Goal: Task Accomplishment & Management: Manage account settings

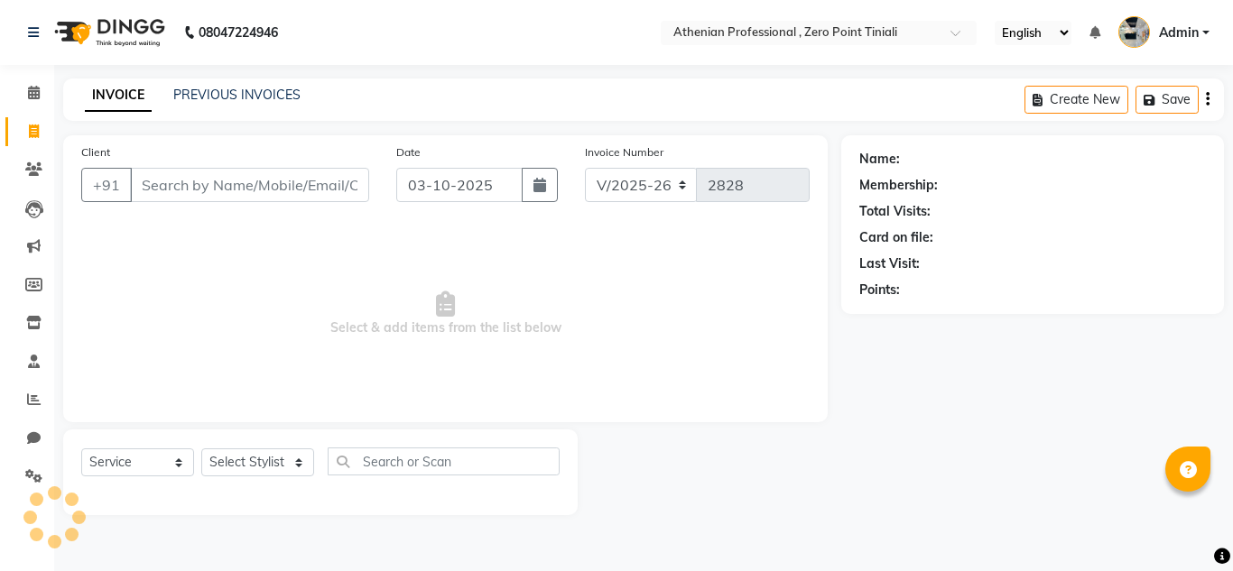
select select "8300"
select select "service"
click at [186, 183] on input "Client" at bounding box center [249, 185] width 239 height 34
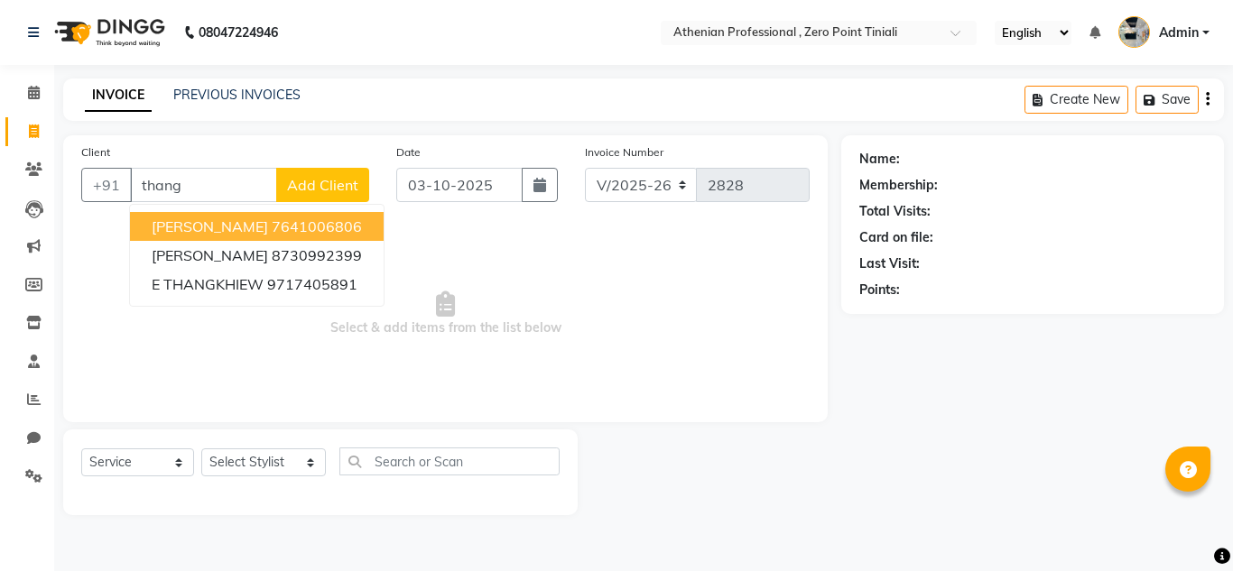
click at [262, 228] on span "[PERSON_NAME]" at bounding box center [210, 226] width 116 height 18
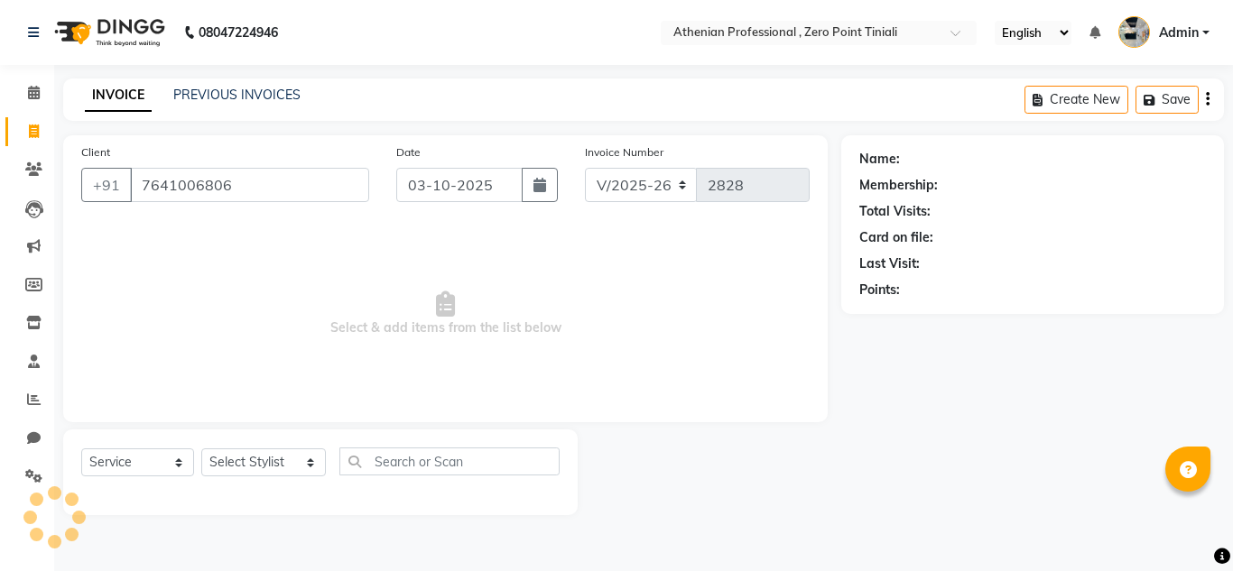
type input "7641006806"
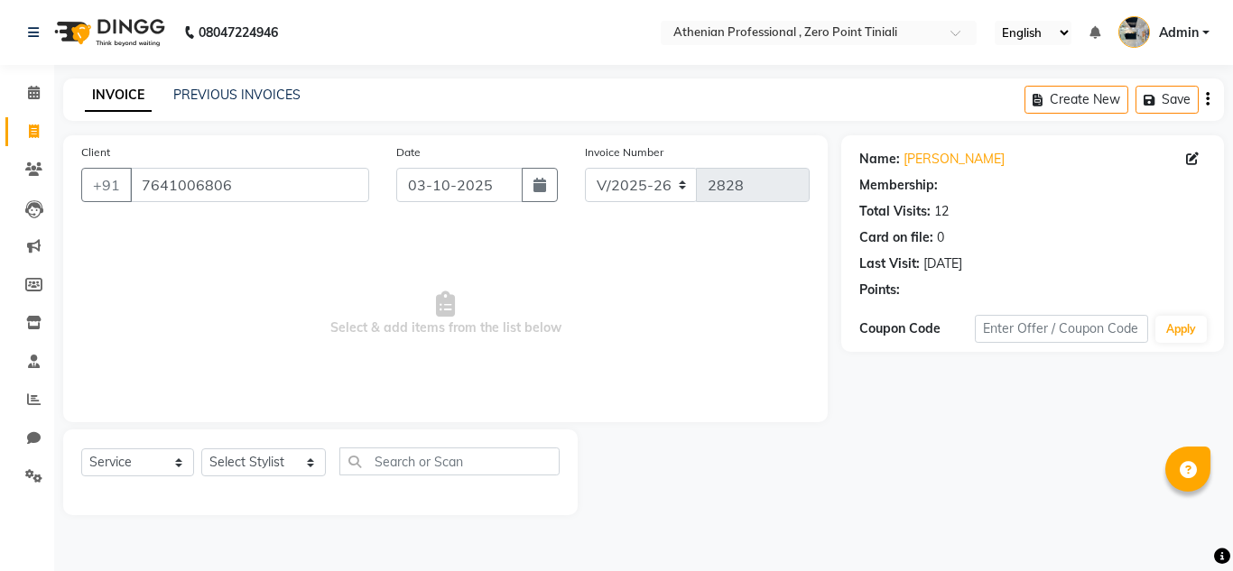
select select "1: Object"
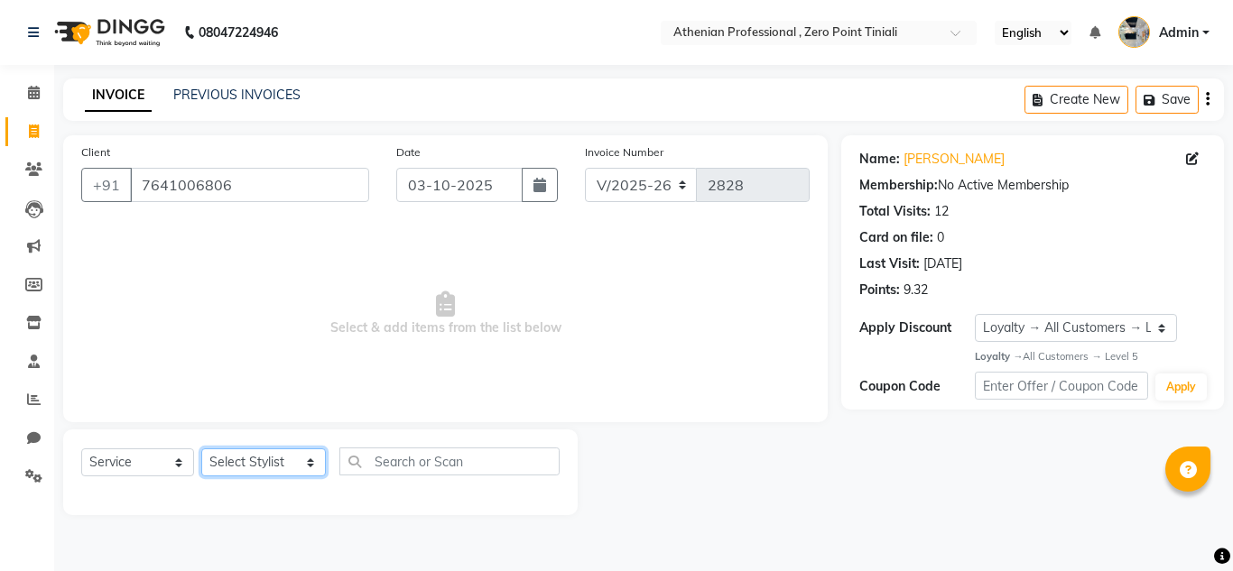
click at [254, 465] on select "Select Stylist [PERSON_NAME][MEDICAL_DATA] Admin [PERSON_NAME] BIHAM LINDUM NEM…" at bounding box center [263, 462] width 125 height 28
select select "80200"
click at [201, 448] on select "Select Stylist [PERSON_NAME][MEDICAL_DATA] Admin [PERSON_NAME] BIHAM LINDUM NEM…" at bounding box center [263, 462] width 125 height 28
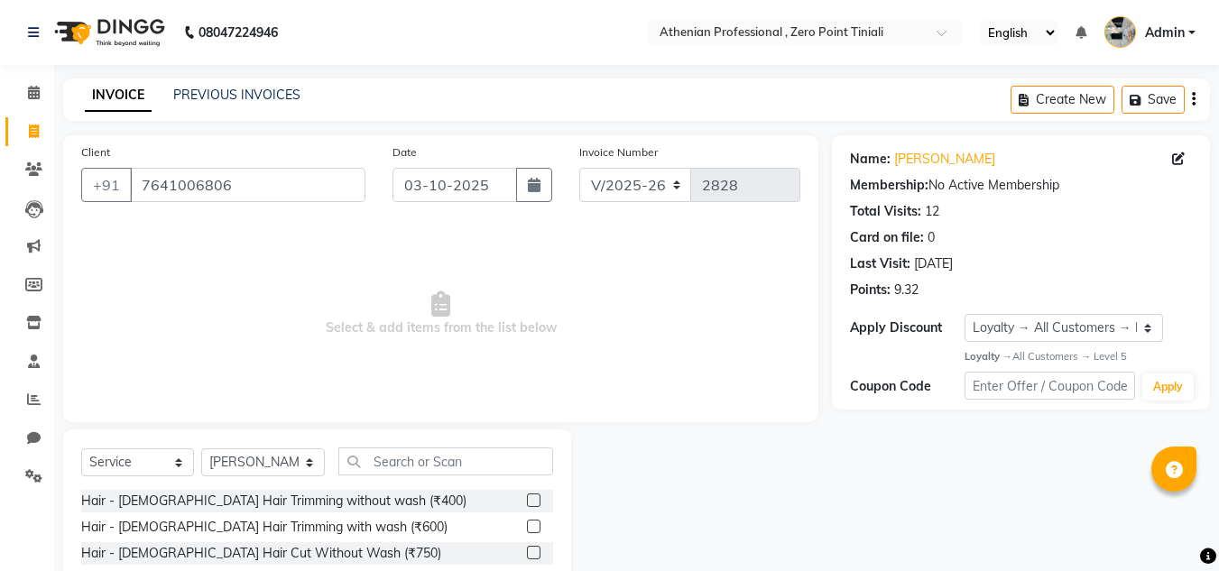
click at [527, 508] on div at bounding box center [533, 503] width 12 height 19
click at [527, 496] on label at bounding box center [534, 501] width 14 height 14
click at [527, 496] on input "checkbox" at bounding box center [533, 501] width 12 height 12
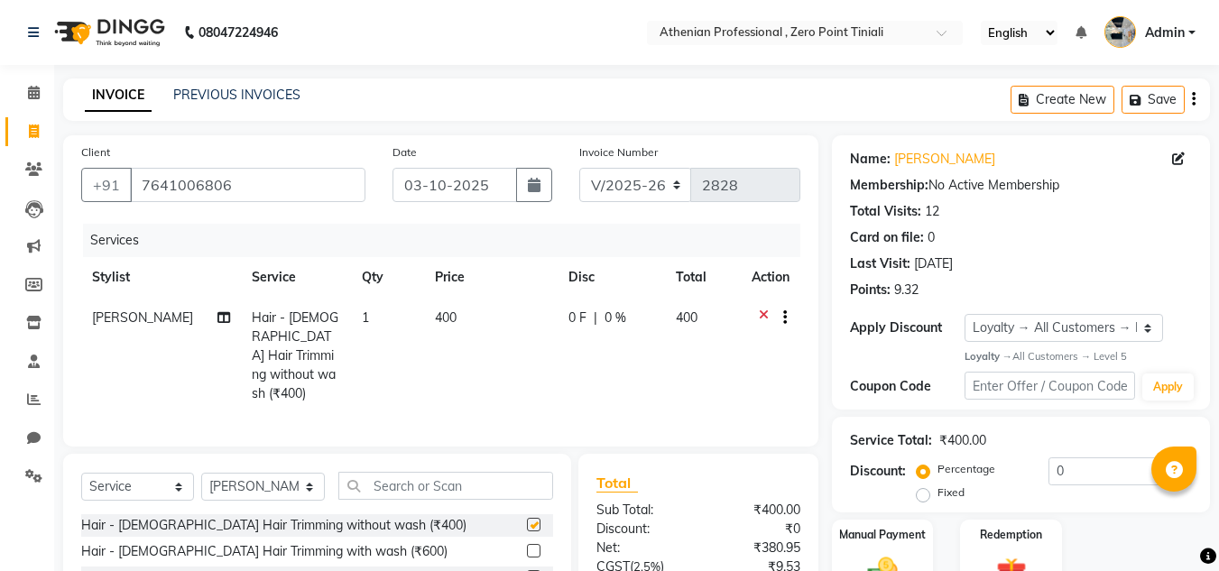
checkbox input "false"
click at [475, 484] on input "text" at bounding box center [445, 486] width 215 height 28
type input "root"
click at [536, 523] on label at bounding box center [534, 525] width 14 height 14
click at [536, 523] on input "checkbox" at bounding box center [533, 526] width 12 height 12
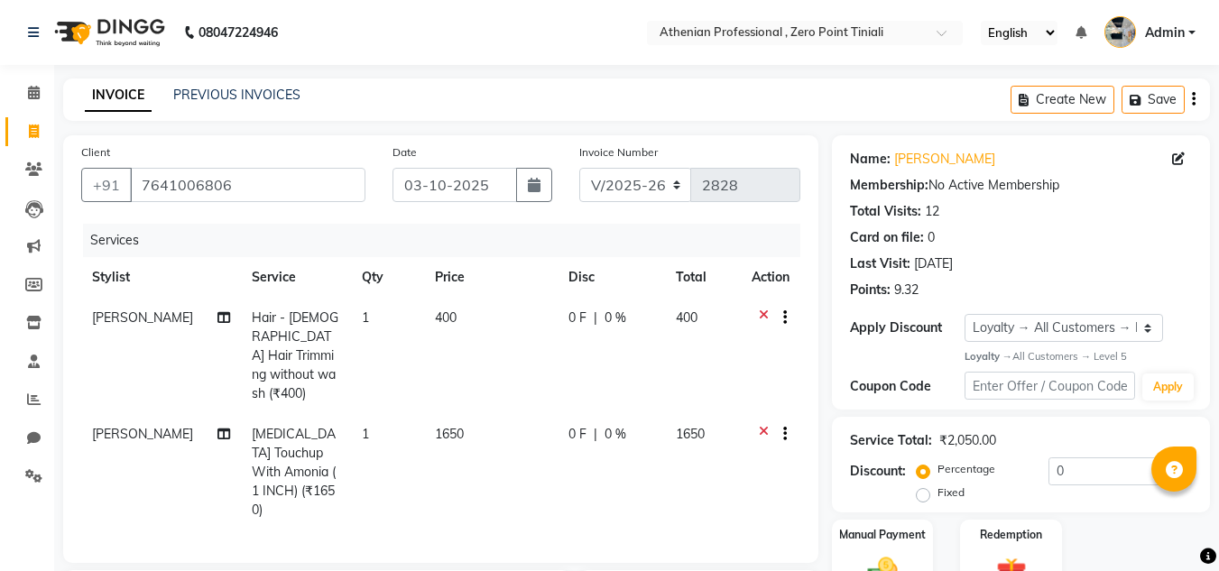
checkbox input "false"
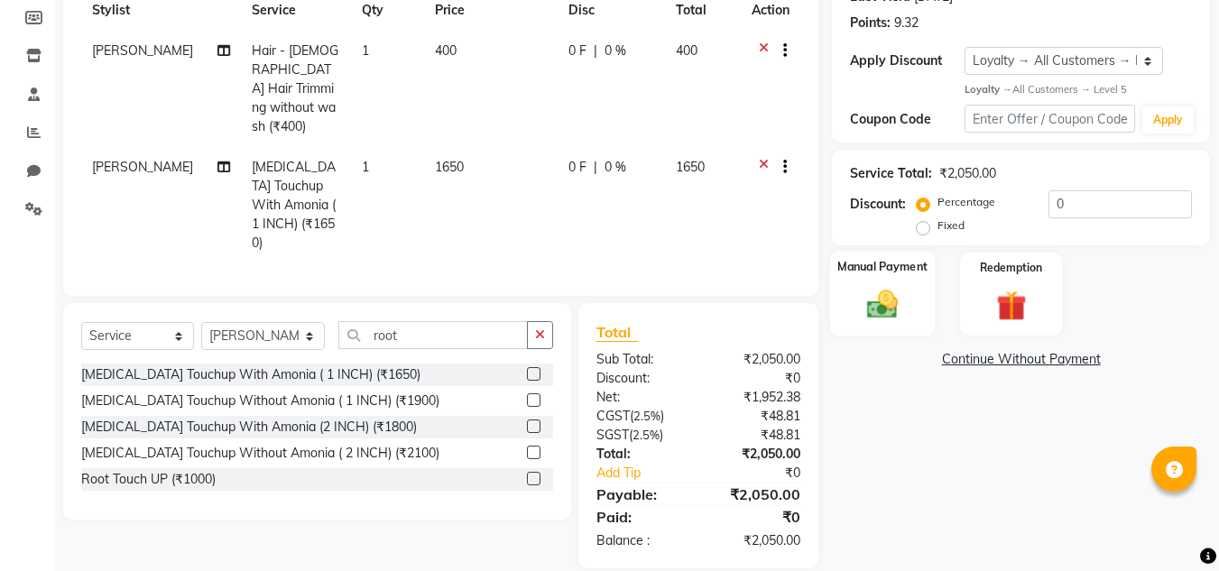
click at [865, 306] on img at bounding box center [882, 305] width 51 height 36
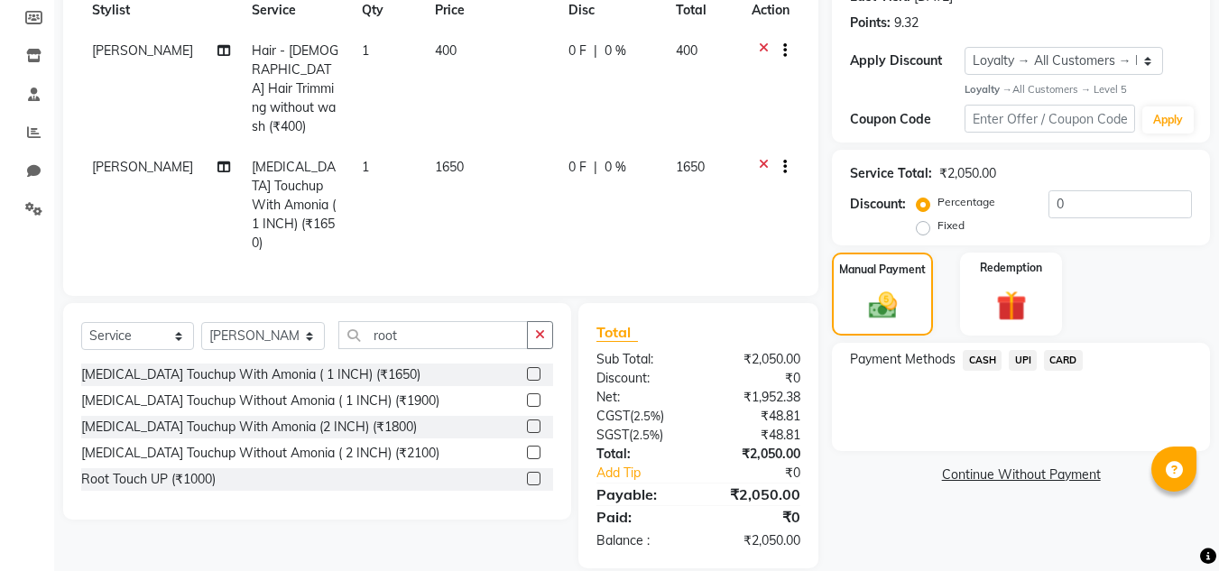
click at [1023, 365] on span "UPI" at bounding box center [1023, 360] width 28 height 21
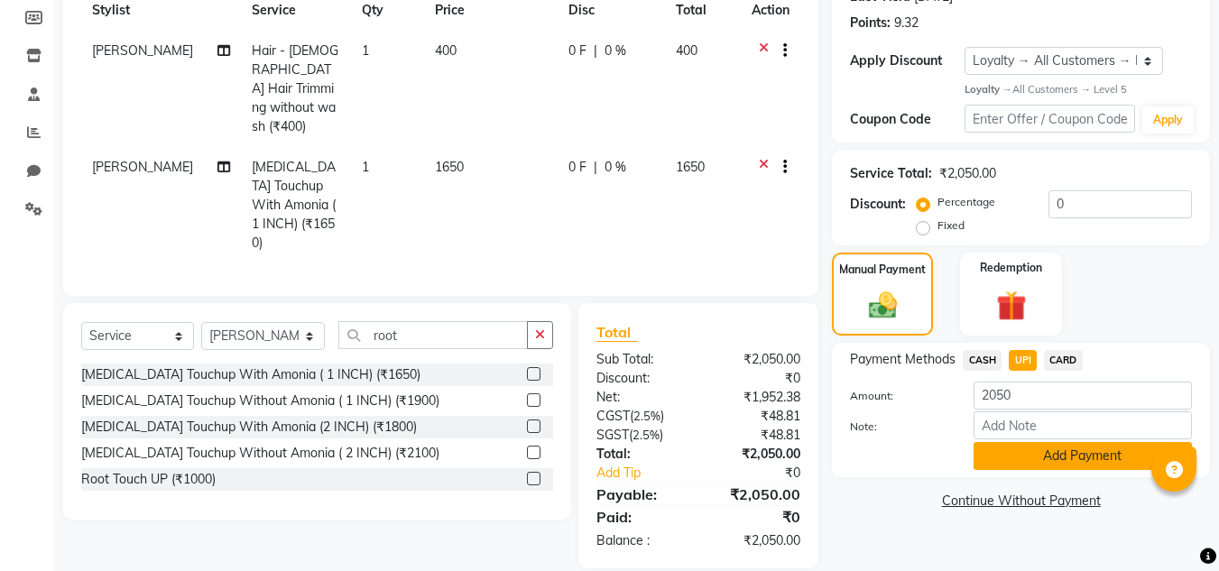
click at [1038, 463] on button "Add Payment" at bounding box center [1083, 456] width 218 height 28
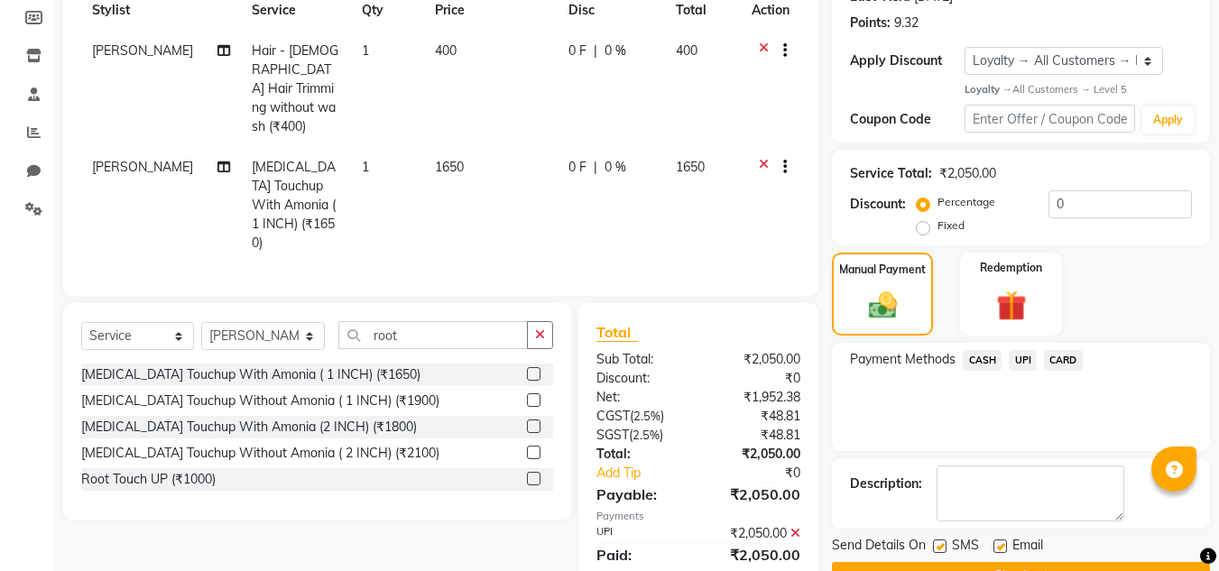
scroll to position [394, 0]
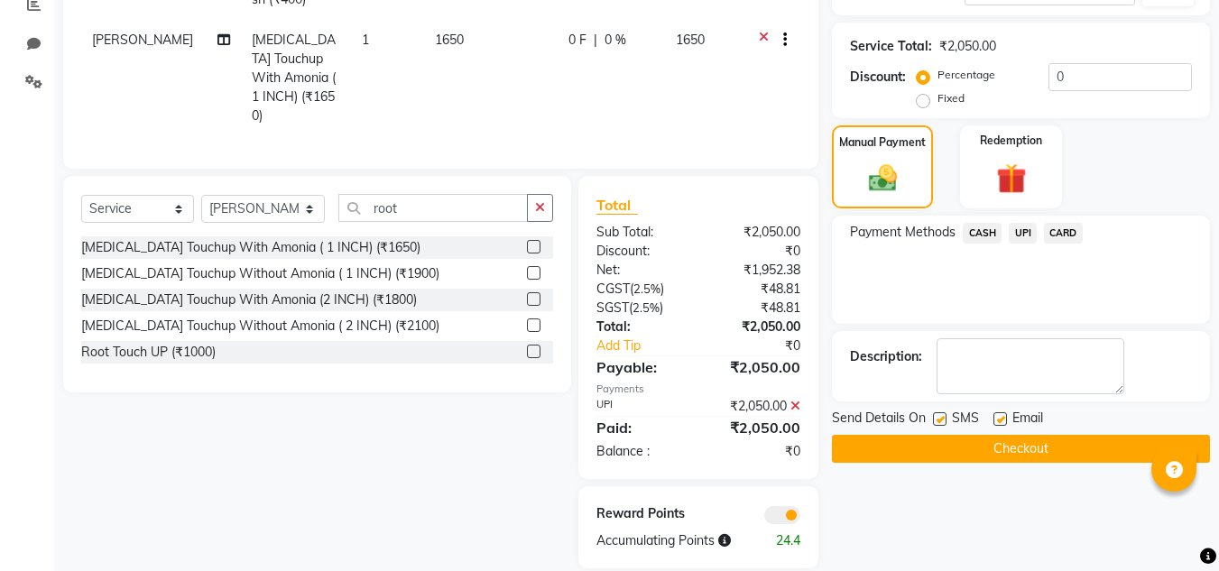
click at [1034, 457] on button "Checkout" at bounding box center [1021, 449] width 378 height 28
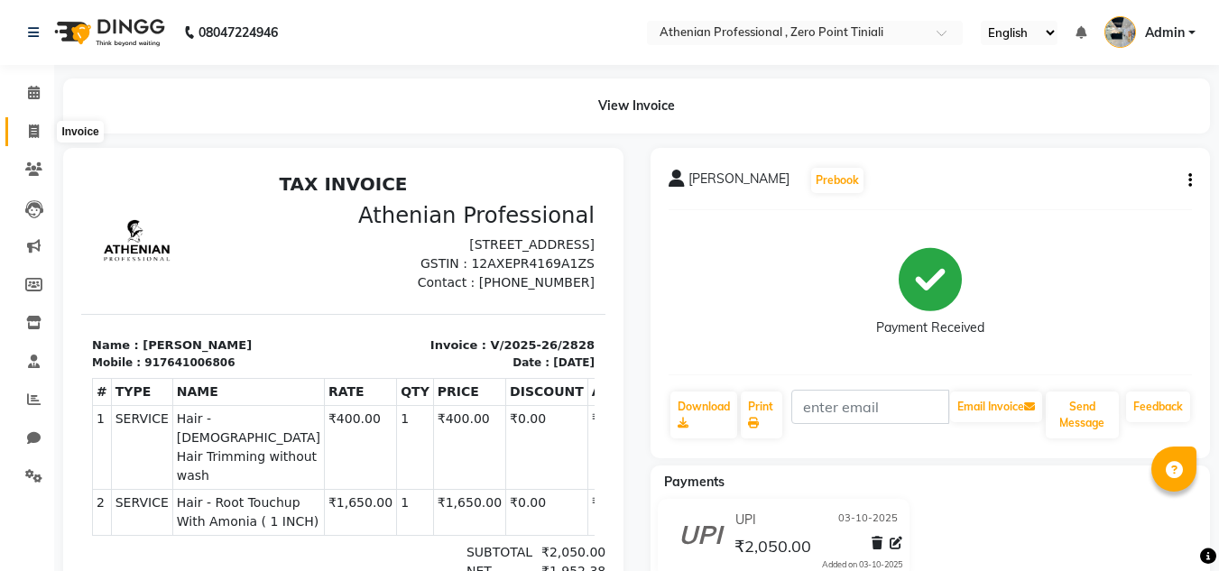
drag, startPoint x: 29, startPoint y: 128, endPoint x: 47, endPoint y: 128, distance: 18.0
click at [29, 128] on icon at bounding box center [34, 132] width 10 height 14
select select "service"
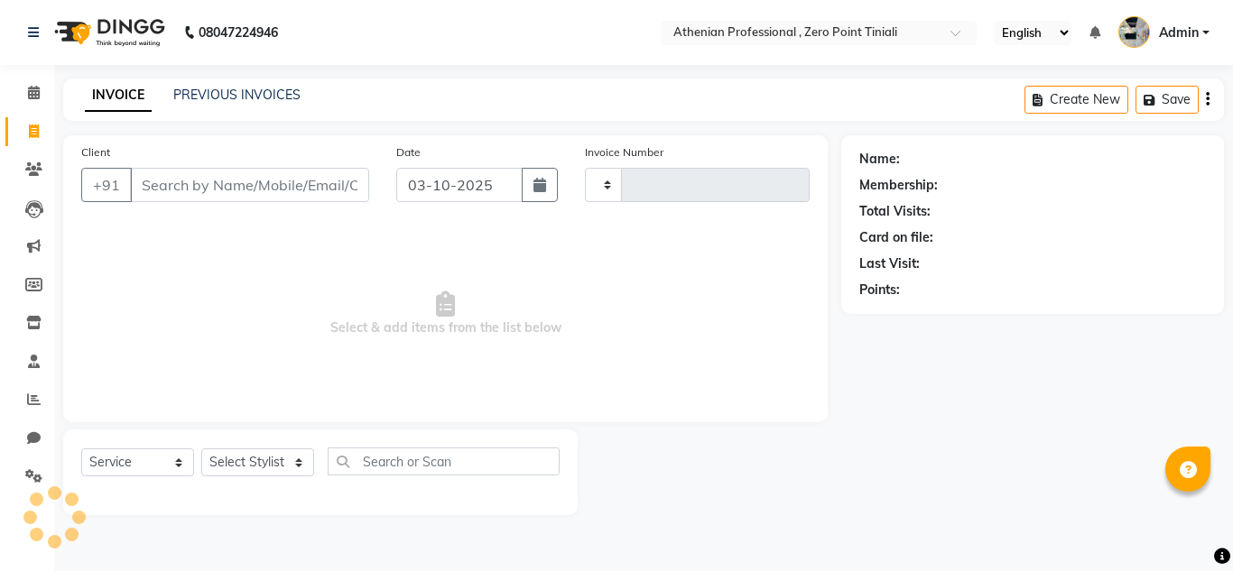
type input "2829"
select select "8300"
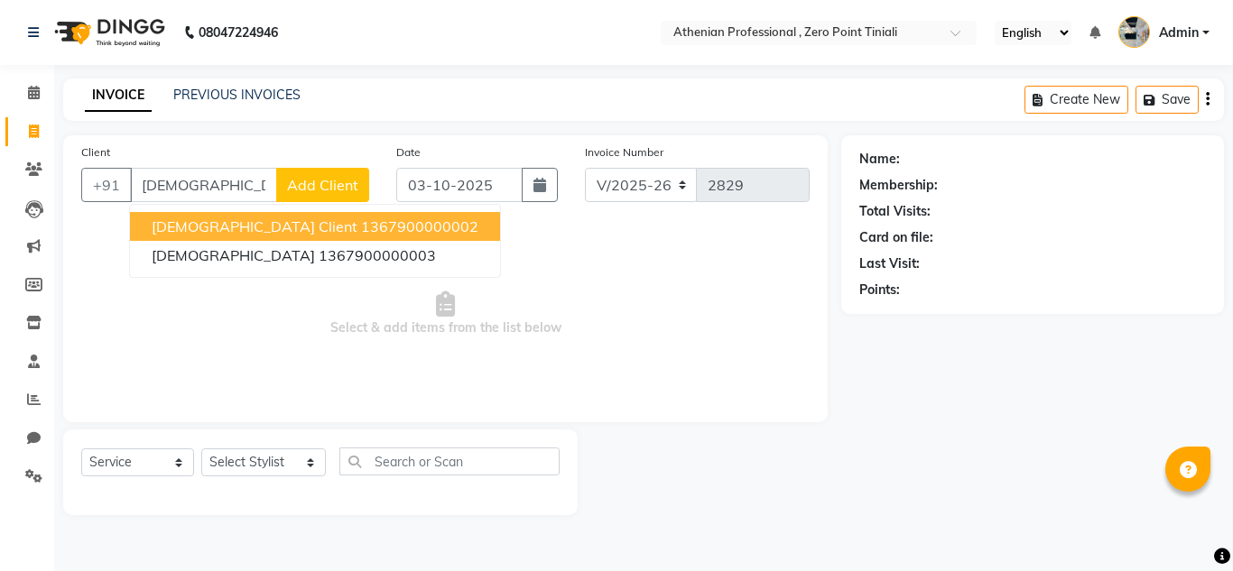
click at [361, 224] on ngb-highlight "1367900000002" at bounding box center [419, 226] width 117 height 18
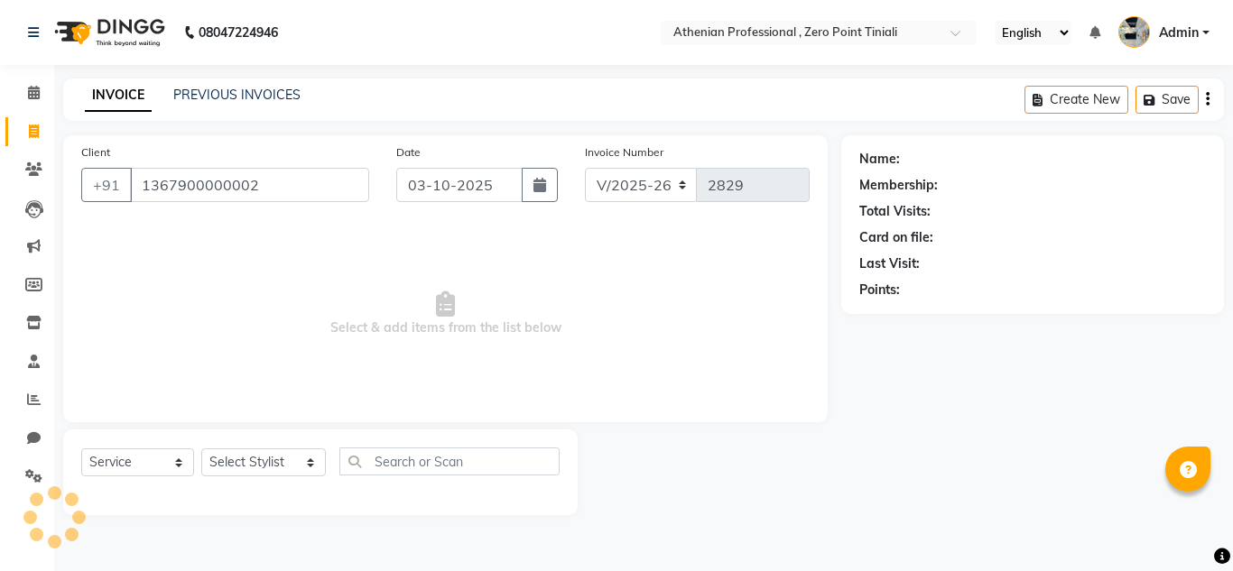
type input "1367900000002"
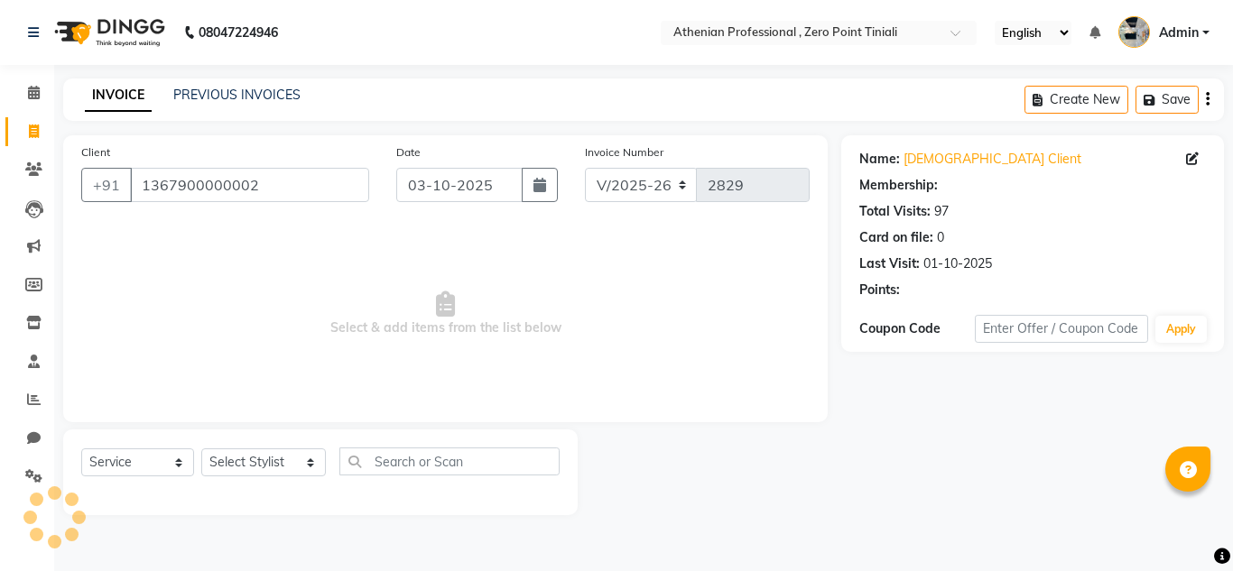
select select "1: Object"
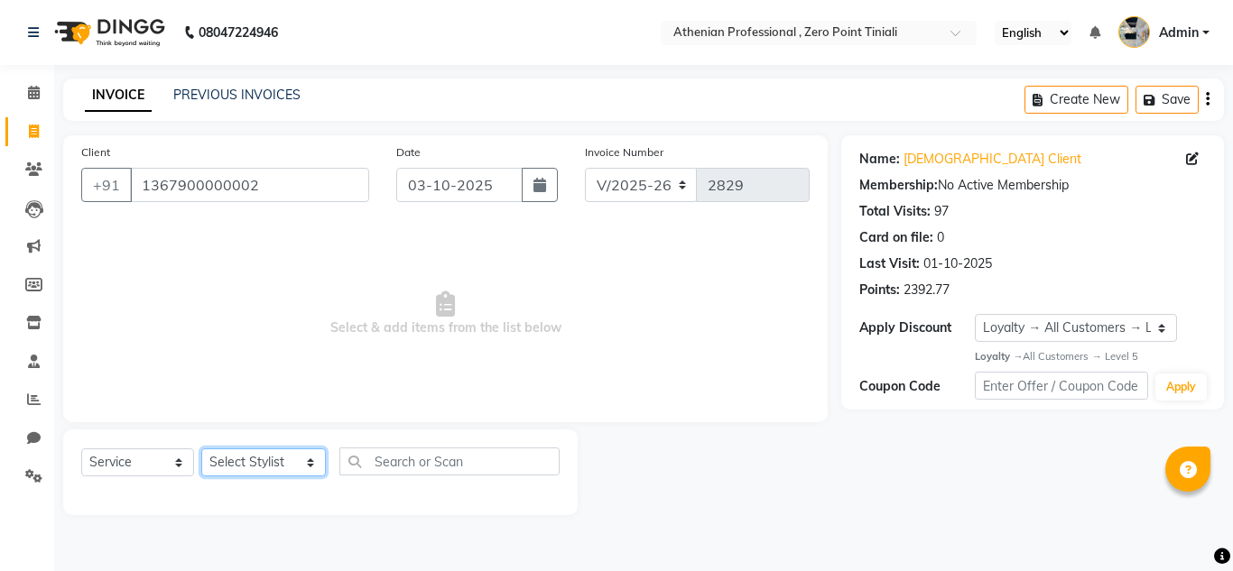
click at [259, 469] on select "Select Stylist [PERSON_NAME][MEDICAL_DATA] Admin [PERSON_NAME] BIHAM LINDUM NEM…" at bounding box center [263, 462] width 125 height 28
select select "80200"
click at [201, 448] on select "Select Stylist [PERSON_NAME][MEDICAL_DATA] Admin [PERSON_NAME] BIHAM LINDUM NEM…" at bounding box center [263, 462] width 125 height 28
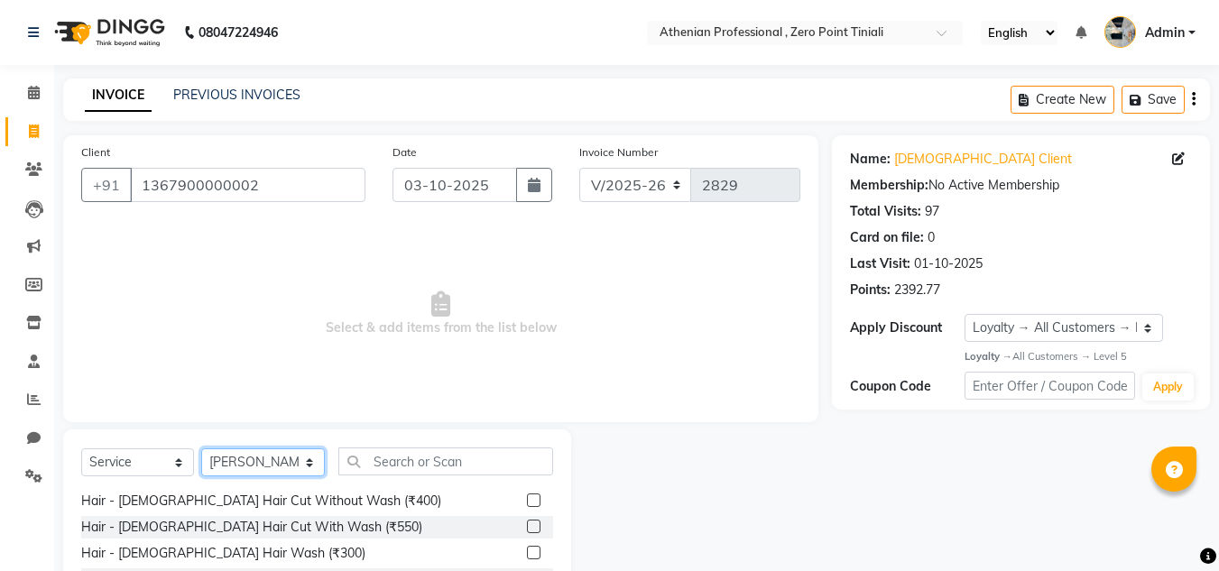
scroll to position [133, 0]
click at [527, 528] on label at bounding box center [534, 525] width 14 height 14
click at [527, 528] on input "checkbox" at bounding box center [533, 526] width 12 height 12
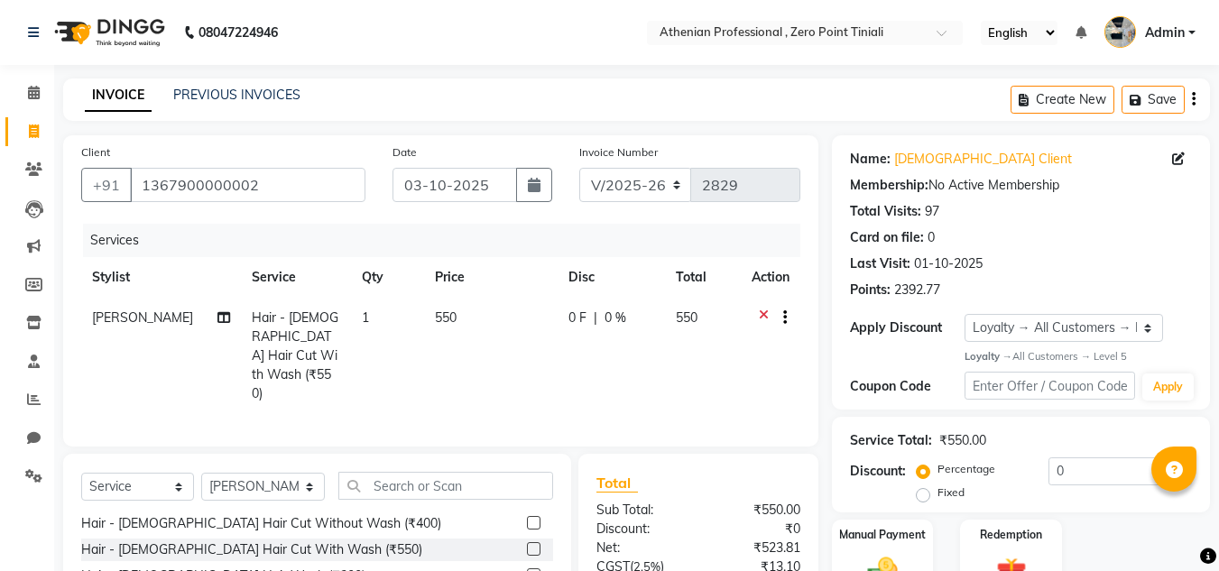
click at [527, 542] on label at bounding box center [534, 549] width 14 height 14
click at [527, 544] on input "checkbox" at bounding box center [533, 550] width 12 height 12
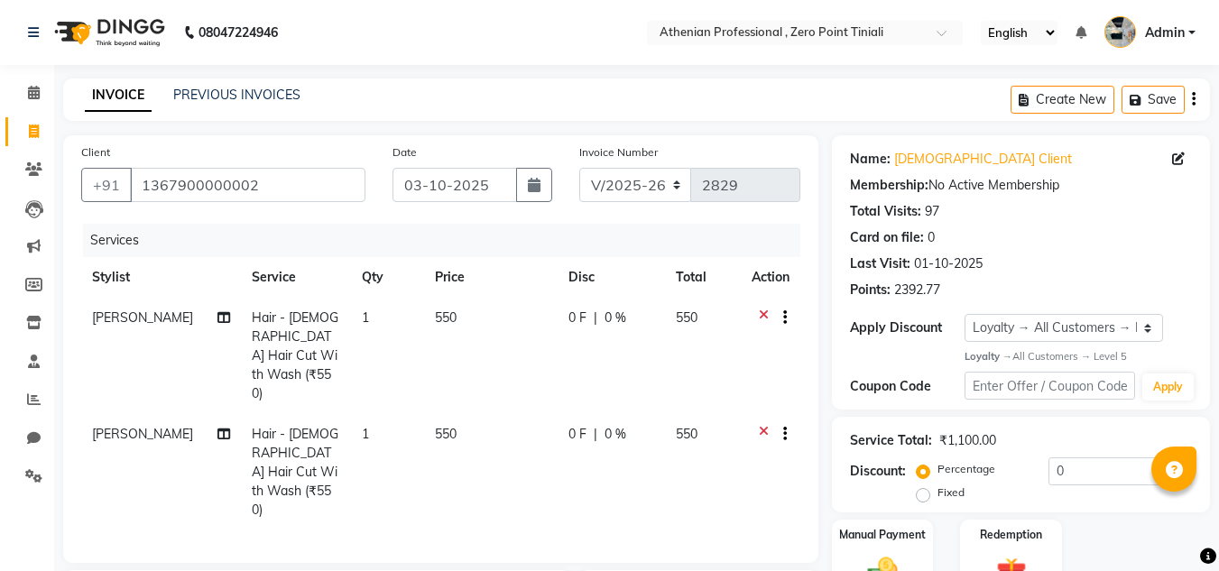
checkbox input "false"
click at [115, 426] on span "[PERSON_NAME]" at bounding box center [142, 434] width 101 height 16
select select "80200"
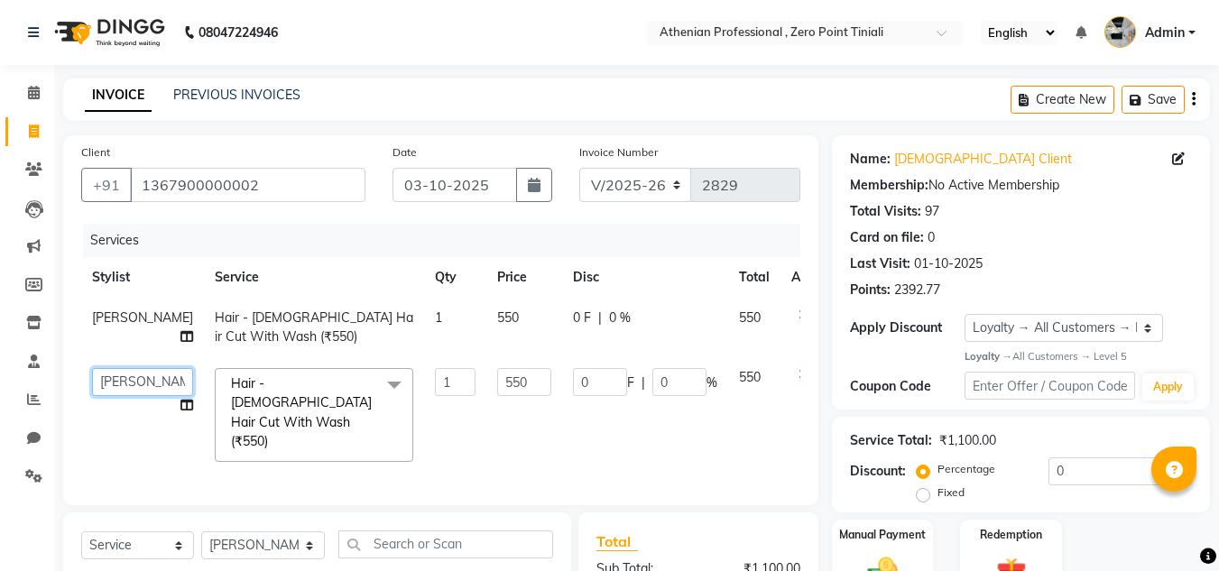
click at [118, 396] on select "[PERSON_NAME][MEDICAL_DATA] Admin [PERSON_NAME] BIHAM LINDUM NEME MAHINDRA [PER…" at bounding box center [142, 382] width 101 height 28
select select "80204"
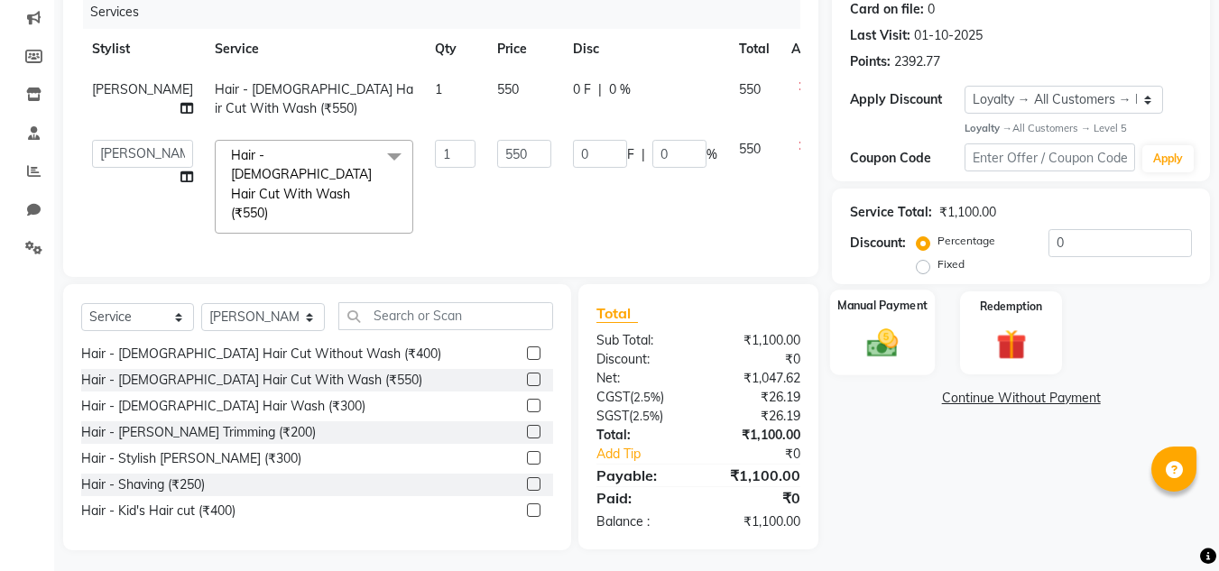
click at [894, 340] on img at bounding box center [882, 344] width 51 height 36
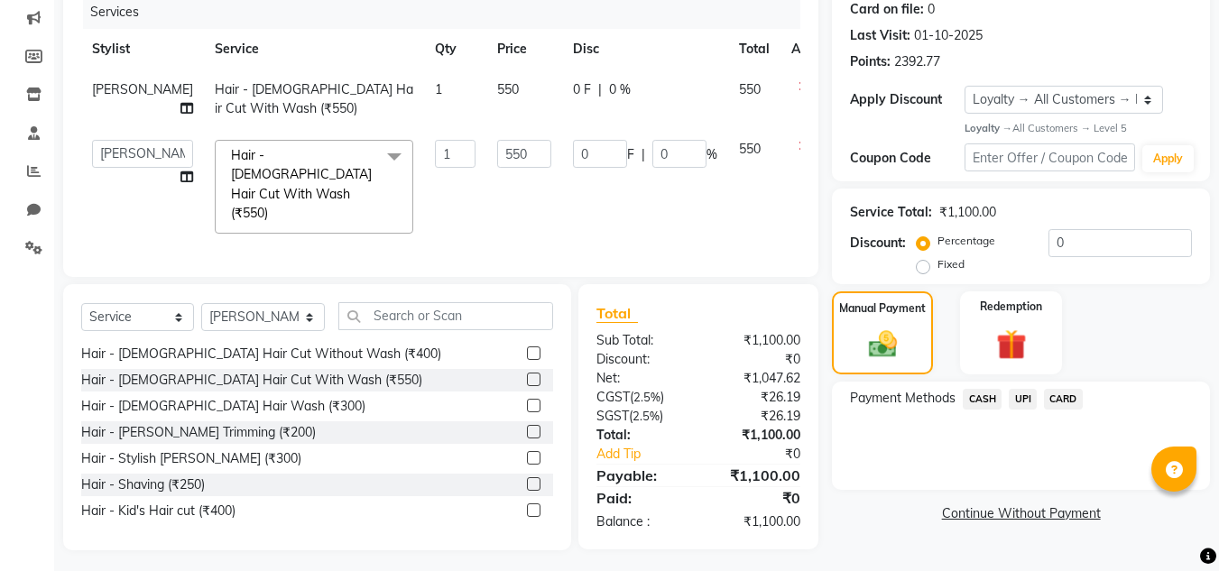
click at [1027, 400] on span "UPI" at bounding box center [1023, 399] width 28 height 21
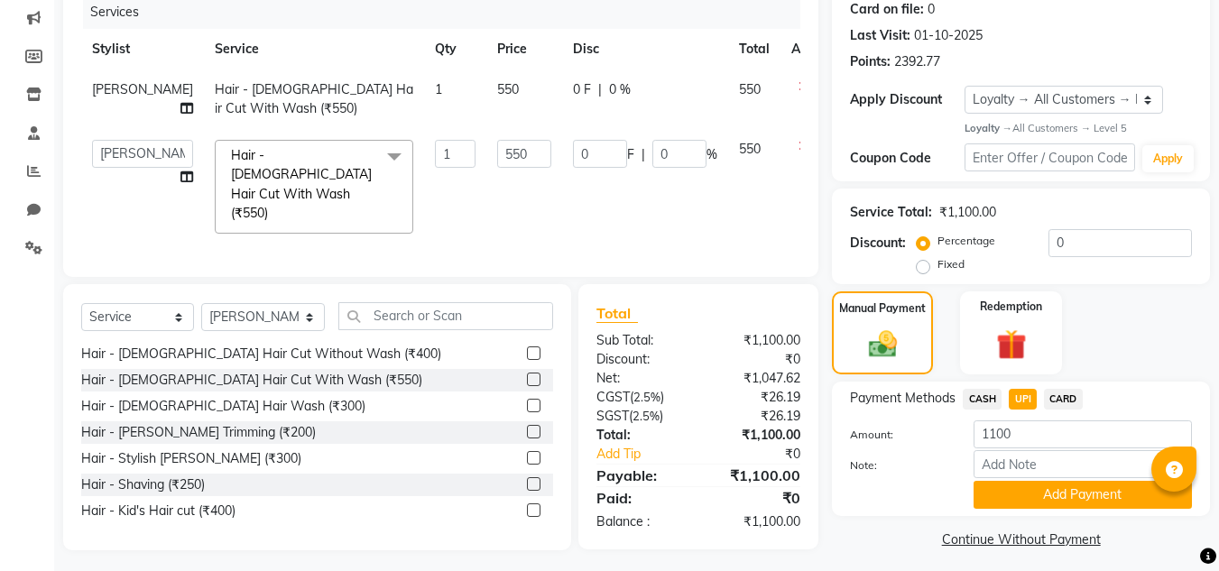
scroll to position [237, 0]
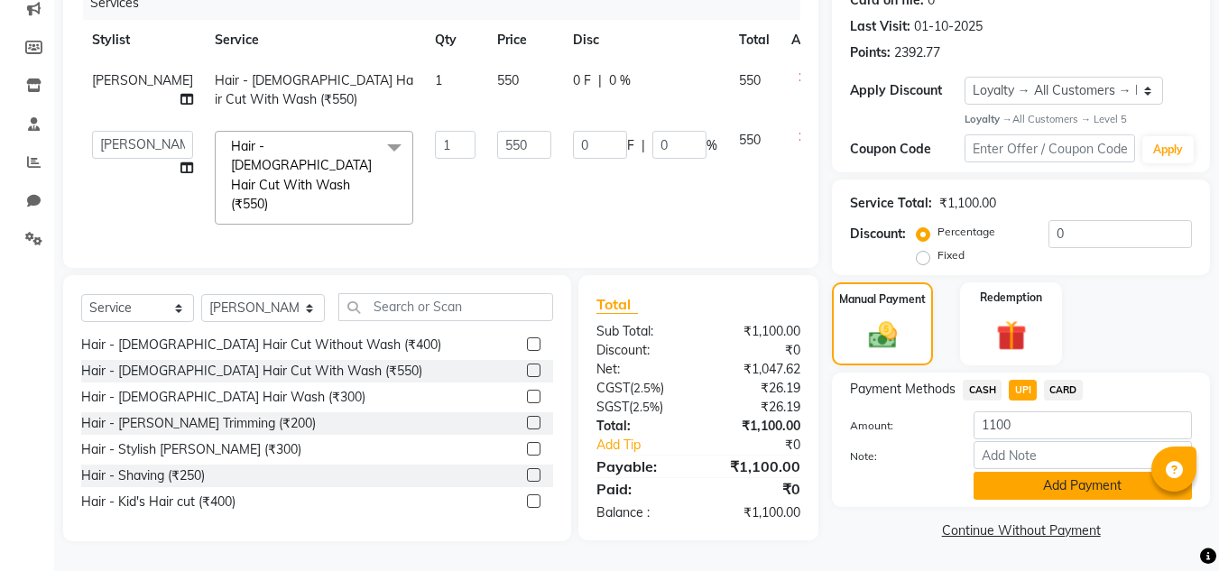
click at [1047, 487] on button "Add Payment" at bounding box center [1083, 486] width 218 height 28
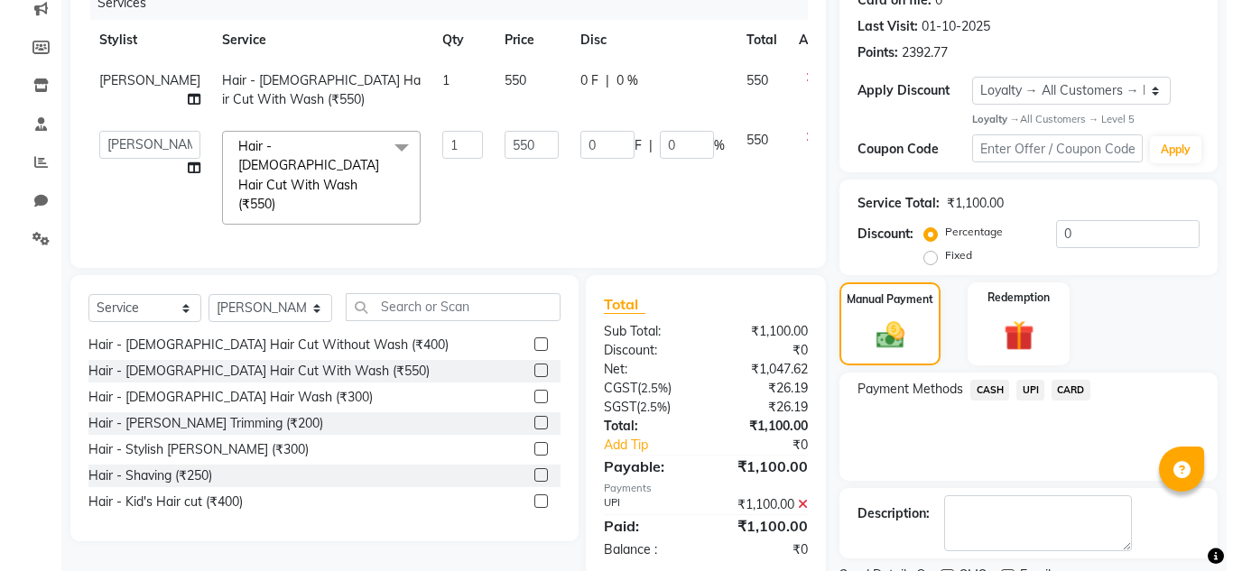
scroll to position [355, 0]
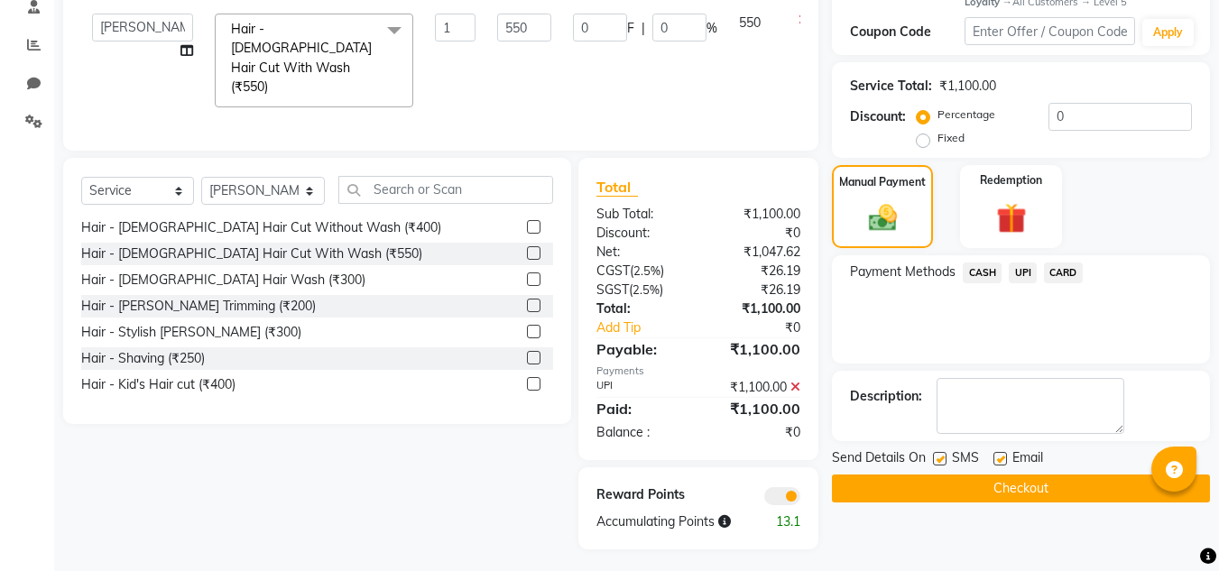
click at [943, 459] on label at bounding box center [940, 459] width 14 height 14
click at [943, 459] on input "checkbox" at bounding box center [939, 460] width 12 height 12
checkbox input "false"
click at [1001, 458] on label at bounding box center [1000, 459] width 14 height 14
click at [1001, 458] on input "checkbox" at bounding box center [999, 460] width 12 height 12
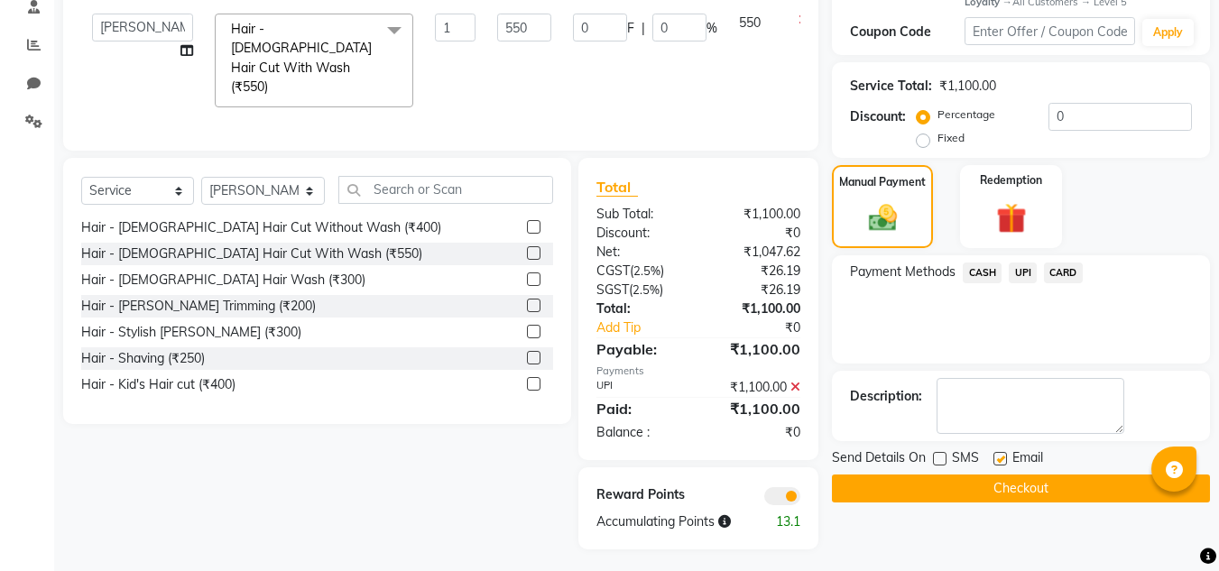
checkbox input "false"
click at [793, 496] on span at bounding box center [782, 496] width 36 height 18
click at [800, 499] on input "checkbox" at bounding box center [800, 499] width 0 height 0
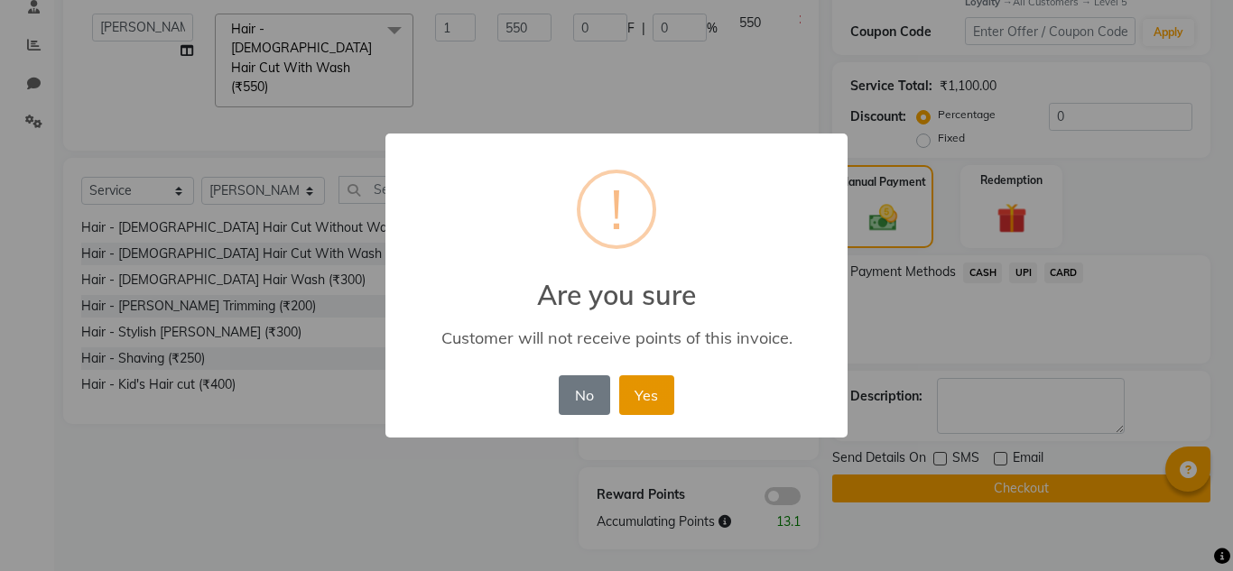
click at [644, 394] on button "Yes" at bounding box center [646, 395] width 55 height 40
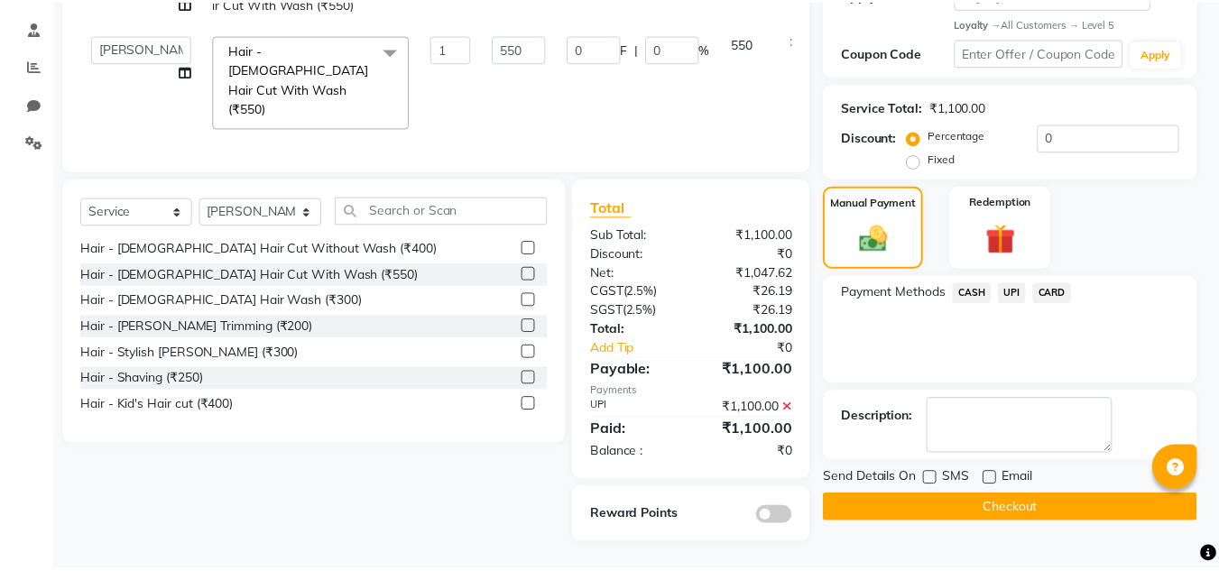
scroll to position [328, 0]
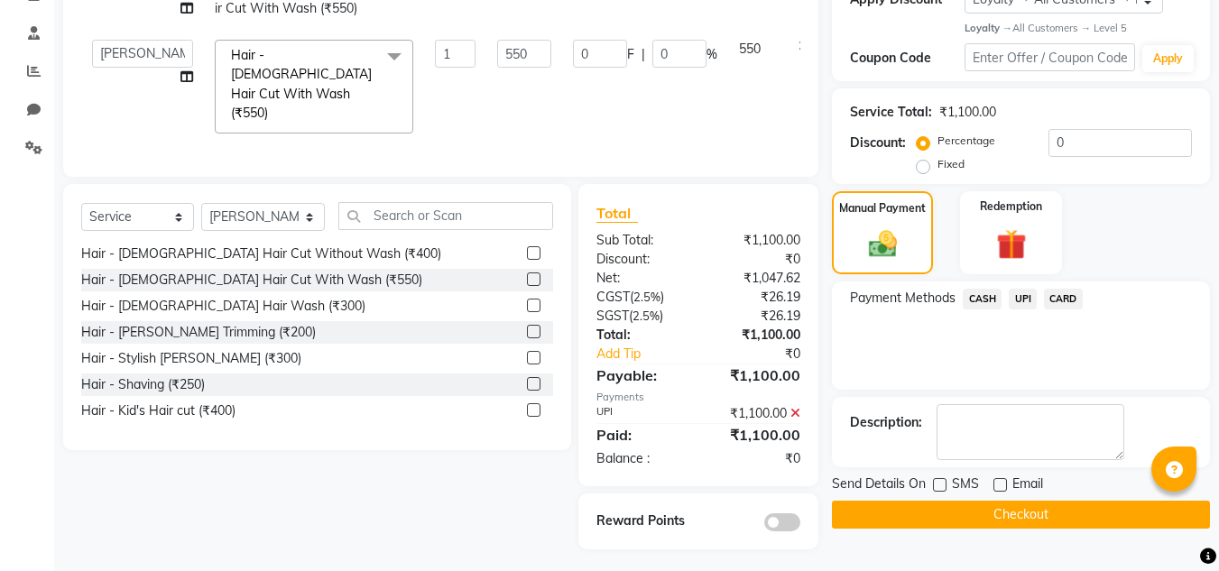
click at [969, 512] on button "Checkout" at bounding box center [1021, 515] width 378 height 28
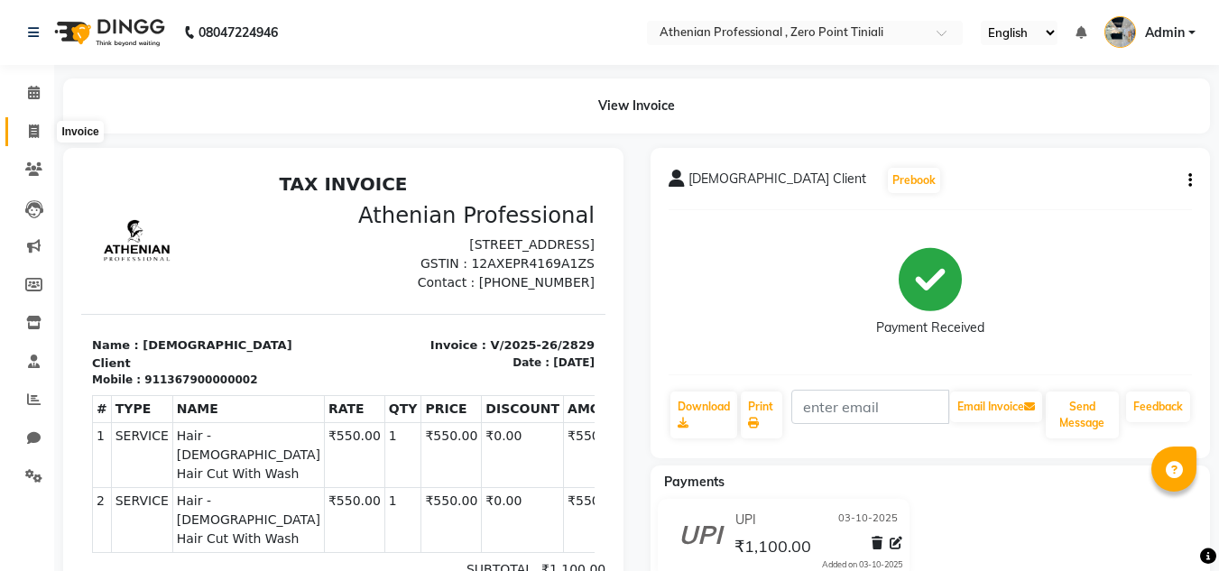
click at [25, 133] on span at bounding box center [34, 132] width 32 height 21
select select "service"
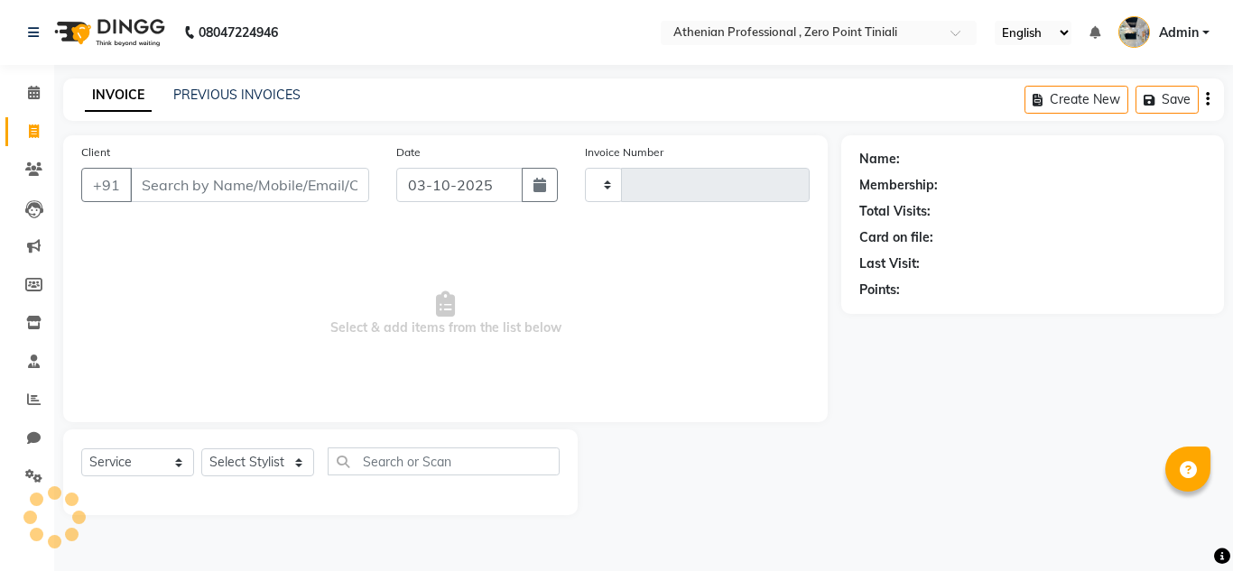
type input "2830"
select select "8300"
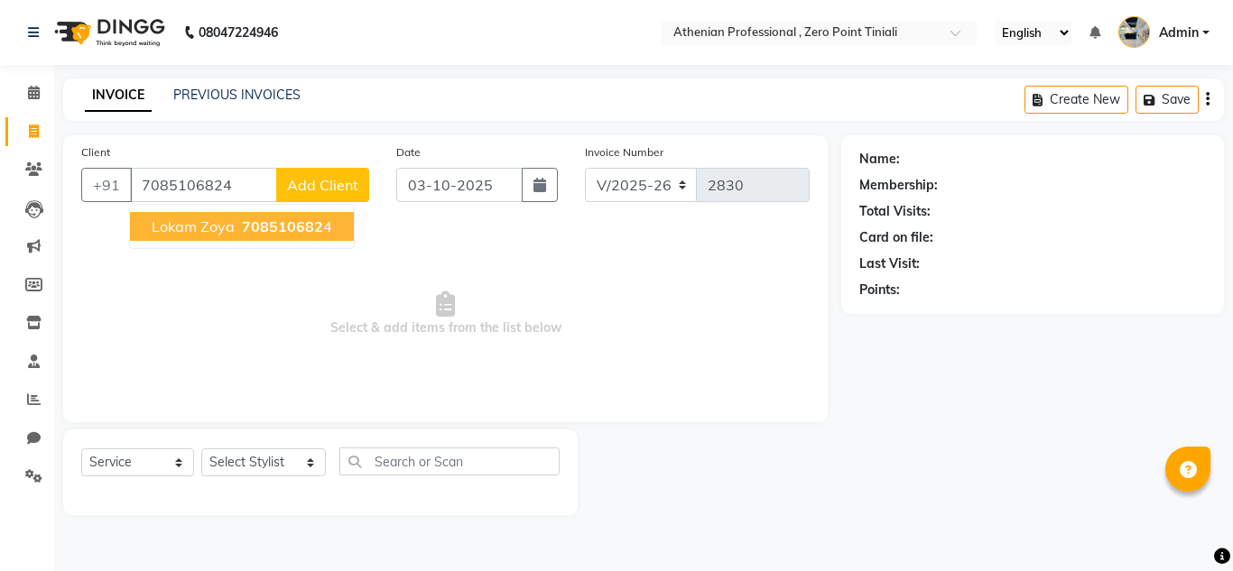
type input "7085106824"
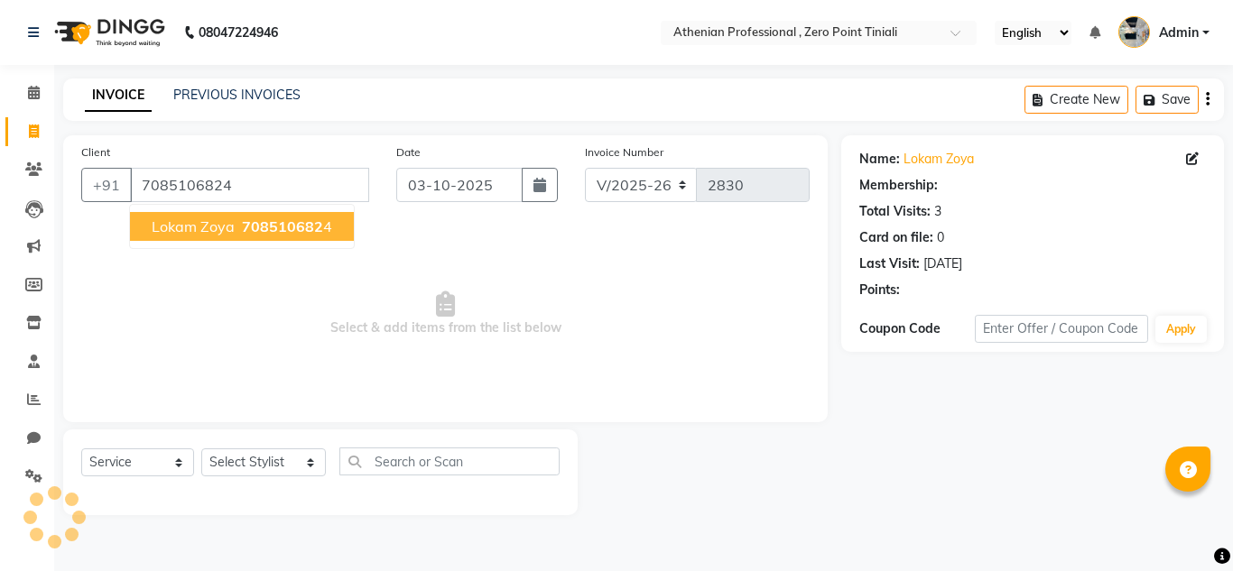
select select "1: Object"
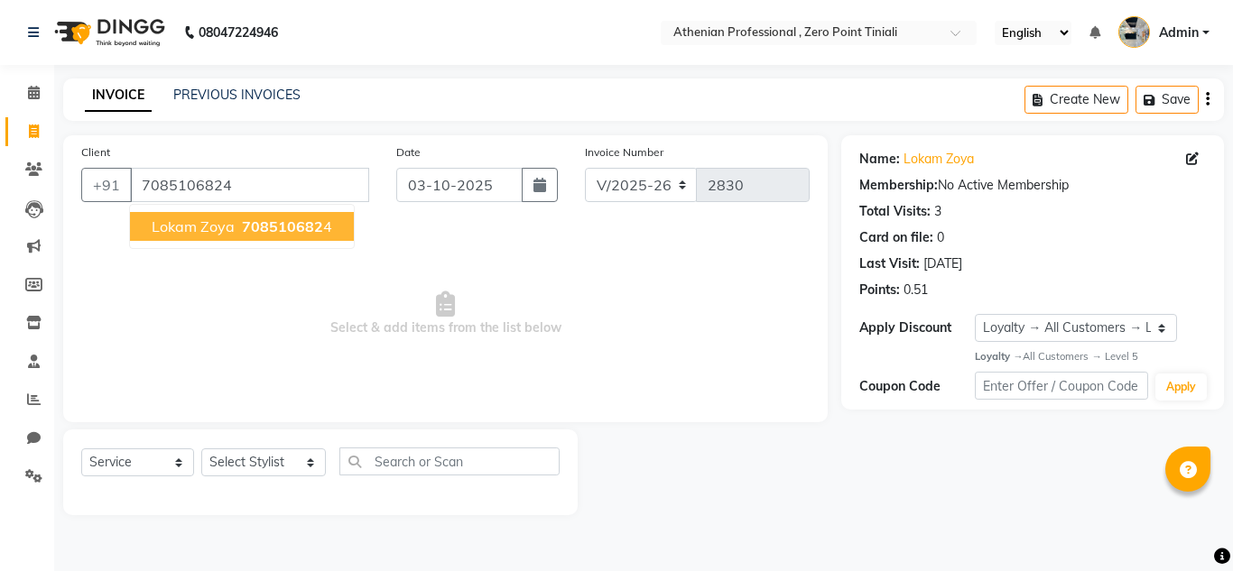
click at [233, 228] on button "Lokam Zoya 708510682 4" at bounding box center [242, 226] width 224 height 29
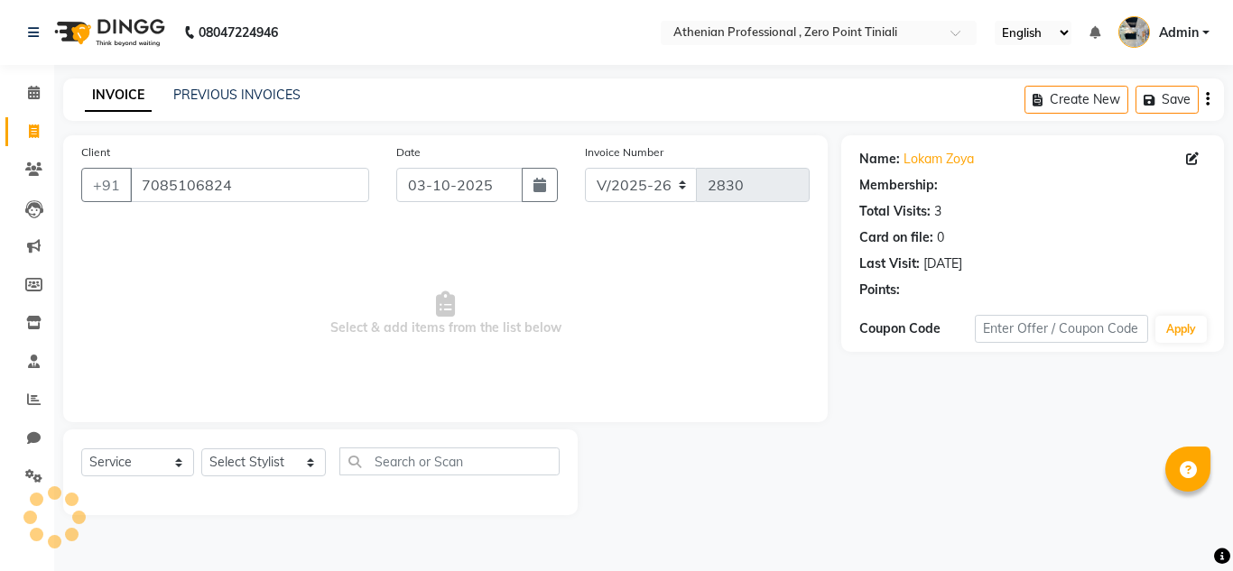
select select "1: Object"
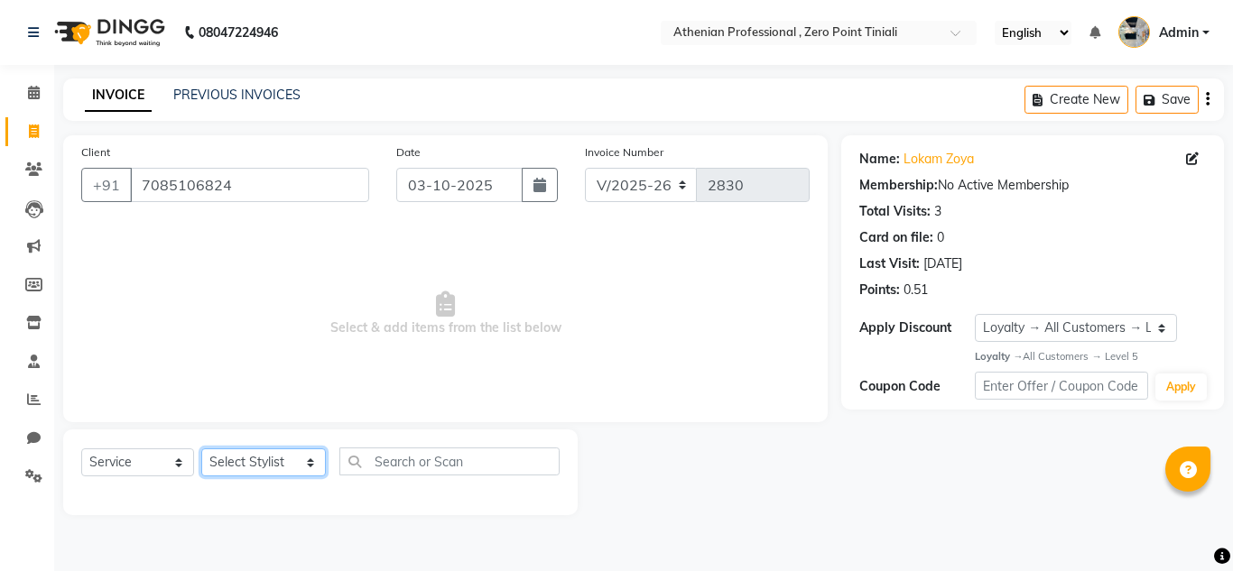
click at [249, 461] on select "Select Stylist [PERSON_NAME][MEDICAL_DATA] Admin [PERSON_NAME] BIHAM LINDUM NEM…" at bounding box center [263, 462] width 125 height 28
select select "80201"
click at [201, 448] on select "Select Stylist [PERSON_NAME][MEDICAL_DATA] Admin [PERSON_NAME] BIHAM LINDUM NEM…" at bounding box center [263, 462] width 125 height 28
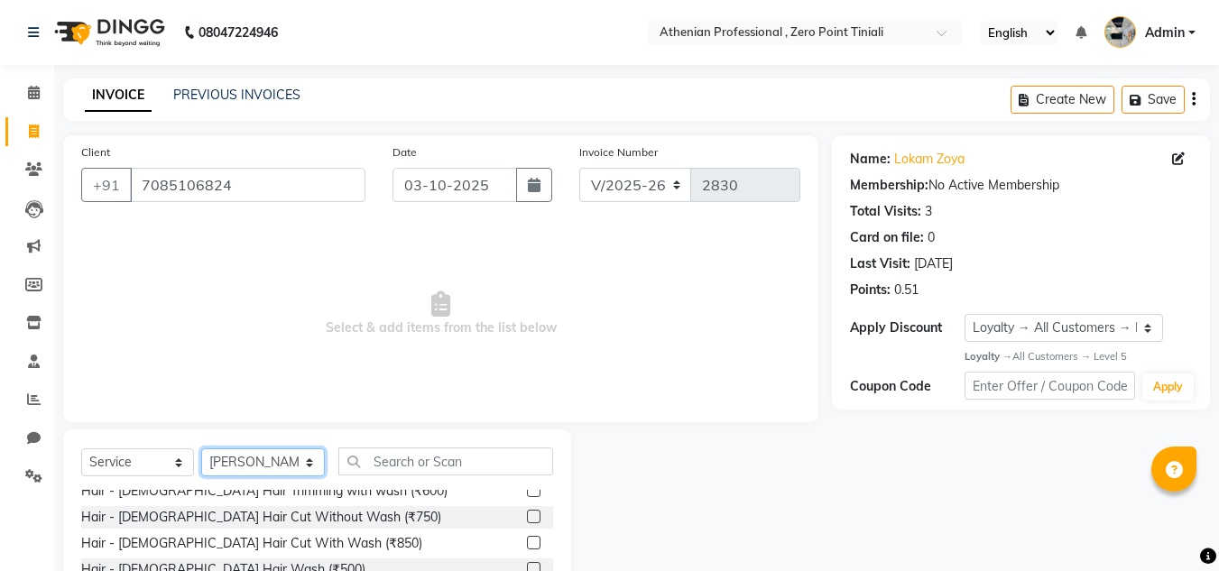
scroll to position [35, 0]
click at [527, 522] on label at bounding box center [534, 518] width 14 height 14
click at [527, 522] on input "checkbox" at bounding box center [533, 518] width 12 height 12
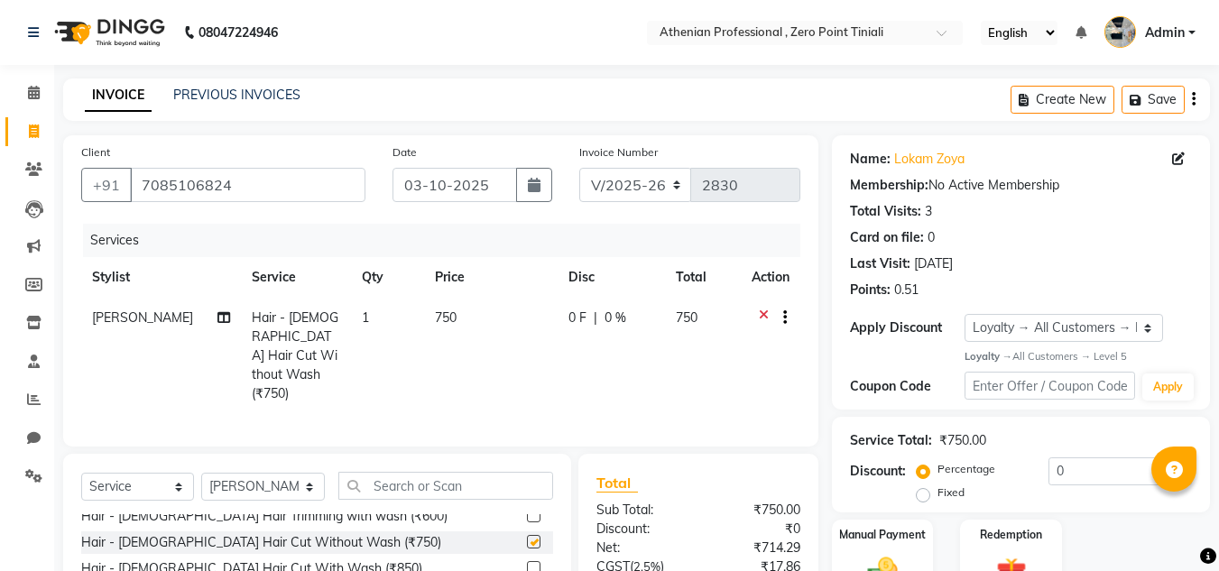
checkbox input "false"
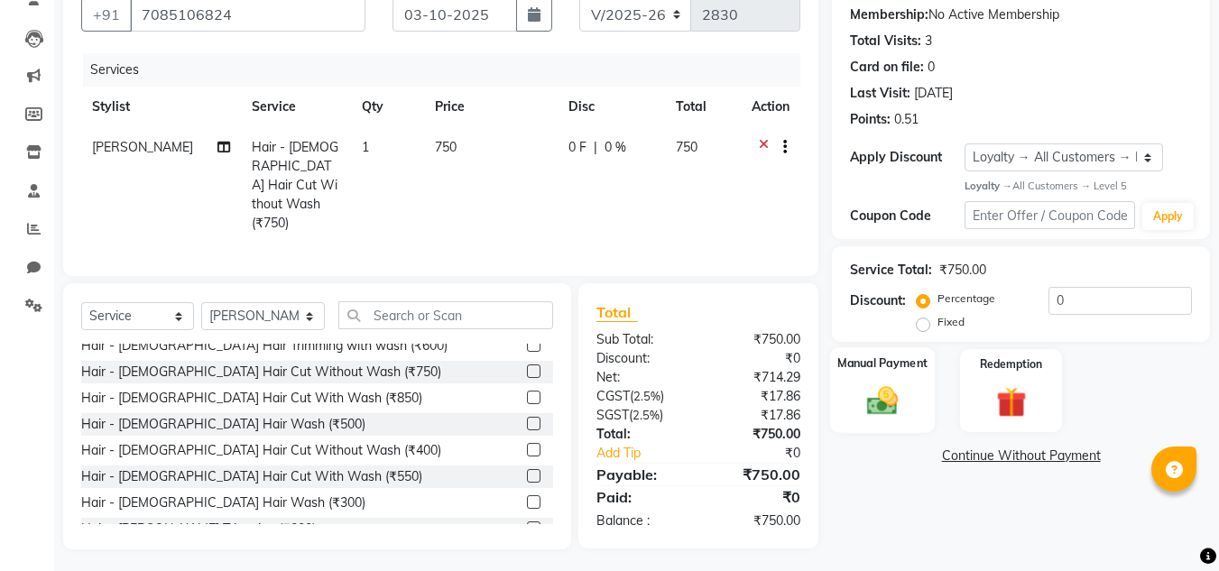
click at [890, 391] on img at bounding box center [882, 401] width 51 height 36
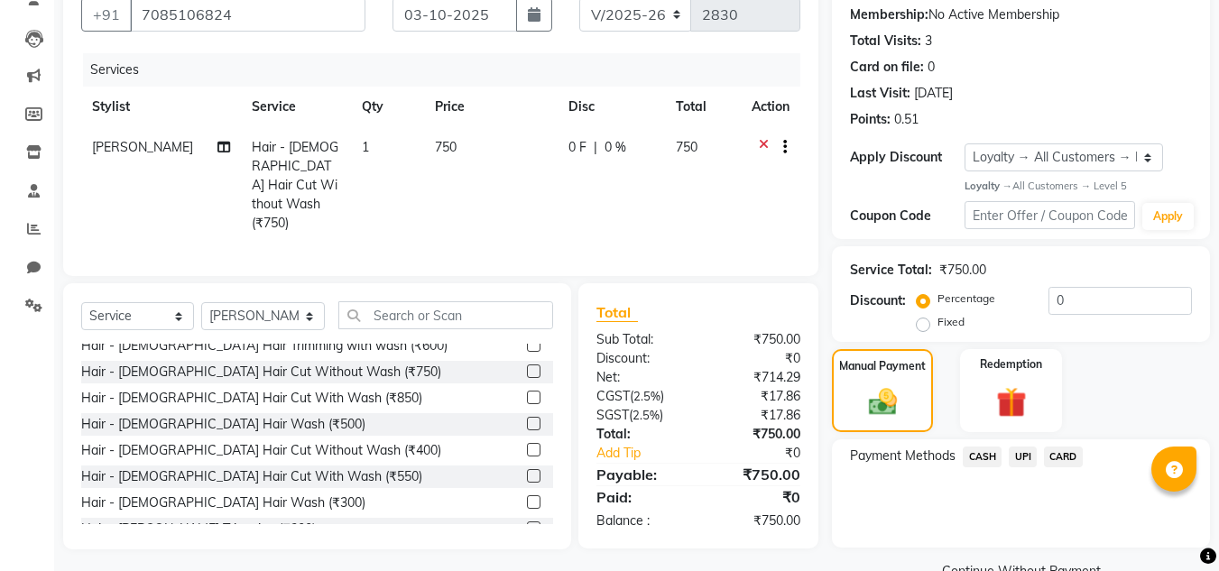
click at [985, 456] on span "CASH" at bounding box center [982, 457] width 39 height 21
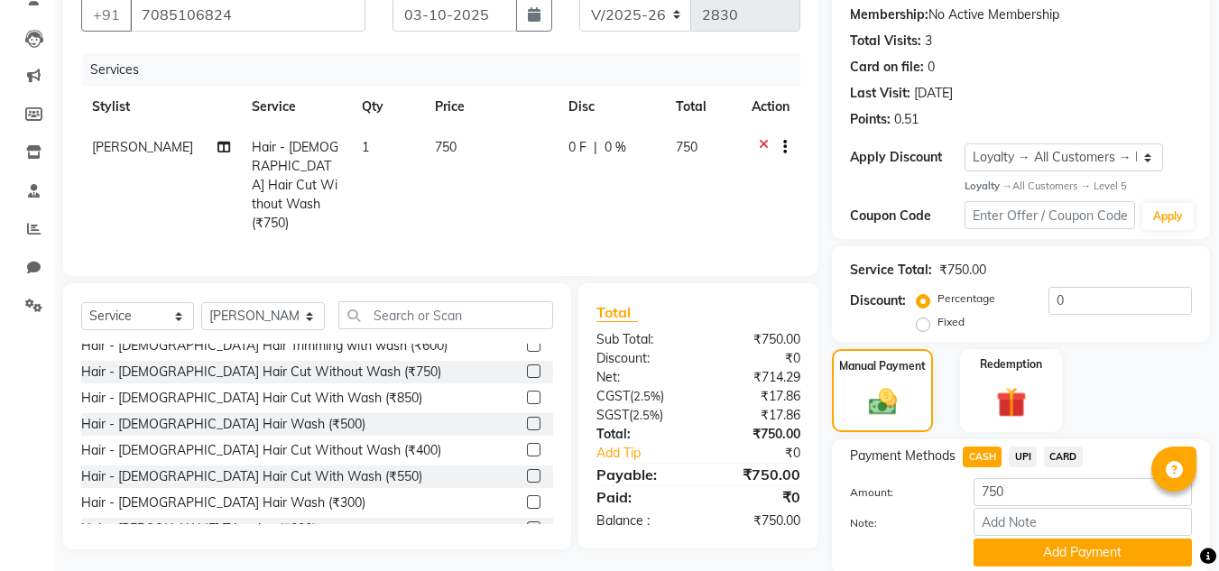
scroll to position [237, 0]
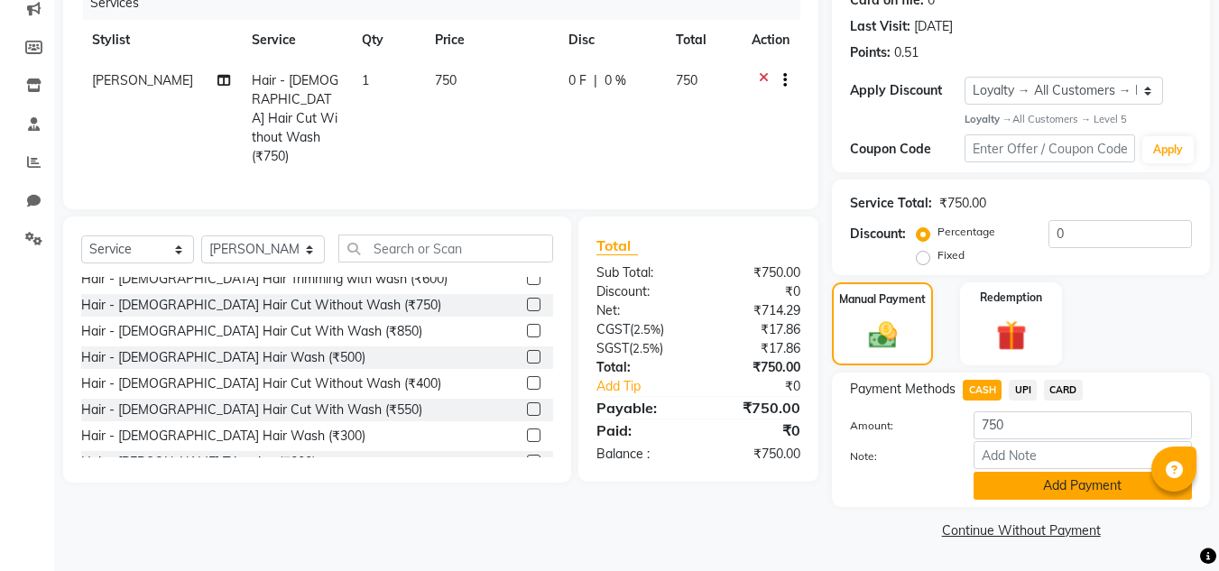
click at [1026, 489] on button "Add Payment" at bounding box center [1083, 486] width 218 height 28
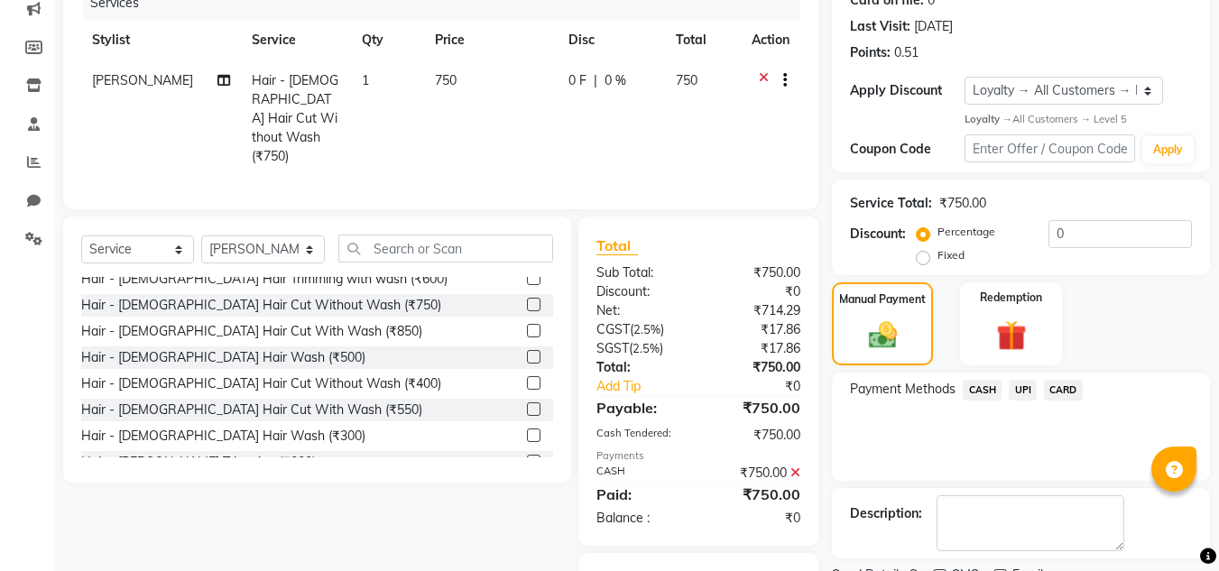
scroll to position [323, 0]
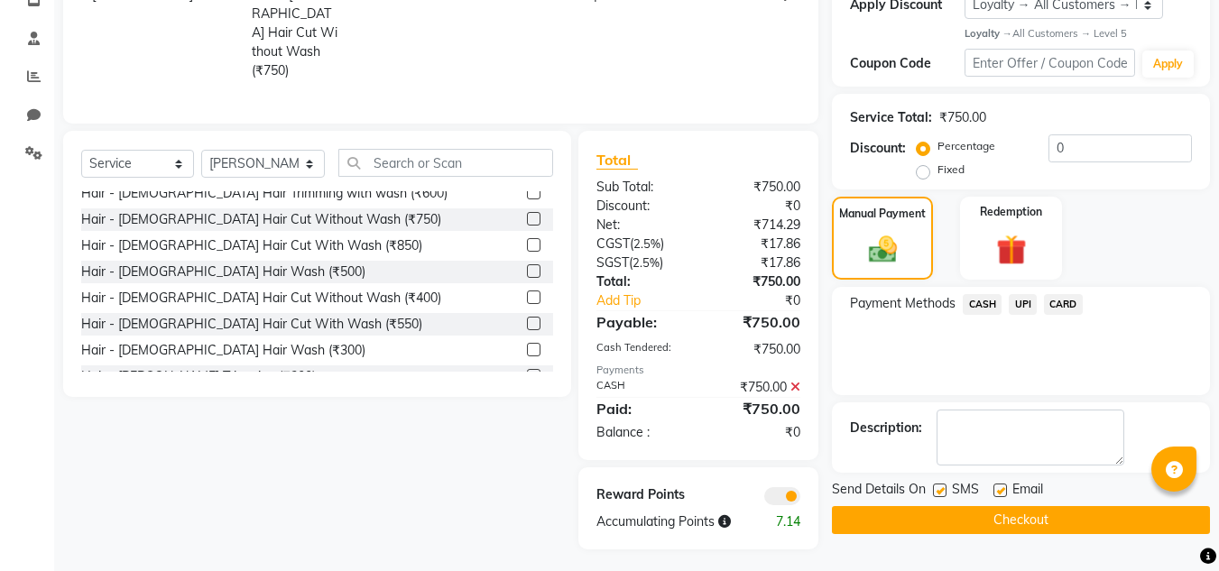
click at [992, 529] on button "Checkout" at bounding box center [1021, 520] width 378 height 28
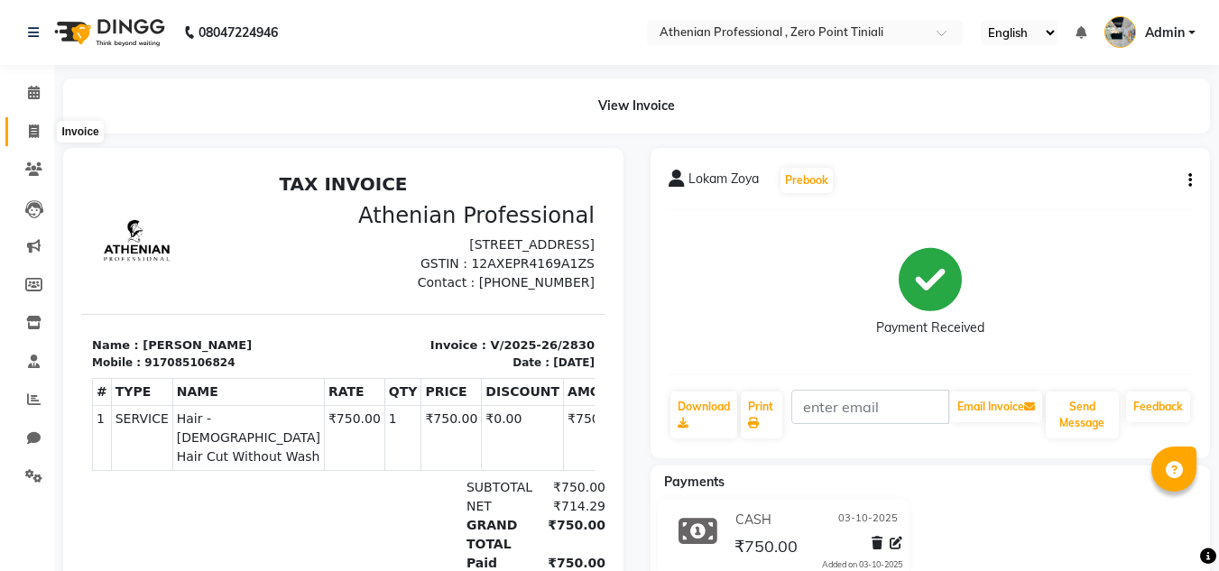
click at [29, 131] on icon at bounding box center [34, 132] width 10 height 14
select select "service"
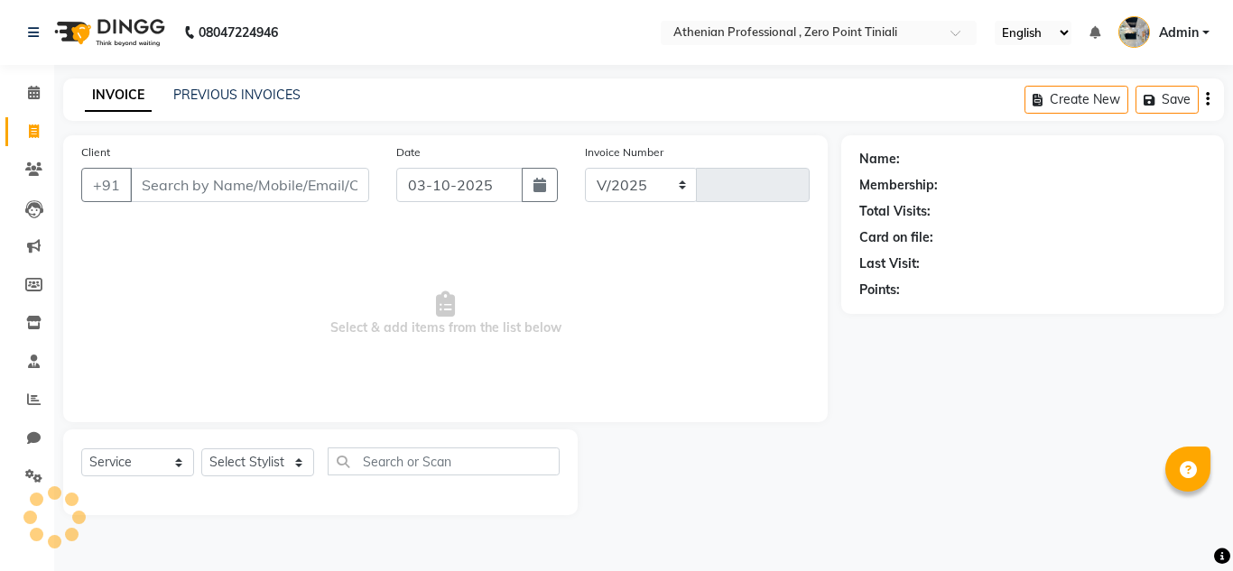
select select "8300"
type input "2831"
click at [247, 95] on link "PREVIOUS INVOICES" at bounding box center [236, 95] width 127 height 16
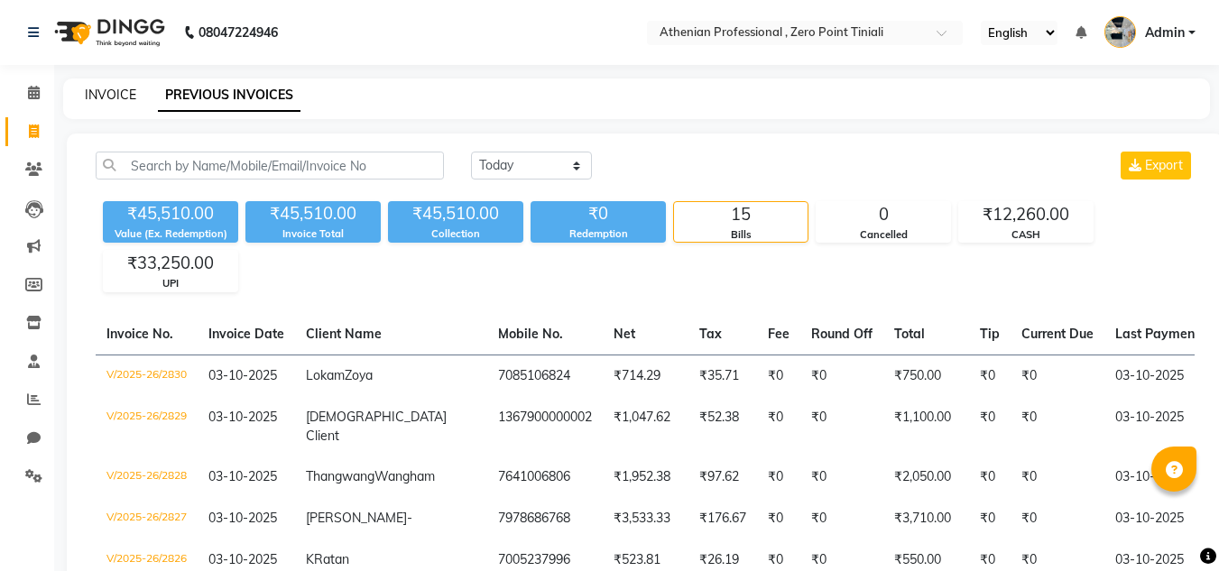
click at [97, 99] on link "INVOICE" at bounding box center [110, 95] width 51 height 16
select select "service"
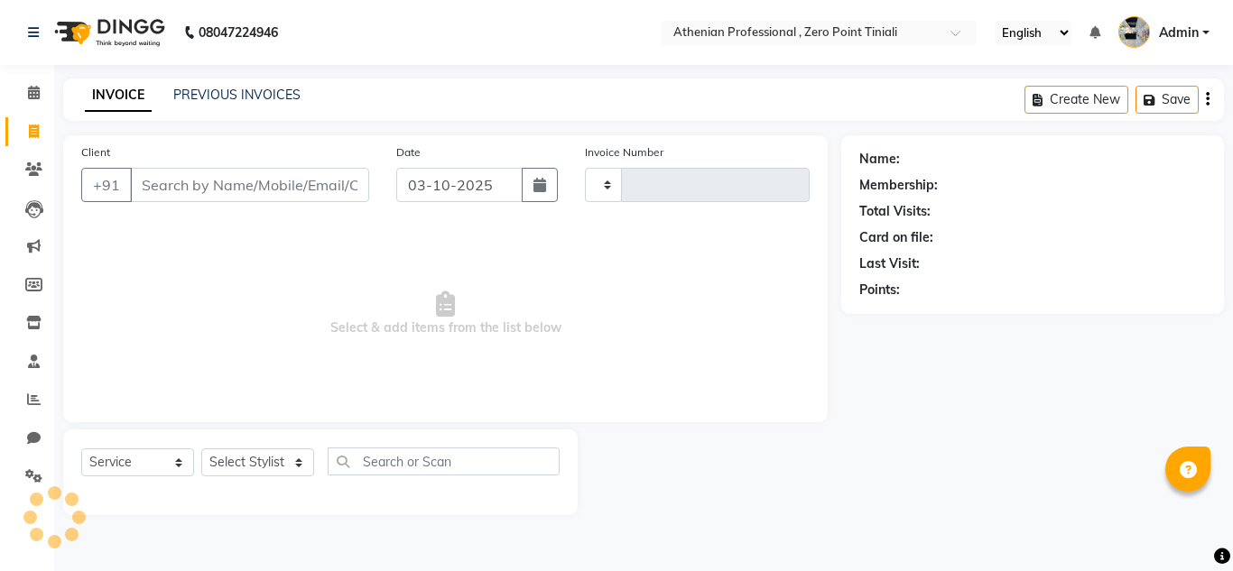
type input "2831"
select select "8300"
click at [232, 97] on link "PREVIOUS INVOICES" at bounding box center [236, 95] width 127 height 16
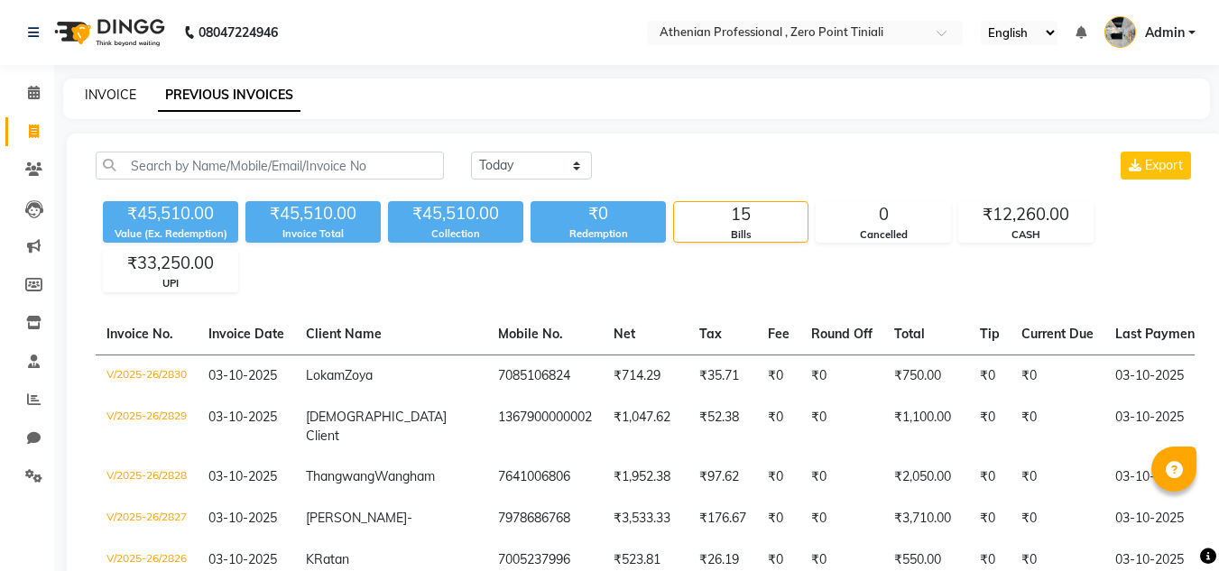
click at [99, 94] on link "INVOICE" at bounding box center [110, 95] width 51 height 16
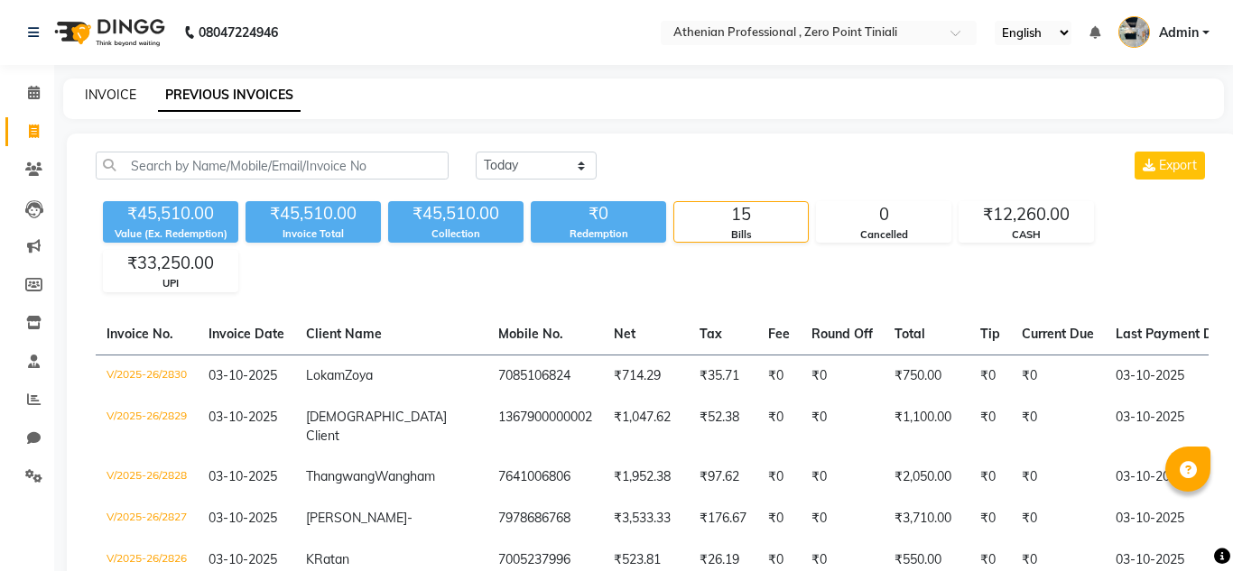
select select "service"
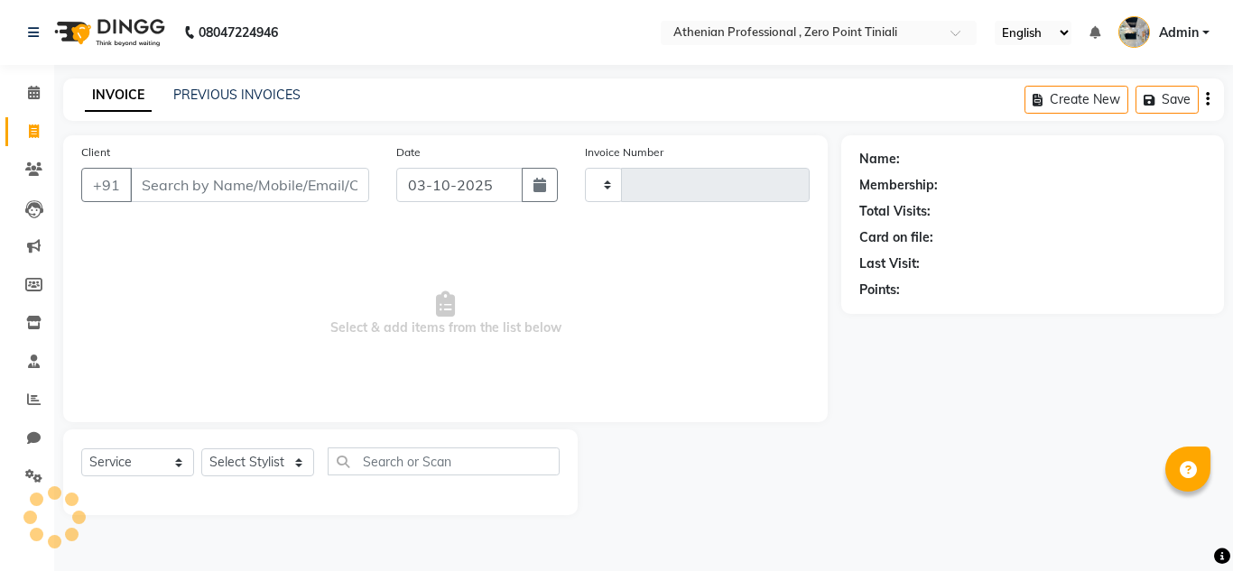
type input "2831"
select select "8300"
click at [239, 95] on link "PREVIOUS INVOICES" at bounding box center [236, 95] width 127 height 16
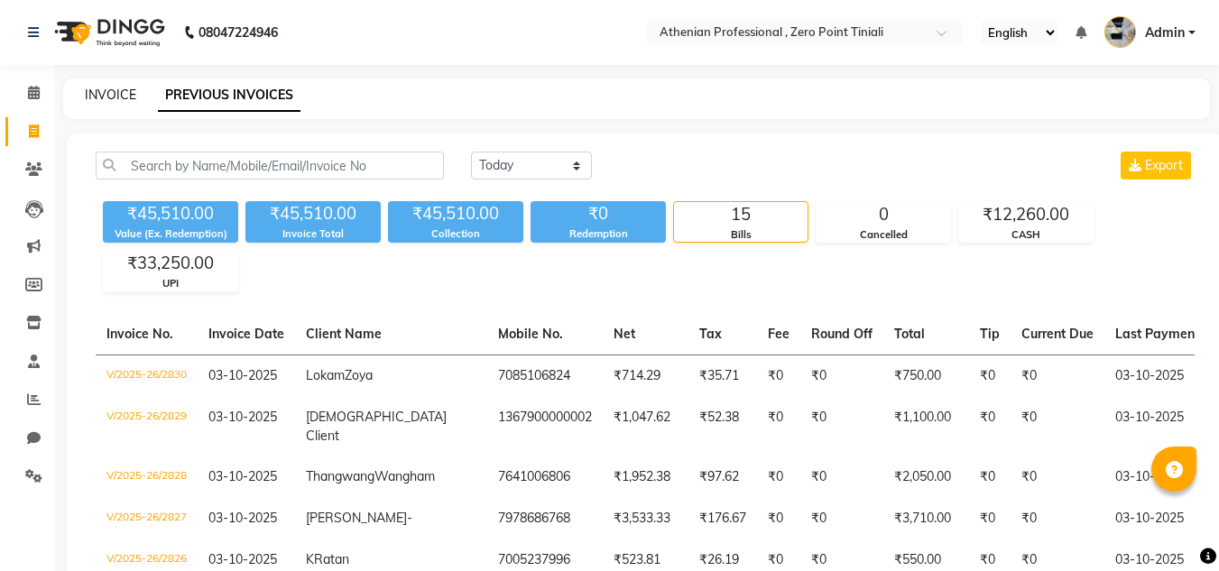
click at [107, 91] on link "INVOICE" at bounding box center [110, 95] width 51 height 16
select select "service"
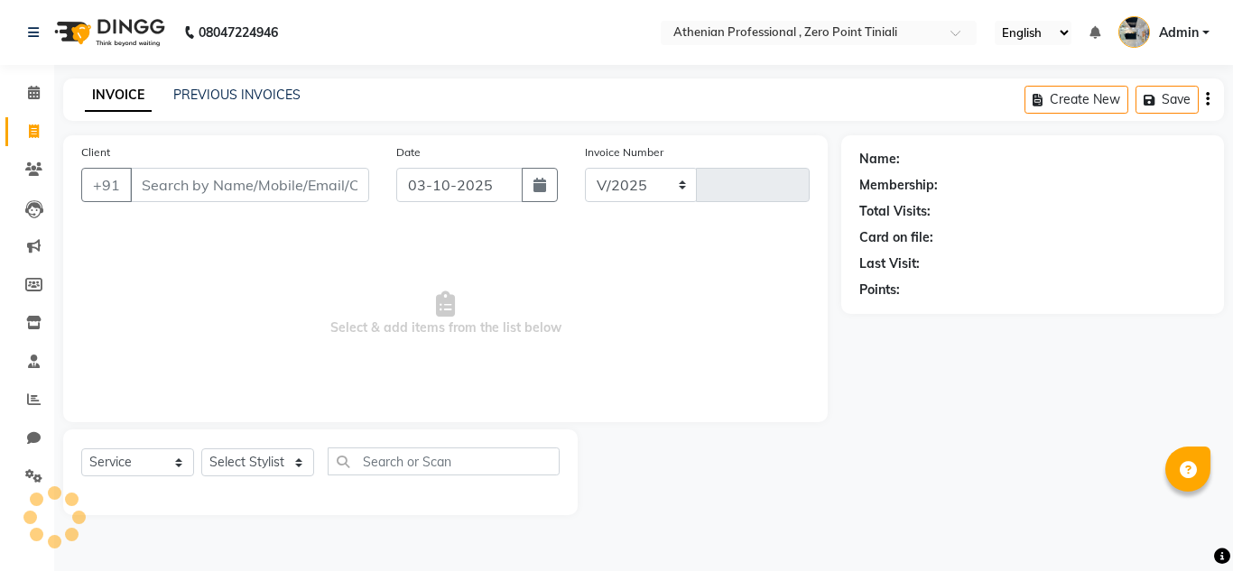
select select "8300"
type input "2831"
click at [219, 177] on input "Client" at bounding box center [249, 185] width 239 height 34
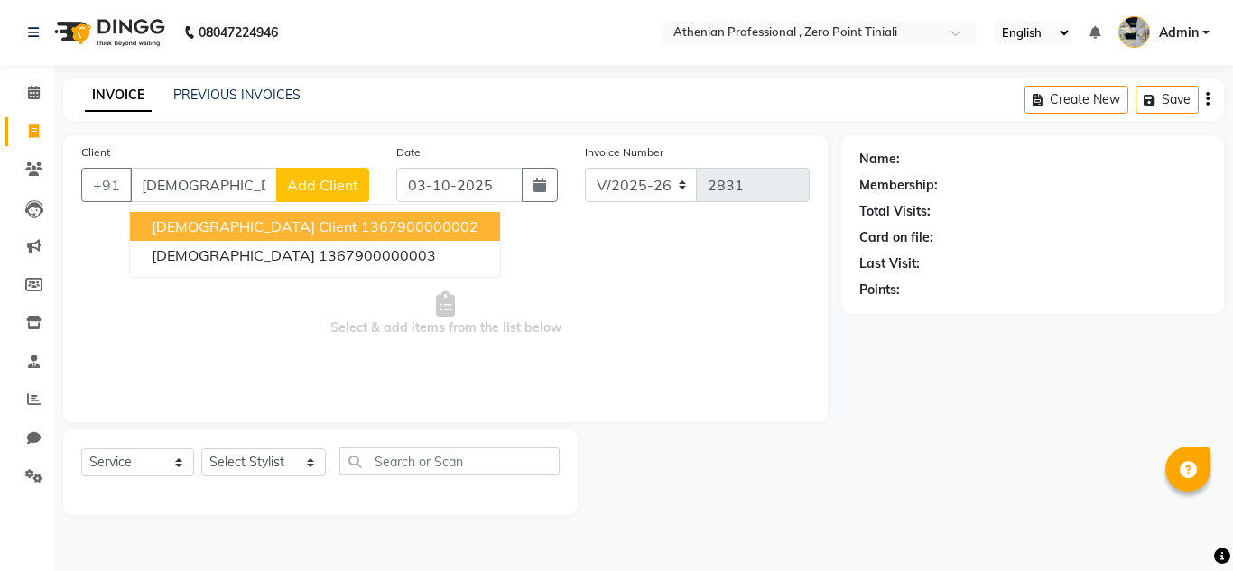
click at [361, 231] on ngb-highlight "1367900000002" at bounding box center [419, 226] width 117 height 18
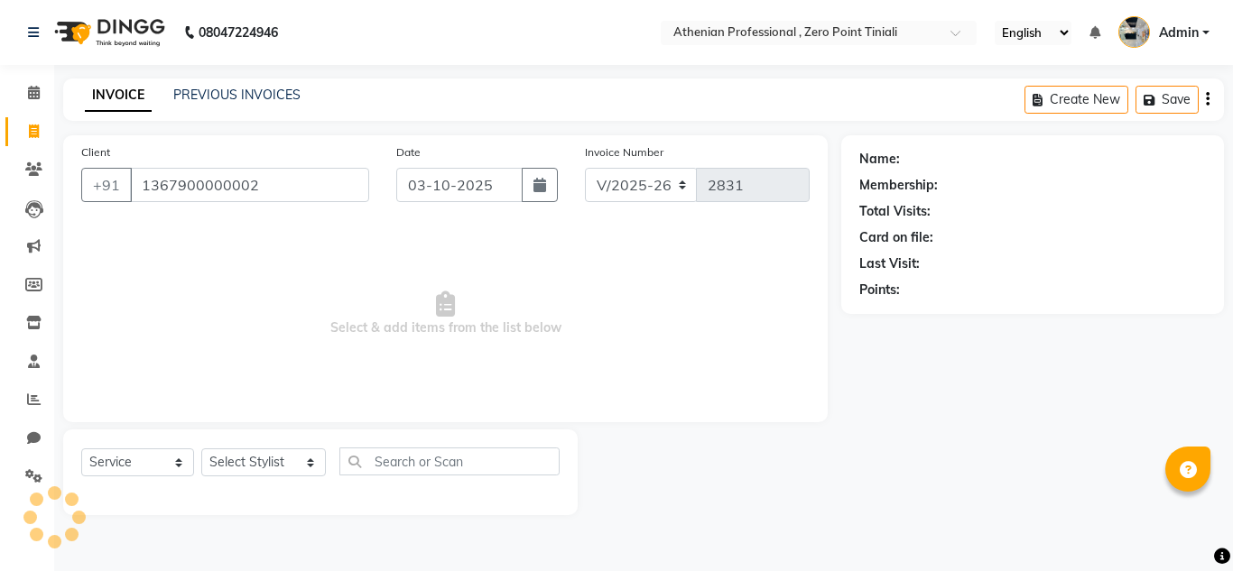
type input "1367900000002"
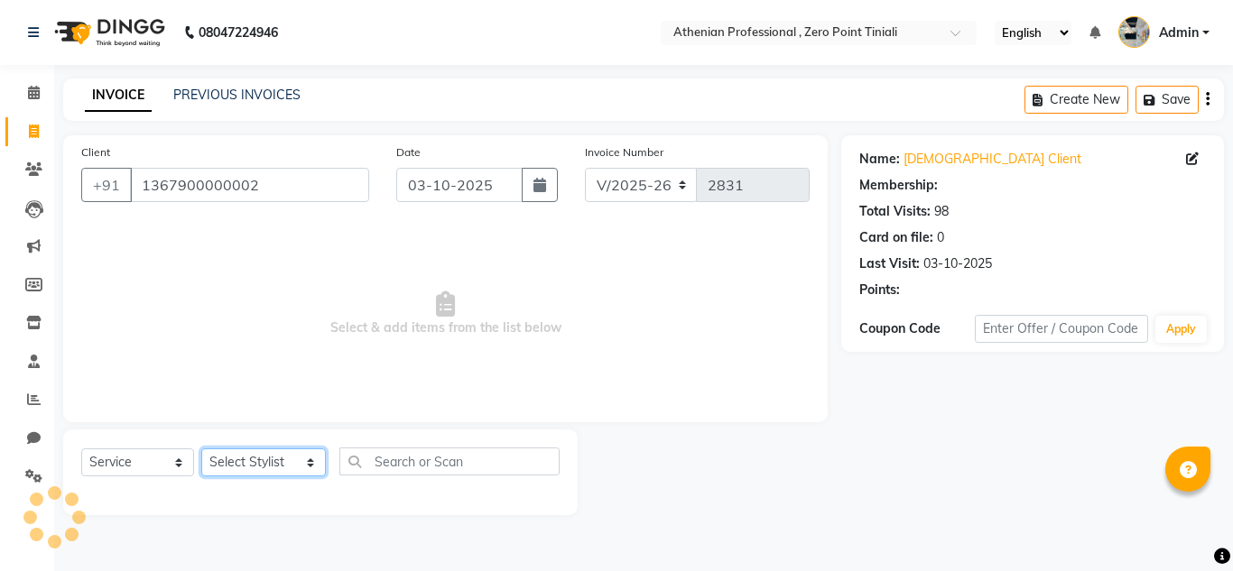
click at [278, 466] on select "Select Stylist [PERSON_NAME][MEDICAL_DATA] Admin [PERSON_NAME] BIHAM LINDUM NEM…" at bounding box center [263, 462] width 125 height 28
select select "1: Object"
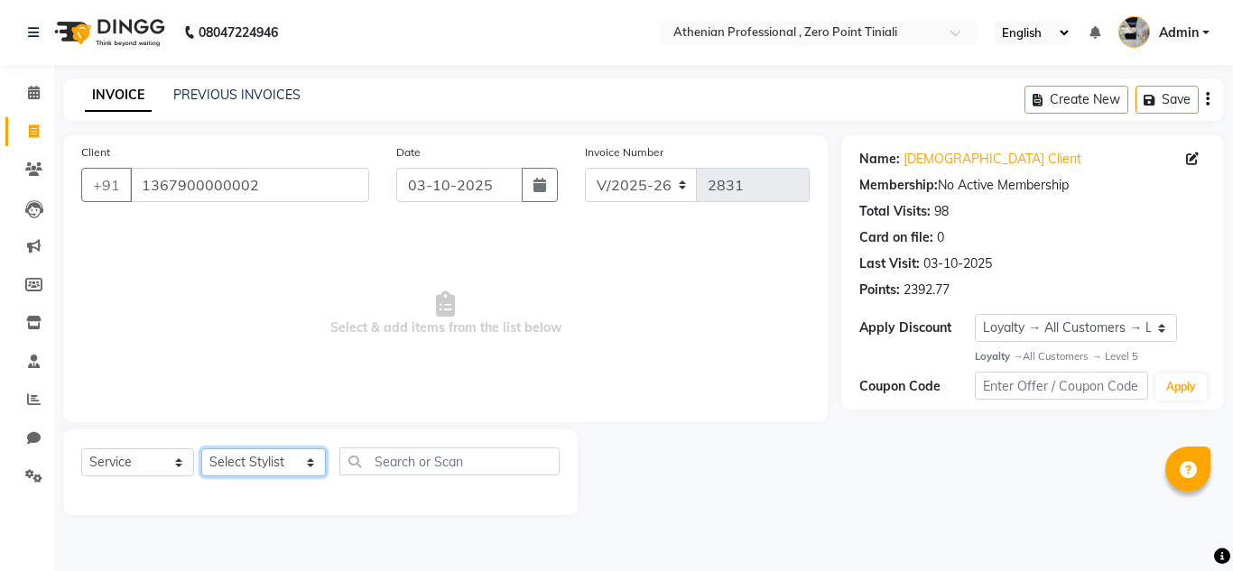
select select "80209"
click at [201, 448] on select "Select Stylist [PERSON_NAME][MEDICAL_DATA] Admin [PERSON_NAME] BIHAM LINDUM NEM…" at bounding box center [263, 462] width 125 height 28
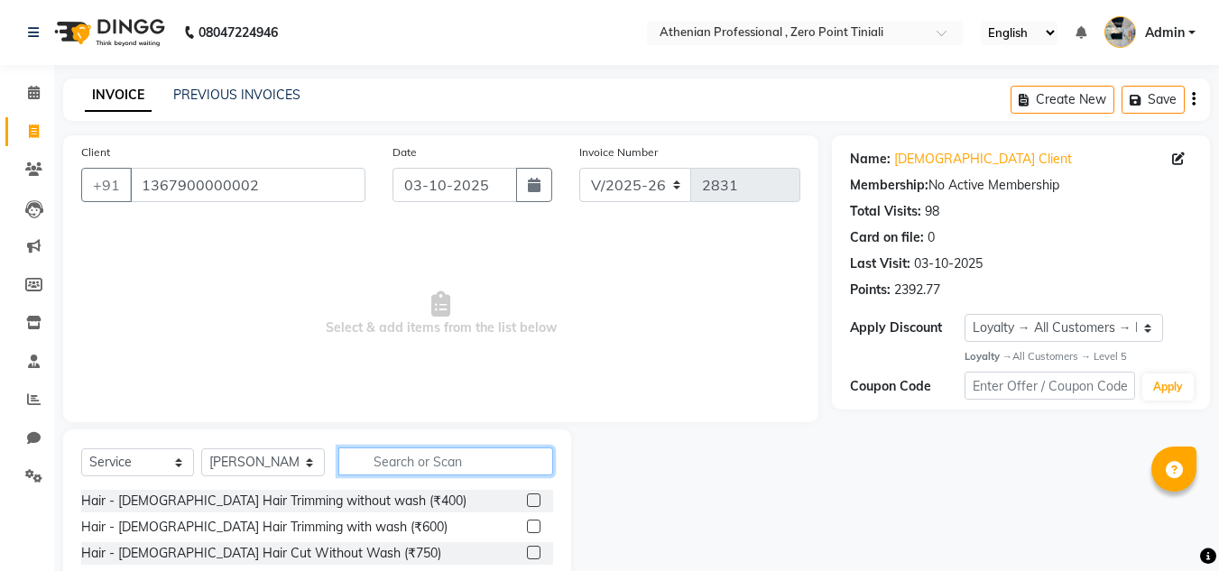
click at [417, 457] on input "text" at bounding box center [445, 462] width 215 height 28
type input "deep"
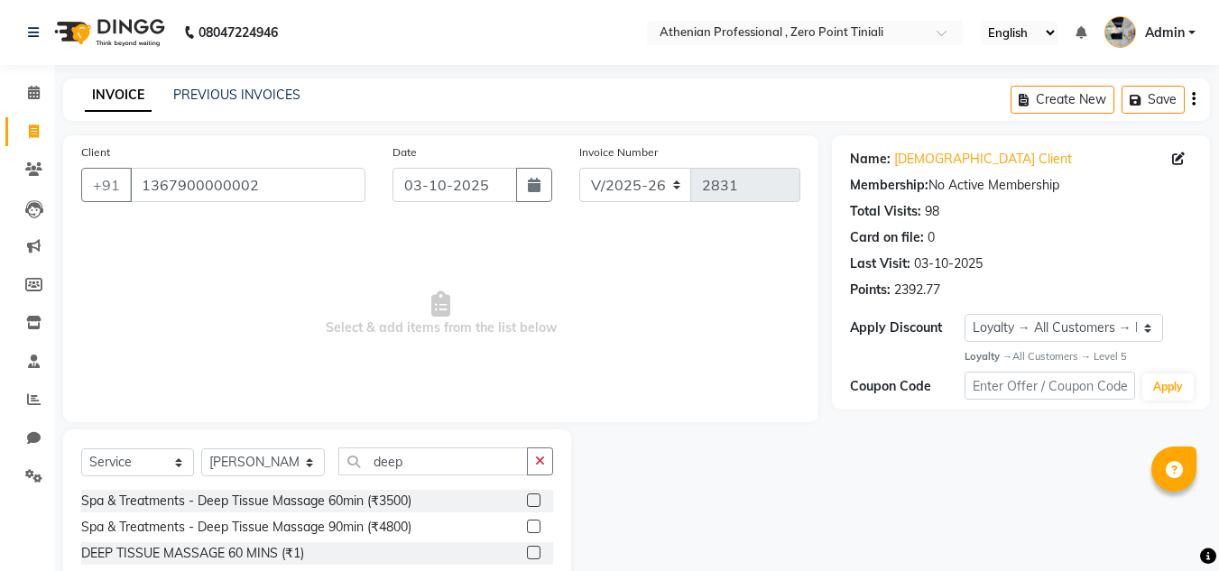
click at [532, 499] on label at bounding box center [534, 501] width 14 height 14
click at [532, 499] on input "checkbox" at bounding box center [533, 501] width 12 height 12
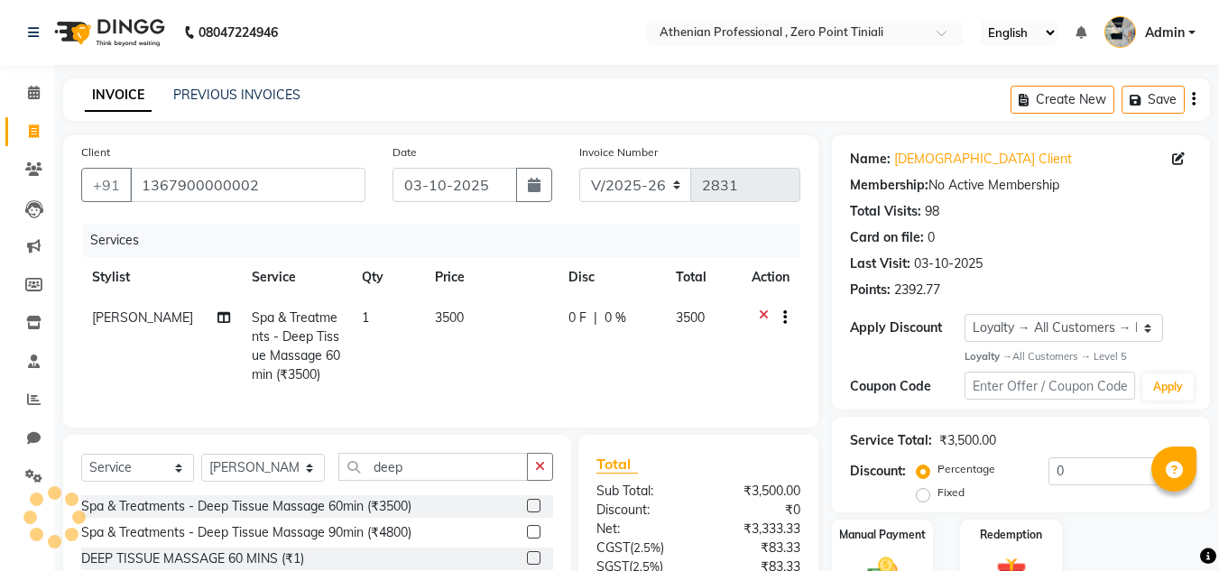
click at [536, 512] on label at bounding box center [534, 506] width 14 height 14
click at [536, 512] on input "checkbox" at bounding box center [533, 507] width 12 height 12
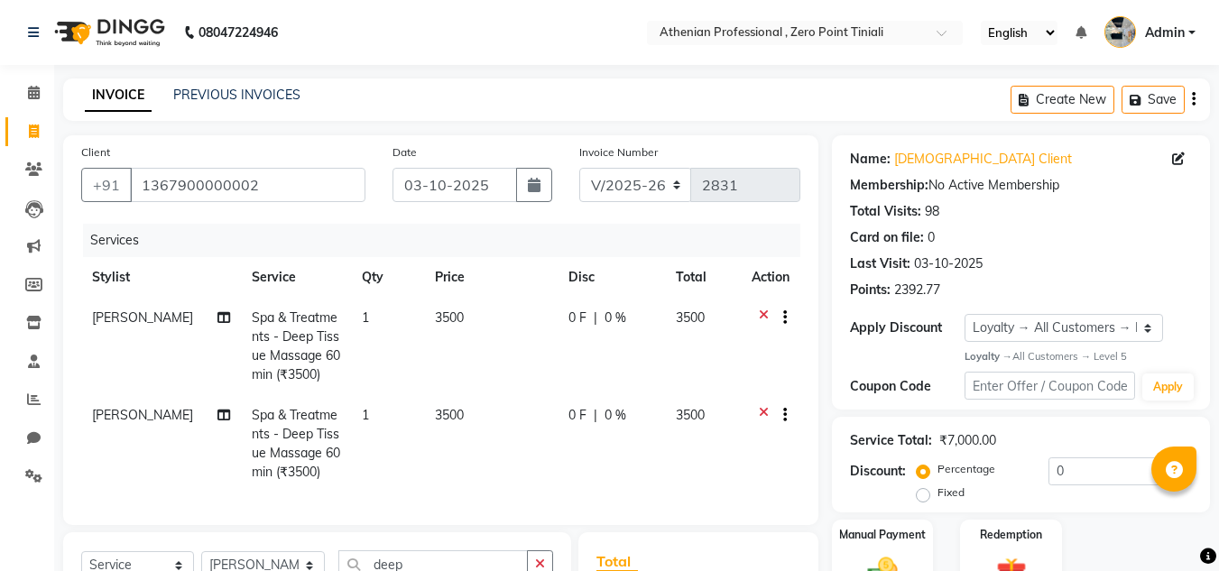
checkbox input "false"
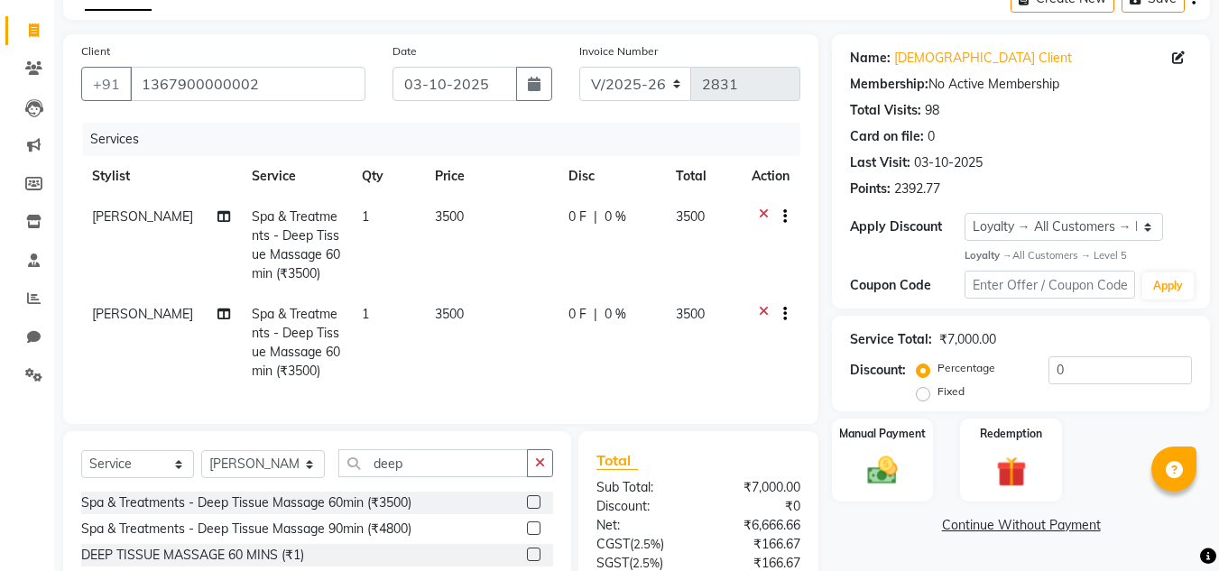
click at [139, 318] on span "[PERSON_NAME]" at bounding box center [142, 314] width 101 height 16
select select "80209"
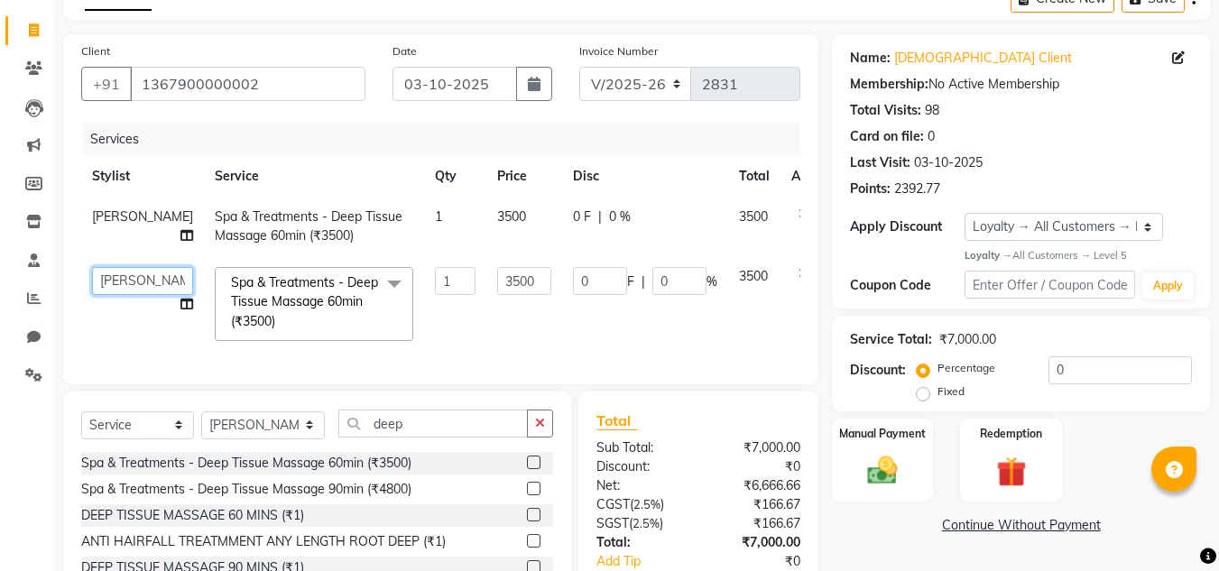
click at [113, 282] on select "[PERSON_NAME][MEDICAL_DATA] Admin [PERSON_NAME] BIHAM LINDUM NEME MAHINDRA [PER…" at bounding box center [142, 281] width 101 height 28
select select "90998"
click at [562, 334] on td "0 F | 0 %" at bounding box center [645, 304] width 166 height 96
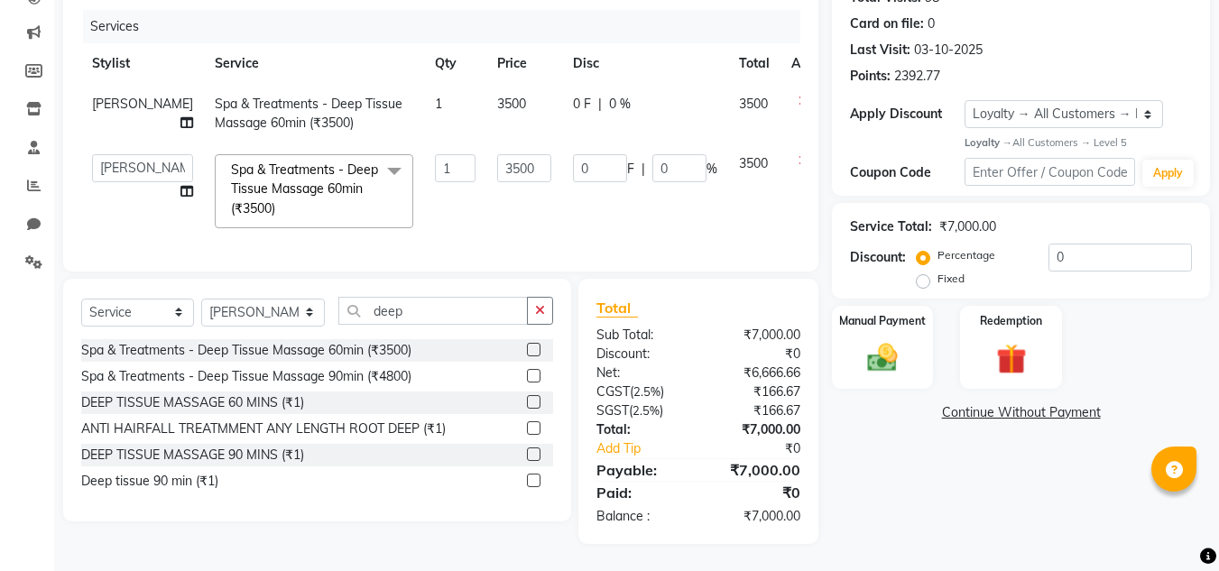
click at [609, 95] on span "0 %" at bounding box center [620, 104] width 22 height 19
select select "80209"
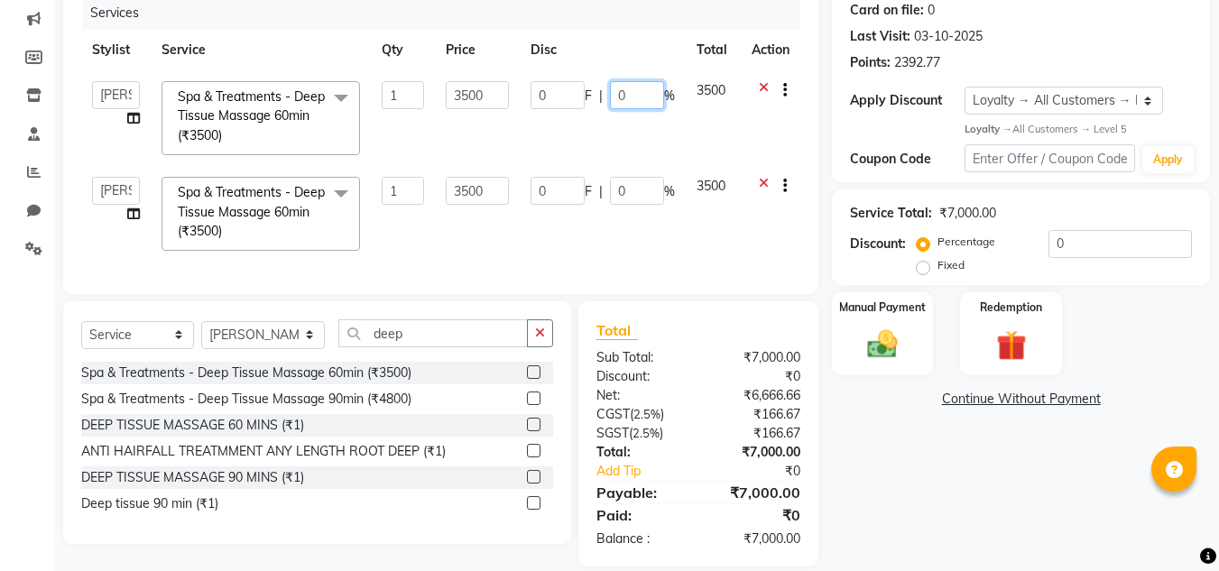
click at [632, 87] on input "0" at bounding box center [637, 95] width 54 height 28
type input "15"
click at [645, 188] on td "0 F | 0 %" at bounding box center [603, 214] width 166 height 96
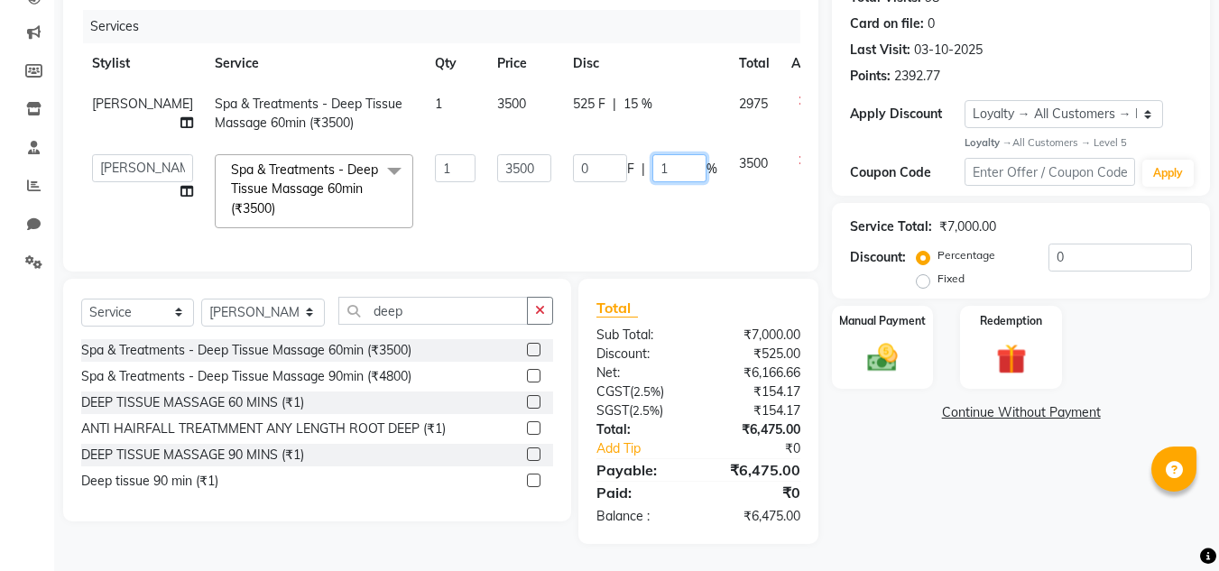
type input "15"
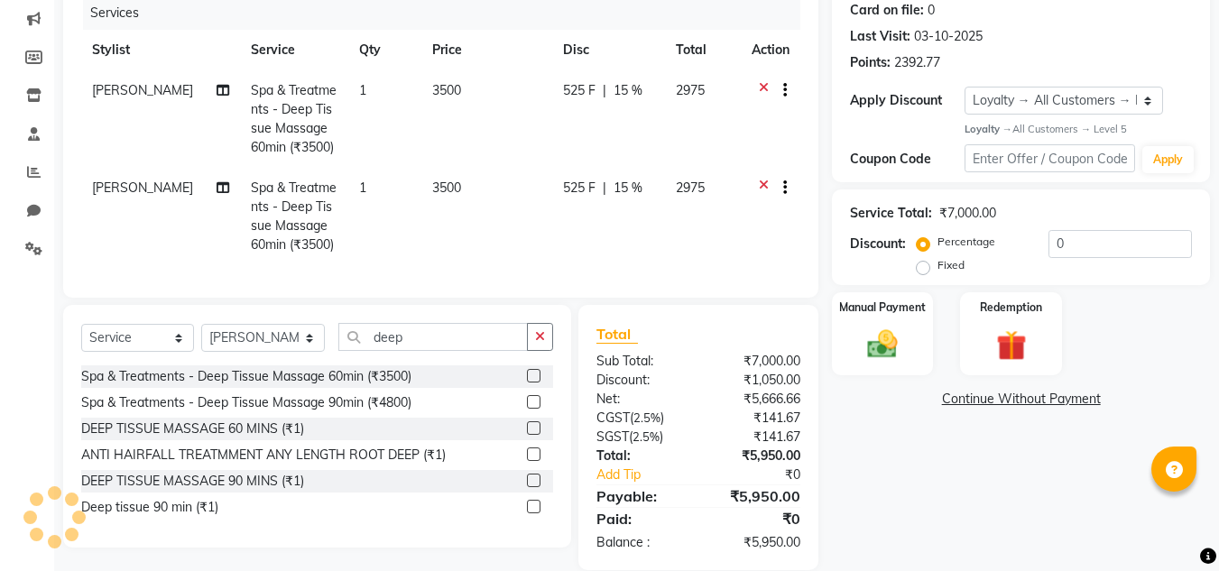
click at [884, 492] on div "Name: [DEMOGRAPHIC_DATA] Client Membership: No Active Membership Total Visits: …" at bounding box center [1028, 239] width 392 height 662
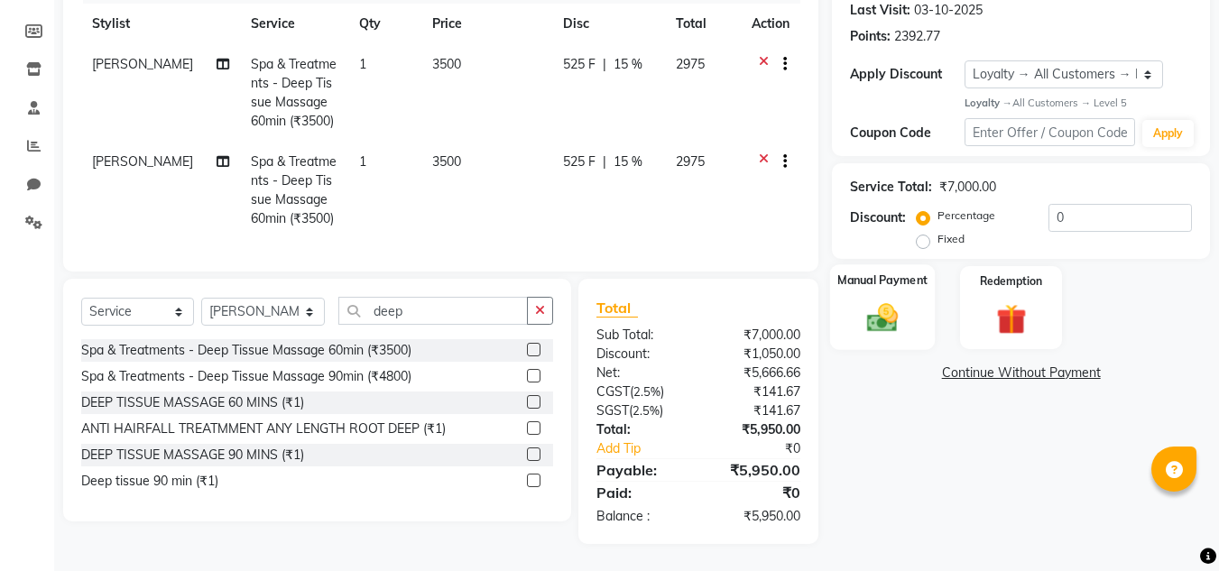
click at [878, 319] on img at bounding box center [882, 318] width 51 height 36
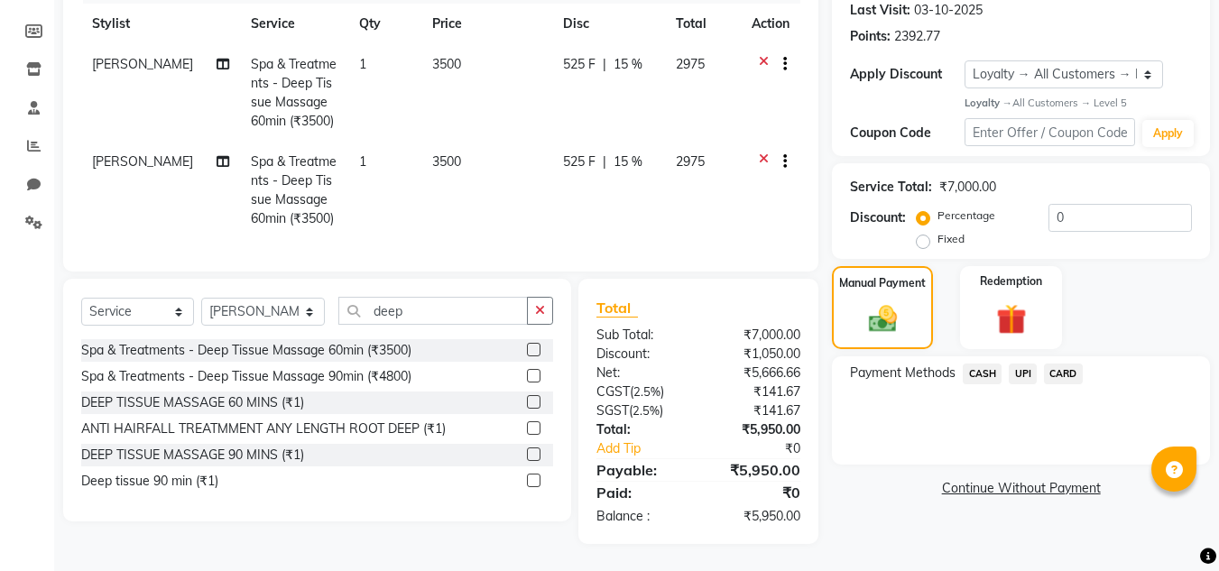
click at [1019, 365] on span "UPI" at bounding box center [1023, 374] width 28 height 21
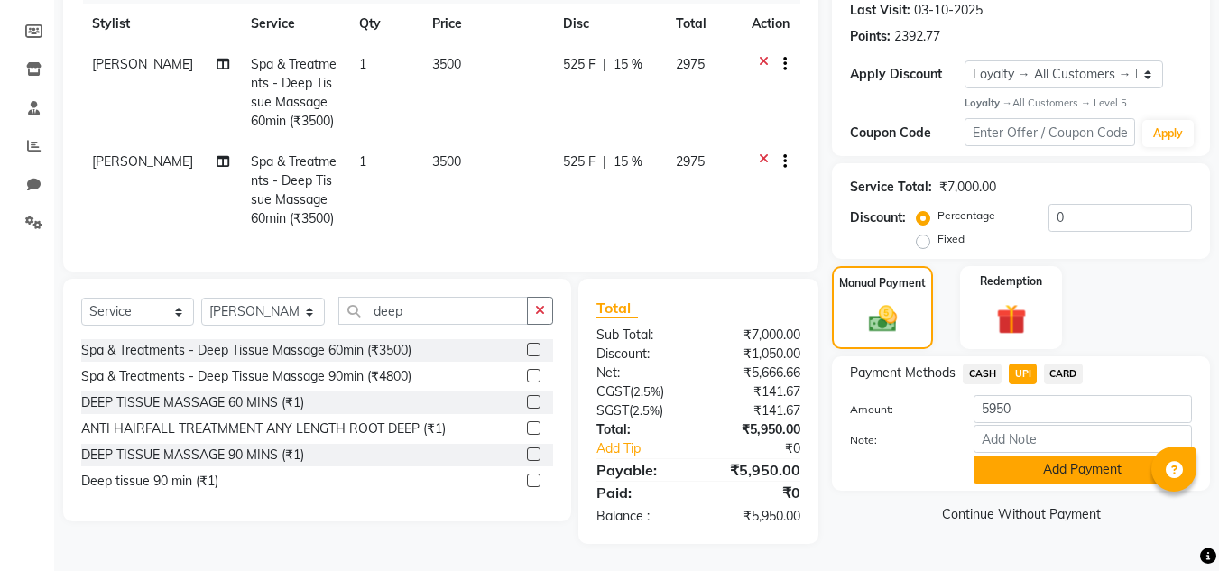
click at [1030, 458] on button "Add Payment" at bounding box center [1083, 470] width 218 height 28
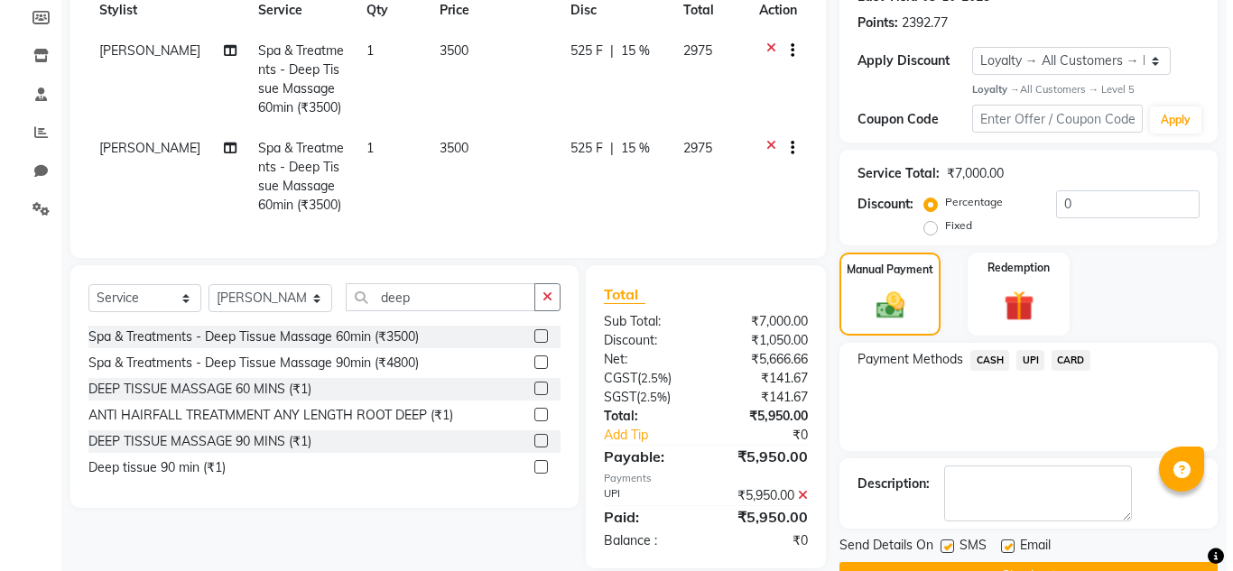
scroll to position [413, 0]
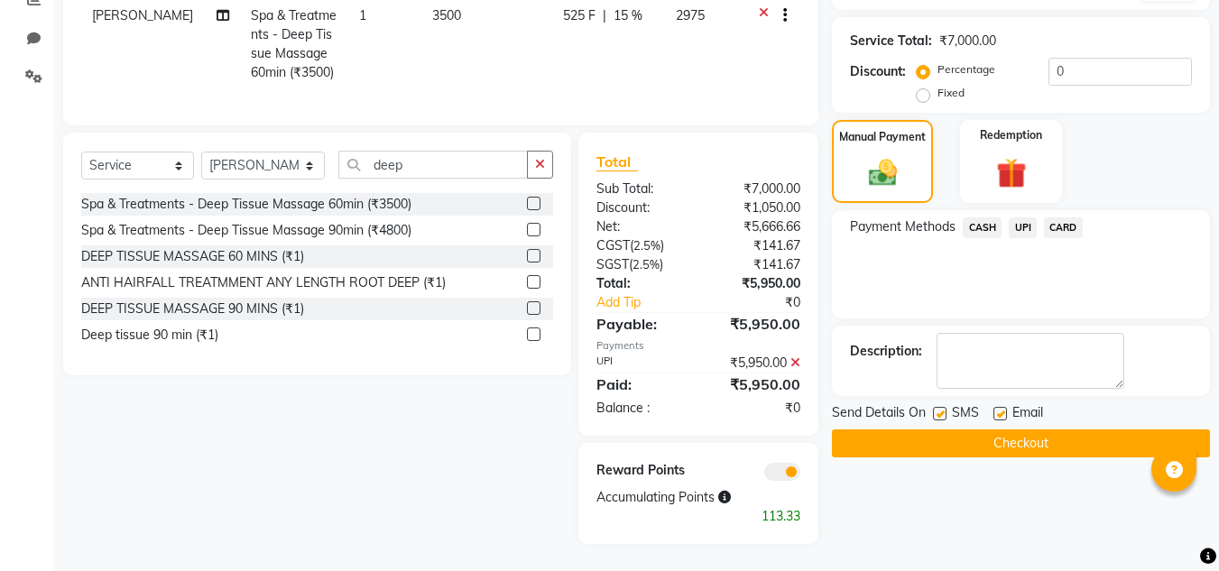
click at [773, 481] on div "Reward Points Accumulating Points 113.33" at bounding box center [698, 493] width 240 height 101
click at [778, 477] on span at bounding box center [782, 472] width 36 height 18
click at [800, 475] on input "checkbox" at bounding box center [800, 475] width 0 height 0
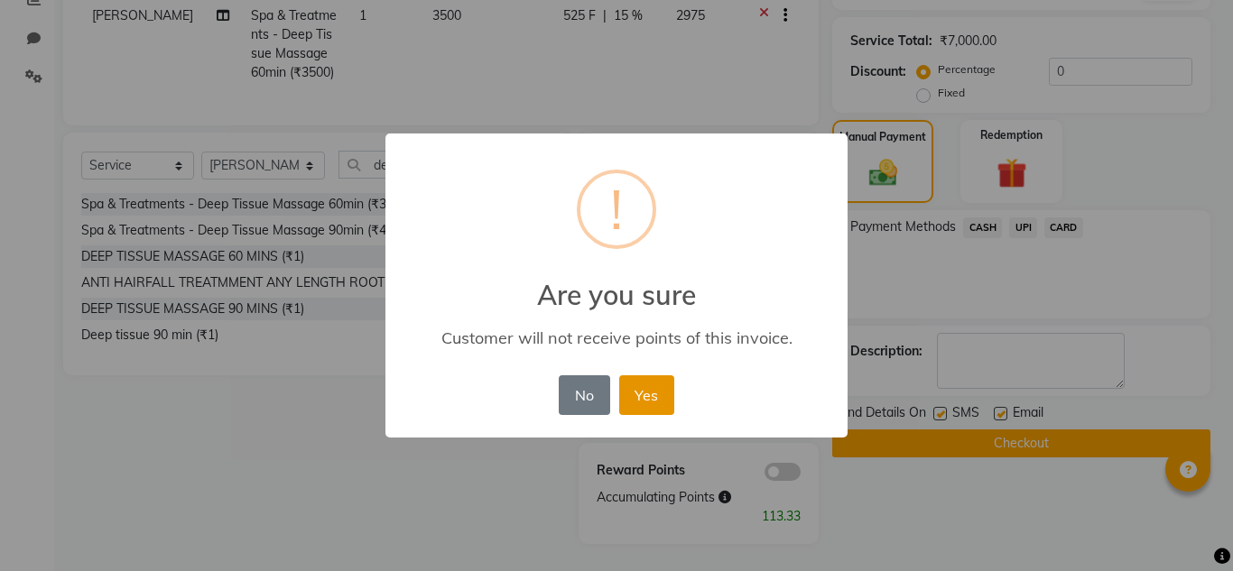
click at [648, 394] on button "Yes" at bounding box center [646, 395] width 55 height 40
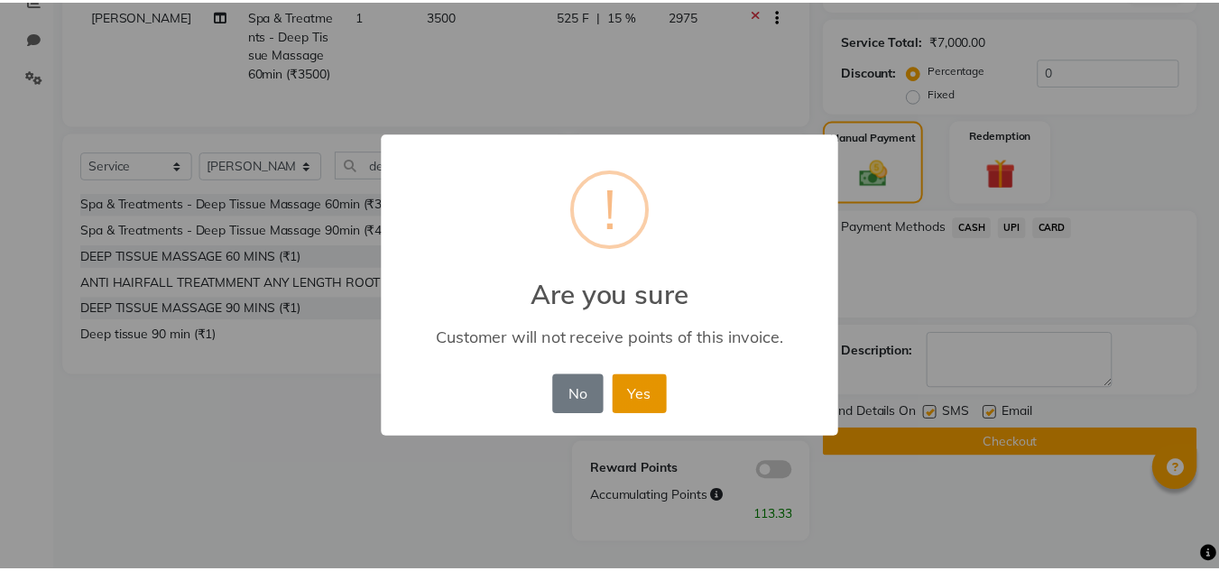
scroll to position [368, 0]
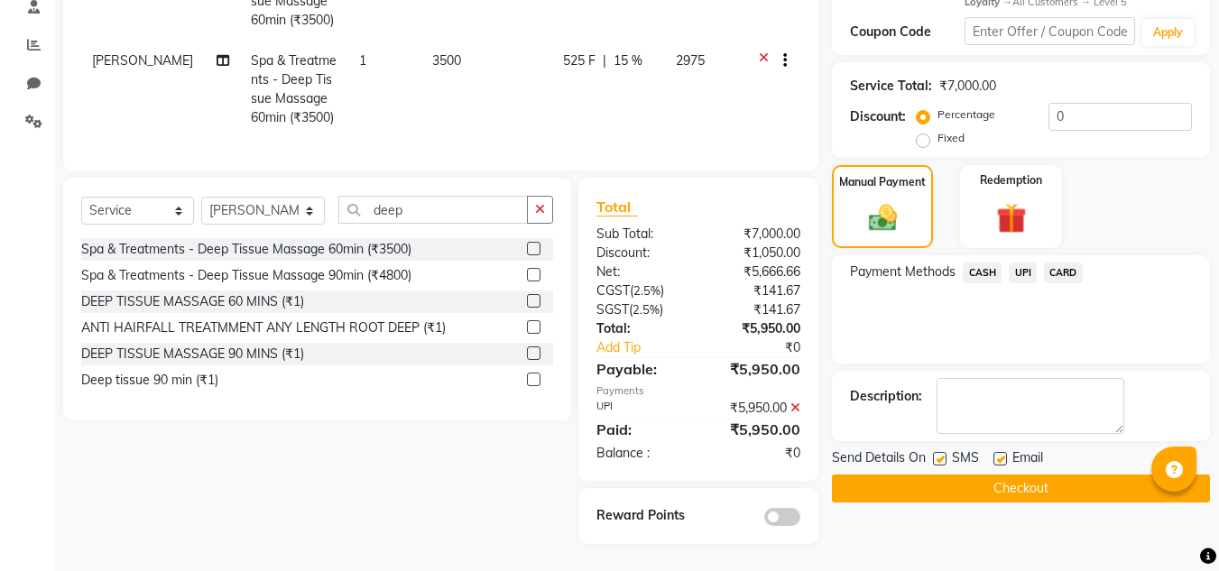
click at [873, 475] on button "Checkout" at bounding box center [1021, 489] width 378 height 28
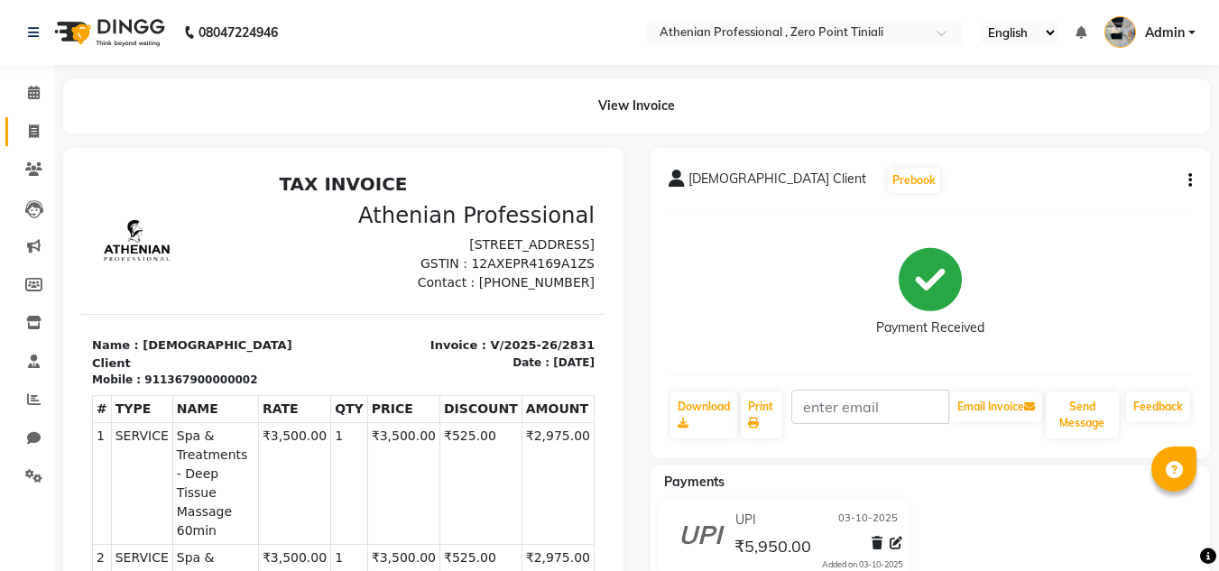
click at [30, 135] on icon at bounding box center [34, 132] width 10 height 14
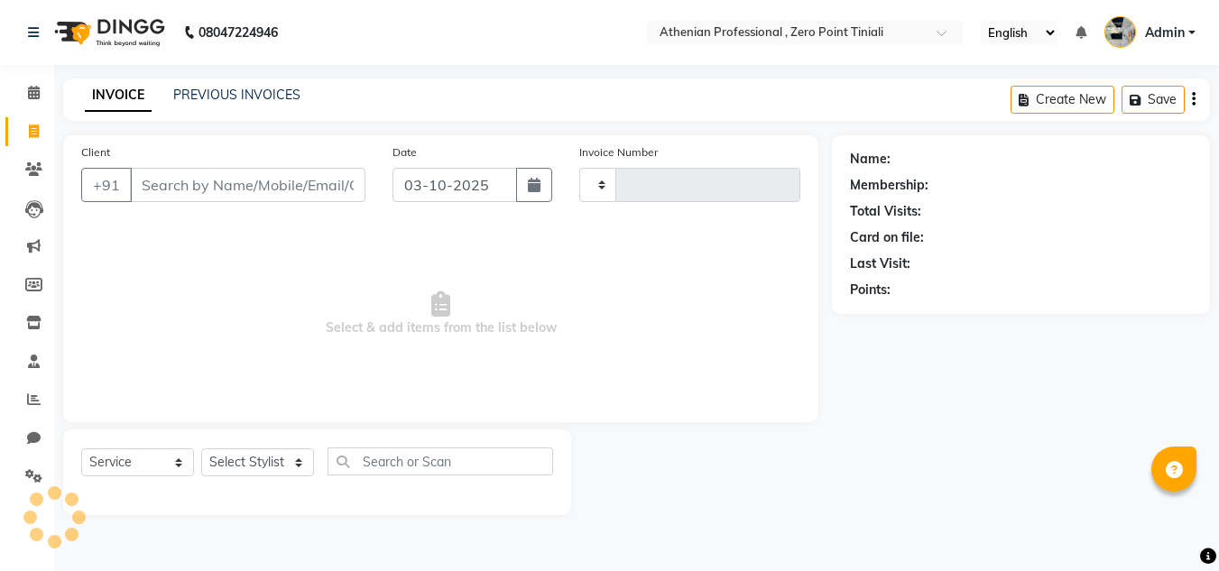
click at [43, 134] on span at bounding box center [34, 132] width 32 height 21
select select "service"
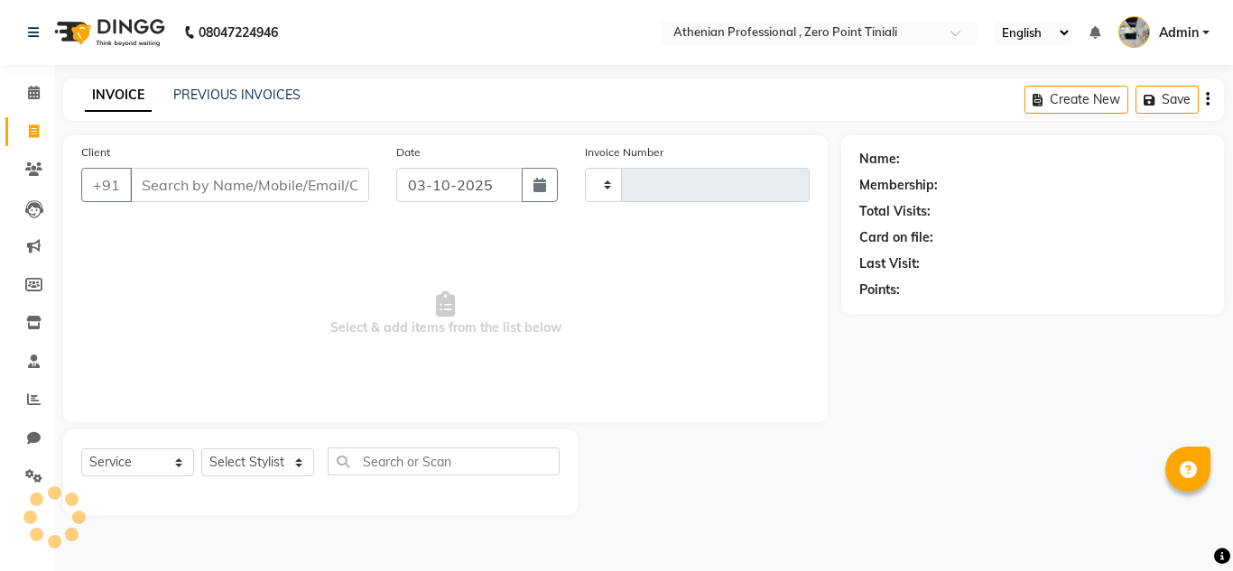
click at [203, 204] on div "Client +91" at bounding box center [225, 180] width 315 height 74
type input "2832"
select select "8300"
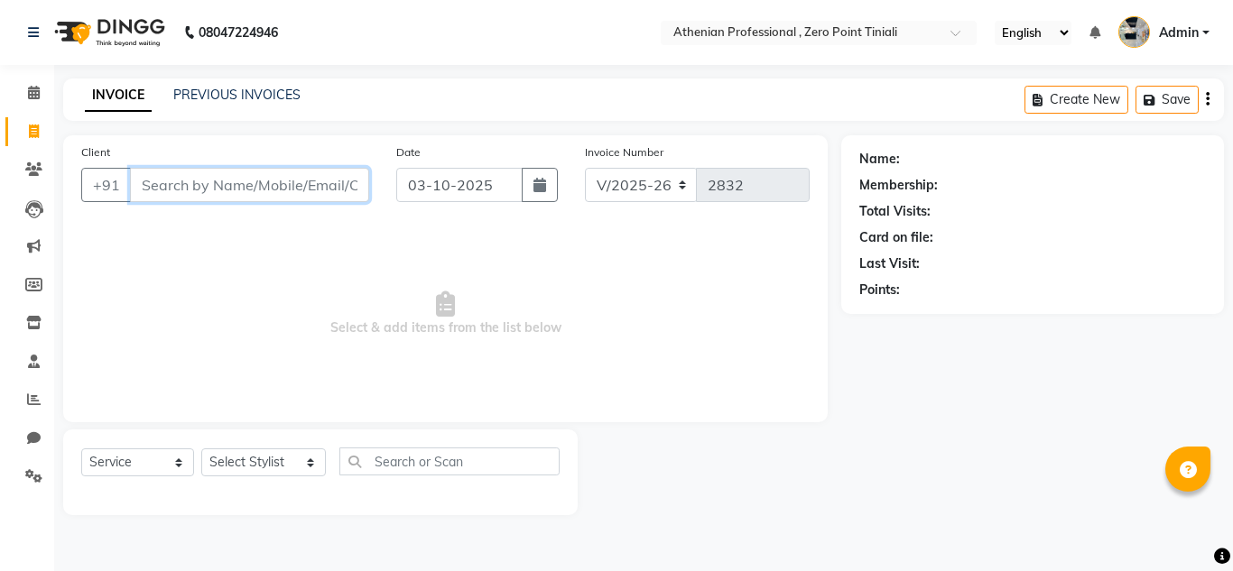
click at [205, 189] on input "Client" at bounding box center [249, 185] width 239 height 34
type input "8132868812"
click at [321, 189] on span "Add Client" at bounding box center [322, 185] width 71 height 18
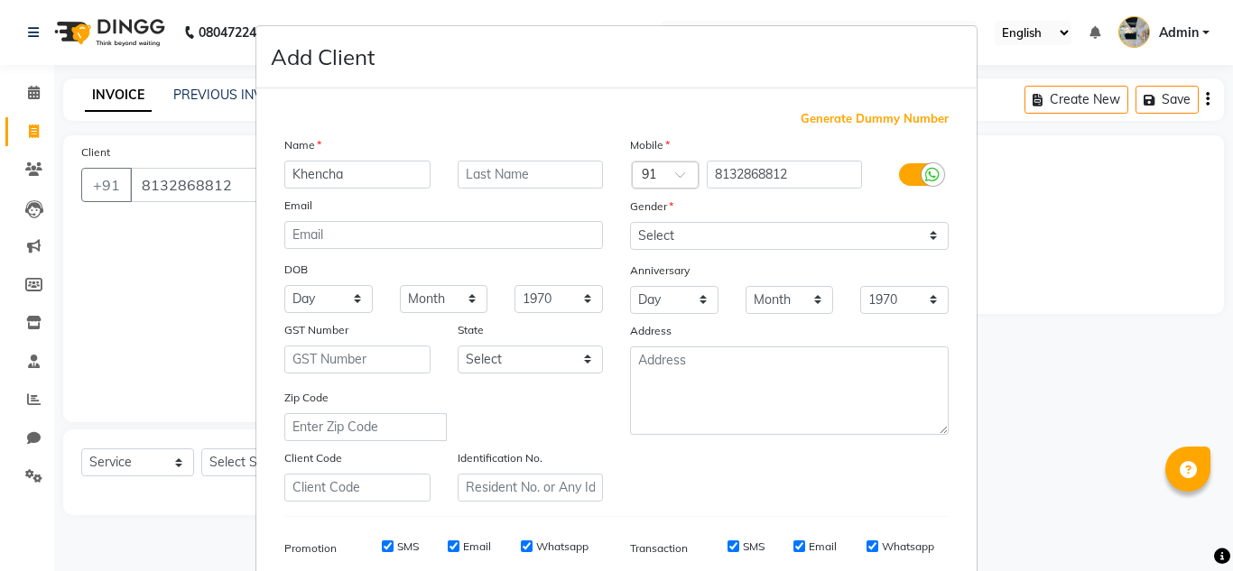
type input "Khencha"
click at [780, 250] on div "Mobile Country Code × 91 8132868812 Gender Select [DEMOGRAPHIC_DATA] [DEMOGRAPH…" at bounding box center [789, 318] width 346 height 366
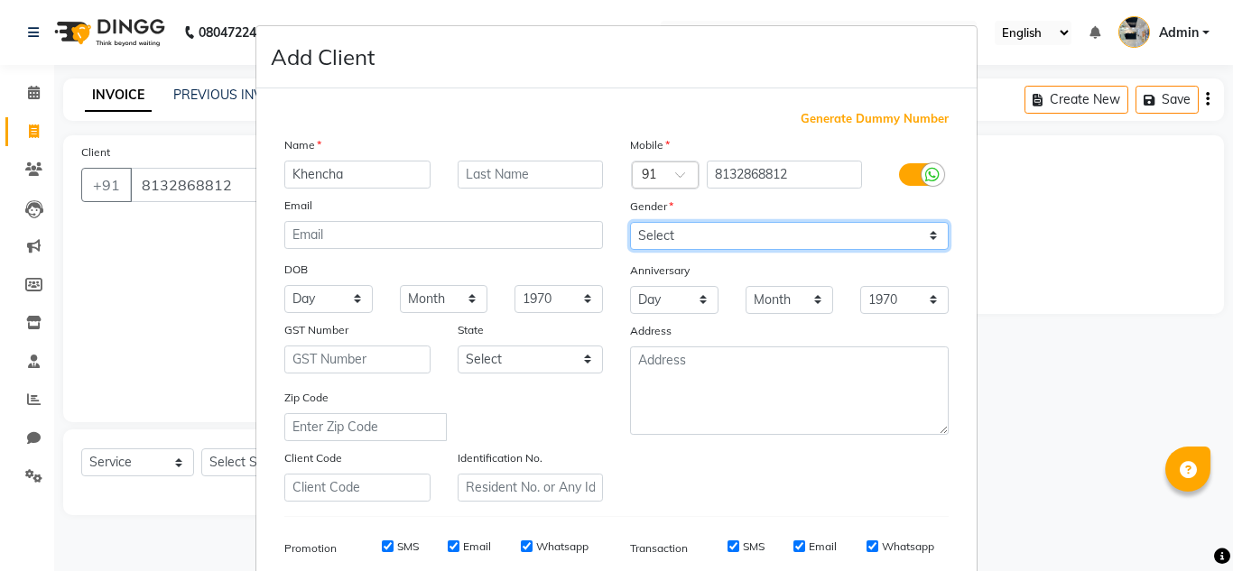
click at [779, 245] on select "Select [DEMOGRAPHIC_DATA] [DEMOGRAPHIC_DATA] Other Prefer Not To Say" at bounding box center [789, 236] width 319 height 28
select select "[DEMOGRAPHIC_DATA]"
click at [630, 222] on select "Select [DEMOGRAPHIC_DATA] [DEMOGRAPHIC_DATA] Other Prefer Not To Say" at bounding box center [789, 236] width 319 height 28
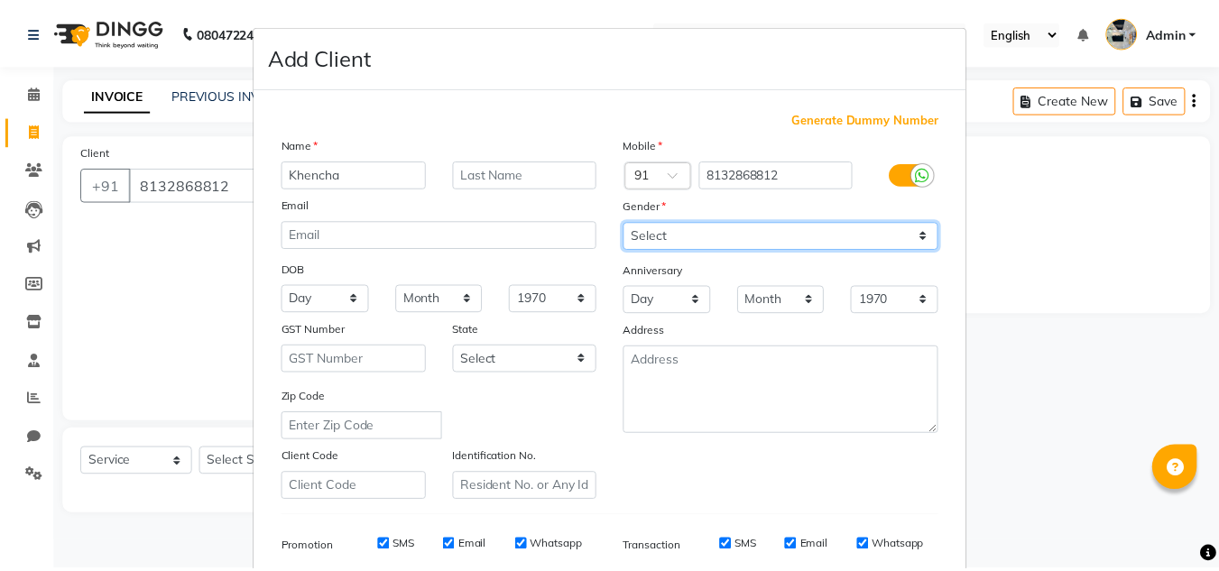
scroll to position [262, 0]
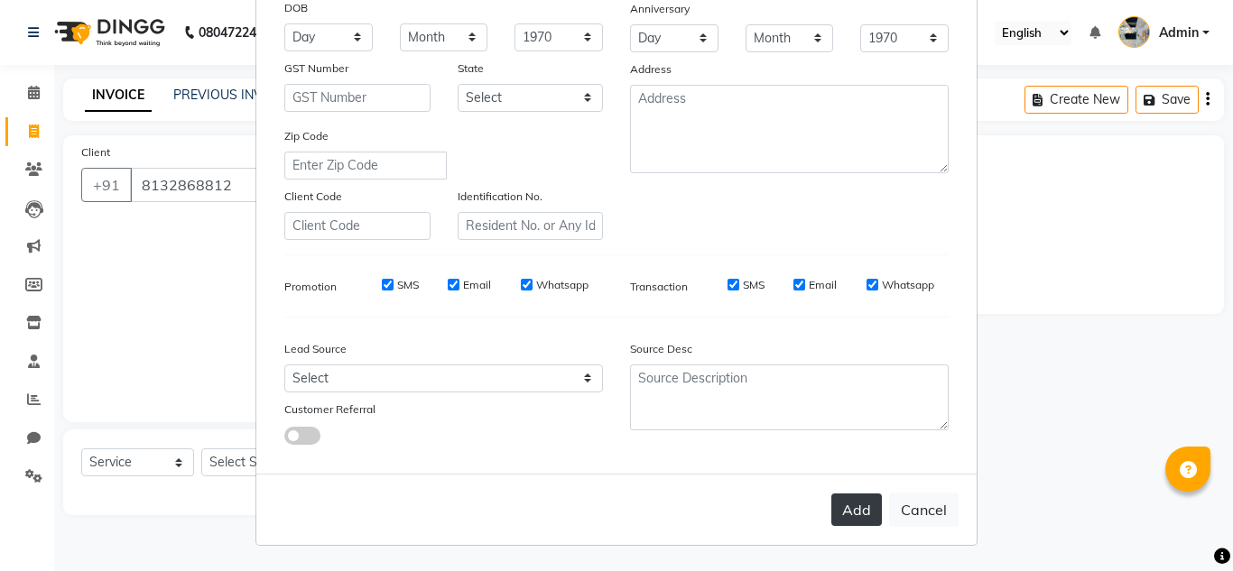
click at [850, 516] on button "Add" at bounding box center [856, 510] width 51 height 32
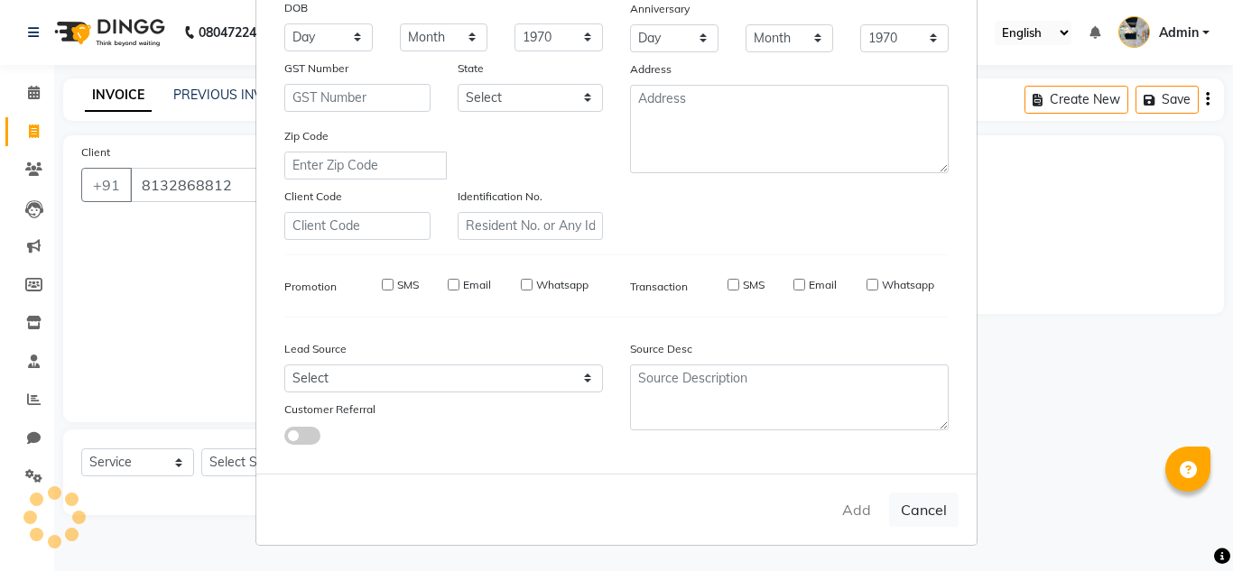
select select
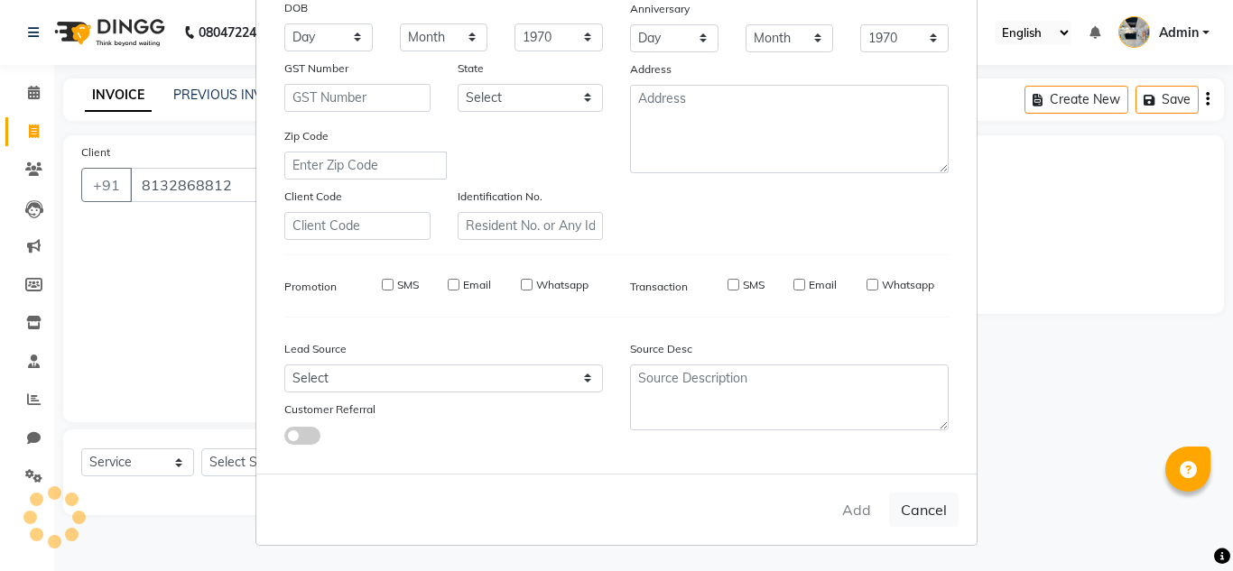
select select
checkbox input "false"
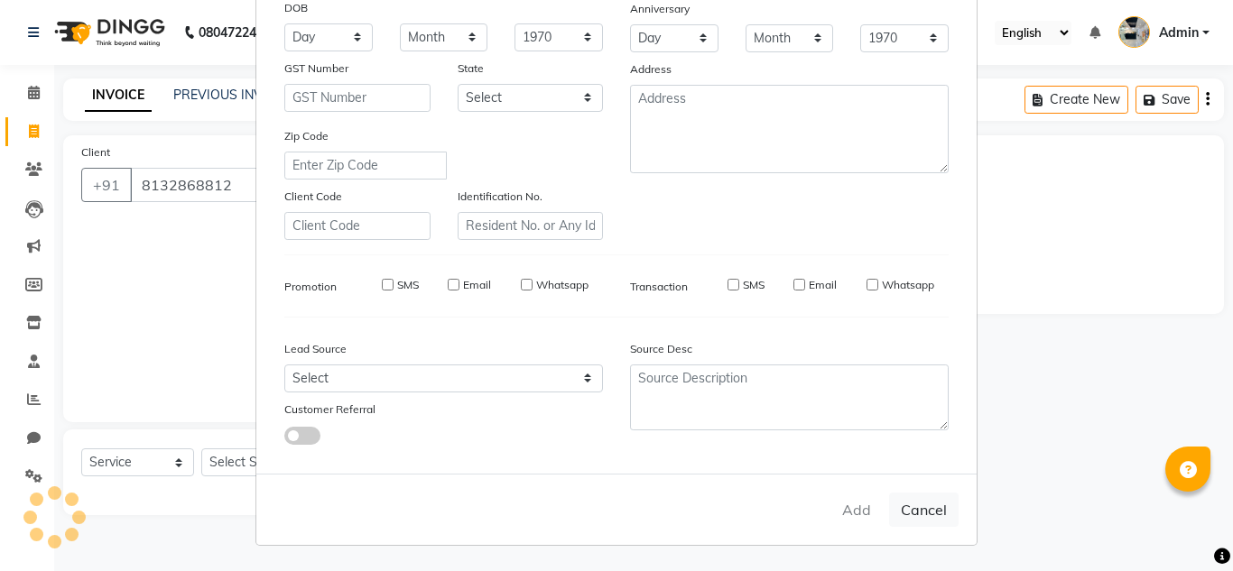
checkbox input "false"
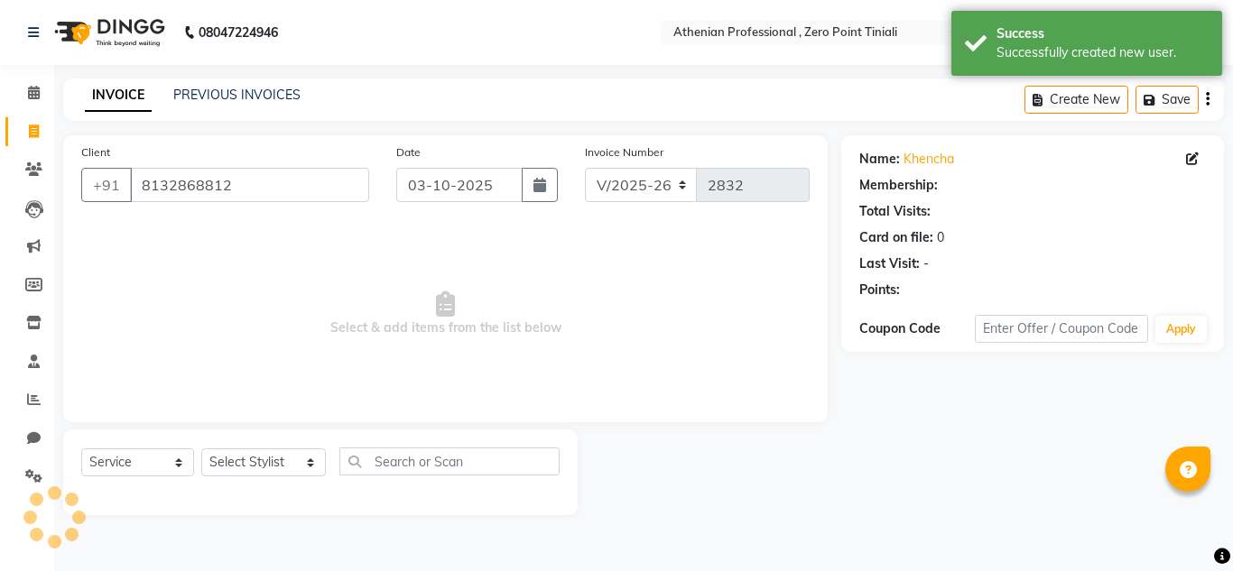
select select "1: Object"
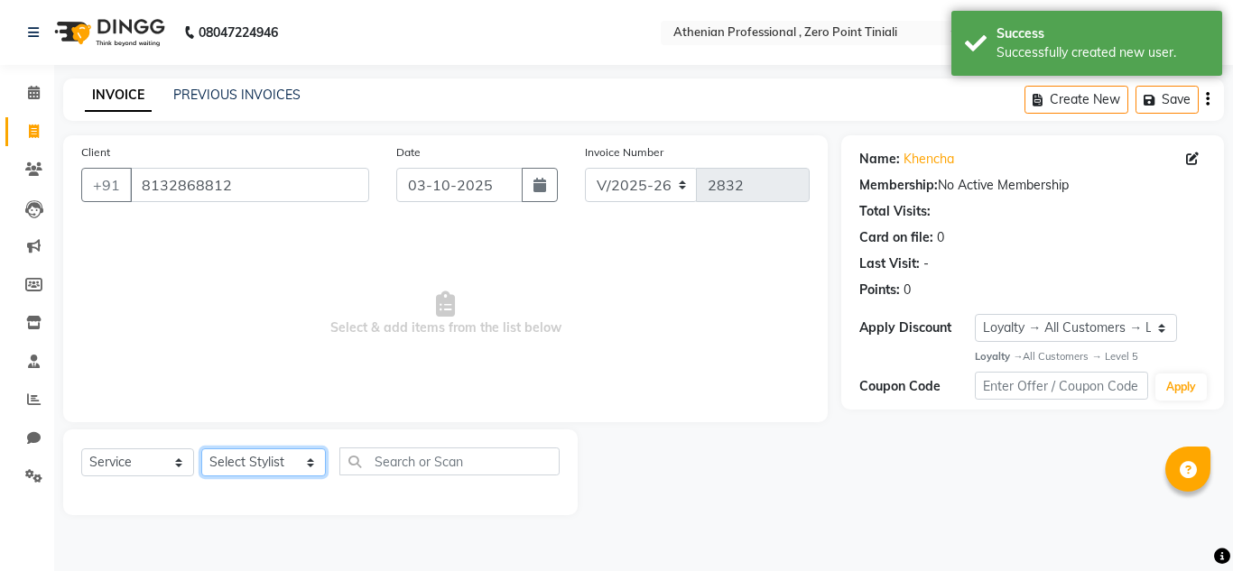
click at [245, 470] on select "Select Stylist [PERSON_NAME][MEDICAL_DATA] Admin [PERSON_NAME] BIHAM LINDUM NEM…" at bounding box center [263, 462] width 125 height 28
select select "80207"
click at [201, 448] on select "Select Stylist [PERSON_NAME][MEDICAL_DATA] Admin [PERSON_NAME] BIHAM LINDUM NEM…" at bounding box center [263, 462] width 125 height 28
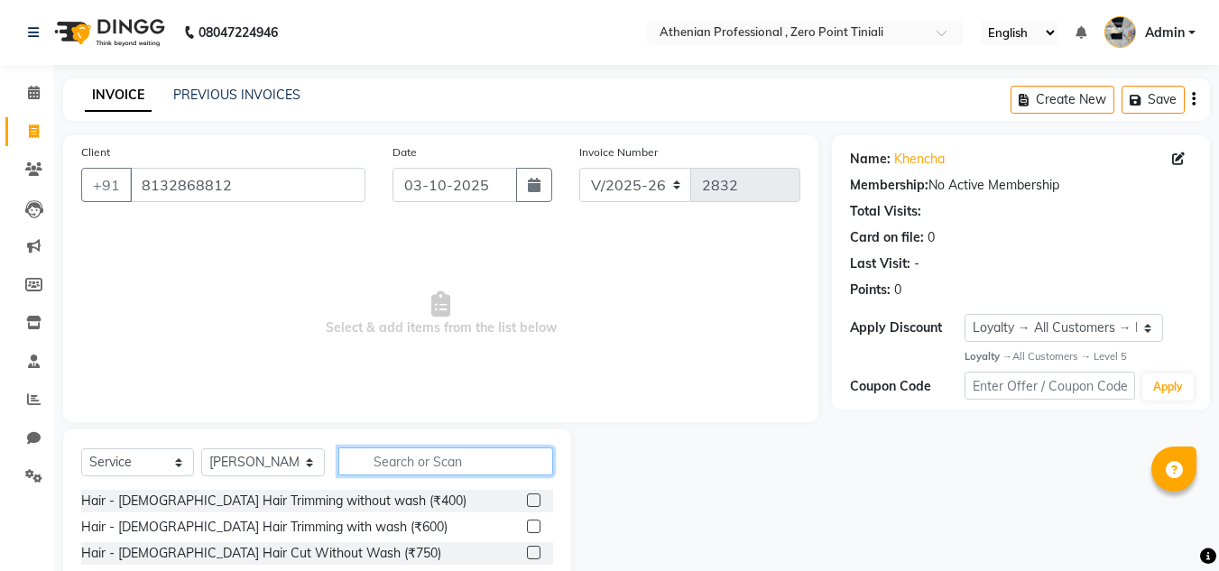
click at [385, 470] on input "text" at bounding box center [445, 462] width 215 height 28
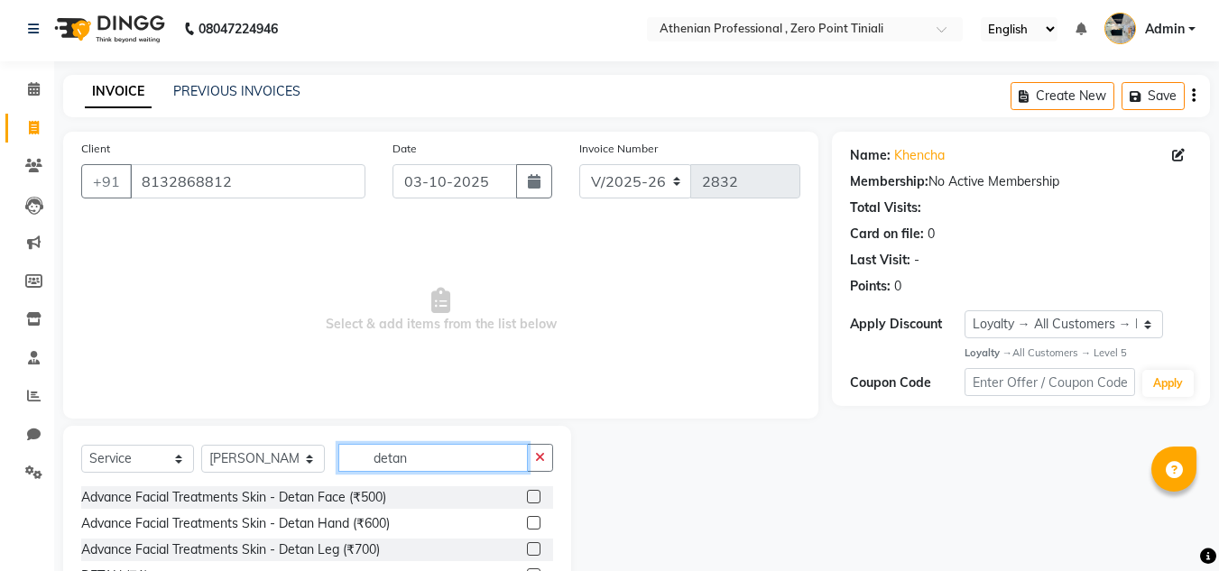
type input "detan"
click at [535, 522] on label at bounding box center [534, 523] width 14 height 14
click at [535, 522] on input "checkbox" at bounding box center [533, 524] width 12 height 12
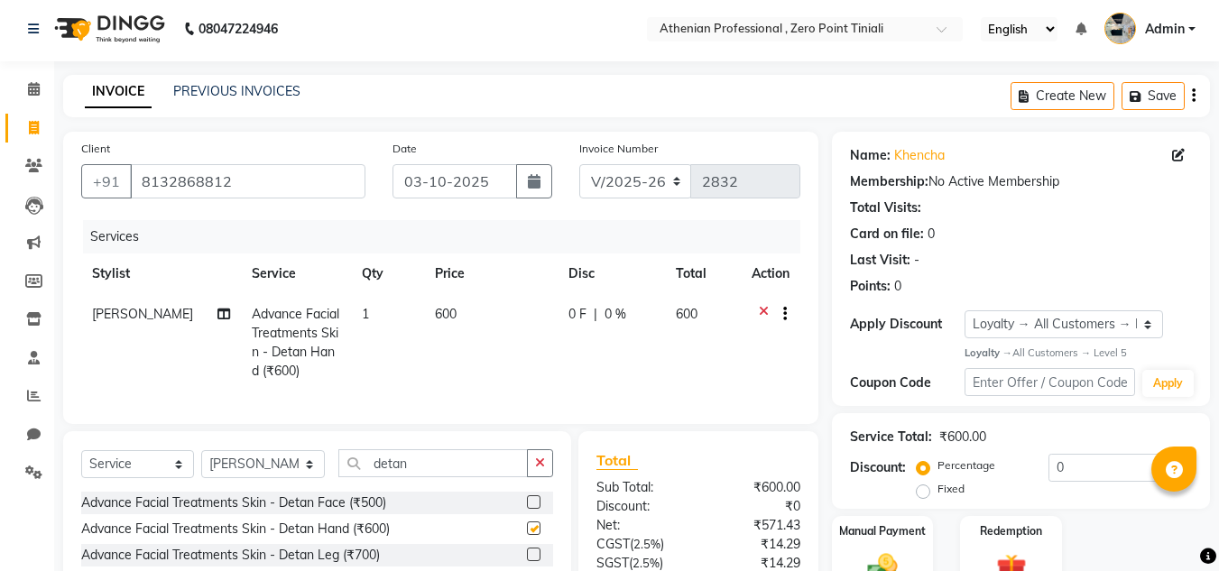
checkbox input "false"
click at [448, 477] on input "detan" at bounding box center [432, 463] width 189 height 28
type input "d"
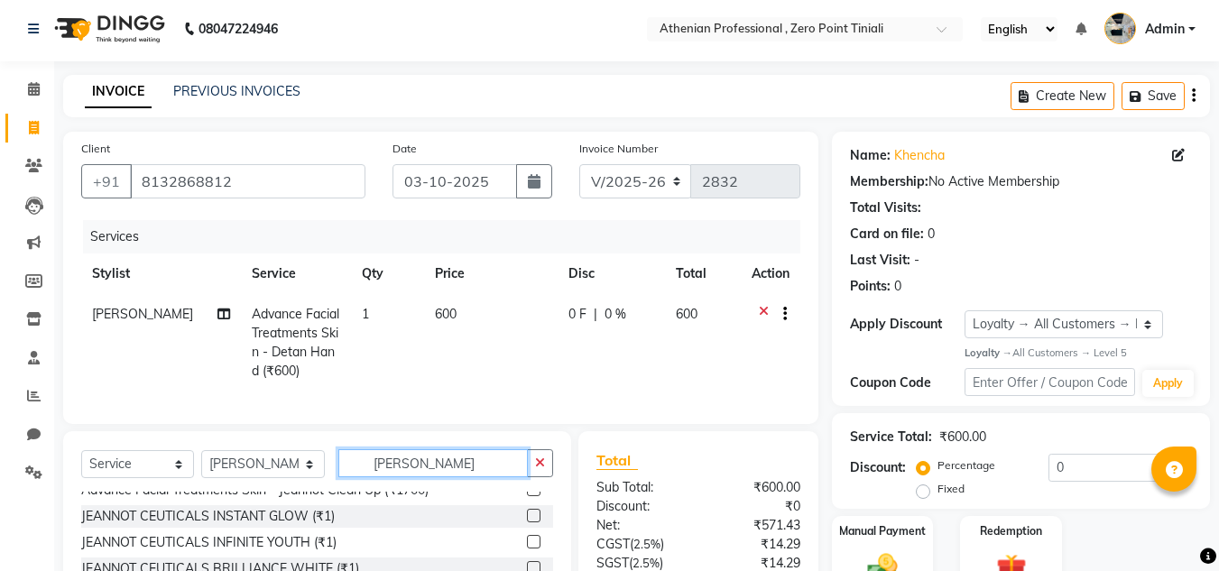
scroll to position [157, 0]
type input "[PERSON_NAME]"
click at [527, 498] on label at bounding box center [534, 492] width 14 height 14
click at [527, 498] on input "checkbox" at bounding box center [533, 492] width 12 height 12
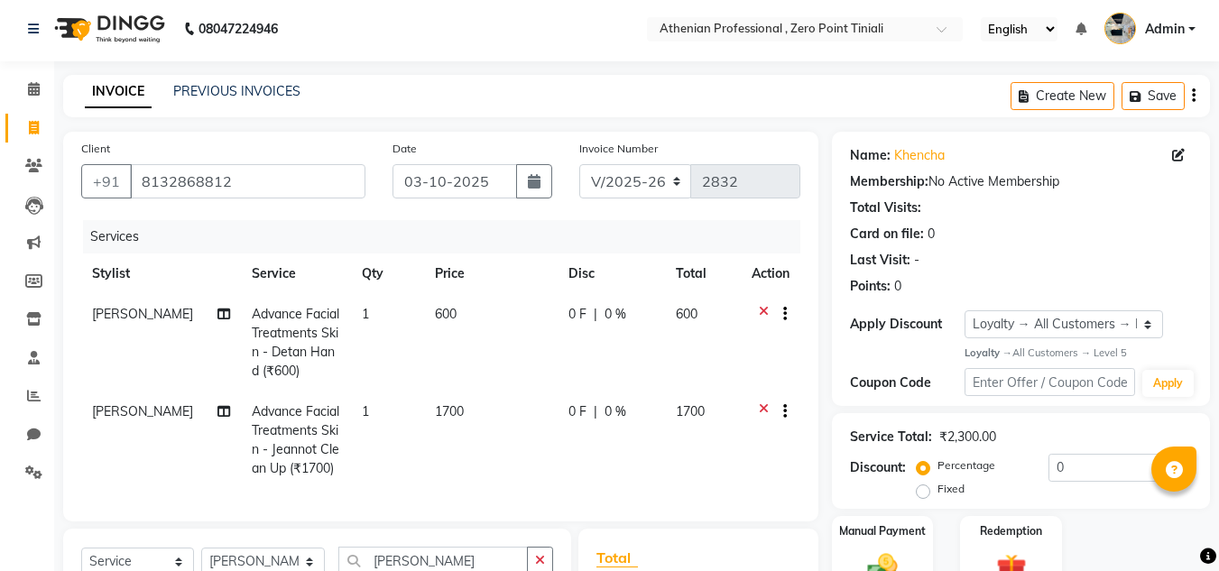
checkbox input "false"
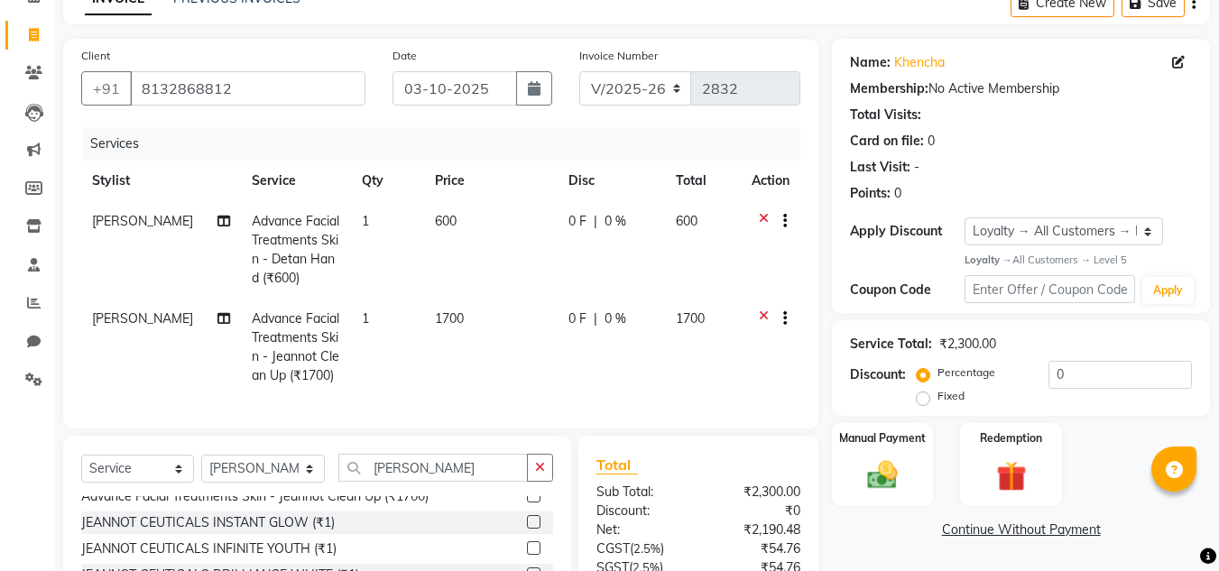
scroll to position [125, 0]
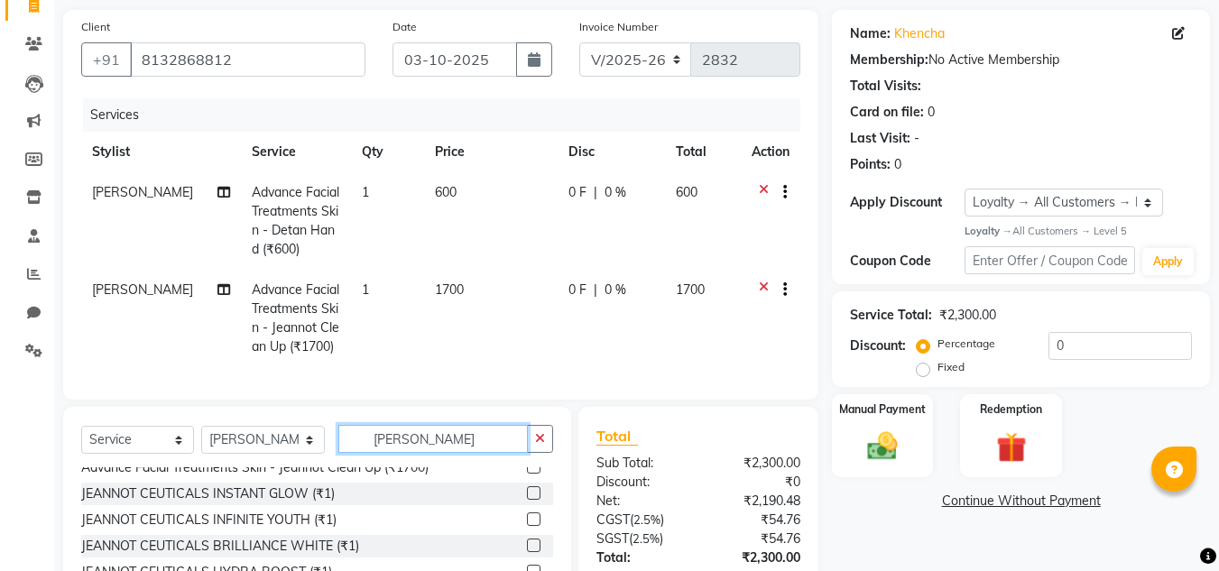
click at [412, 453] on input "[PERSON_NAME]" at bounding box center [432, 439] width 189 height 28
type input "j"
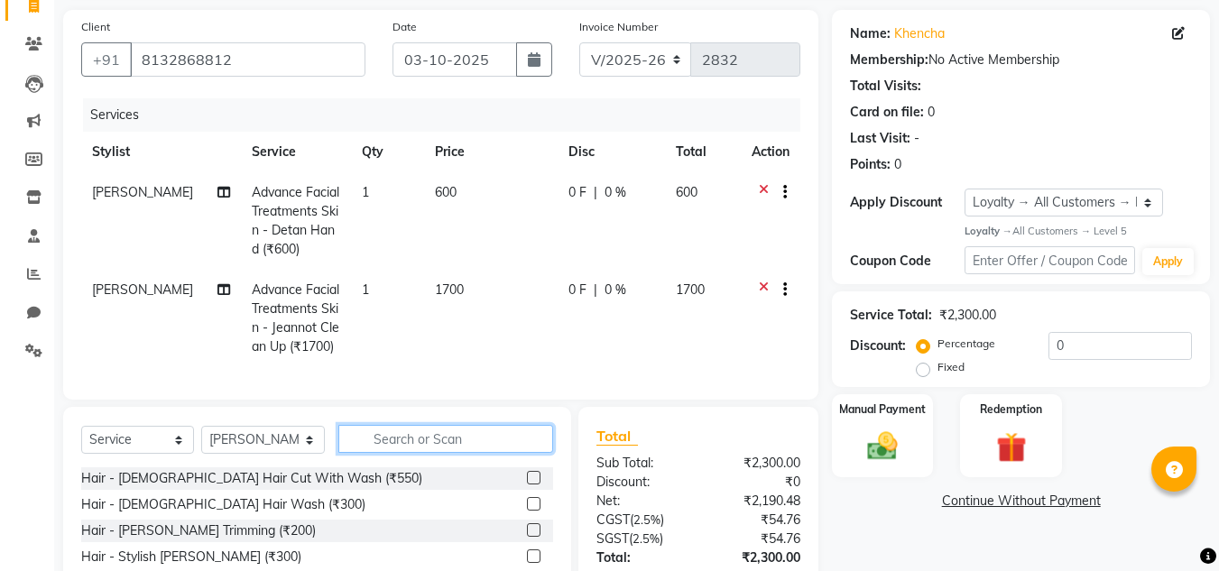
type input "l"
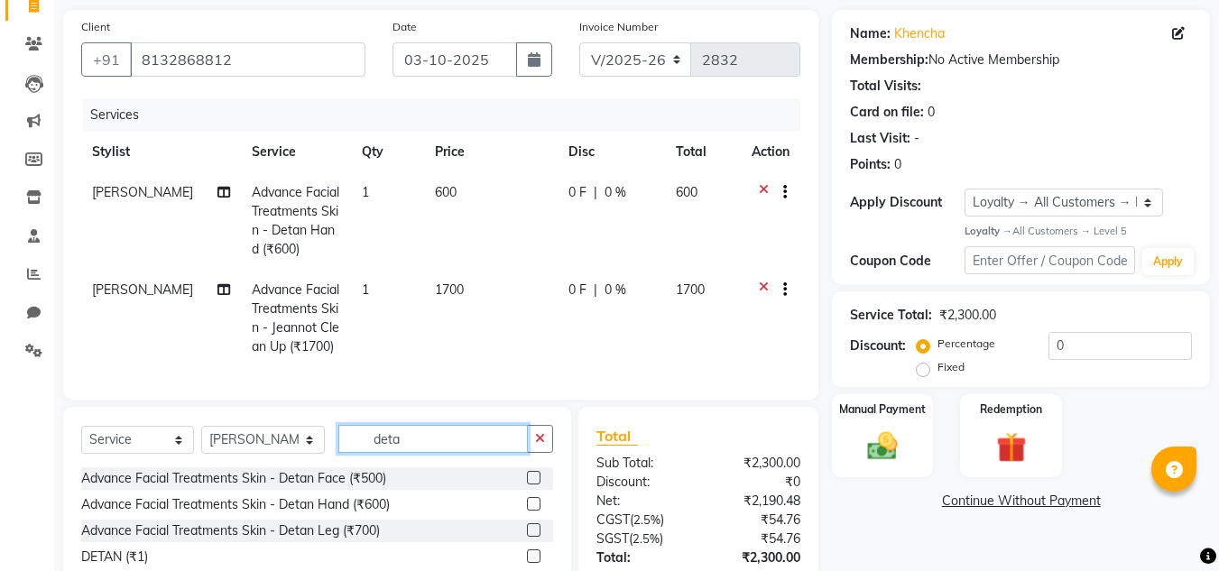
type input "deta"
click at [537, 537] on label at bounding box center [534, 530] width 14 height 14
click at [537, 537] on input "checkbox" at bounding box center [533, 531] width 12 height 12
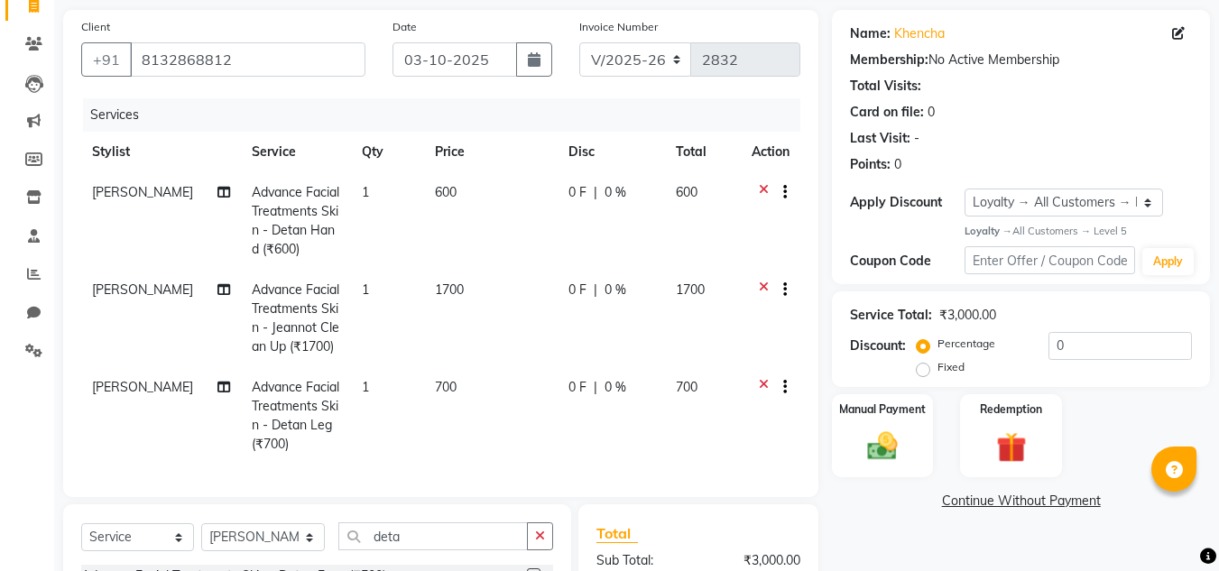
checkbox input "false"
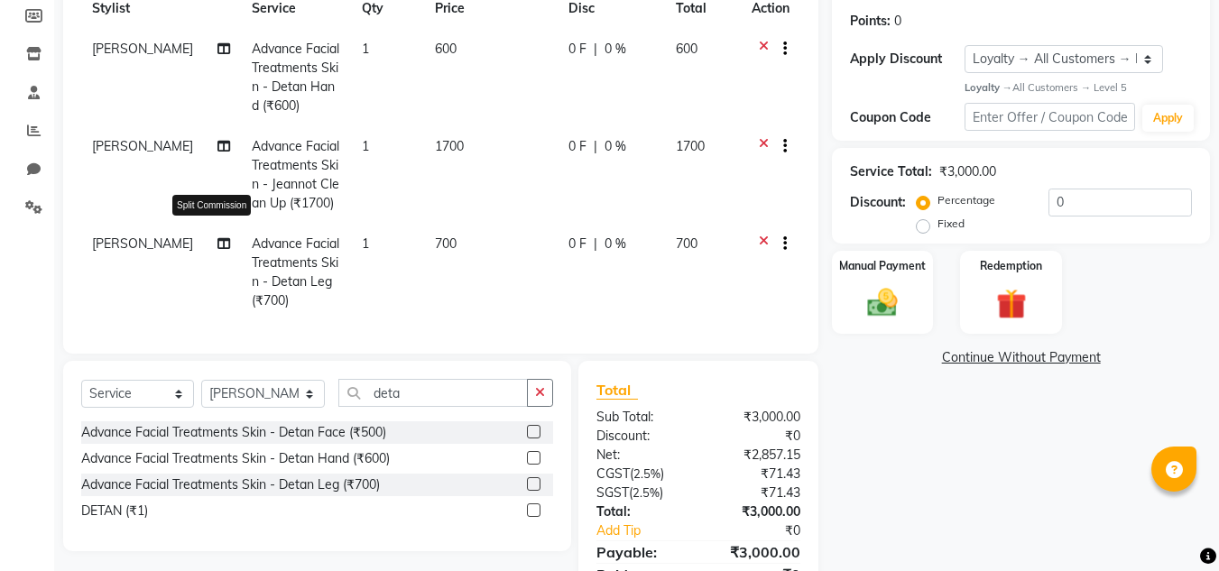
click at [217, 245] on icon at bounding box center [223, 243] width 13 height 13
select select "80207"
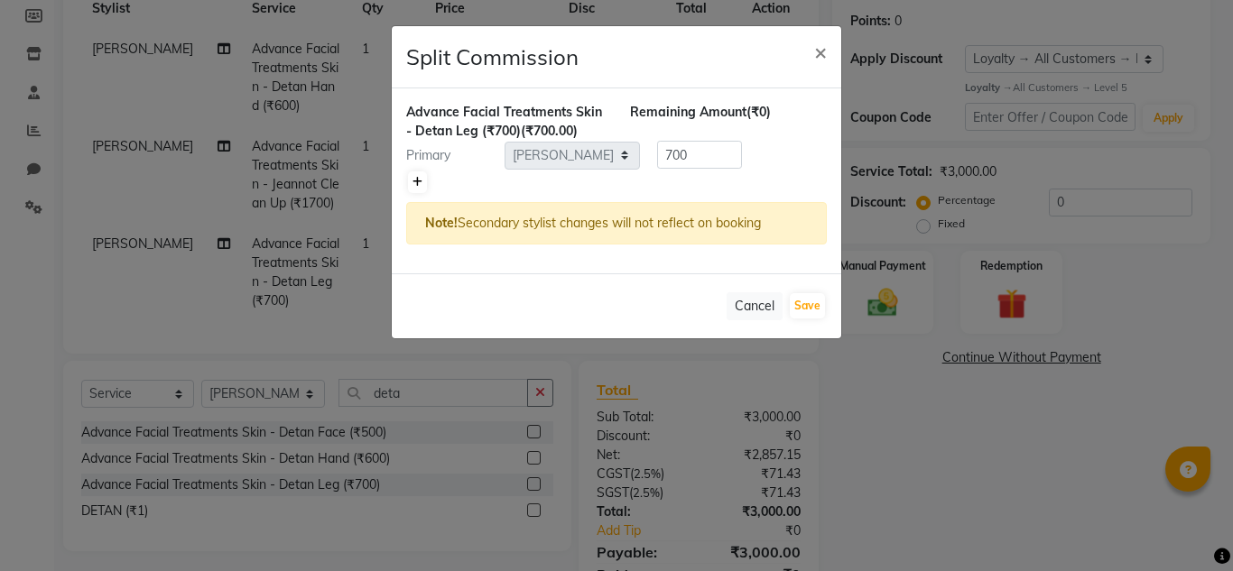
click at [414, 180] on icon at bounding box center [417, 182] width 10 height 11
type input "350"
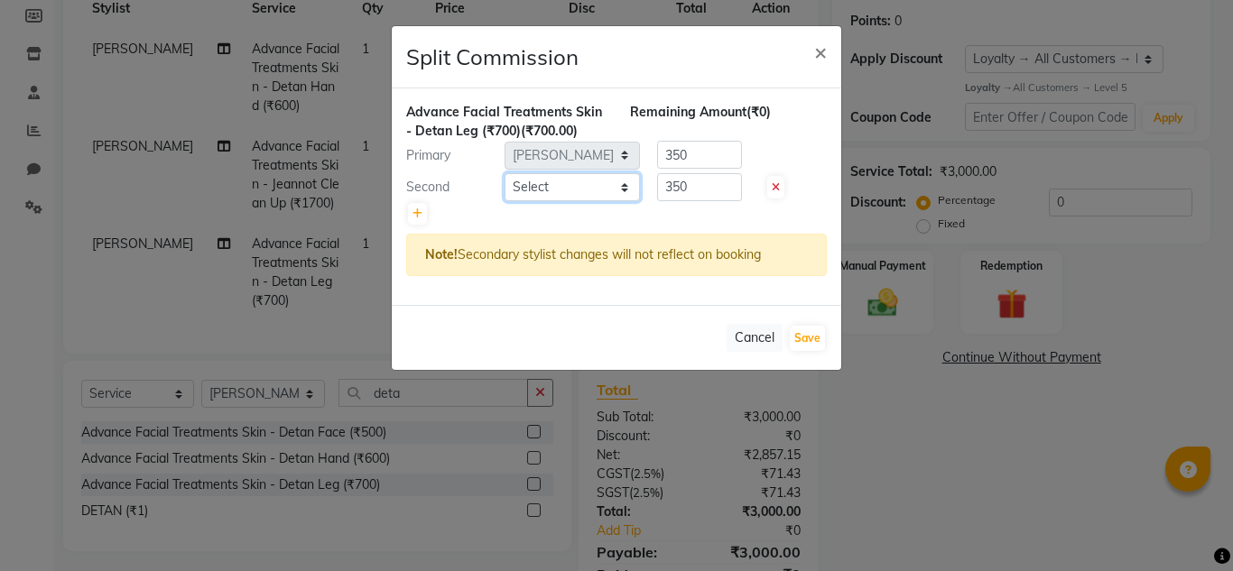
click at [548, 189] on select "Select [PERSON_NAME][MEDICAL_DATA] Admin [PERSON_NAME] BIHAM LINDUM NEME MAHIND…" at bounding box center [571, 187] width 135 height 28
select select "92479"
click at [504, 173] on select "Select [PERSON_NAME][MEDICAL_DATA] Admin [PERSON_NAME] BIHAM LINDUM NEME MAHIND…" at bounding box center [571, 187] width 135 height 28
click at [805, 343] on button "Save" at bounding box center [806, 338] width 35 height 25
select select "Select"
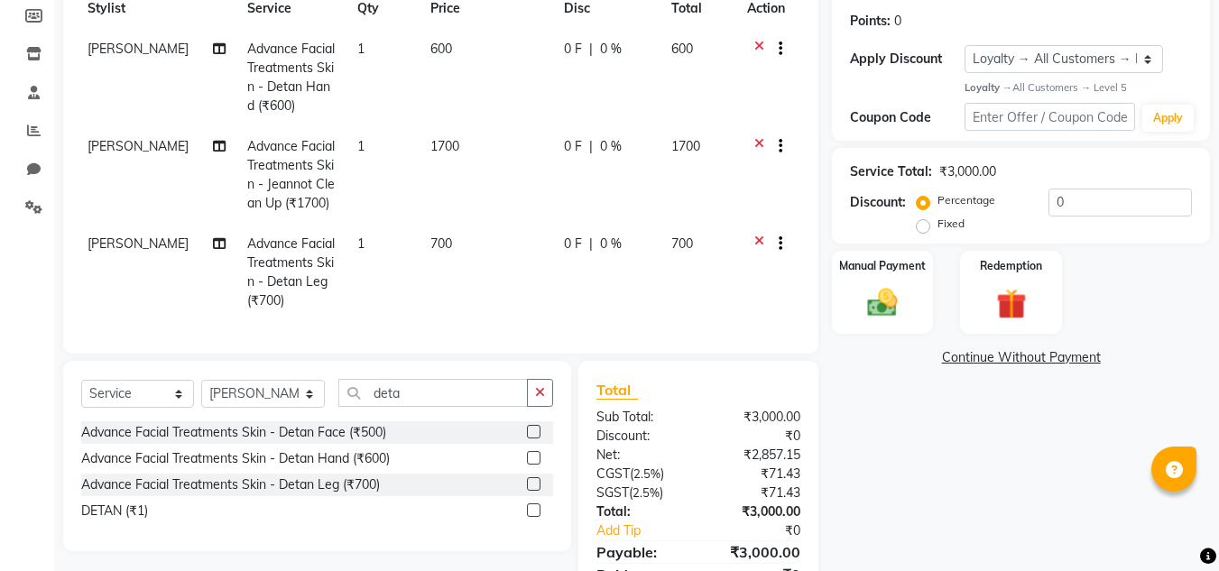
scroll to position [0, 0]
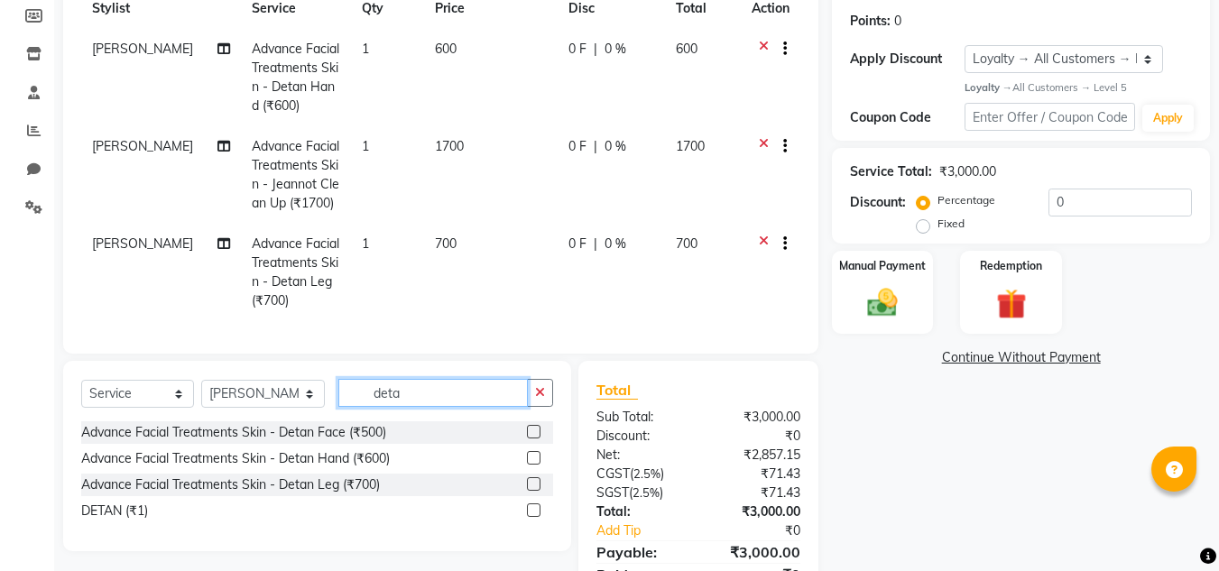
click at [409, 407] on input "deta" at bounding box center [432, 393] width 189 height 28
type input "d"
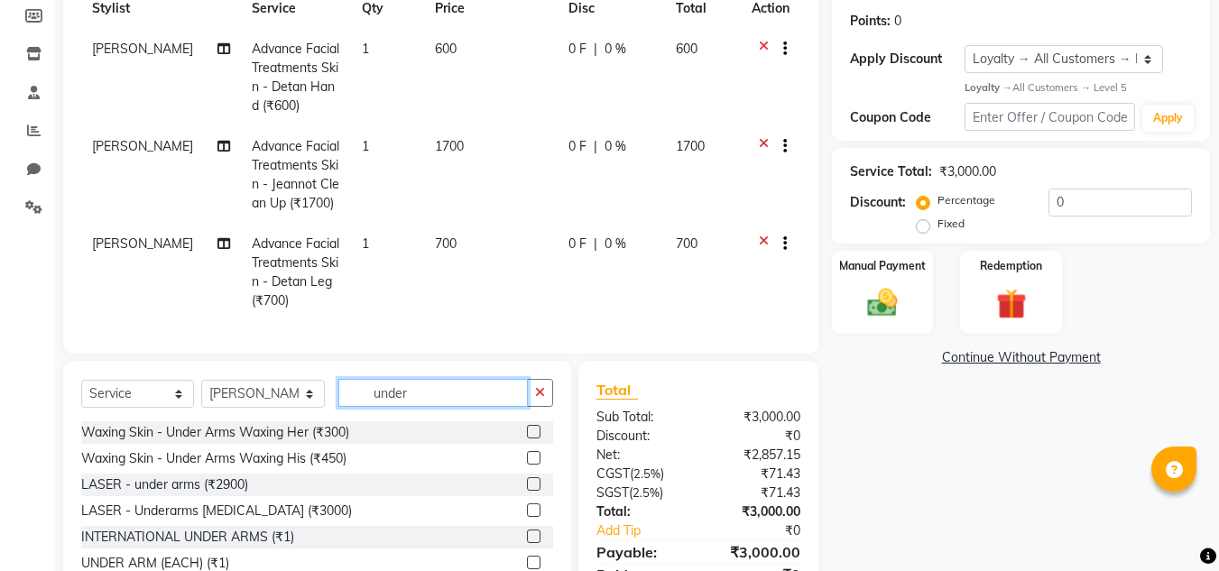
type input "under"
click at [527, 439] on label at bounding box center [534, 432] width 14 height 14
click at [527, 439] on input "checkbox" at bounding box center [533, 433] width 12 height 12
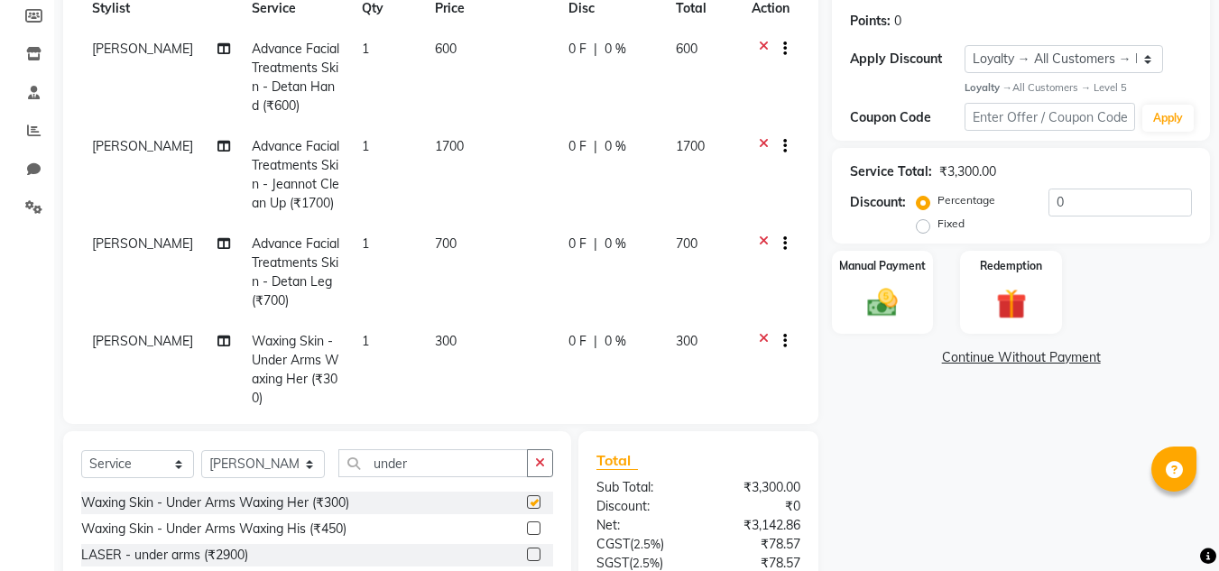
checkbox input "false"
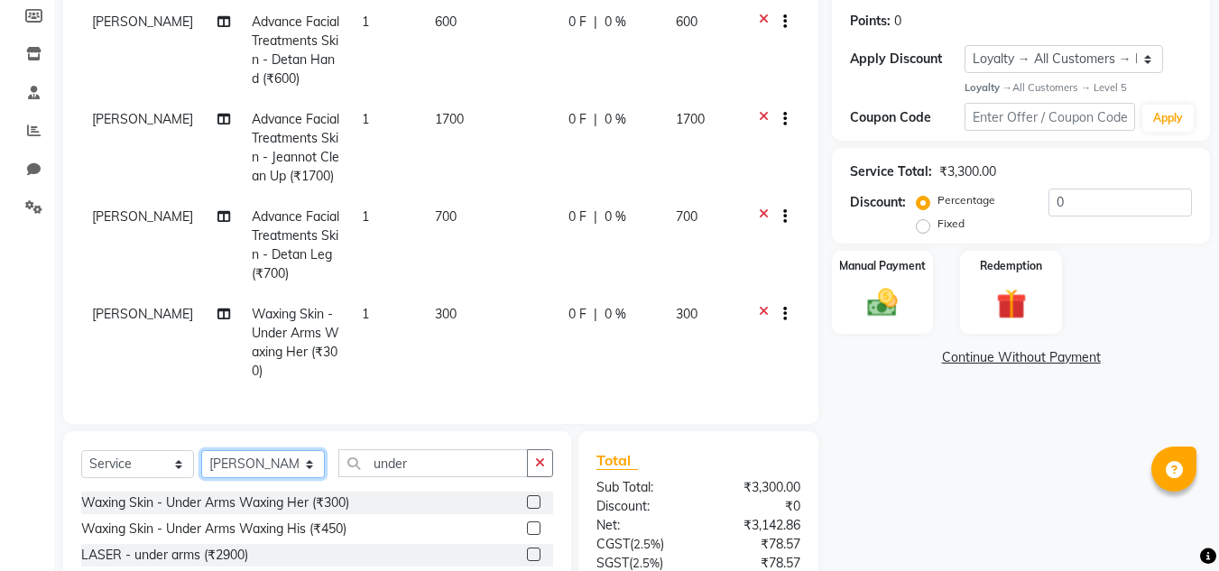
click at [246, 468] on select "Select Stylist [PERSON_NAME][MEDICAL_DATA] Admin [PERSON_NAME] BIHAM LINDUM NEM…" at bounding box center [263, 464] width 124 height 28
select select "92479"
click at [201, 450] on select "Select Stylist [PERSON_NAME][MEDICAL_DATA] Admin [PERSON_NAME] BIHAM LINDUM NEM…" at bounding box center [263, 464] width 124 height 28
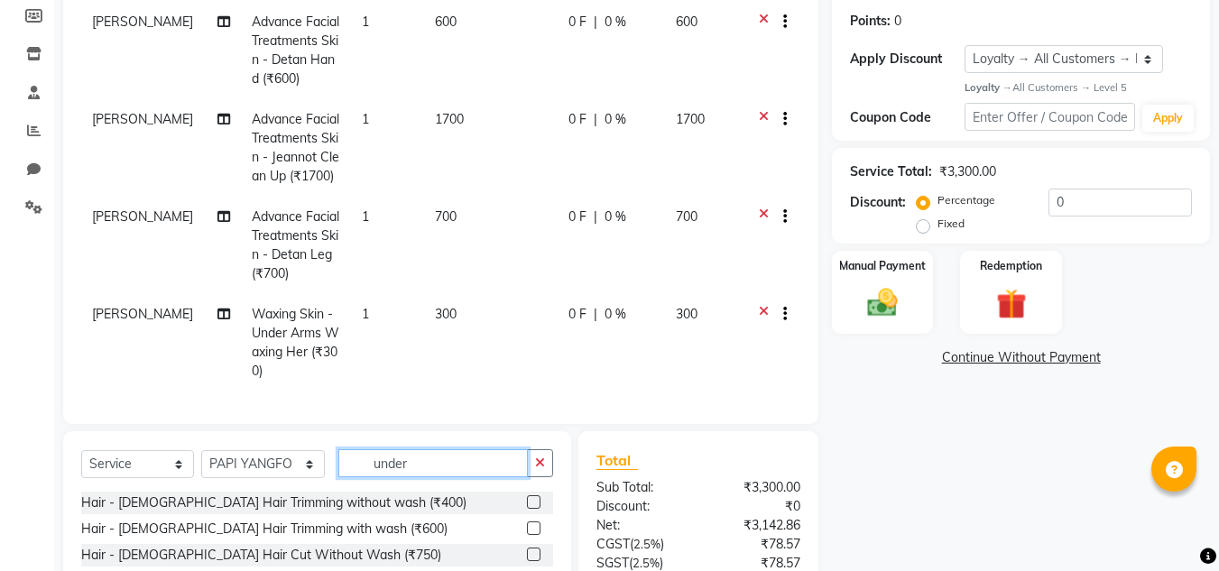
click at [408, 466] on input "under" at bounding box center [432, 463] width 189 height 28
type input "u"
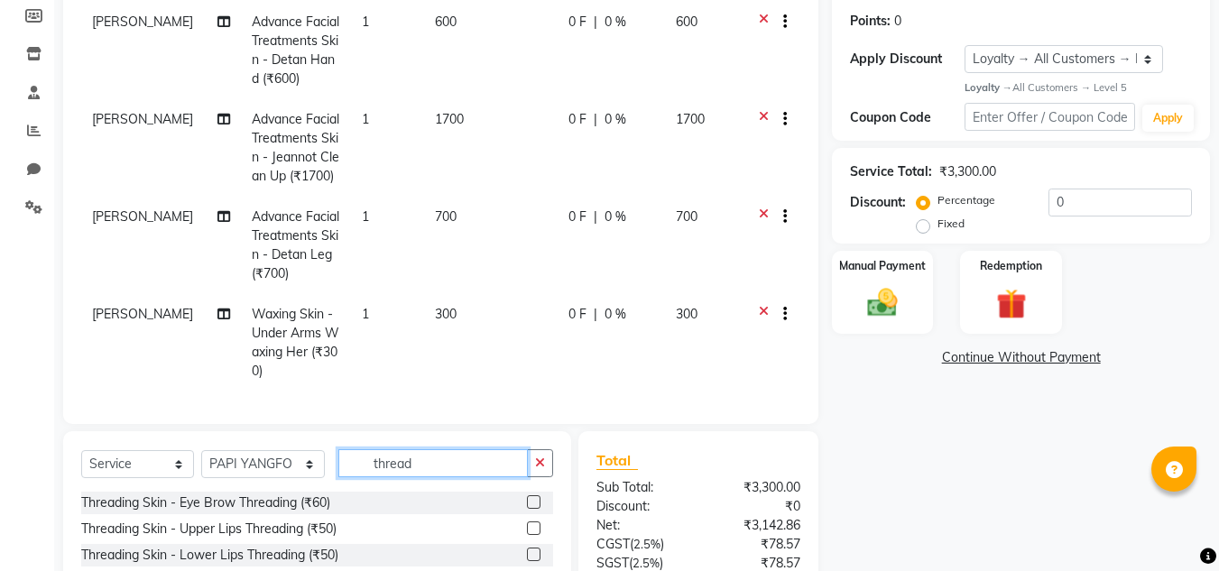
type input "thread"
click at [527, 505] on label at bounding box center [534, 502] width 14 height 14
click at [527, 505] on input "checkbox" at bounding box center [533, 503] width 12 height 12
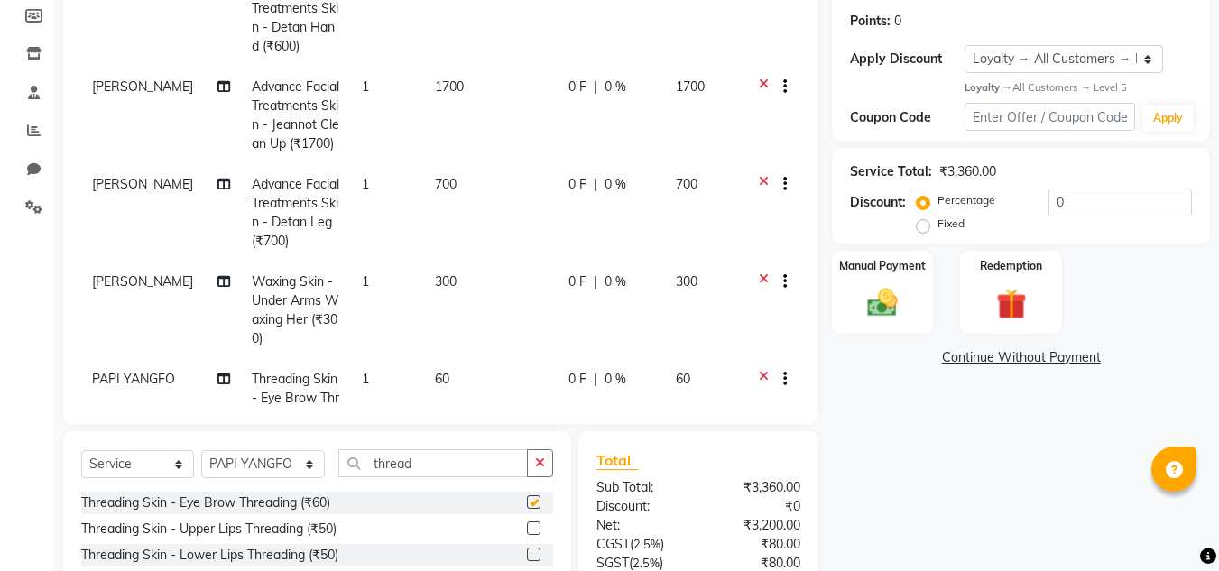
checkbox input "false"
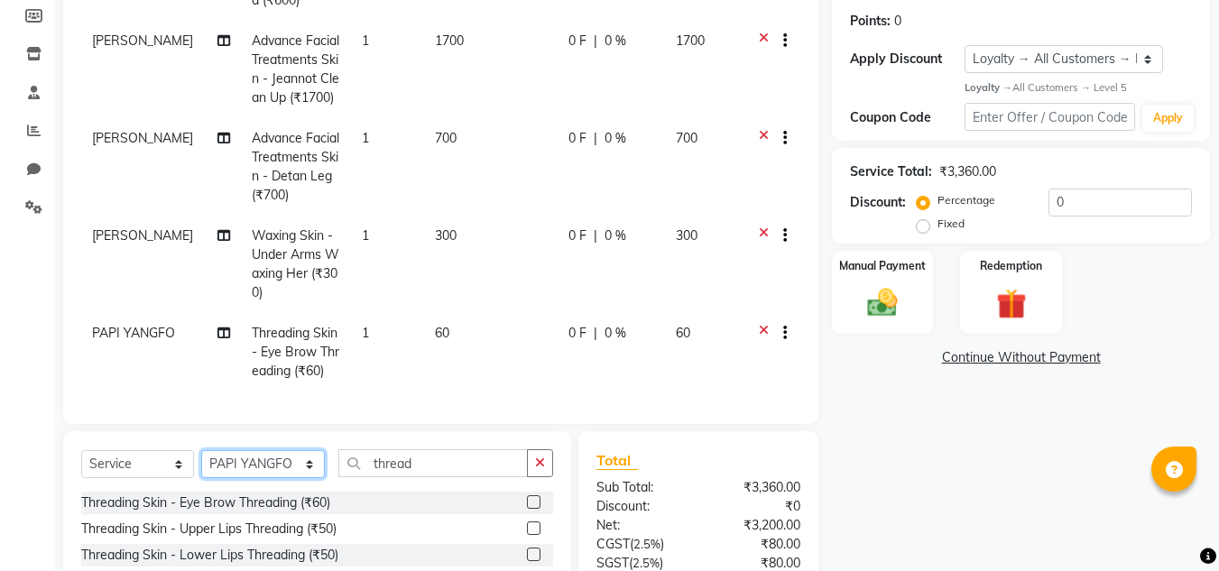
click at [255, 470] on select "Select Stylist [PERSON_NAME][MEDICAL_DATA] Admin [PERSON_NAME] BIHAM LINDUM NEM…" at bounding box center [263, 464] width 124 height 28
click at [201, 450] on select "Select Stylist [PERSON_NAME][MEDICAL_DATA] Admin [PERSON_NAME] BIHAM LINDUM NEM…" at bounding box center [263, 464] width 124 height 28
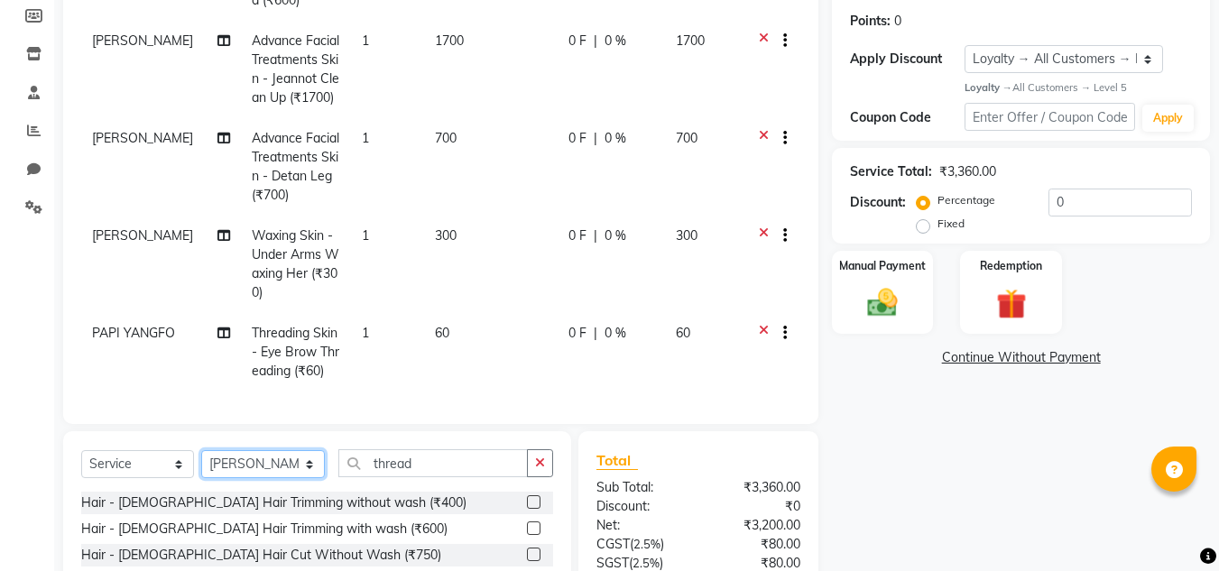
click at [260, 462] on select "Select Stylist [PERSON_NAME][MEDICAL_DATA] Admin [PERSON_NAME] BIHAM LINDUM NEM…" at bounding box center [263, 464] width 124 height 28
select select "80207"
click at [201, 450] on select "Select Stylist [PERSON_NAME][MEDICAL_DATA] Admin [PERSON_NAME] BIHAM LINDUM NEM…" at bounding box center [263, 464] width 124 height 28
click at [435, 454] on input "thread" at bounding box center [432, 463] width 189 height 28
type input "t"
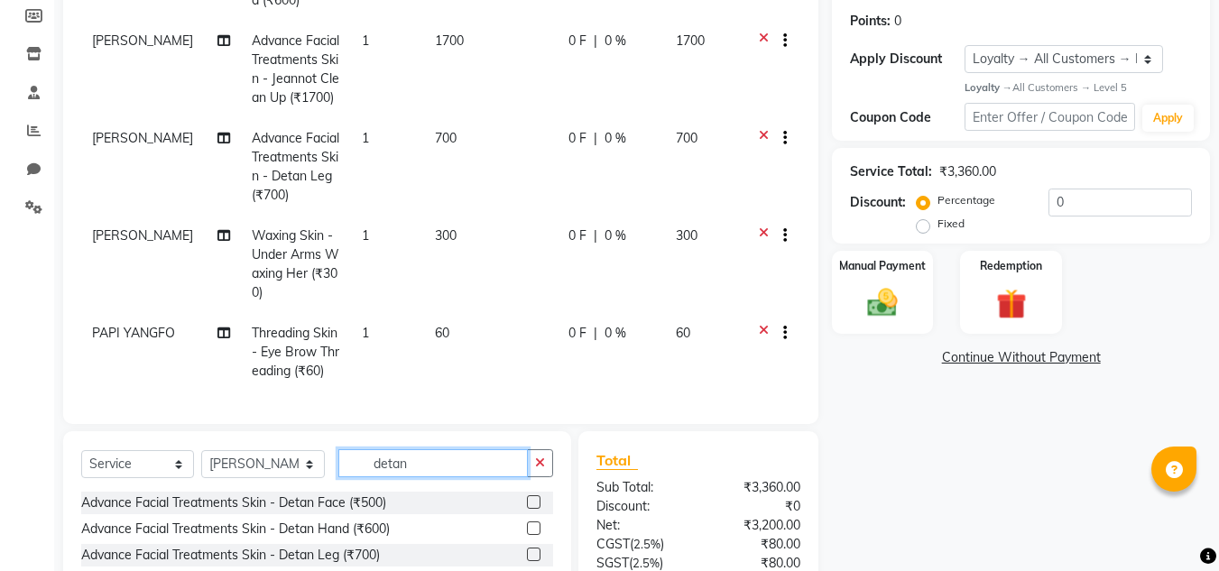
type input "detan"
click at [537, 526] on label at bounding box center [534, 529] width 14 height 14
click at [537, 526] on input "checkbox" at bounding box center [533, 529] width 12 height 12
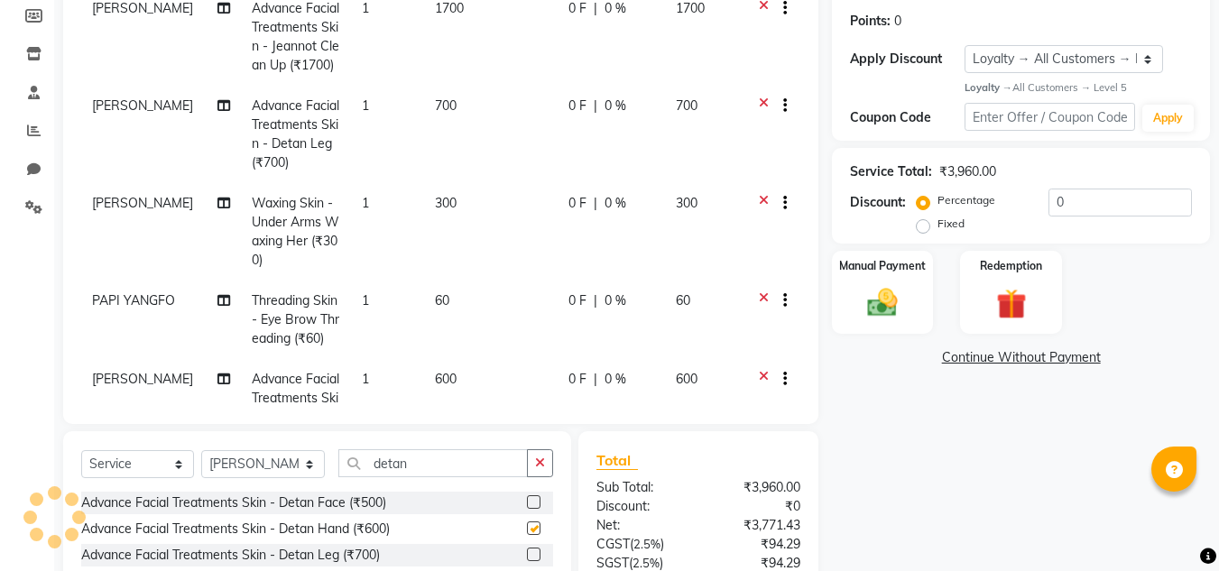
checkbox input "false"
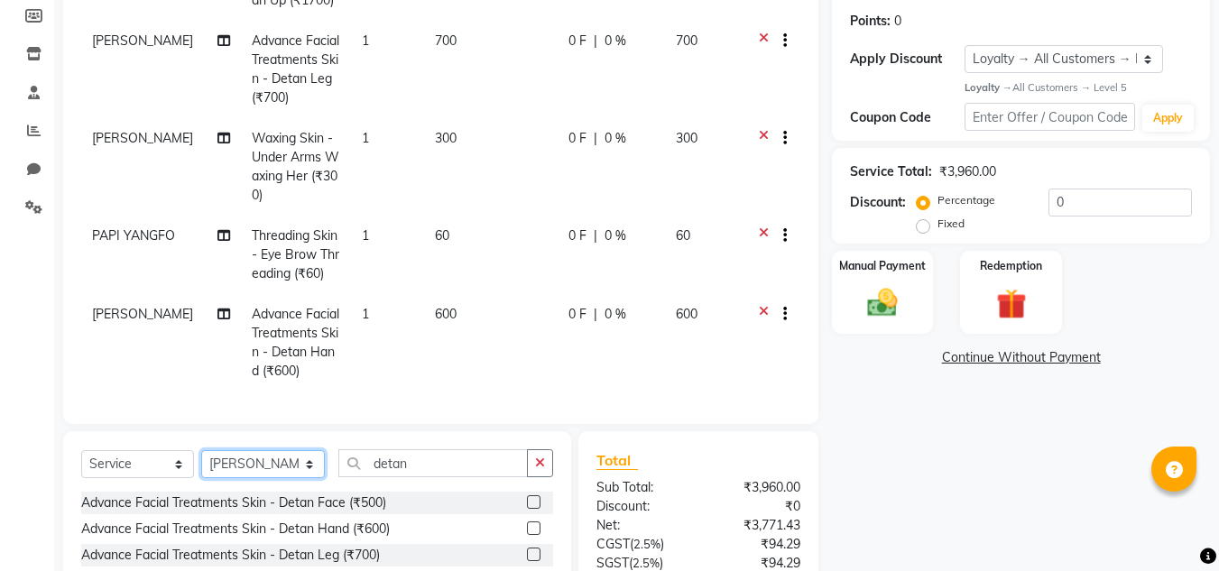
click at [277, 460] on select "Select Stylist [PERSON_NAME][MEDICAL_DATA] Admin [PERSON_NAME] BIHAM LINDUM NEM…" at bounding box center [263, 464] width 124 height 28
select select "80209"
click at [201, 450] on select "Select Stylist [PERSON_NAME][MEDICAL_DATA] Admin [PERSON_NAME] BIHAM LINDUM NEM…" at bounding box center [263, 464] width 124 height 28
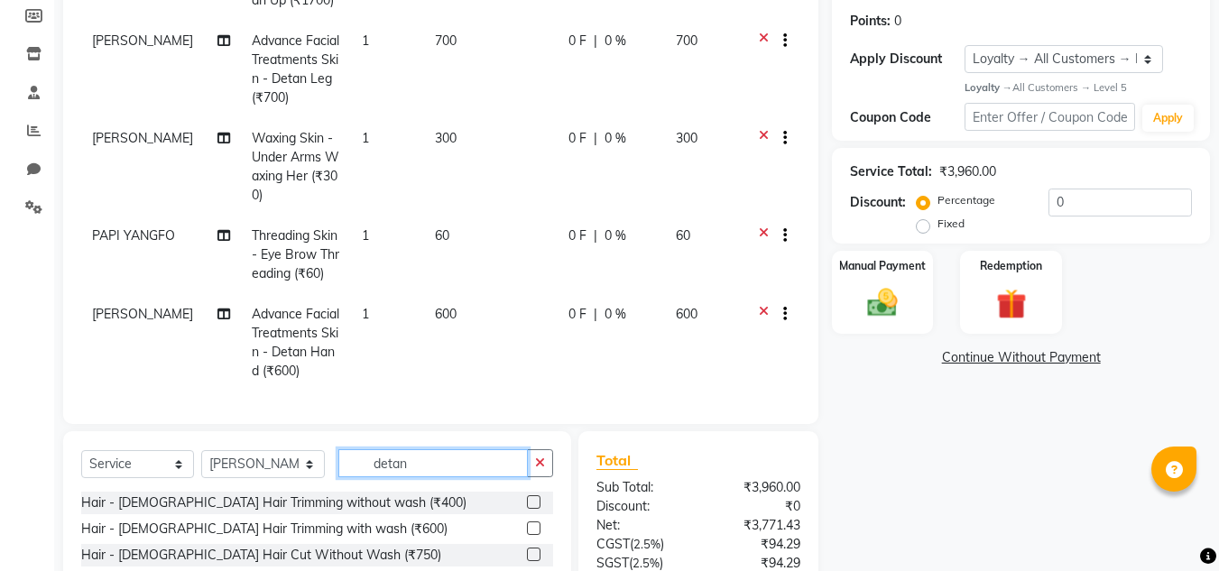
click at [425, 463] on input "detan" at bounding box center [432, 463] width 189 height 28
type input "d"
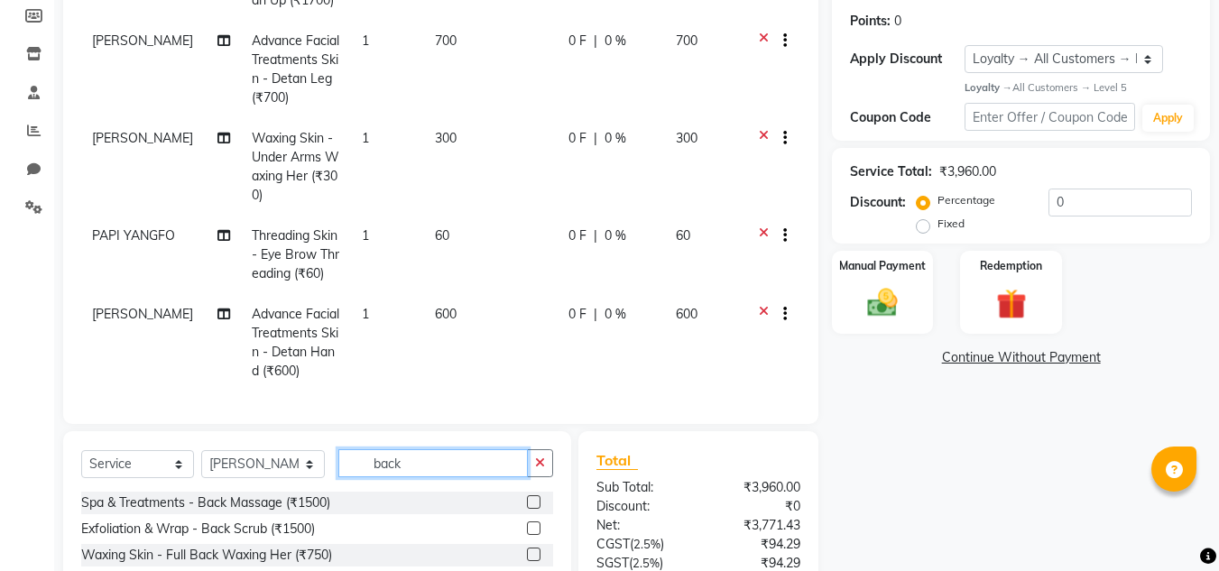
type input "back"
click at [527, 531] on label at bounding box center [534, 529] width 14 height 14
click at [527, 531] on input "checkbox" at bounding box center [533, 529] width 12 height 12
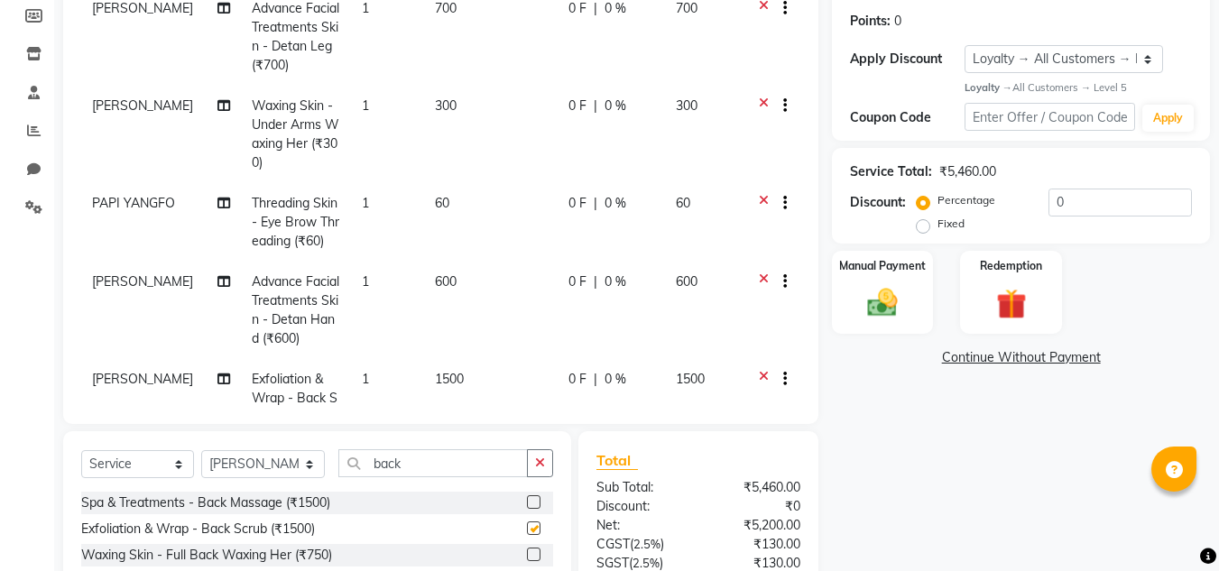
checkbox input "false"
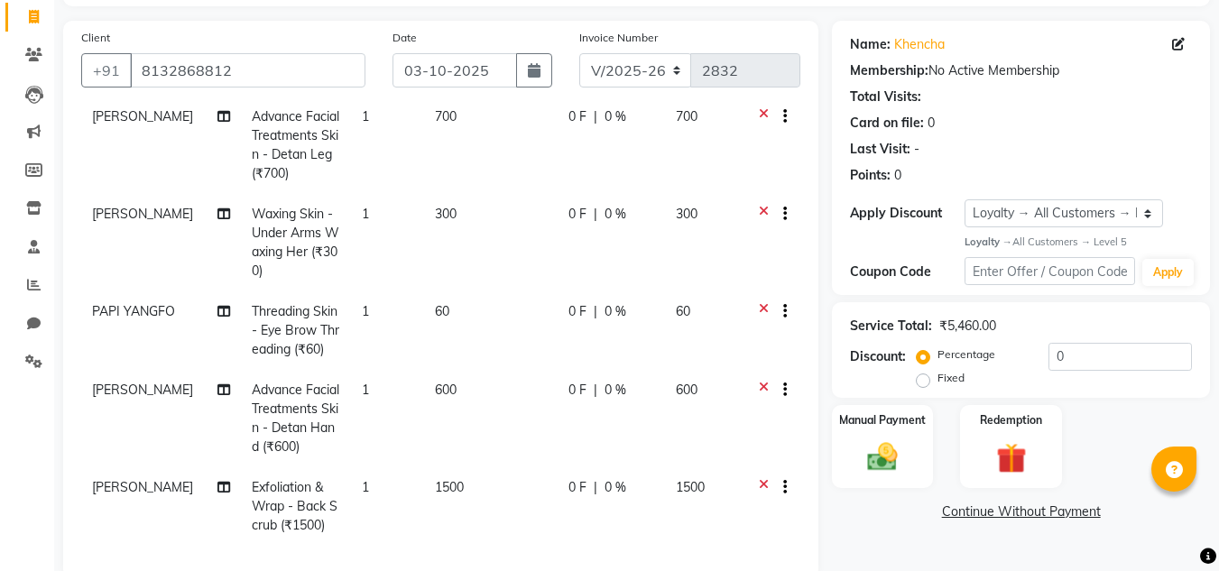
scroll to position [422, 0]
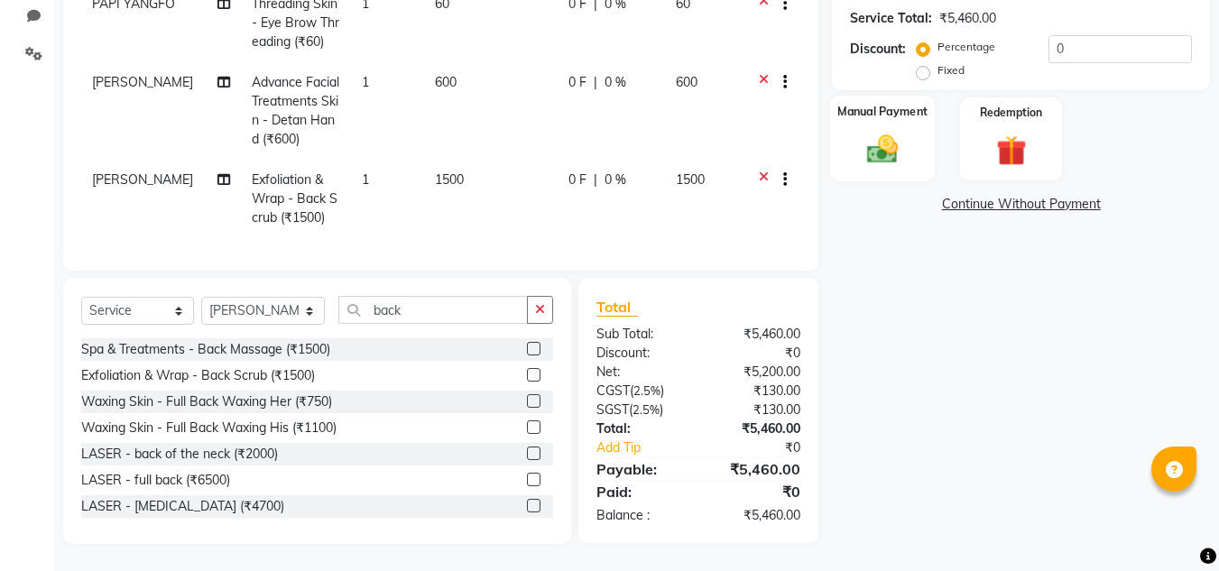
click at [896, 141] on img at bounding box center [882, 150] width 51 height 36
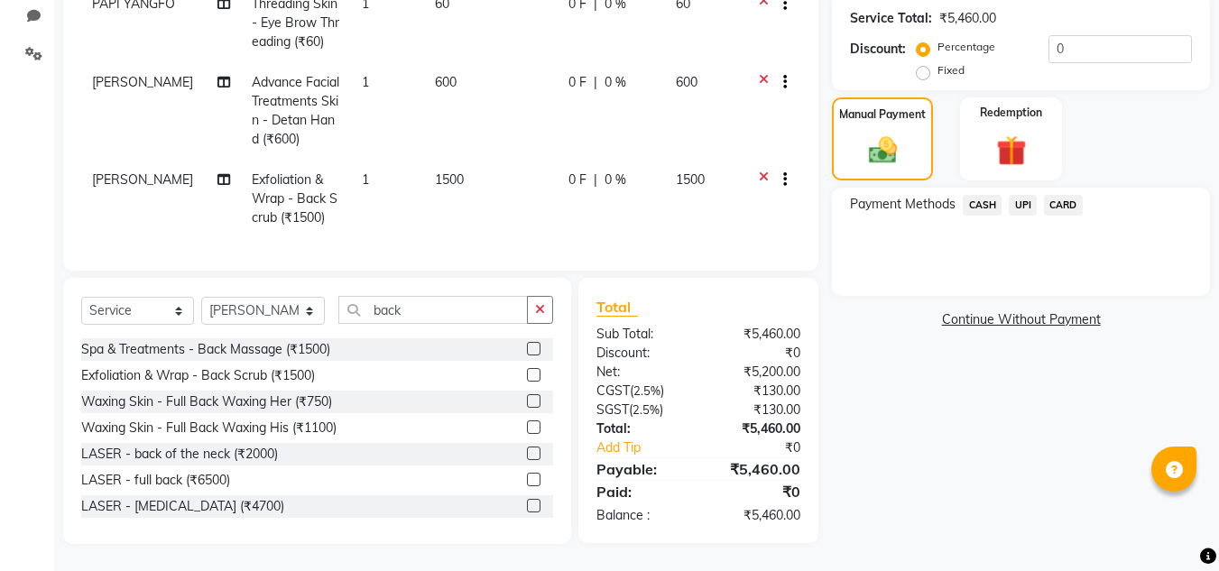
click at [1021, 208] on span "UPI" at bounding box center [1023, 205] width 28 height 21
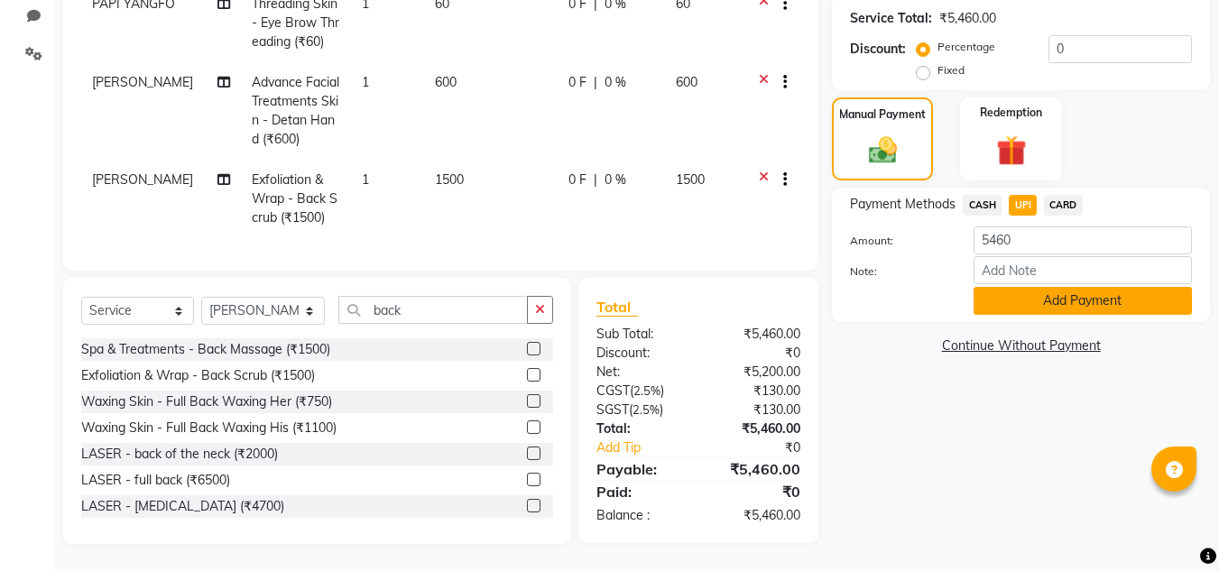
click at [1020, 298] on button "Add Payment" at bounding box center [1083, 301] width 218 height 28
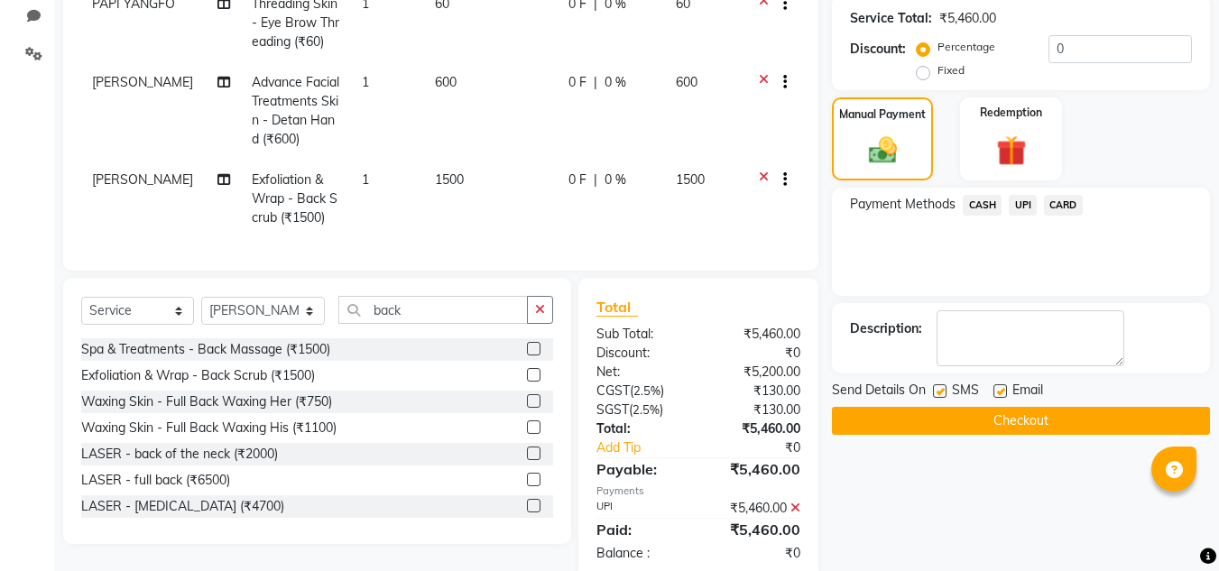
scroll to position [549, 0]
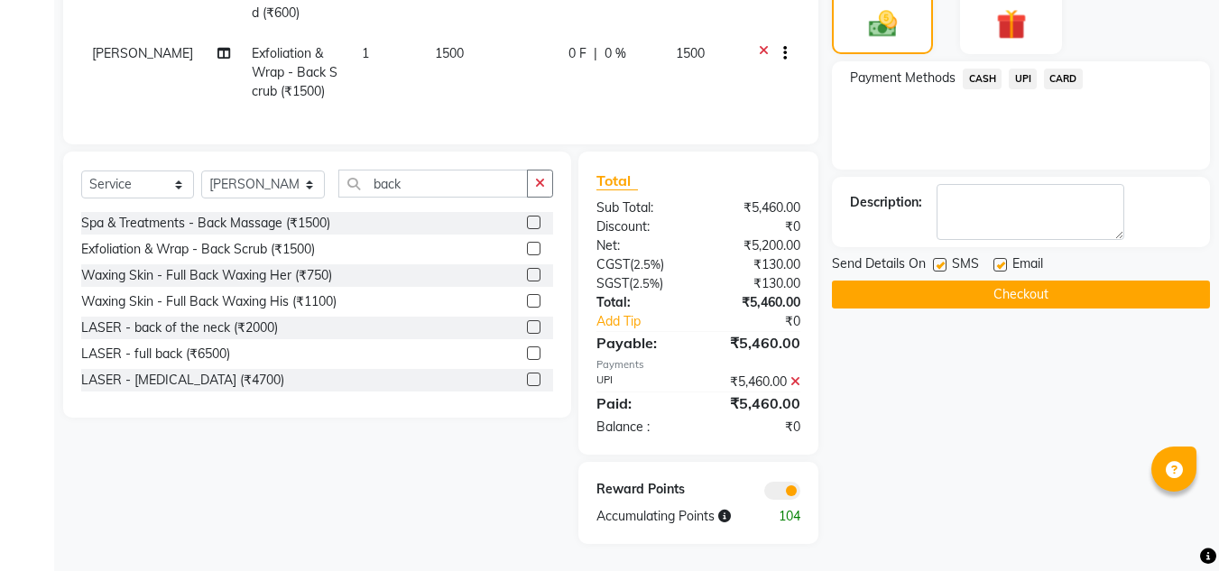
click at [1008, 300] on button "Checkout" at bounding box center [1021, 295] width 378 height 28
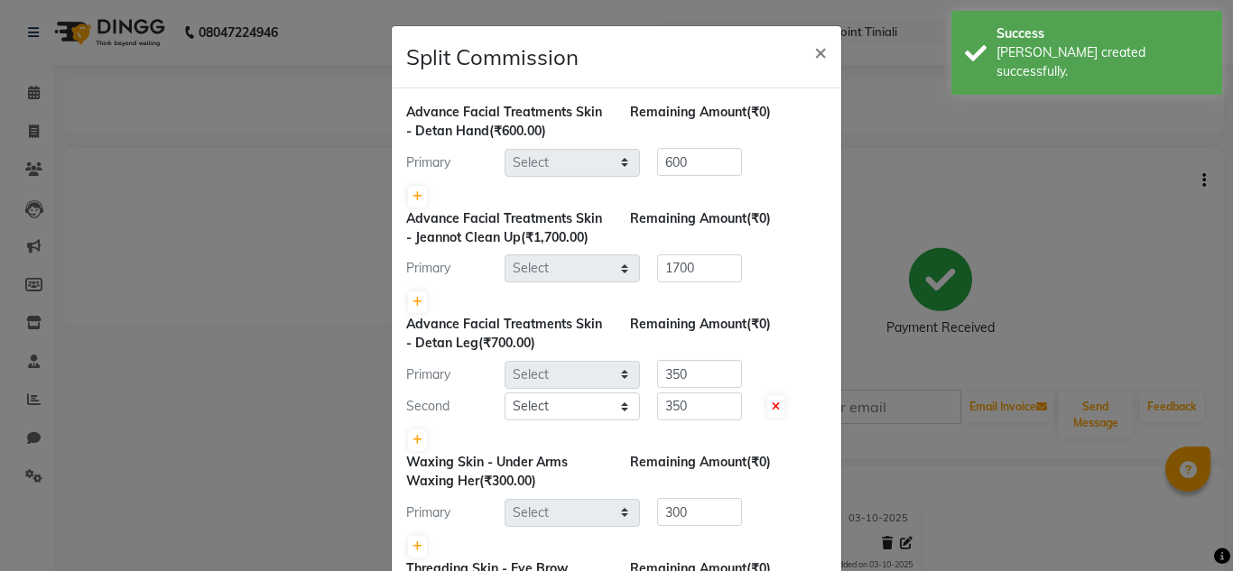
select select "80207"
select select "92479"
select select "80207"
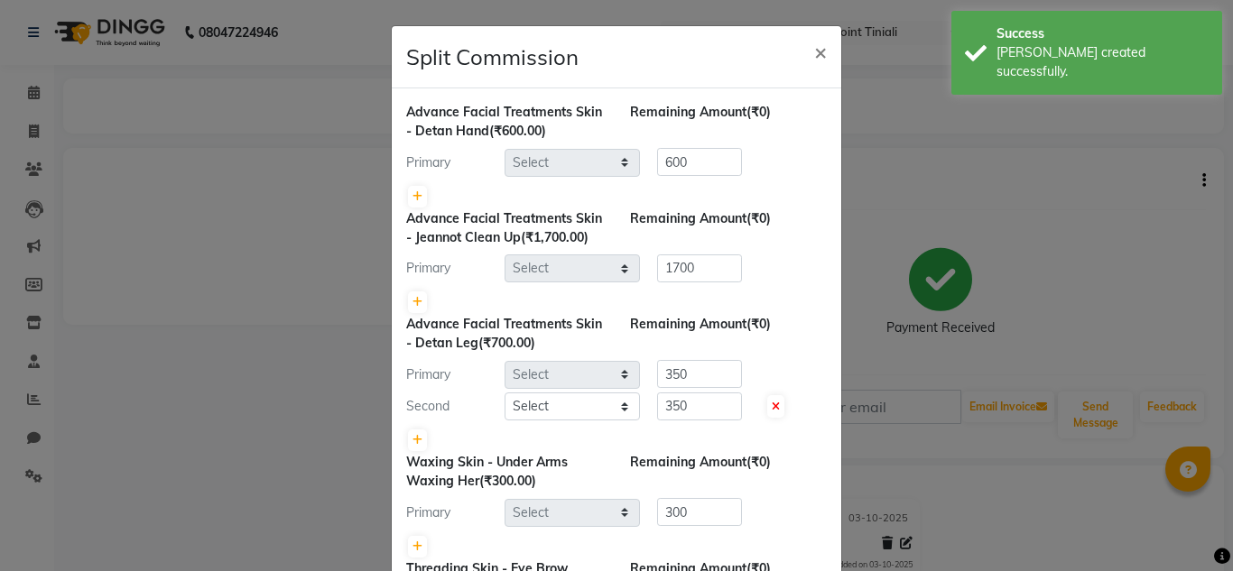
select select "92479"
select select "80207"
select select "80209"
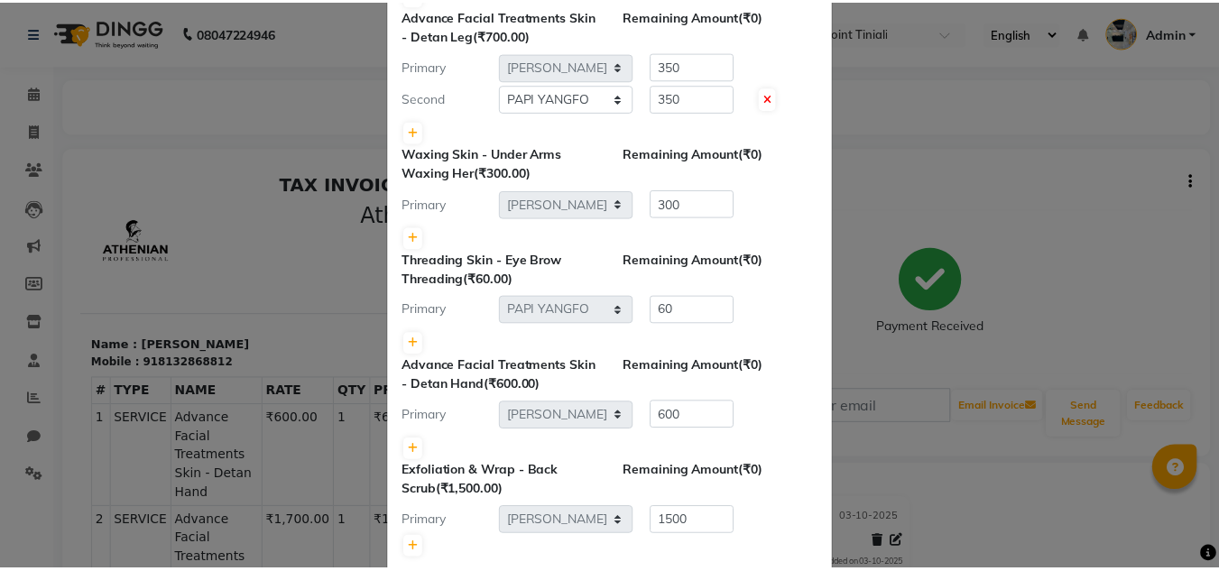
scroll to position [404, 0]
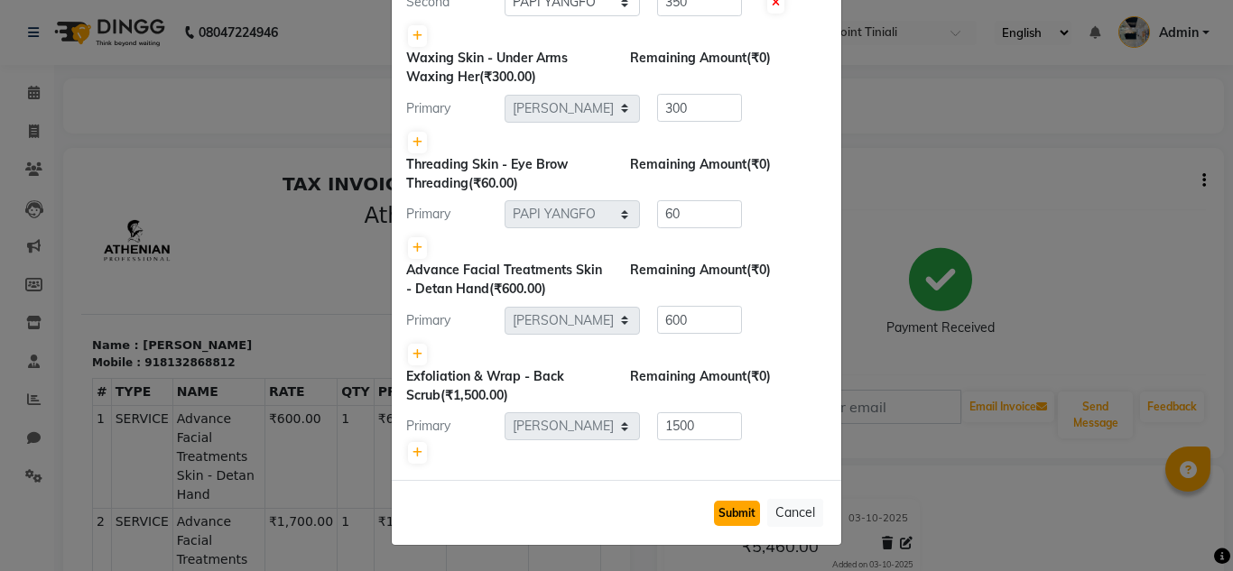
click at [721, 509] on button "Submit" at bounding box center [737, 513] width 46 height 25
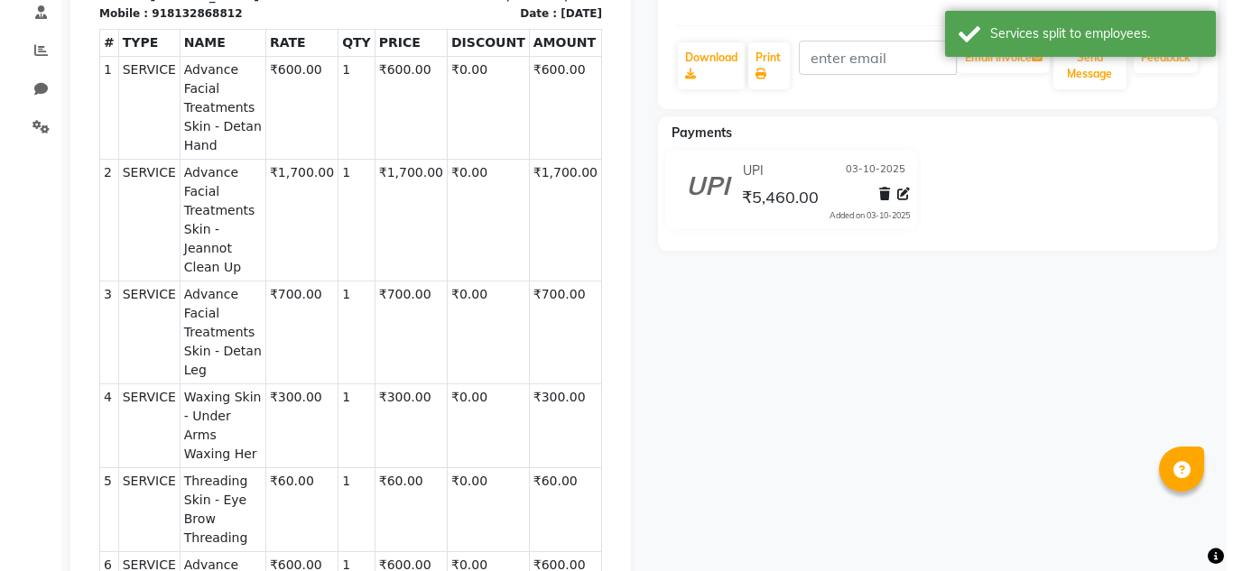
scroll to position [0, 0]
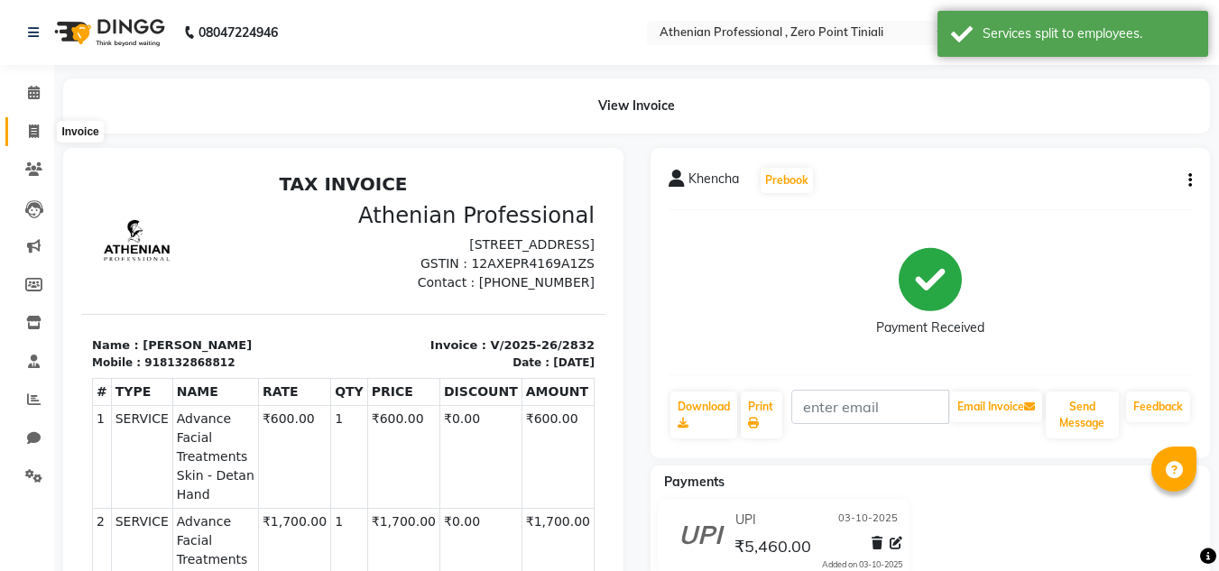
click at [32, 128] on icon at bounding box center [34, 132] width 10 height 14
select select "service"
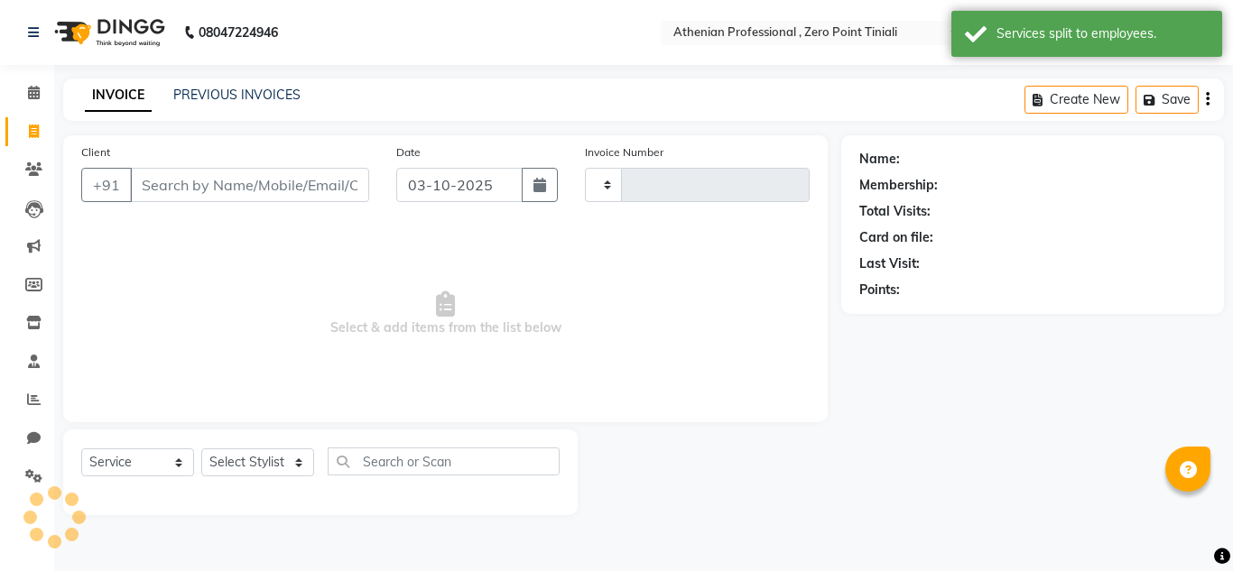
type input "2833"
select select "8300"
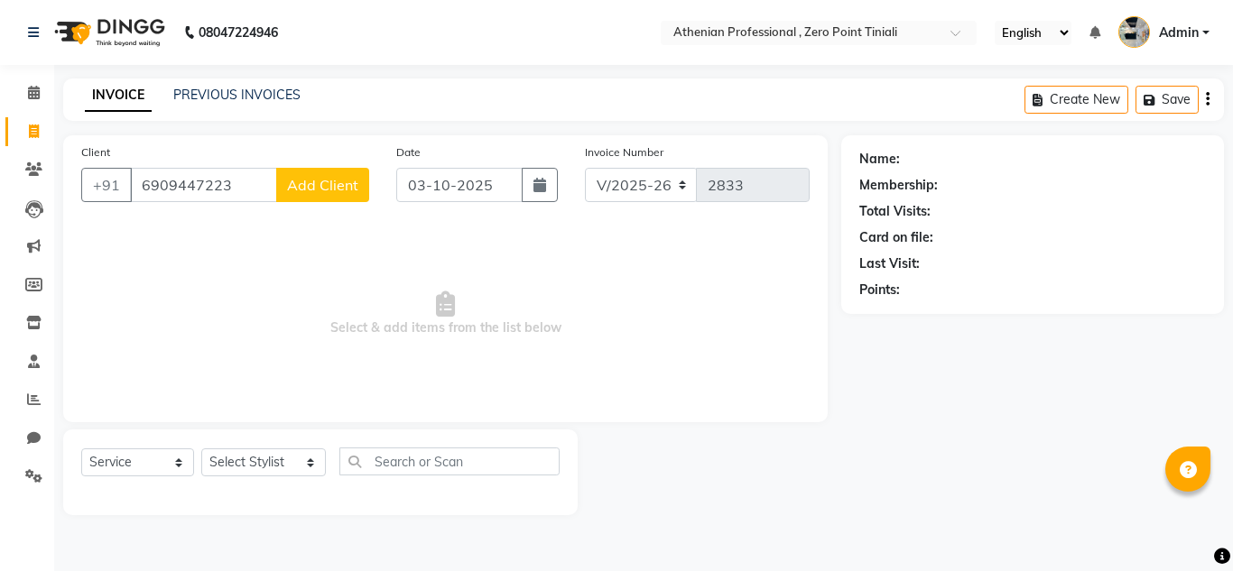
type input "6909447223"
click at [304, 190] on span "Add Client" at bounding box center [322, 185] width 71 height 18
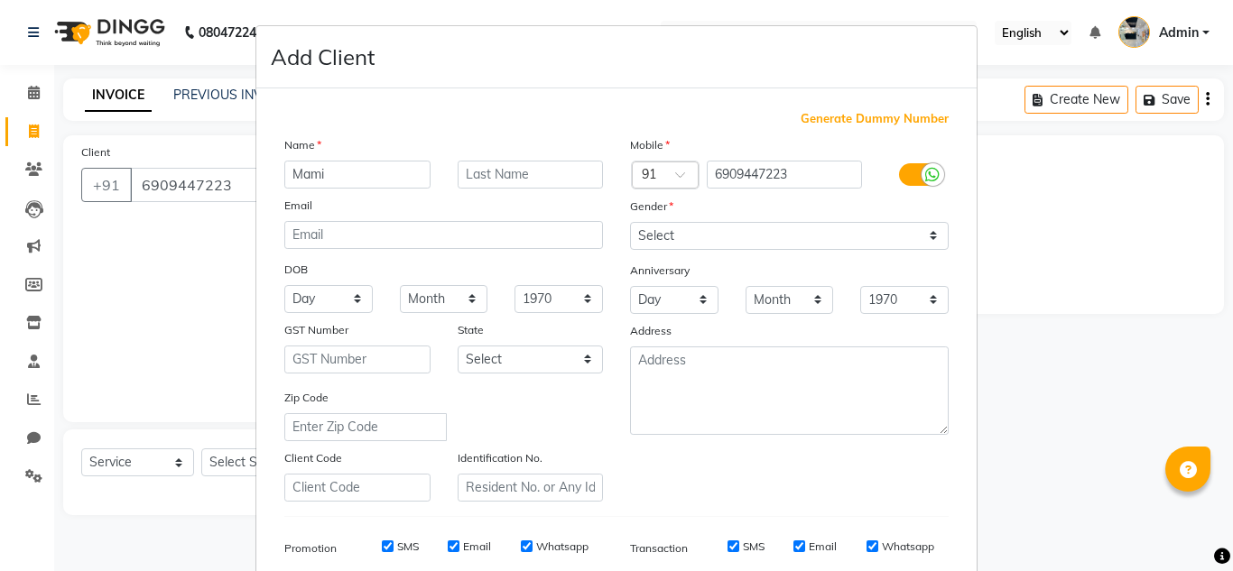
type input "Mami"
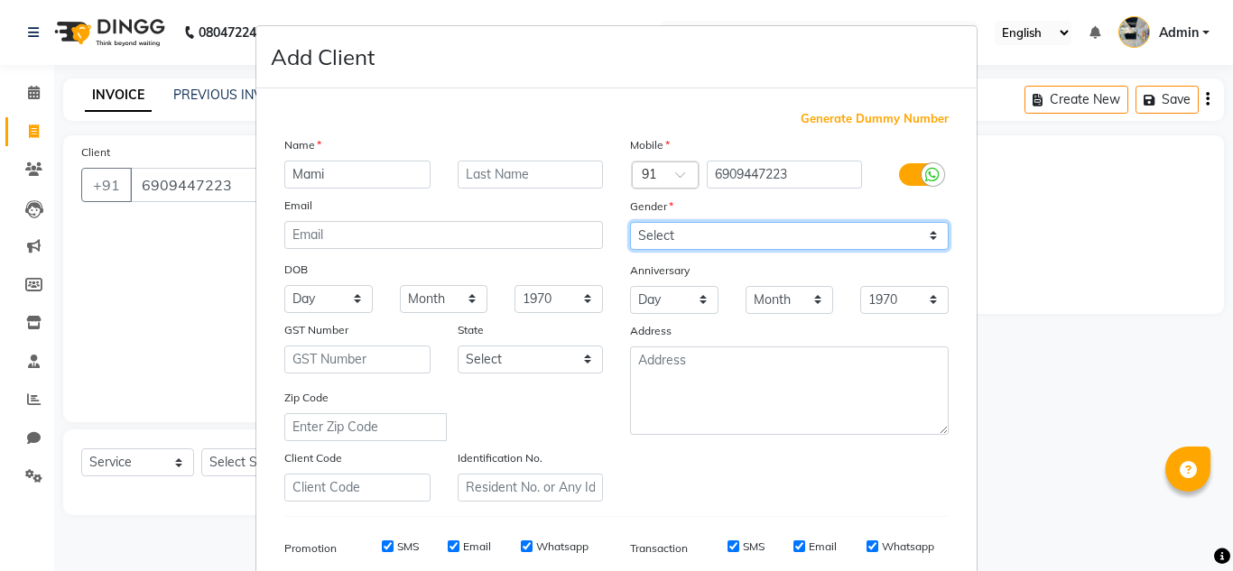
click at [738, 236] on select "Select [DEMOGRAPHIC_DATA] [DEMOGRAPHIC_DATA] Other Prefer Not To Say" at bounding box center [789, 236] width 319 height 28
select select "[DEMOGRAPHIC_DATA]"
click at [630, 222] on select "Select [DEMOGRAPHIC_DATA] [DEMOGRAPHIC_DATA] Other Prefer Not To Say" at bounding box center [789, 236] width 319 height 28
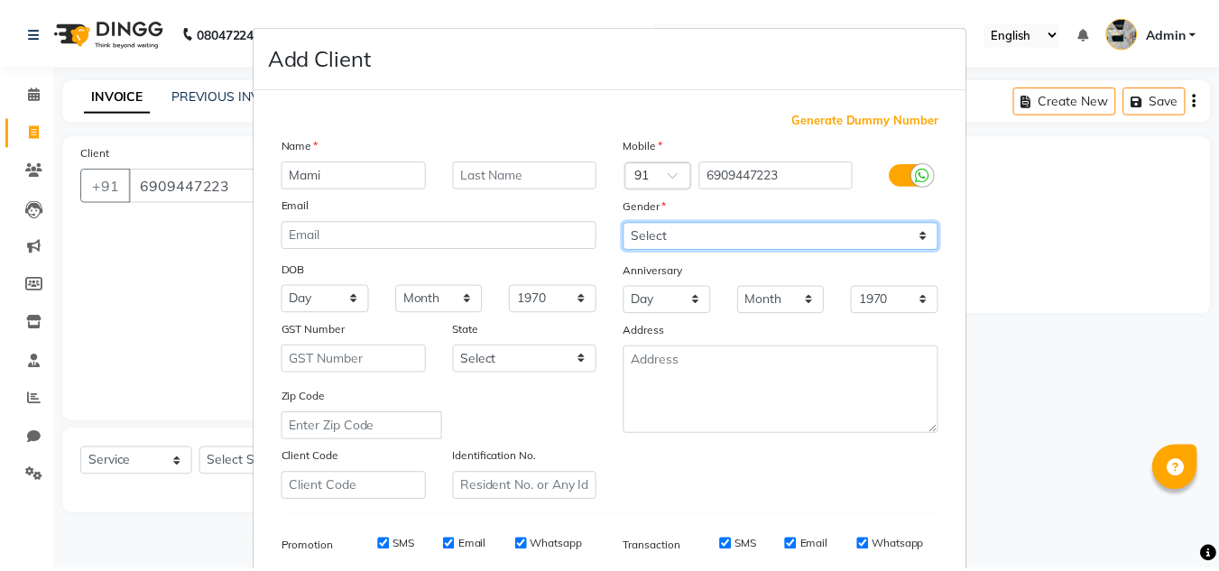
scroll to position [262, 0]
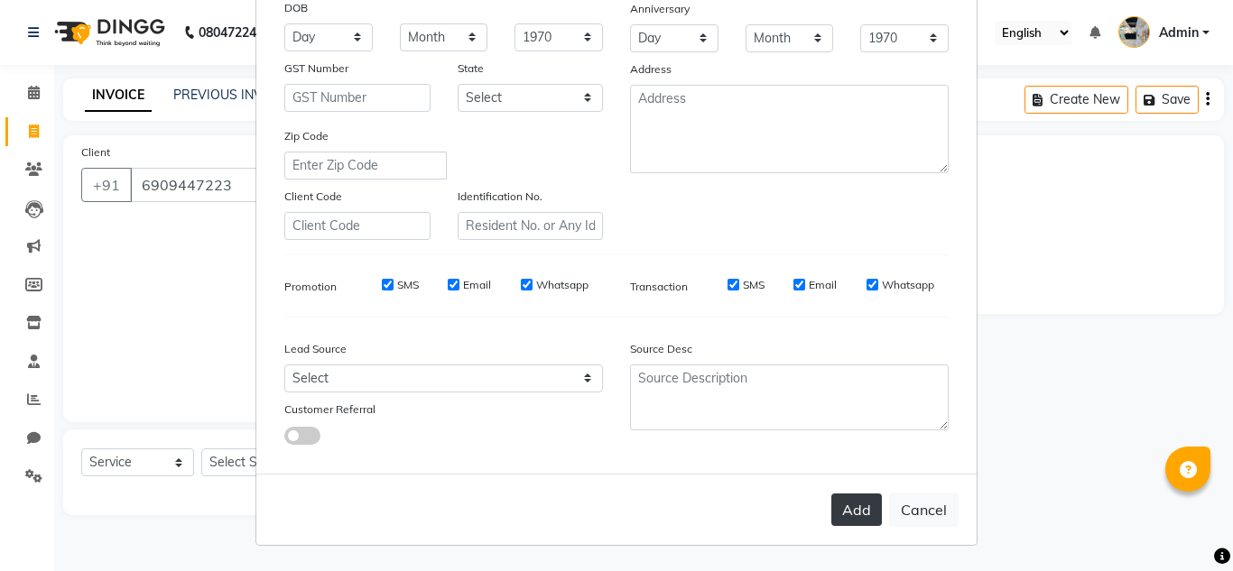
click at [858, 512] on button "Add" at bounding box center [856, 510] width 51 height 32
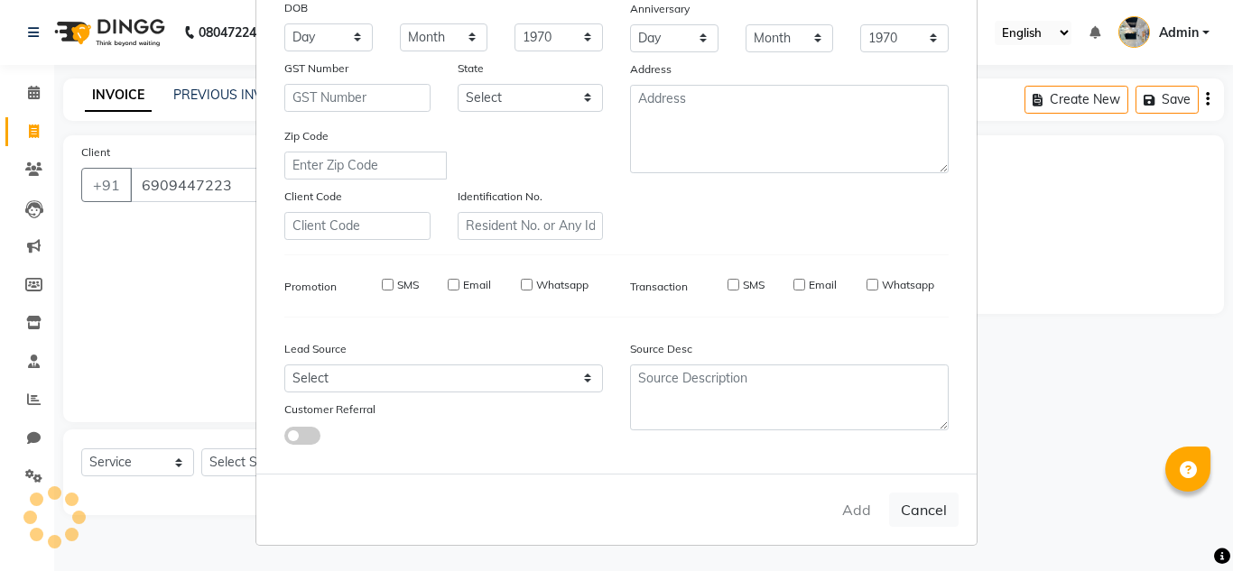
select select
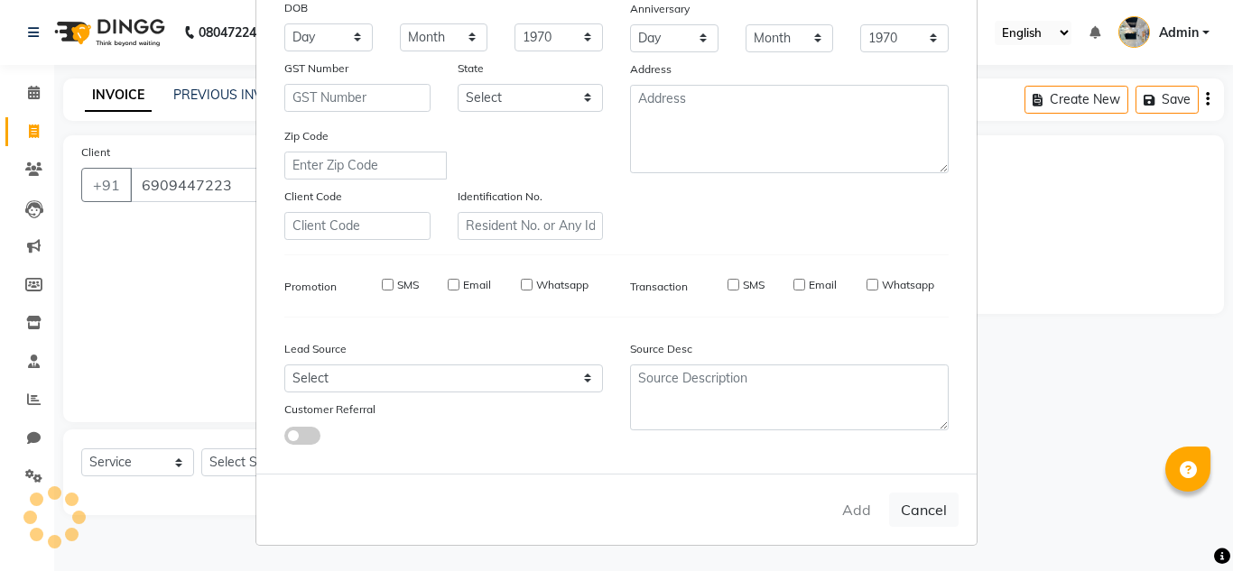
select select
checkbox input "false"
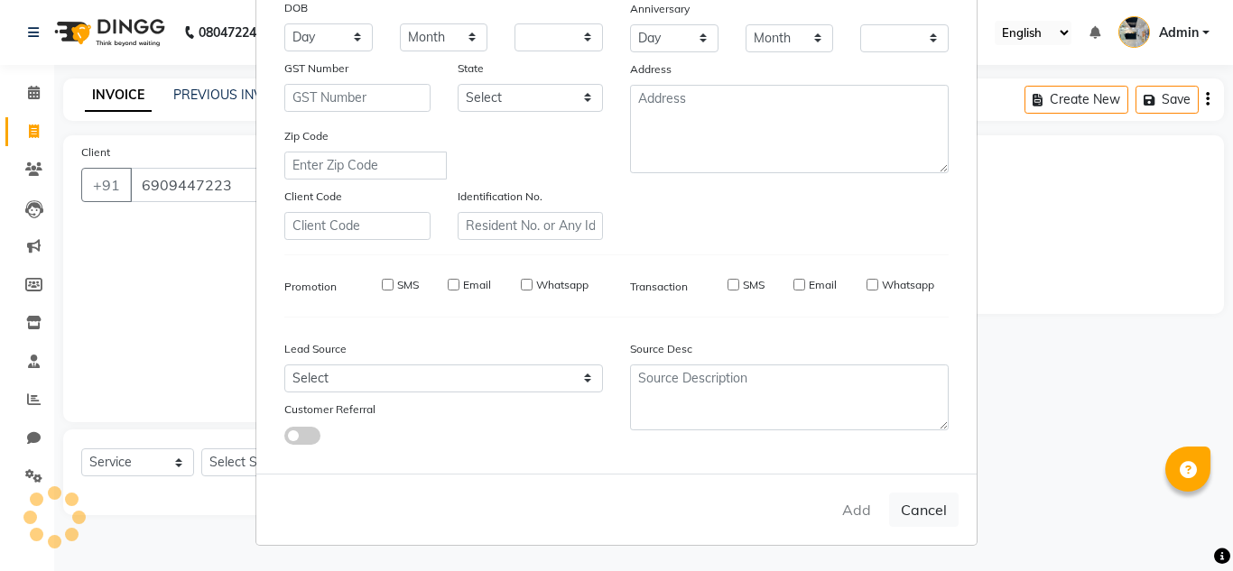
checkbox input "false"
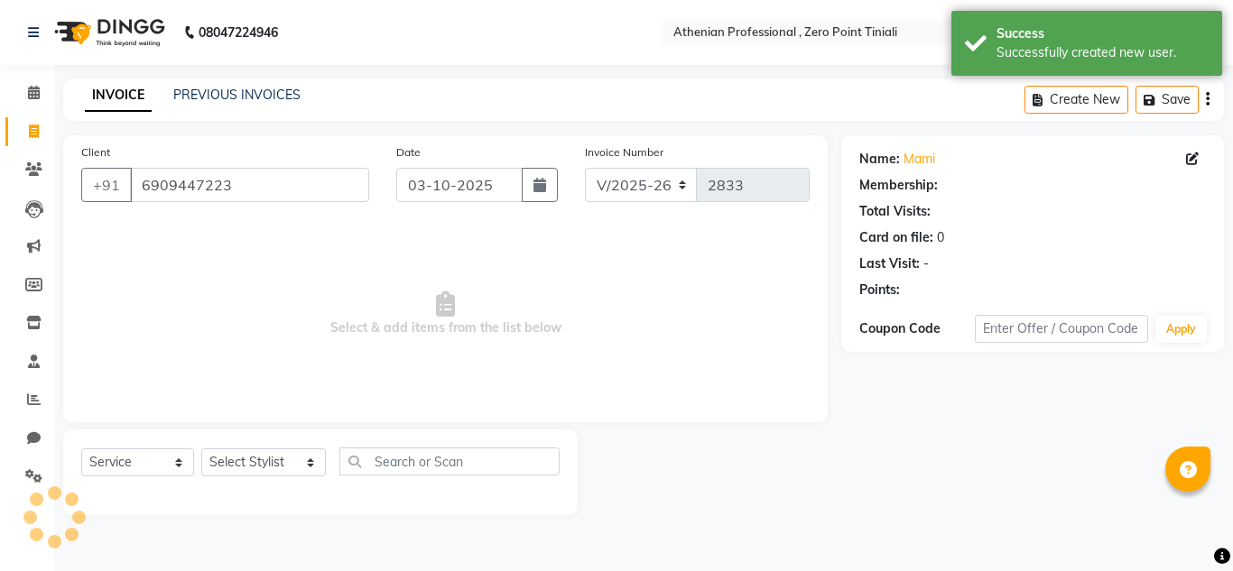
select select "1: Object"
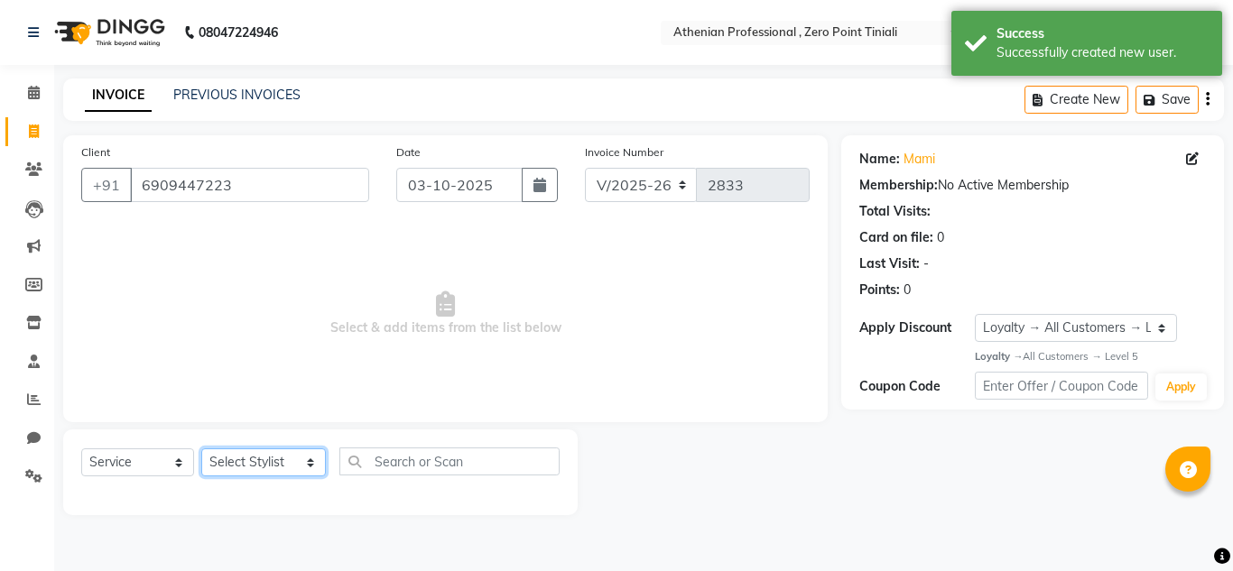
click at [274, 460] on select "Select Stylist [PERSON_NAME][MEDICAL_DATA] Admin [PERSON_NAME] BIHAM LINDUM NEM…" at bounding box center [263, 462] width 125 height 28
select select "80204"
click at [201, 448] on select "Select Stylist [PERSON_NAME][MEDICAL_DATA] Admin [PERSON_NAME] BIHAM LINDUM NEM…" at bounding box center [263, 462] width 125 height 28
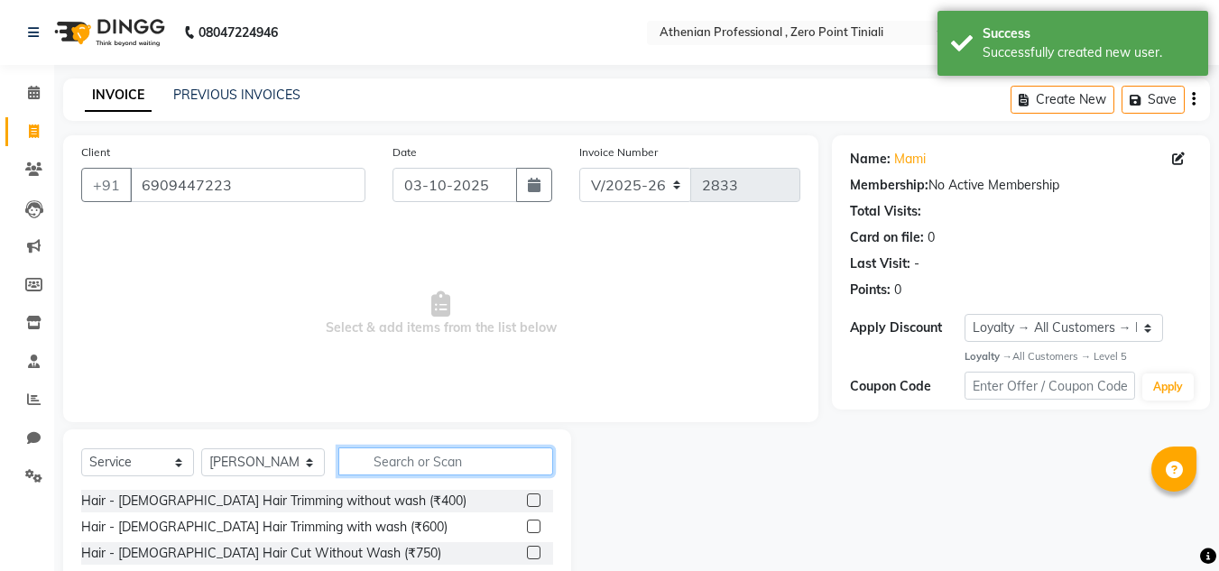
click at [464, 466] on input "text" at bounding box center [445, 462] width 215 height 28
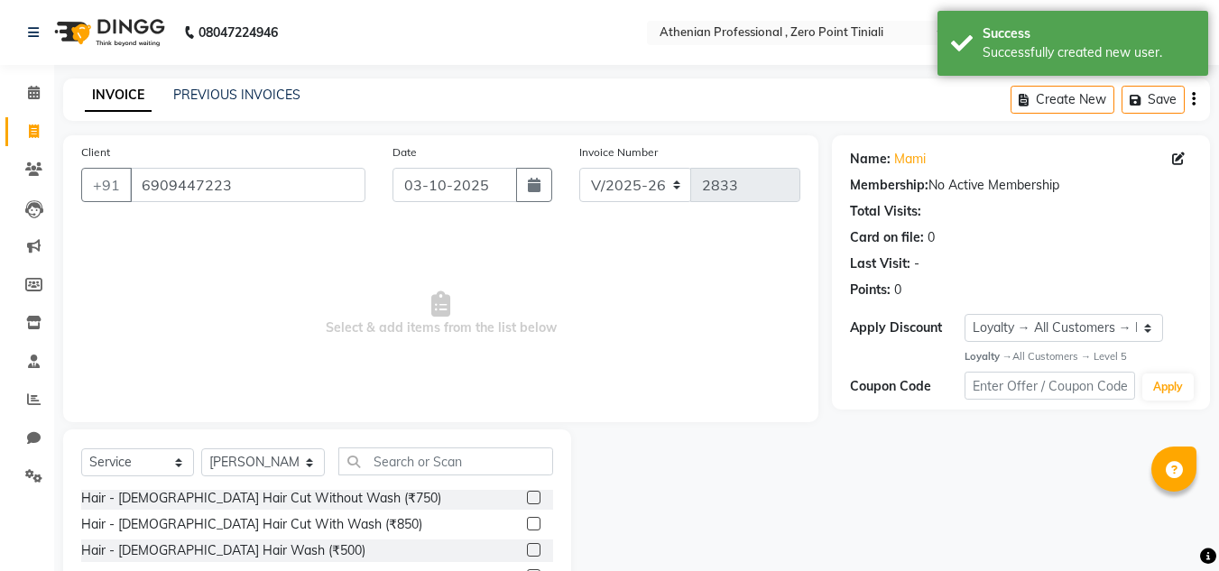
click at [529, 523] on div at bounding box center [540, 524] width 26 height 23
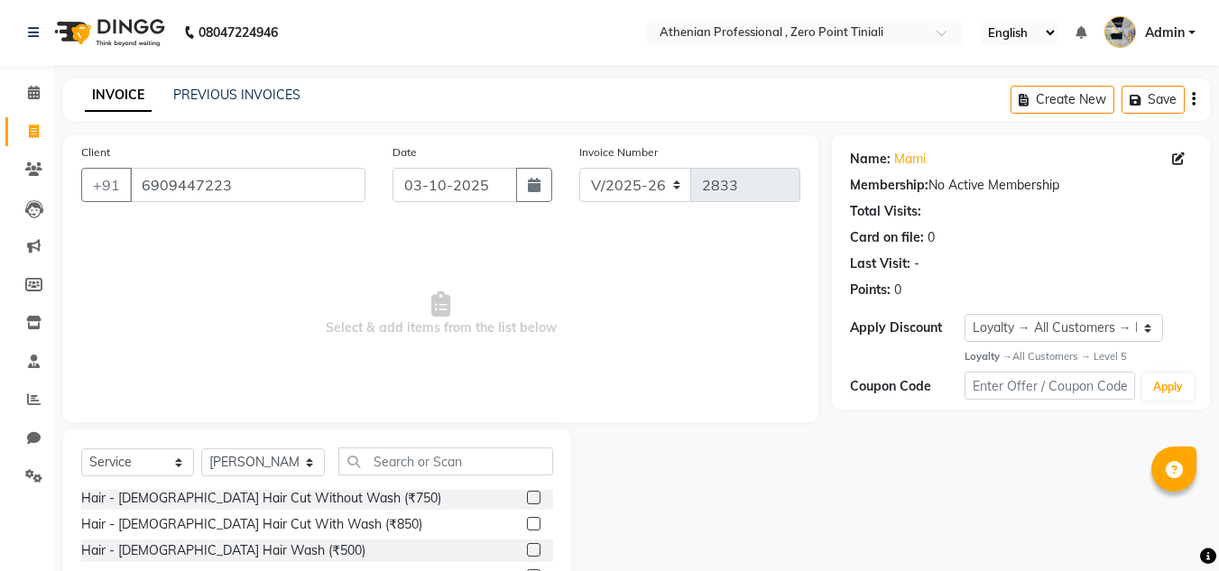
click at [527, 525] on label at bounding box center [534, 524] width 14 height 14
click at [527, 525] on input "checkbox" at bounding box center [533, 525] width 12 height 12
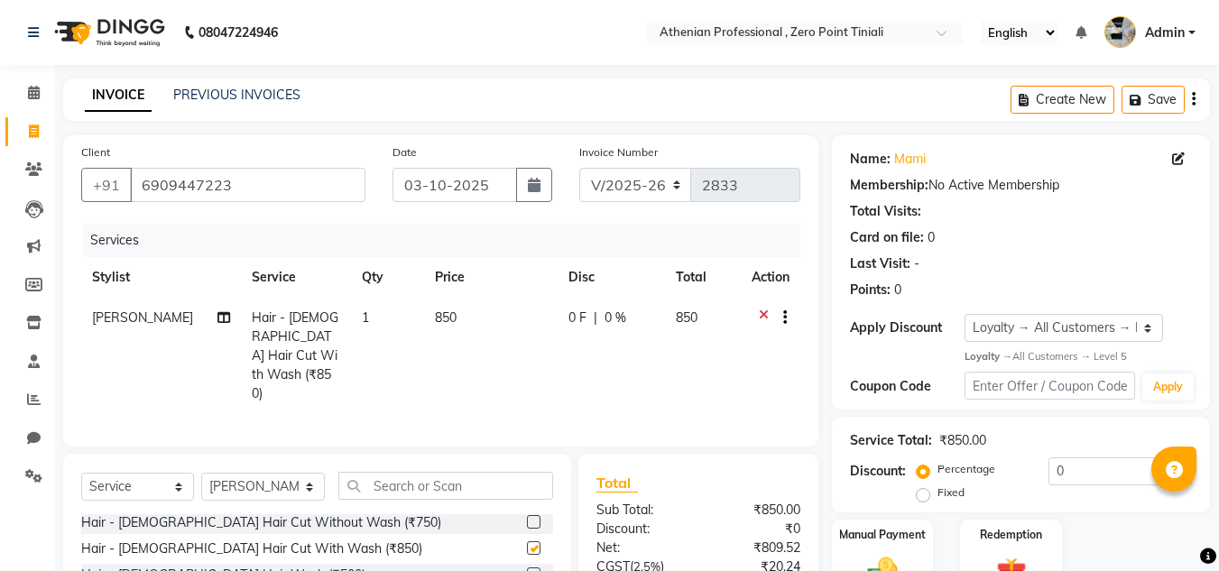
checkbox input "false"
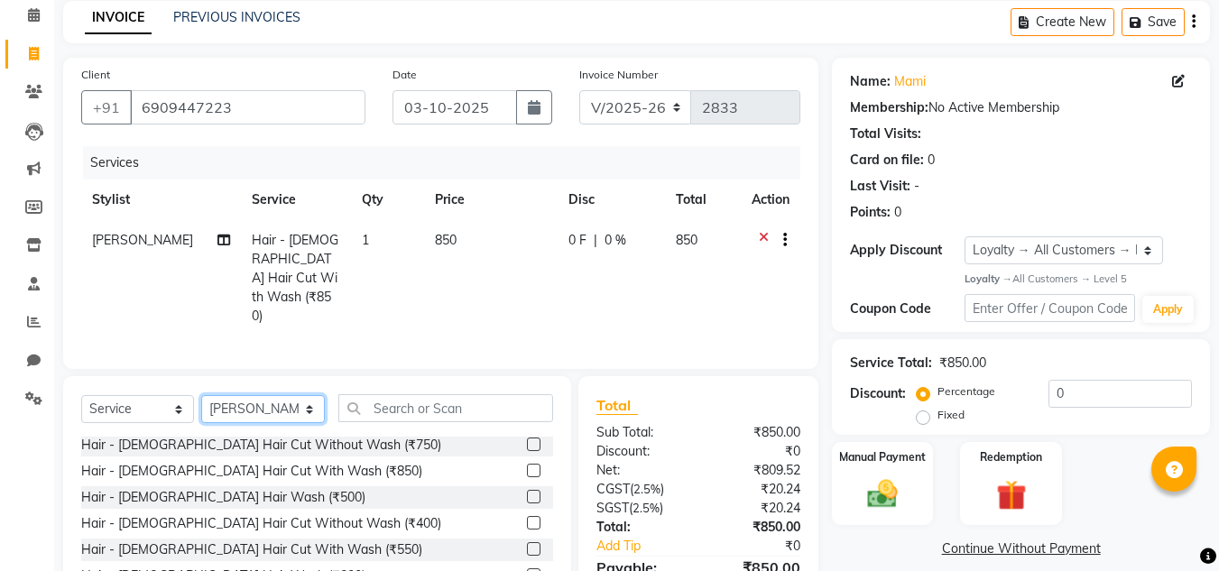
click at [243, 395] on select "Select Stylist [PERSON_NAME][MEDICAL_DATA] Admin [PERSON_NAME] BIHAM LINDUM NEM…" at bounding box center [263, 409] width 124 height 28
select select "92479"
click at [201, 395] on select "Select Stylist [PERSON_NAME][MEDICAL_DATA] Admin [PERSON_NAME] BIHAM LINDUM NEM…" at bounding box center [263, 409] width 124 height 28
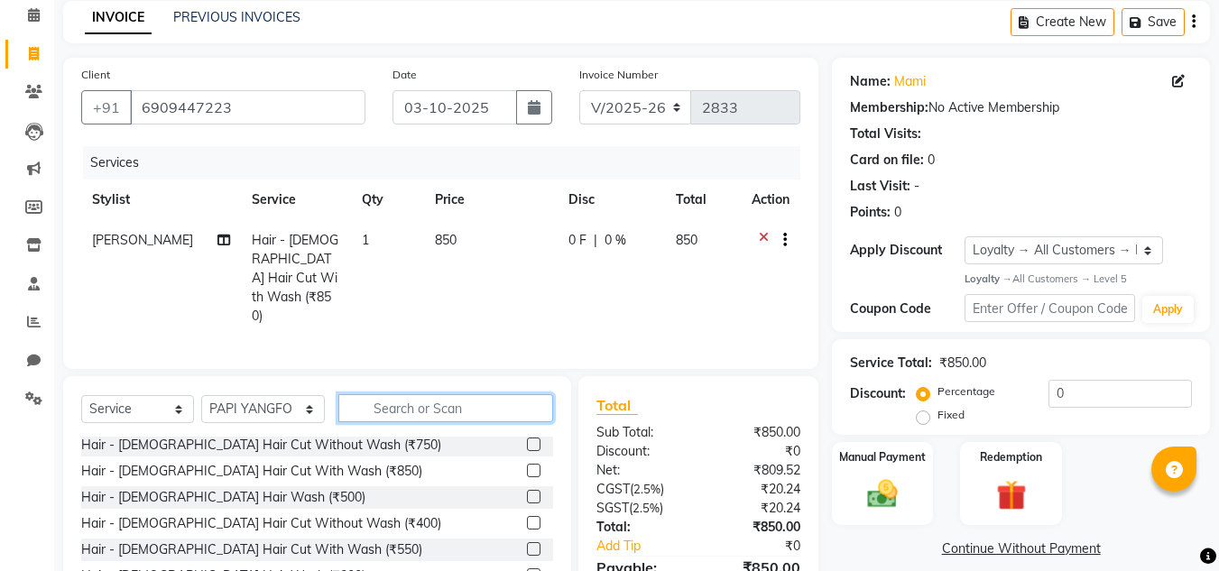
click at [395, 394] on input "text" at bounding box center [445, 408] width 215 height 28
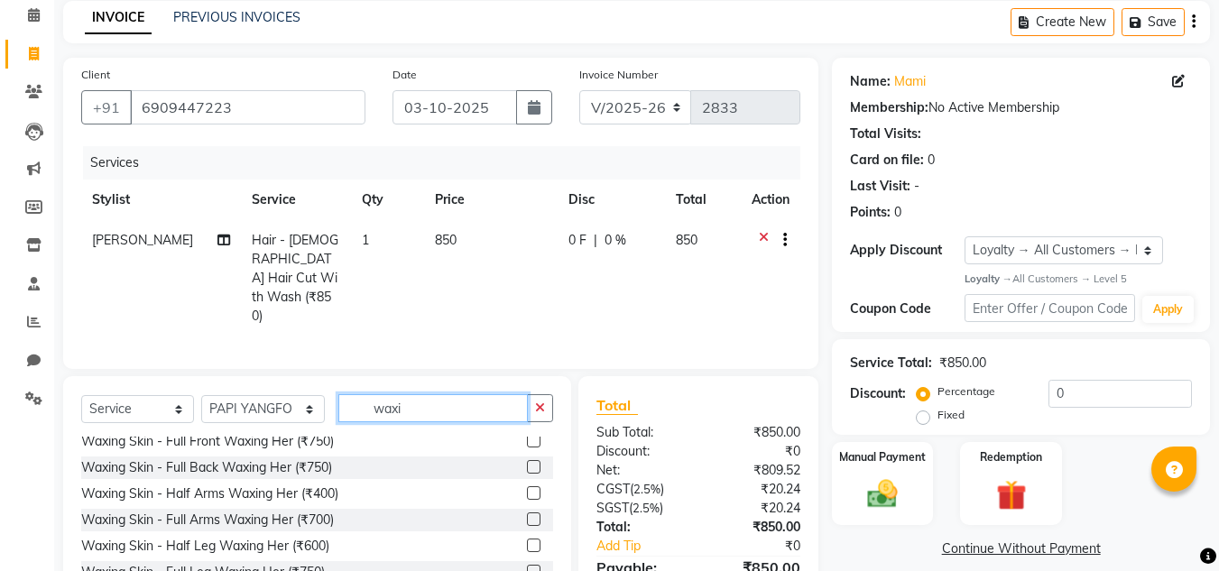
scroll to position [203, 0]
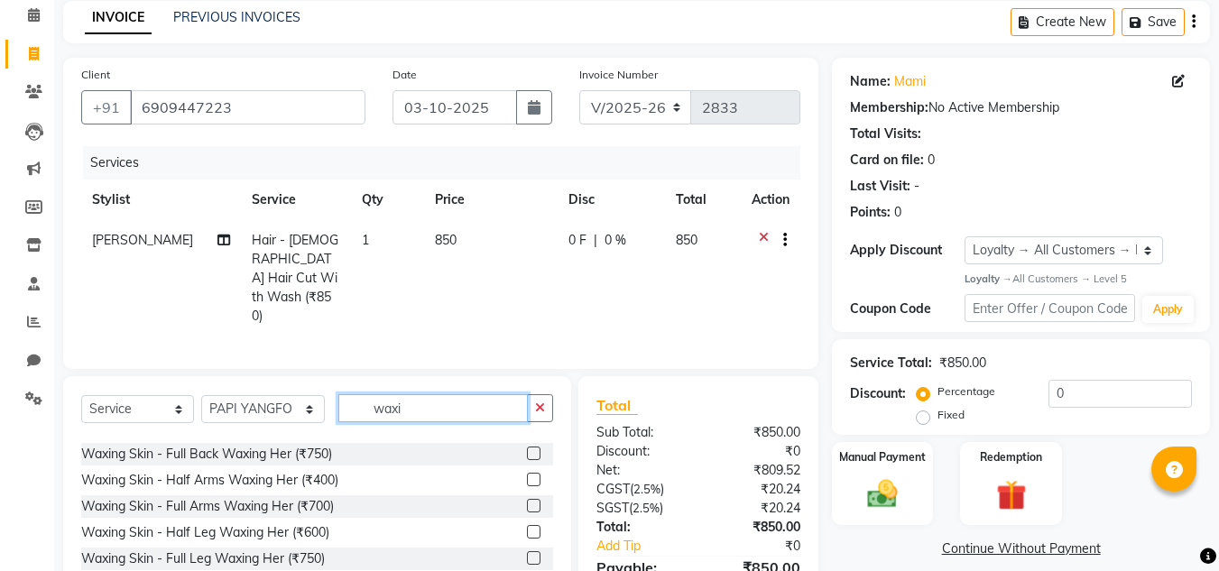
type input "waxi"
click at [527, 551] on label at bounding box center [534, 558] width 14 height 14
click at [527, 553] on input "checkbox" at bounding box center [533, 559] width 12 height 12
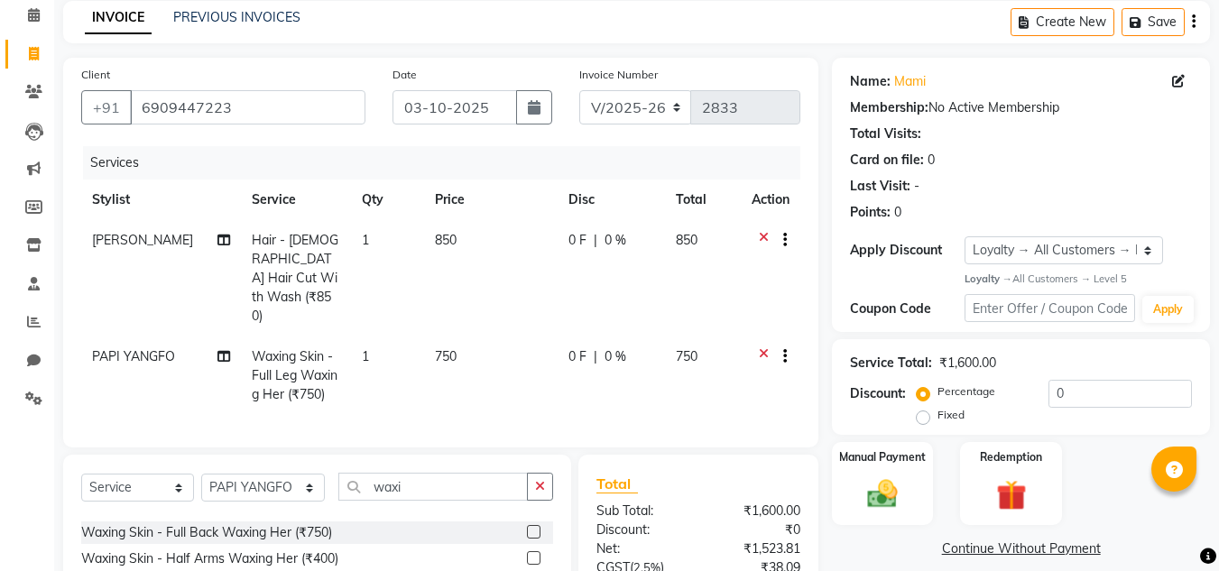
checkbox input "false"
click at [460, 473] on input "waxi" at bounding box center [432, 487] width 189 height 28
type input "w"
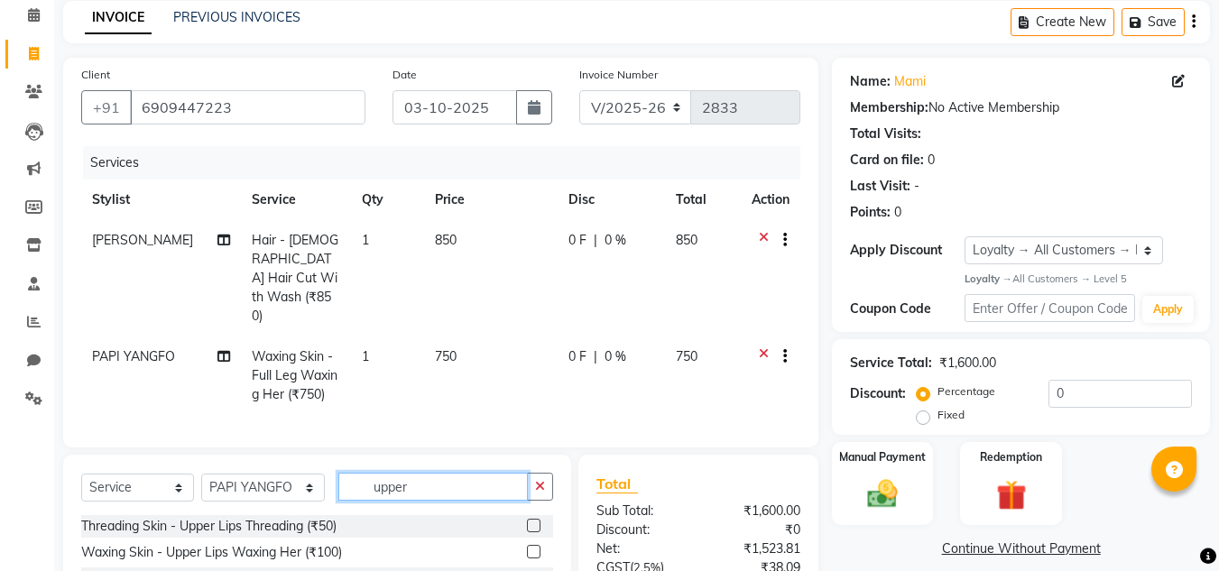
type input "upper"
click at [527, 545] on label at bounding box center [534, 552] width 14 height 14
click at [527, 547] on input "checkbox" at bounding box center [533, 553] width 12 height 12
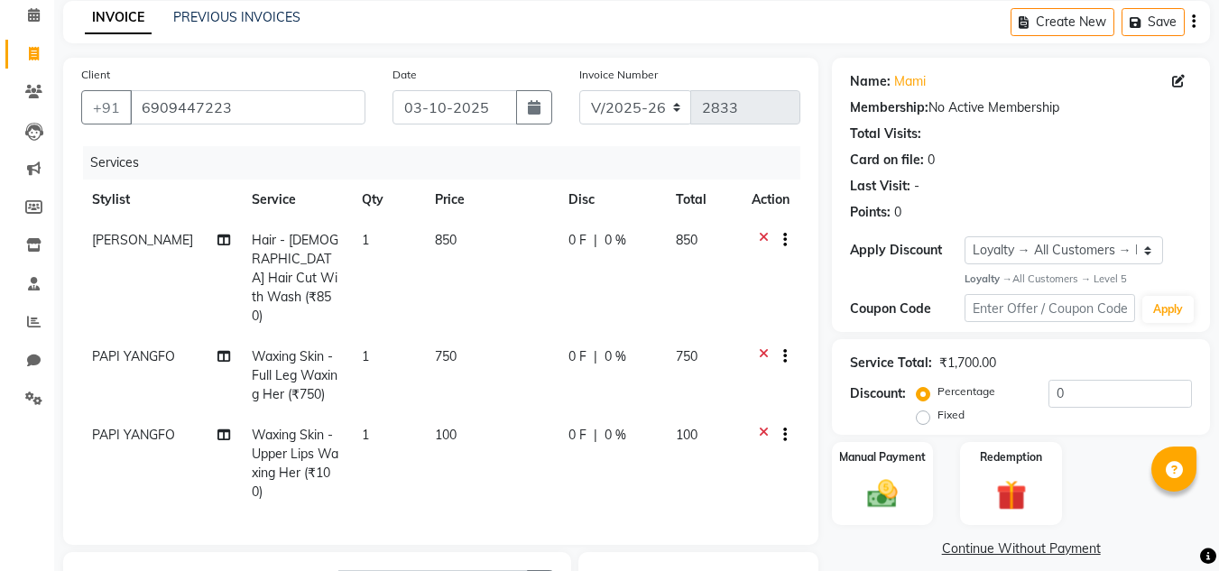
checkbox input "false"
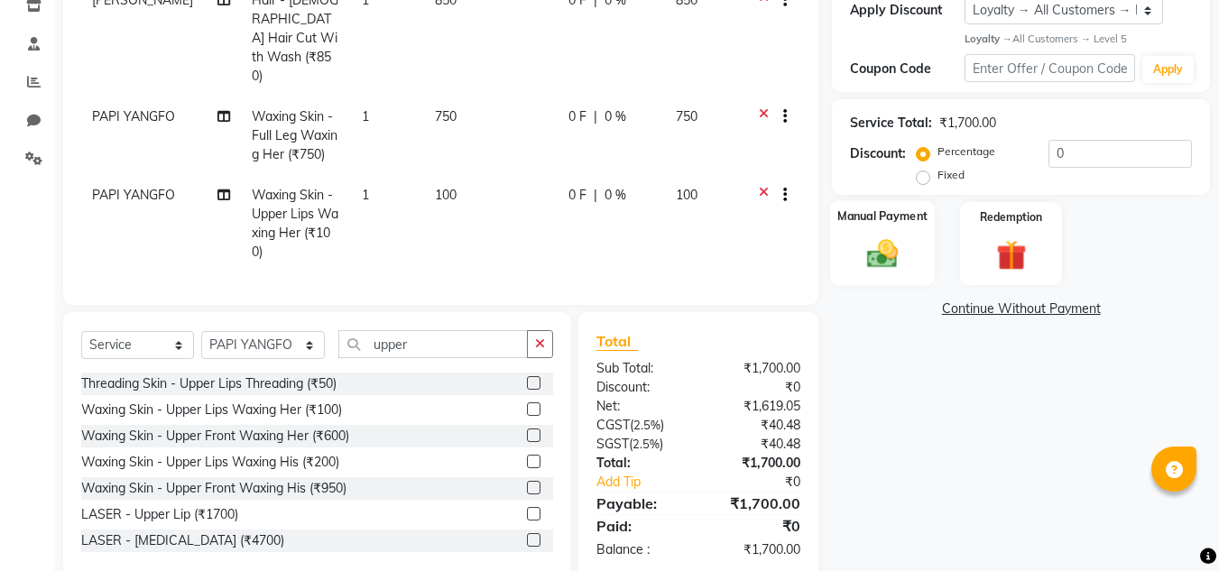
click at [900, 263] on img at bounding box center [882, 254] width 51 height 36
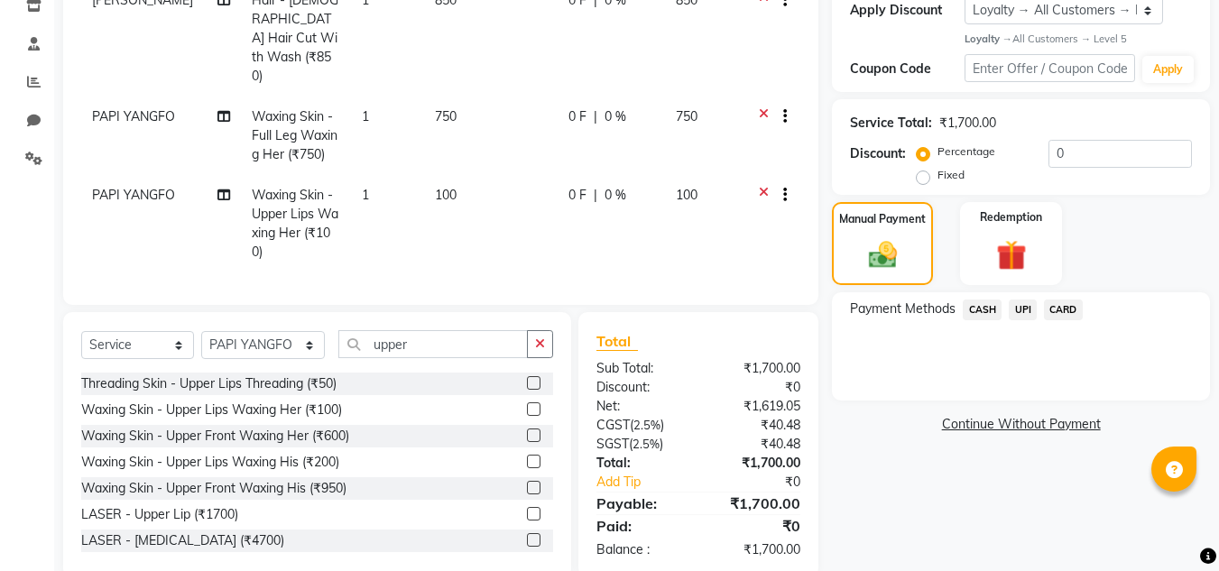
click at [1020, 315] on span "UPI" at bounding box center [1023, 310] width 28 height 21
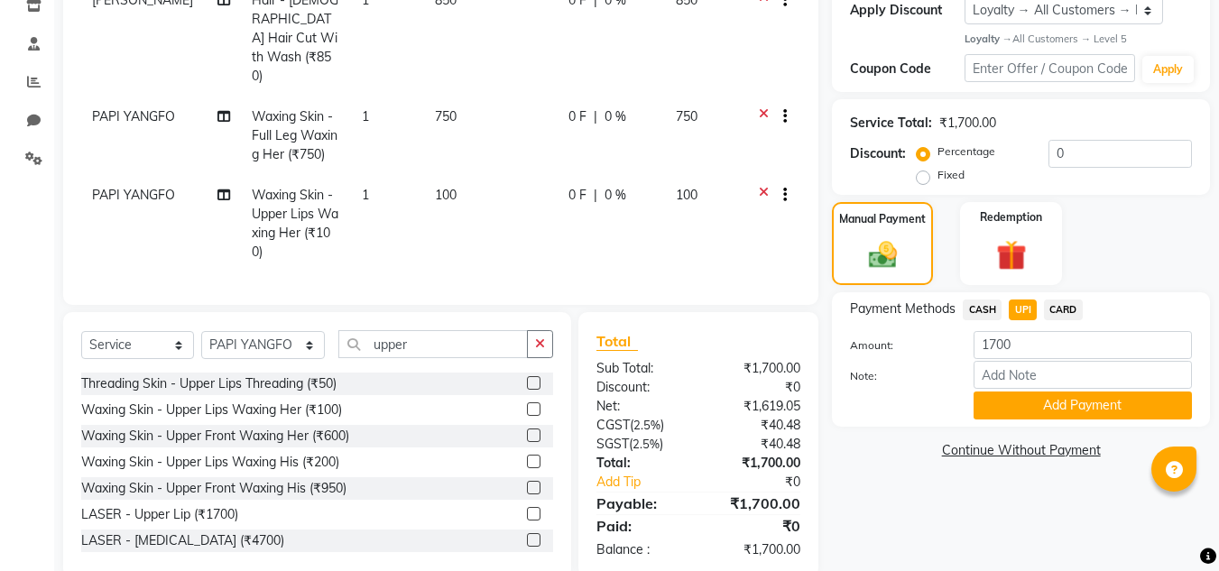
scroll to position [328, 0]
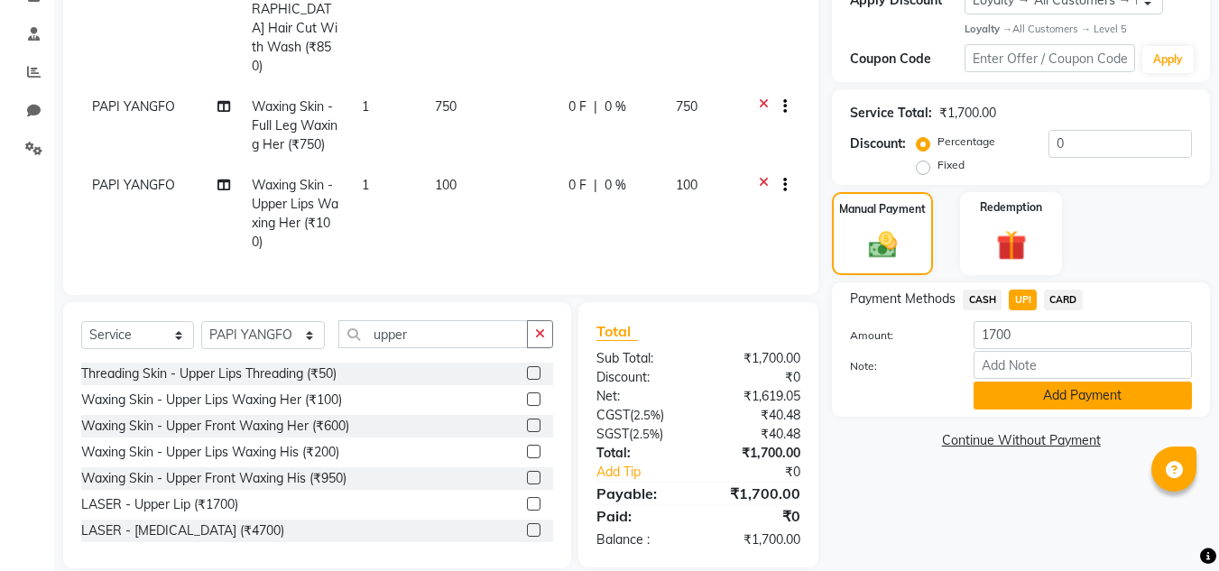
click at [1020, 406] on button "Add Payment" at bounding box center [1083, 396] width 218 height 28
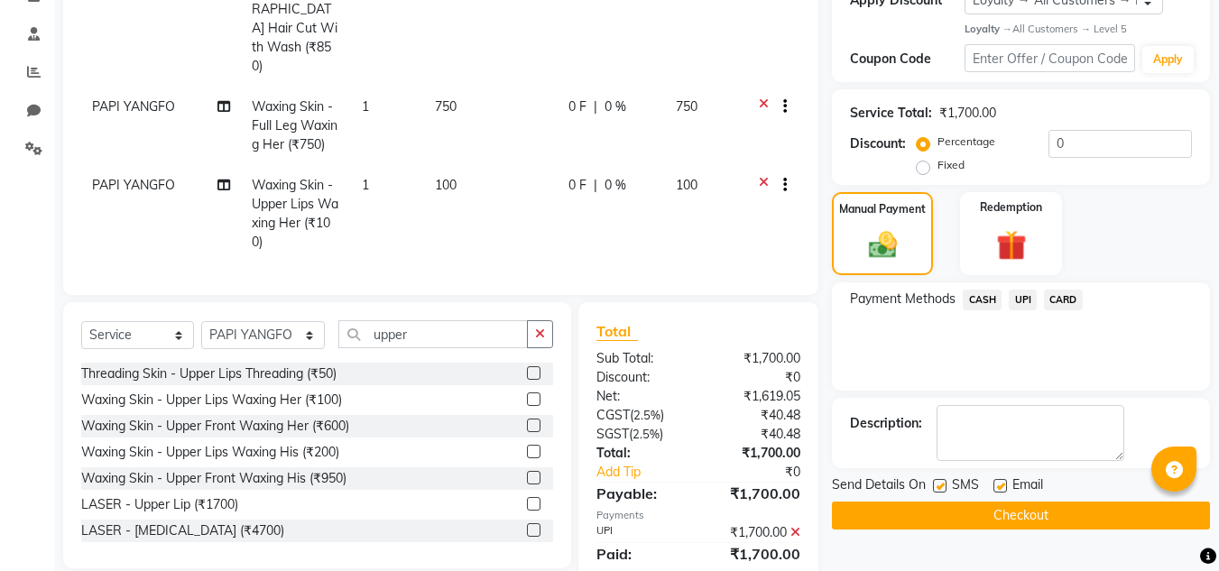
scroll to position [473, 0]
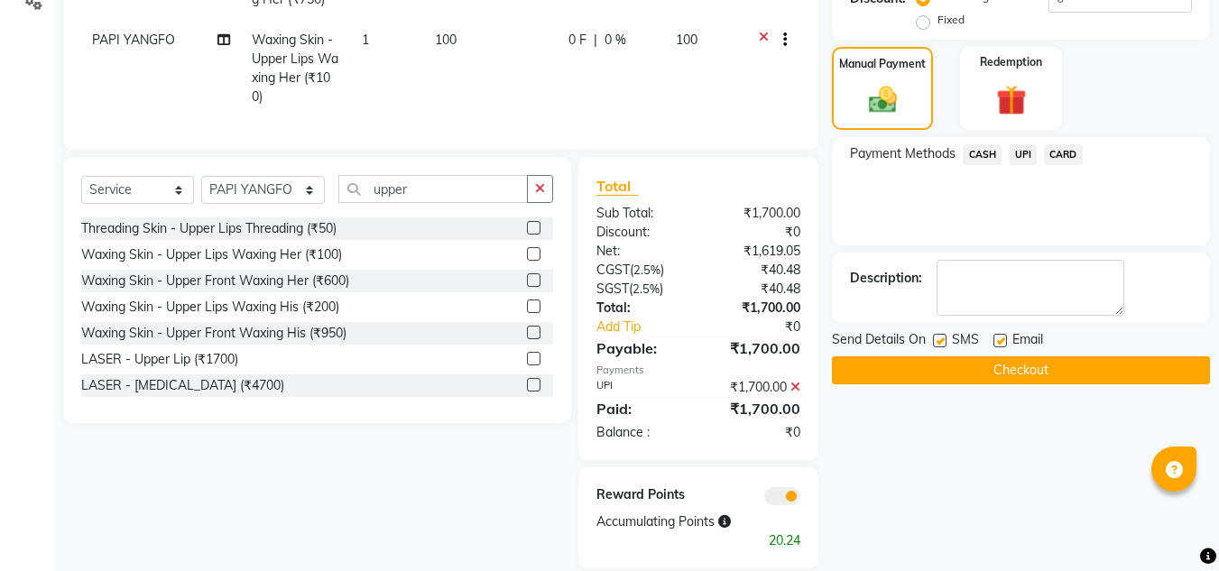
click at [986, 375] on button "Checkout" at bounding box center [1021, 370] width 378 height 28
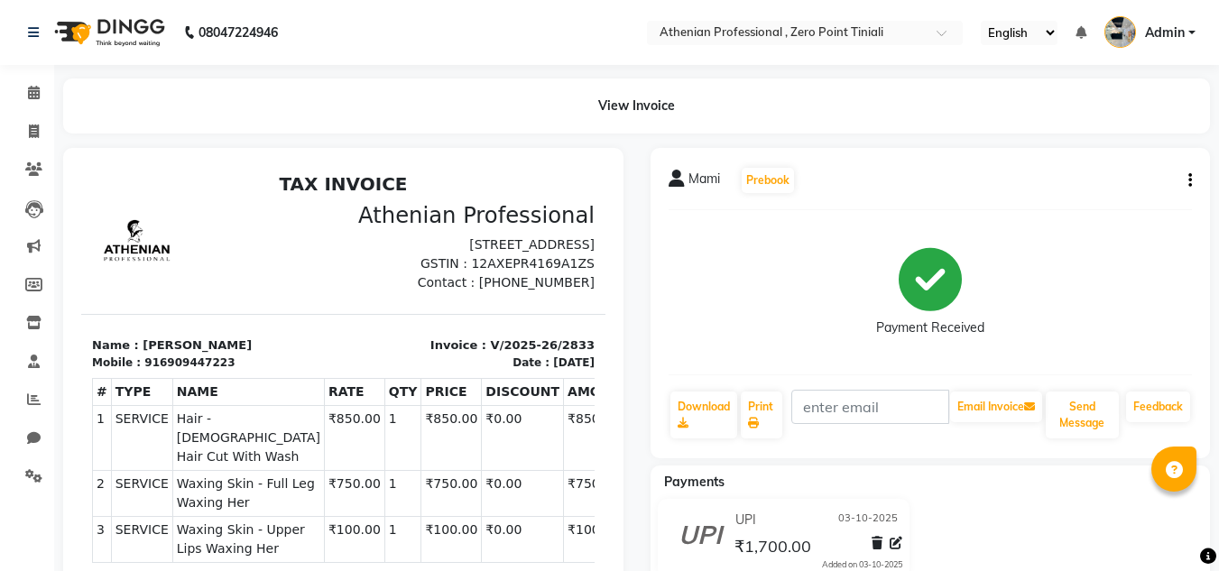
click at [986, 375] on div "Mami Prebook Payment Received Download Print Email Invoice Send Message Feedback" at bounding box center [931, 303] width 560 height 310
click at [27, 135] on span at bounding box center [34, 132] width 32 height 21
select select "service"
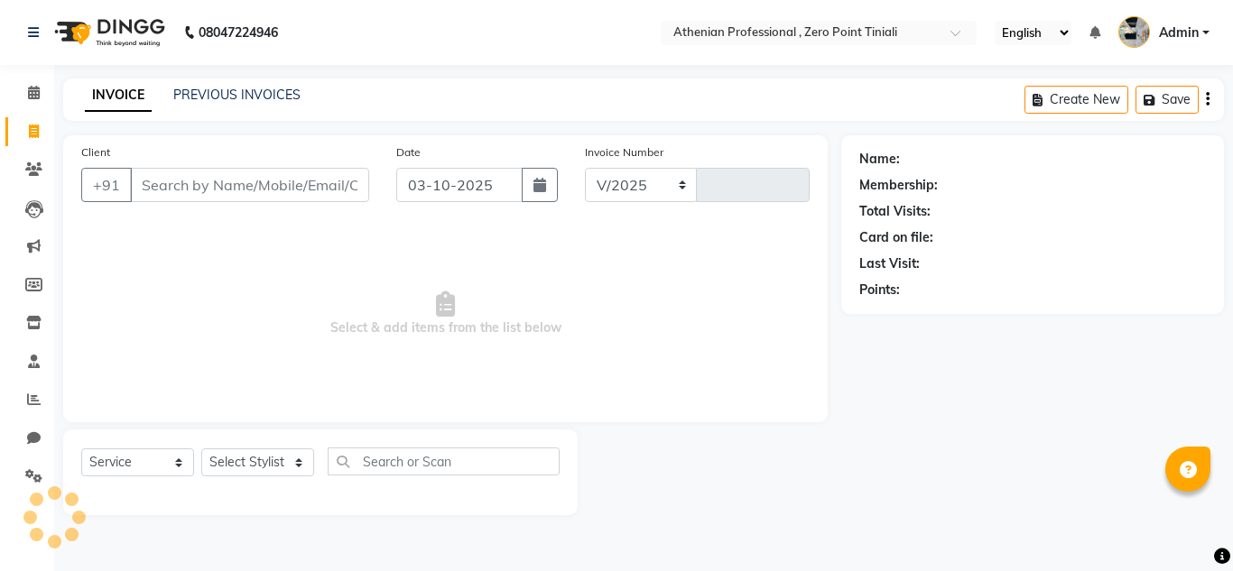
select select "8300"
type input "2834"
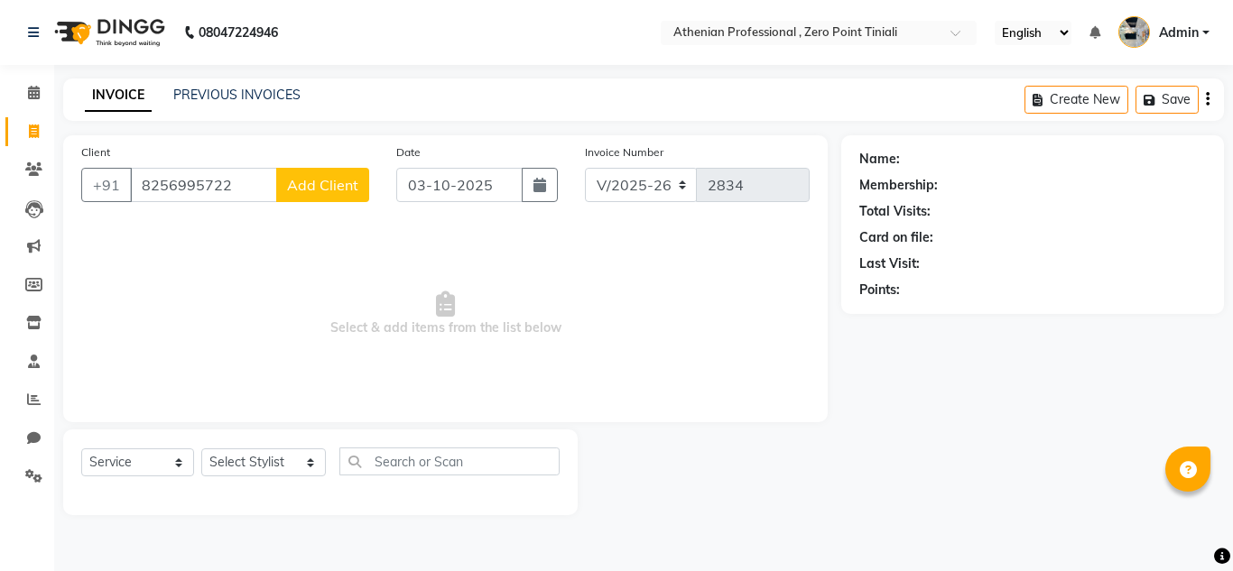
type input "8256995722"
click at [338, 184] on span "Add Client" at bounding box center [322, 185] width 71 height 18
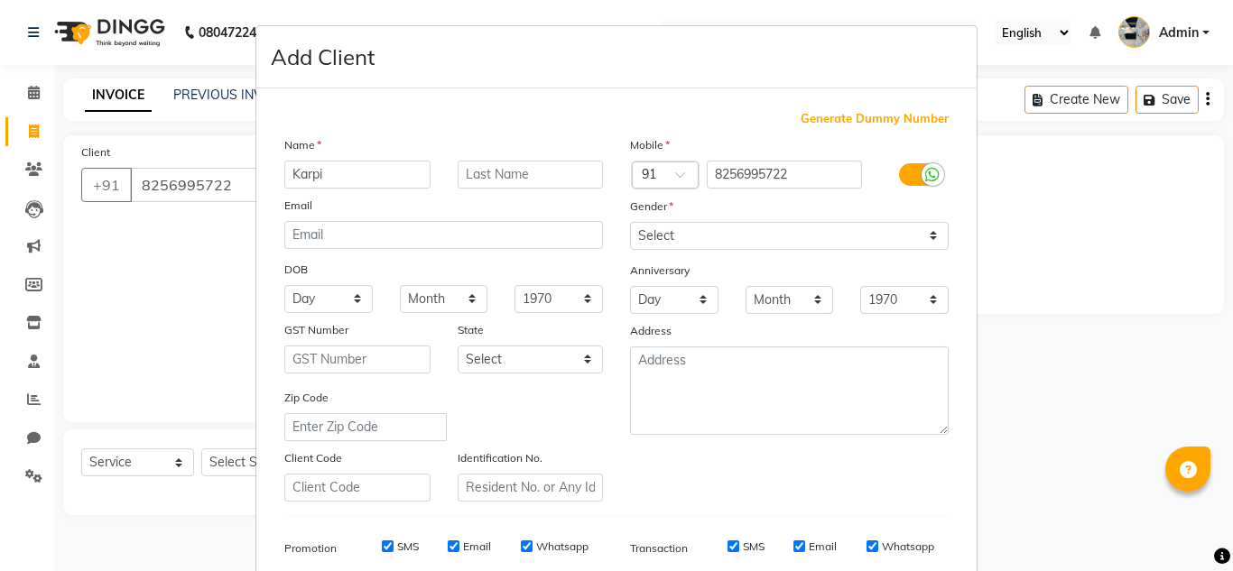
type input "Karpi"
click at [503, 173] on input "text" at bounding box center [530, 175] width 146 height 28
type input "[PERSON_NAME]"
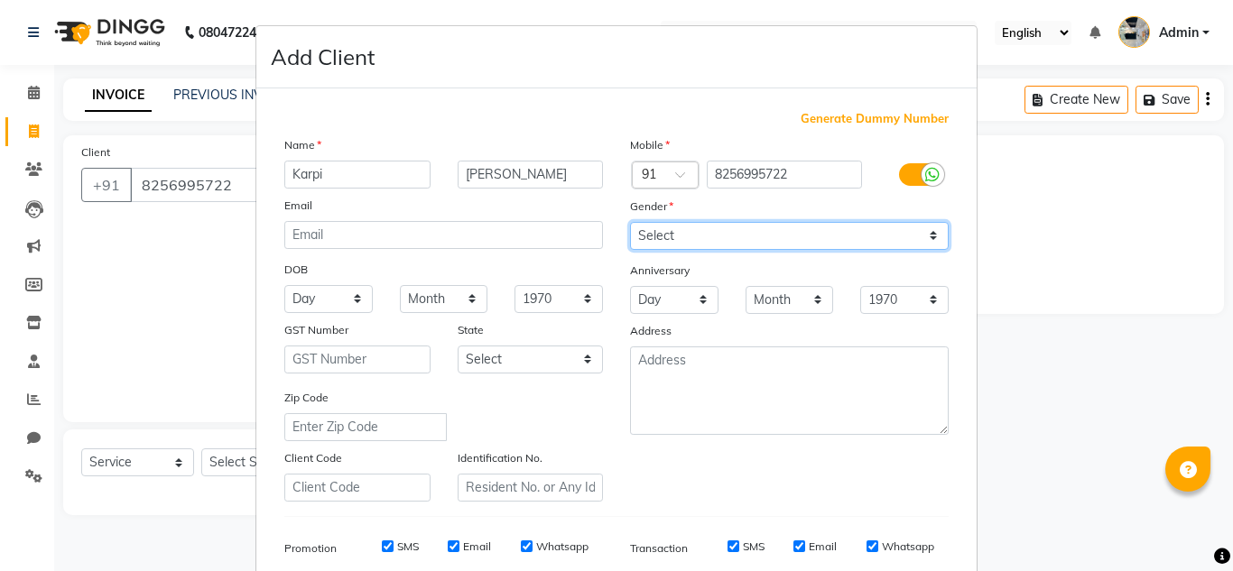
click at [674, 231] on select "Select [DEMOGRAPHIC_DATA] [DEMOGRAPHIC_DATA] Other Prefer Not To Say" at bounding box center [789, 236] width 319 height 28
select select "[DEMOGRAPHIC_DATA]"
click at [630, 222] on select "Select [DEMOGRAPHIC_DATA] [DEMOGRAPHIC_DATA] Other Prefer Not To Say" at bounding box center [789, 236] width 319 height 28
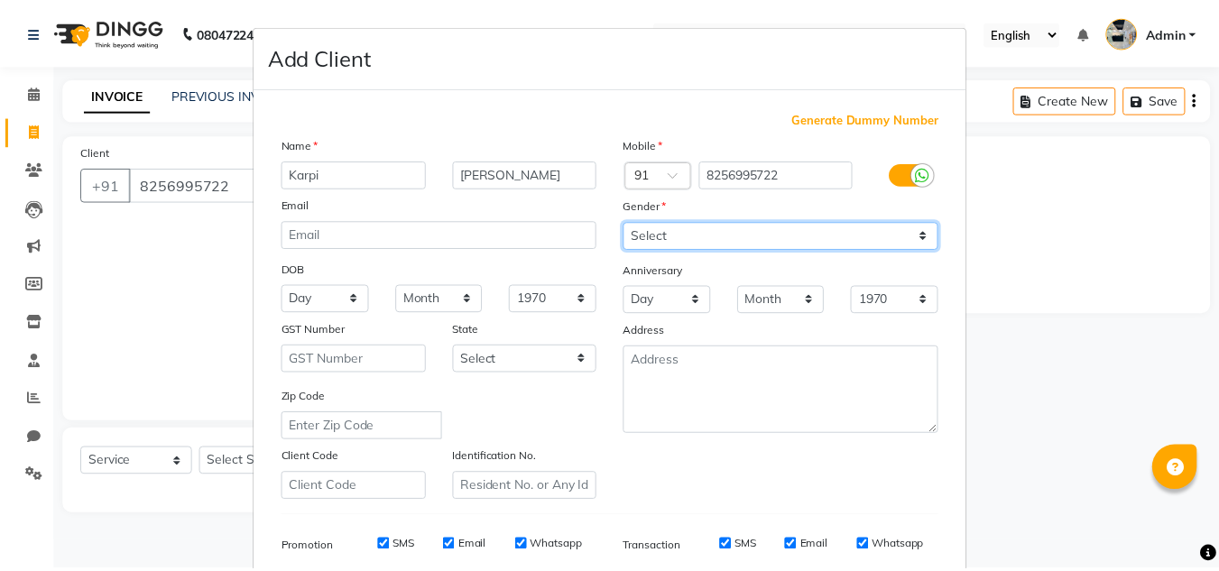
scroll to position [262, 0]
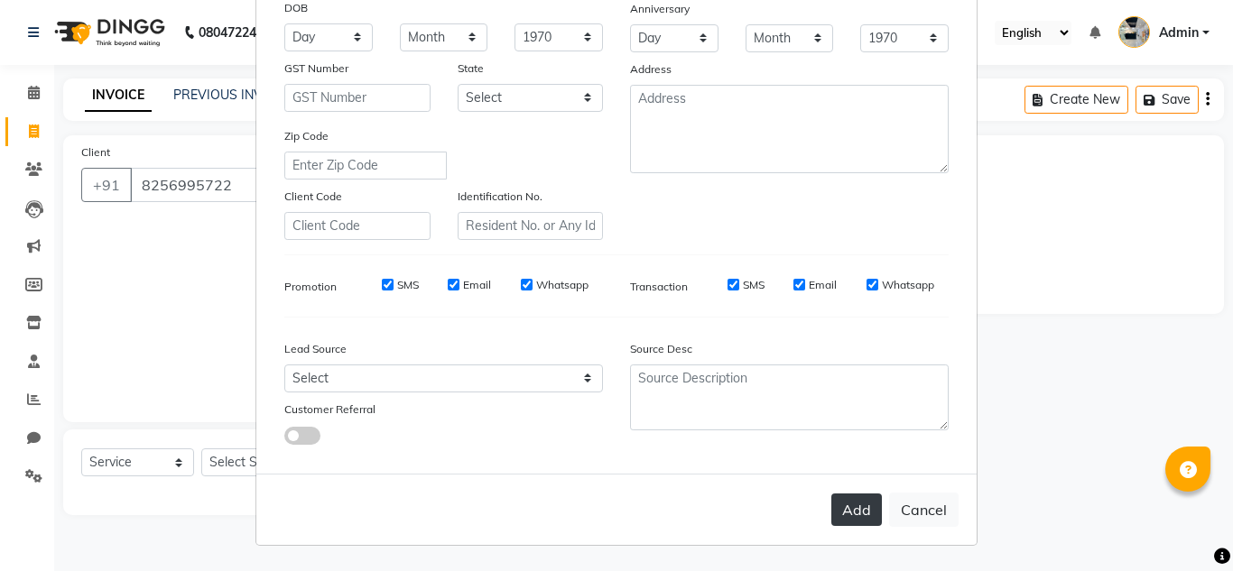
click at [844, 510] on button "Add" at bounding box center [856, 510] width 51 height 32
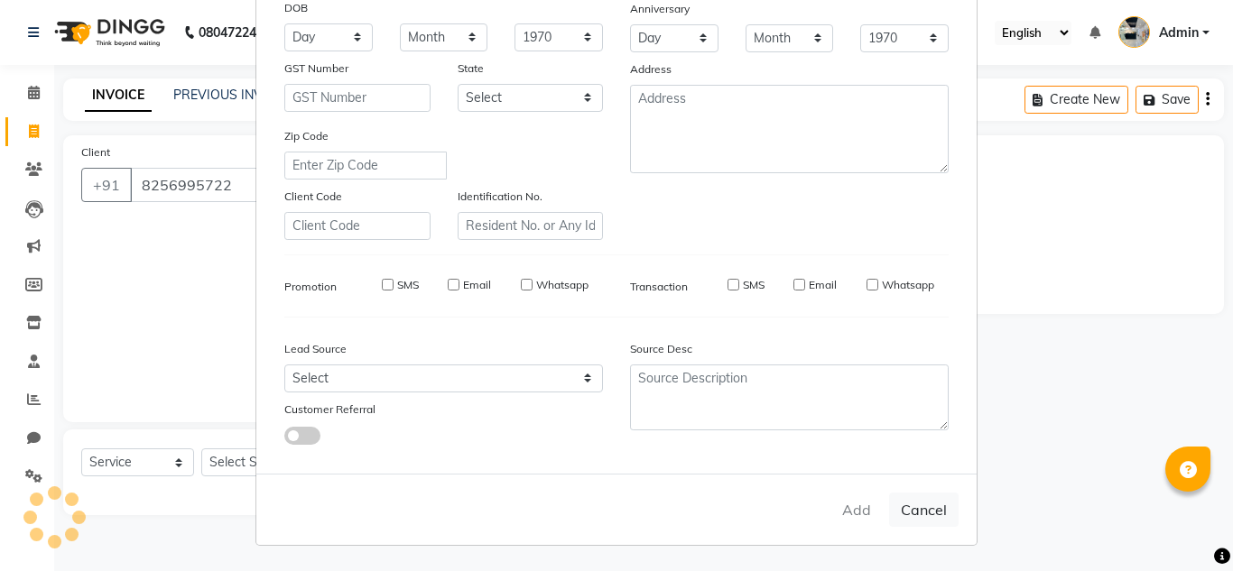
select select
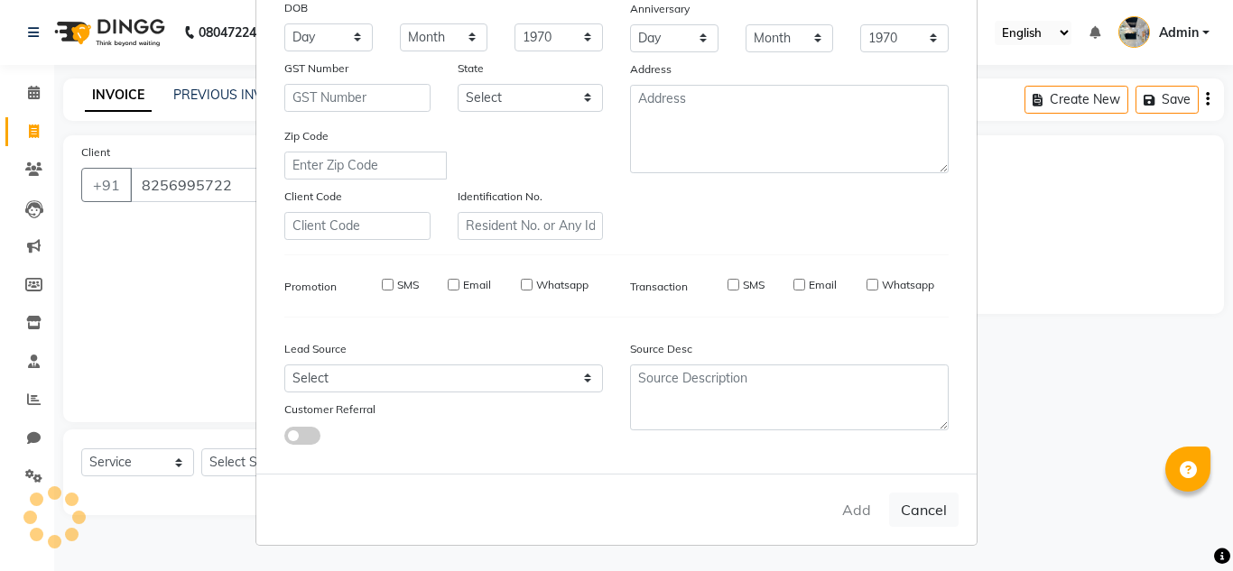
select select
checkbox input "false"
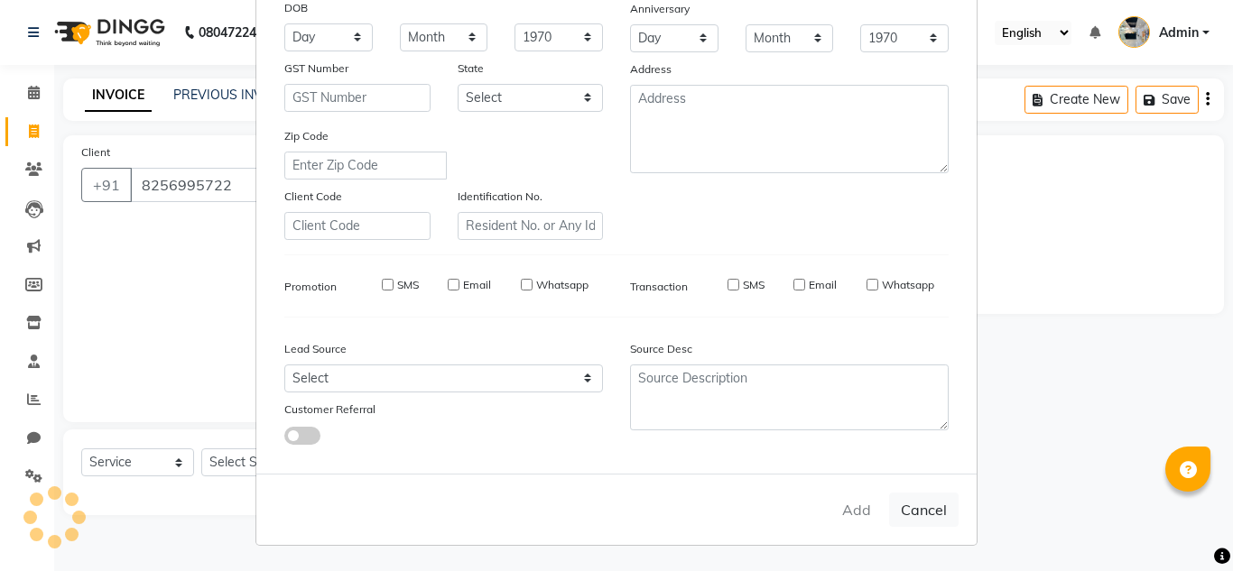
checkbox input "false"
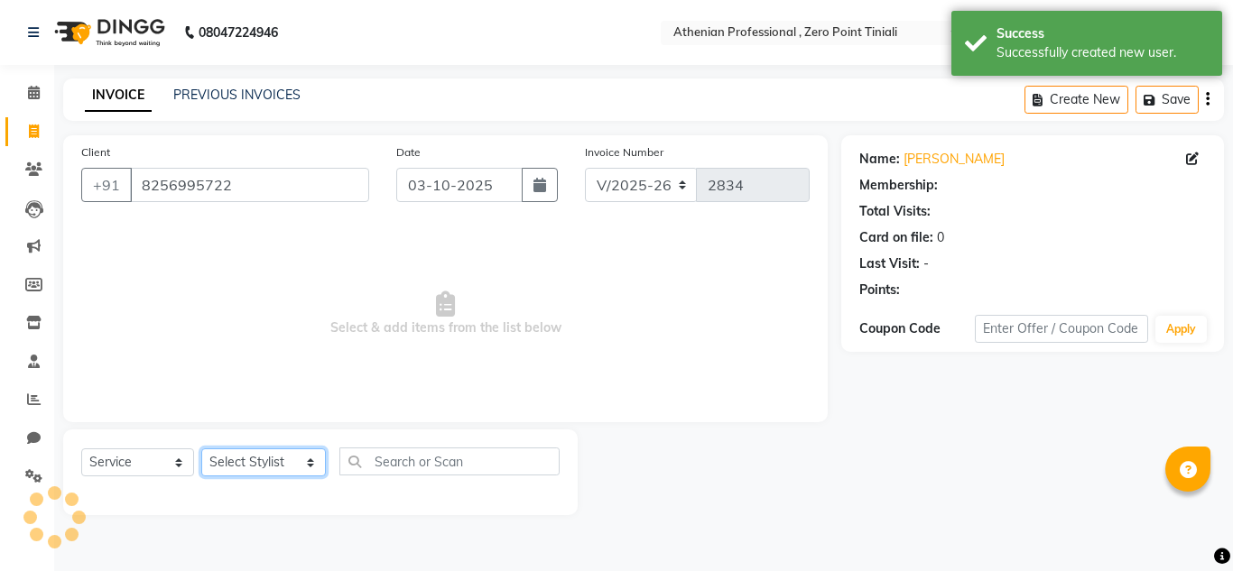
click at [267, 466] on select "Select Stylist [PERSON_NAME][MEDICAL_DATA] Admin [PERSON_NAME] BIHAM LINDUM NEM…" at bounding box center [263, 462] width 125 height 28
select select "1: Object"
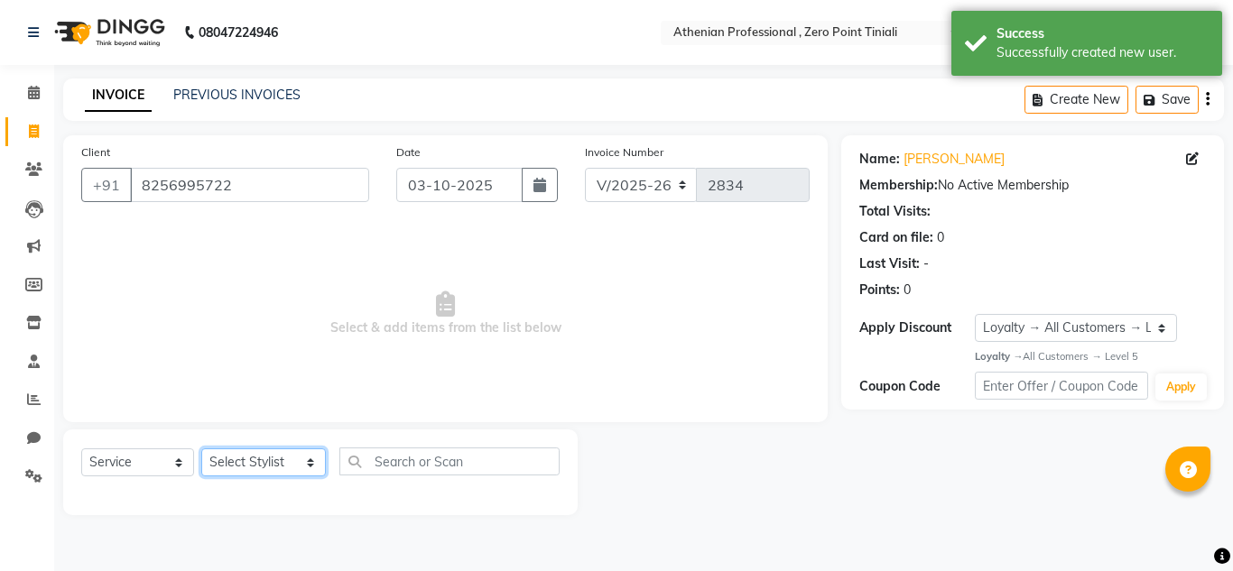
select select "80200"
click at [201, 448] on select "Select Stylist [PERSON_NAME][MEDICAL_DATA] Admin [PERSON_NAME] BIHAM LINDUM NEM…" at bounding box center [263, 462] width 125 height 28
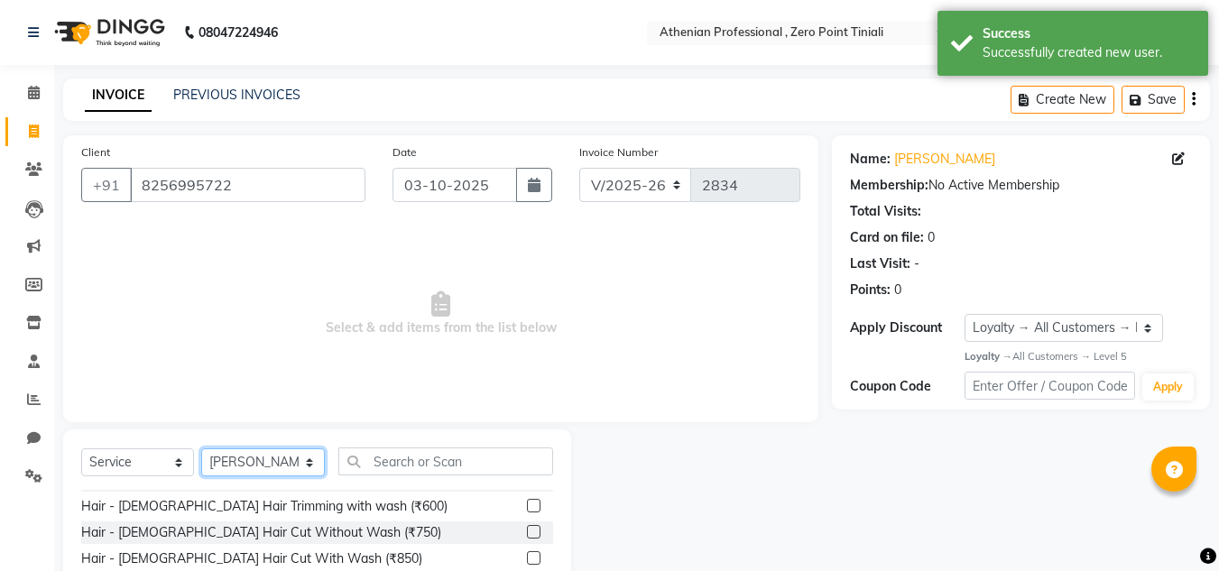
scroll to position [22, 0]
click at [527, 533] on label at bounding box center [534, 531] width 14 height 14
click at [527, 533] on input "checkbox" at bounding box center [533, 532] width 12 height 12
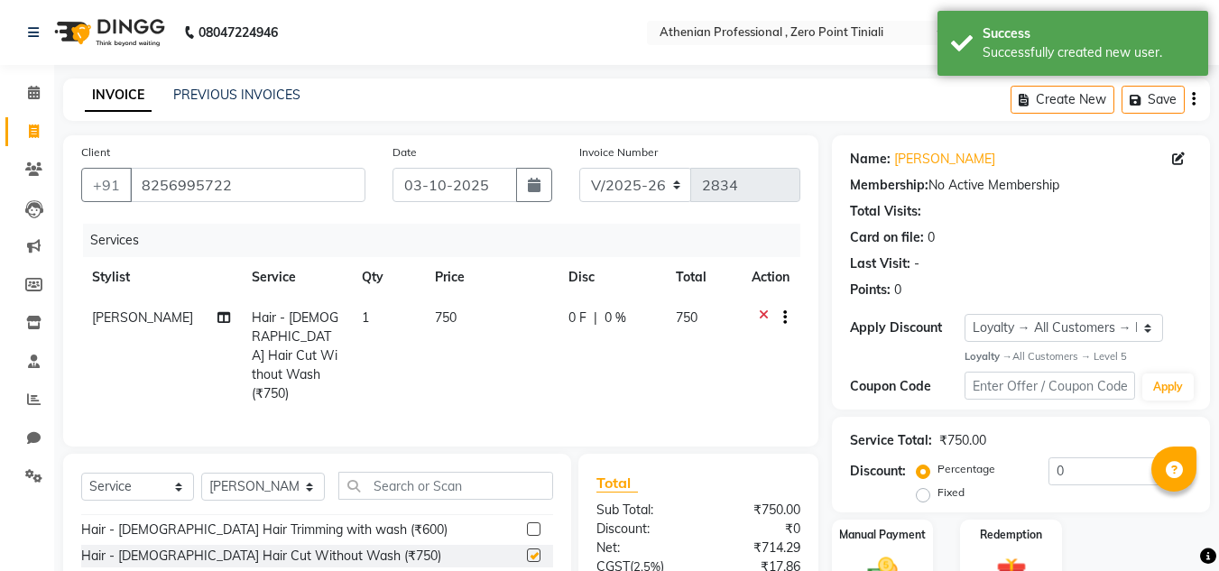
checkbox input "false"
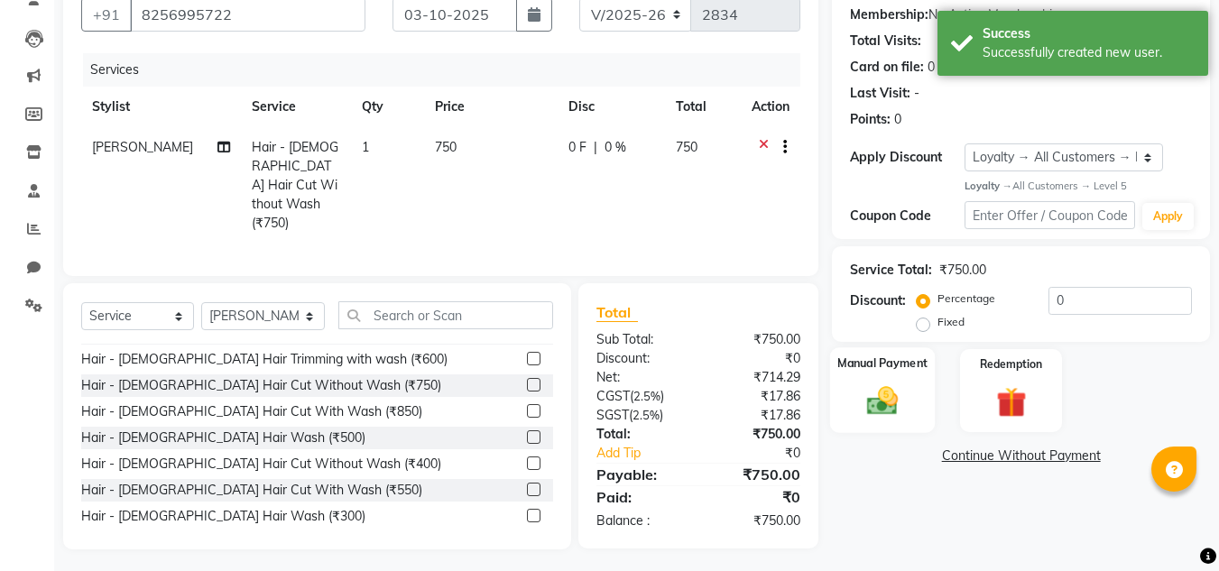
click at [890, 410] on img at bounding box center [882, 401] width 51 height 36
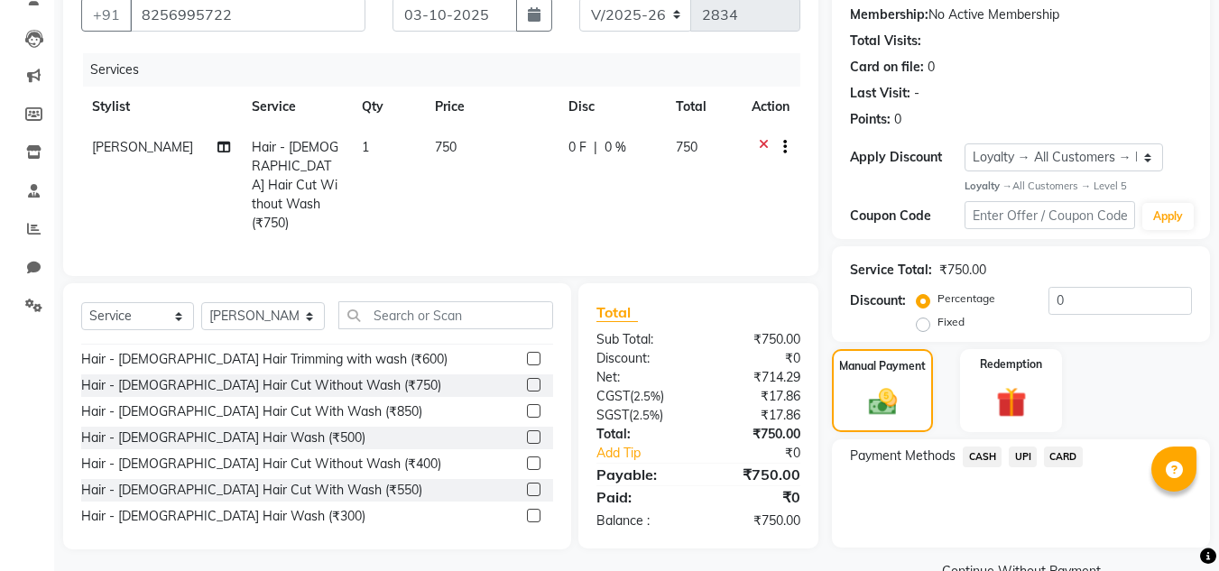
click at [1027, 457] on span "UPI" at bounding box center [1023, 457] width 28 height 21
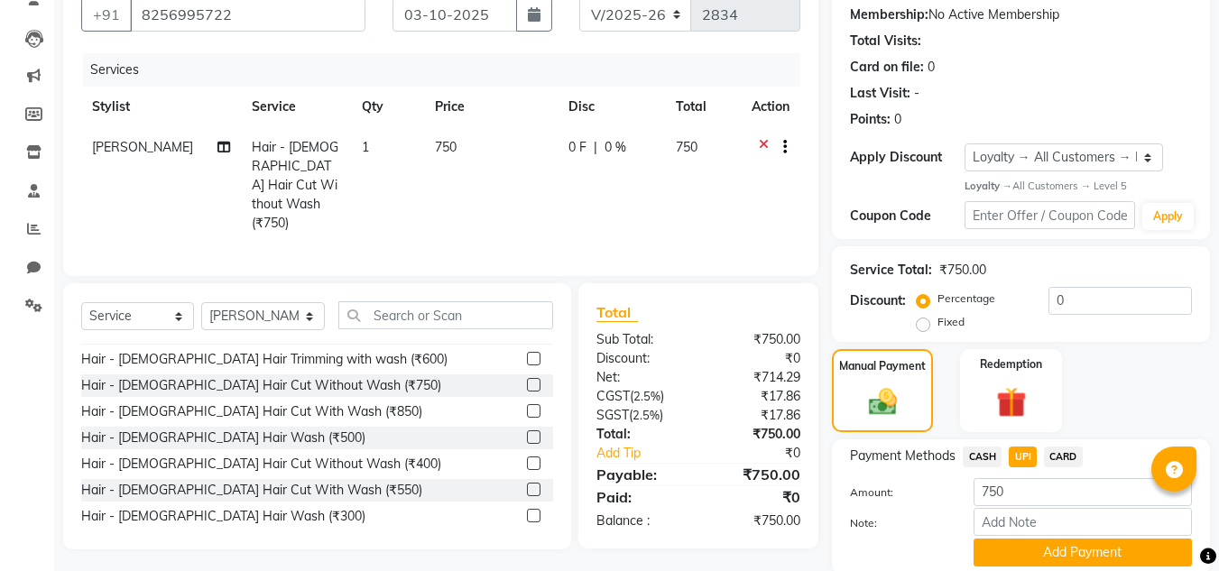
scroll to position [237, 0]
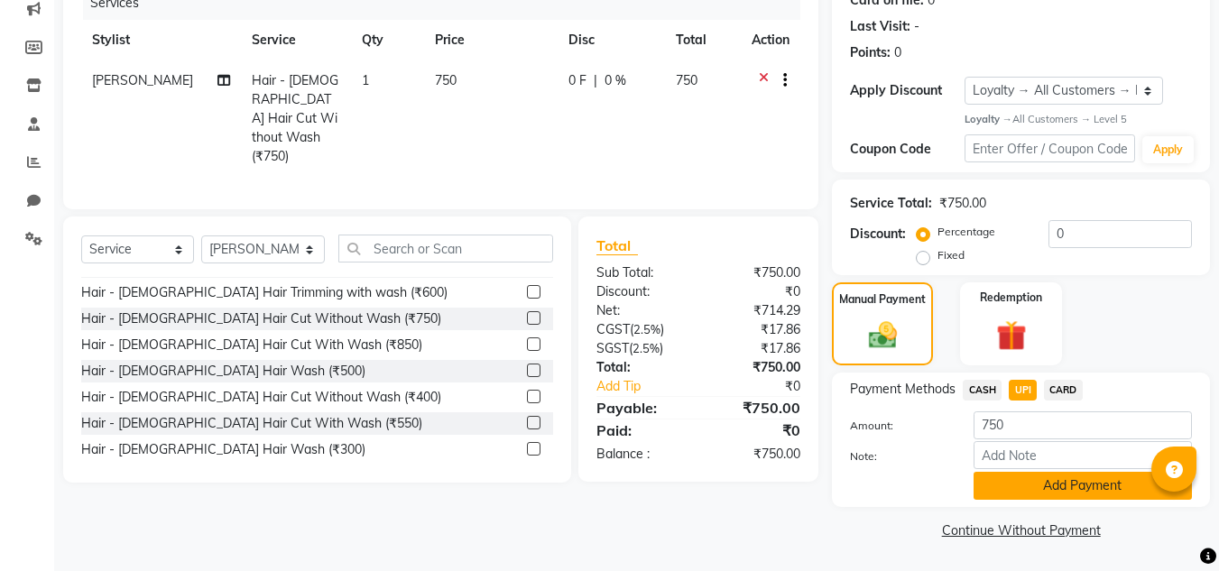
click at [1023, 491] on button "Add Payment" at bounding box center [1083, 486] width 218 height 28
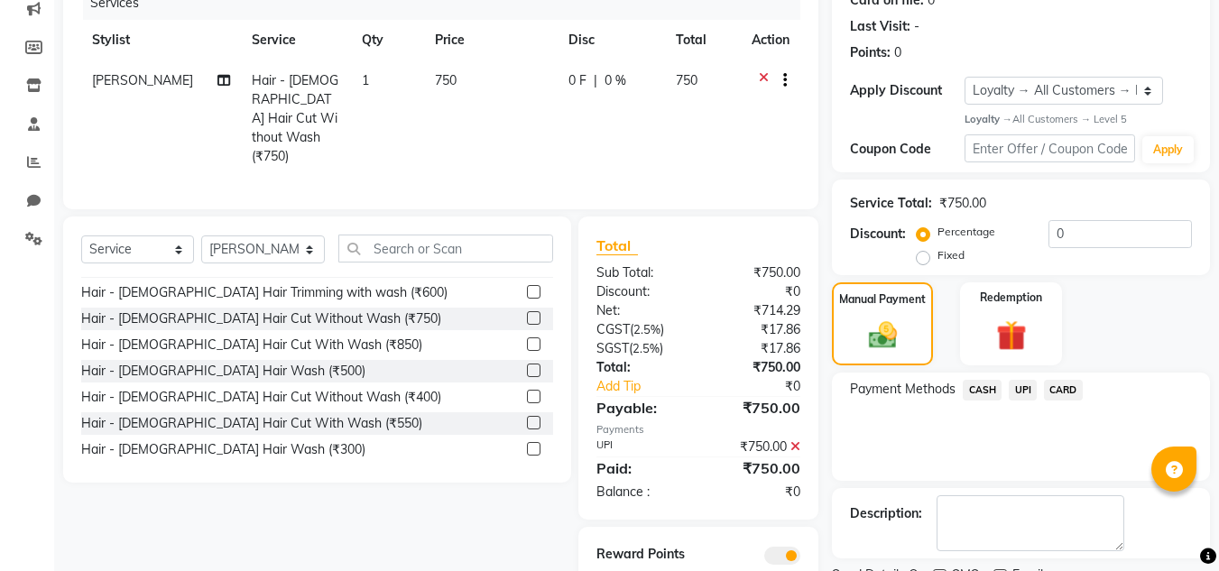
scroll to position [313, 0]
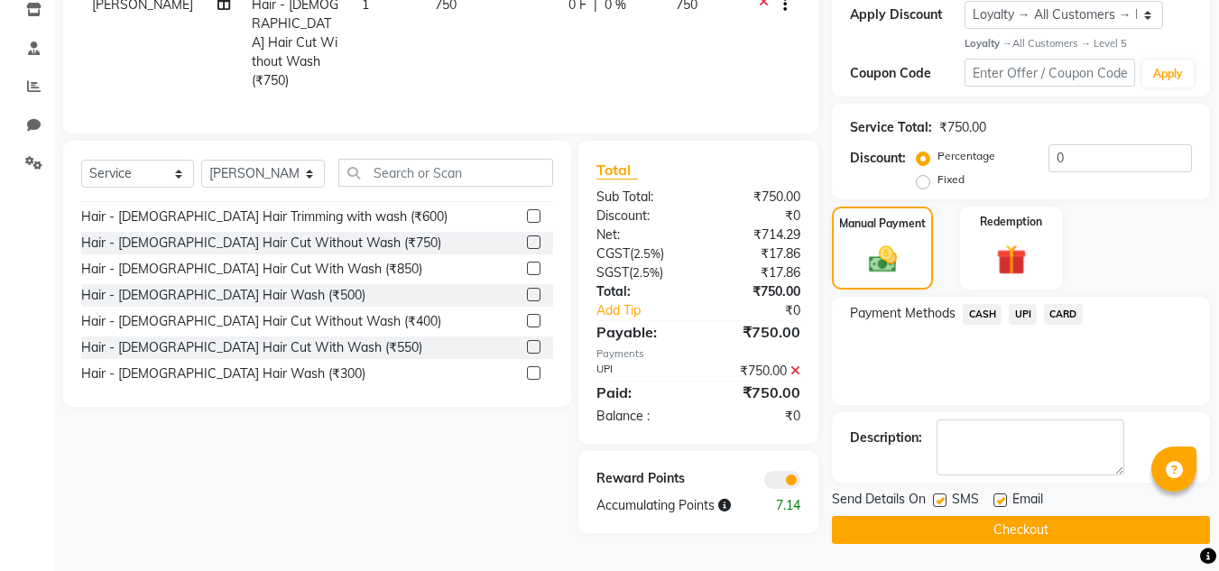
click at [1000, 531] on button "Checkout" at bounding box center [1021, 530] width 378 height 28
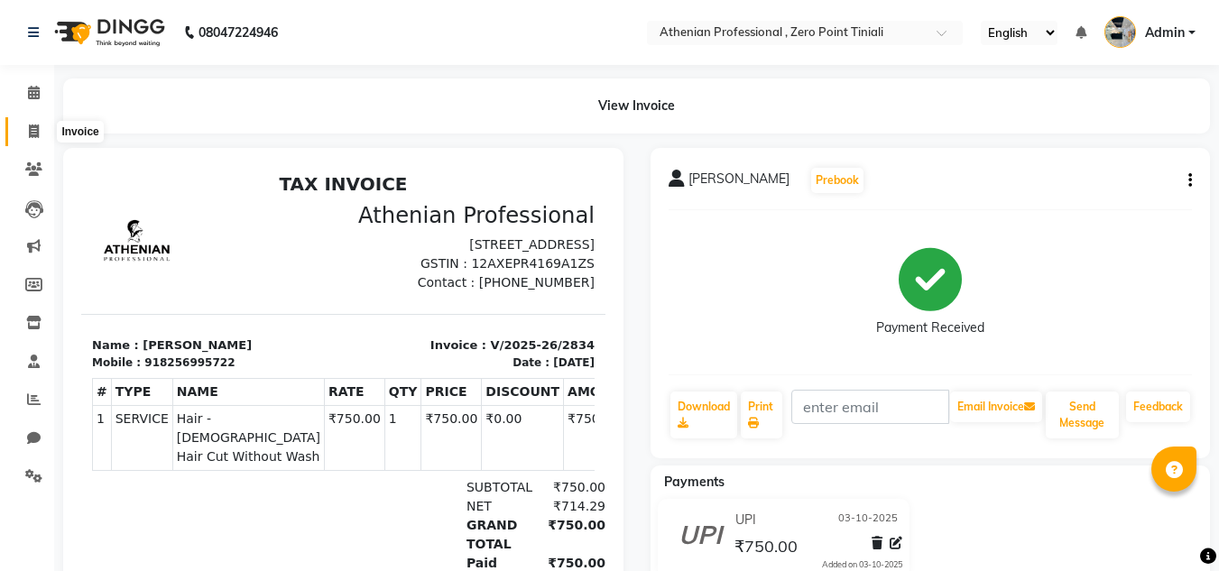
click at [41, 127] on span at bounding box center [34, 132] width 32 height 21
select select "service"
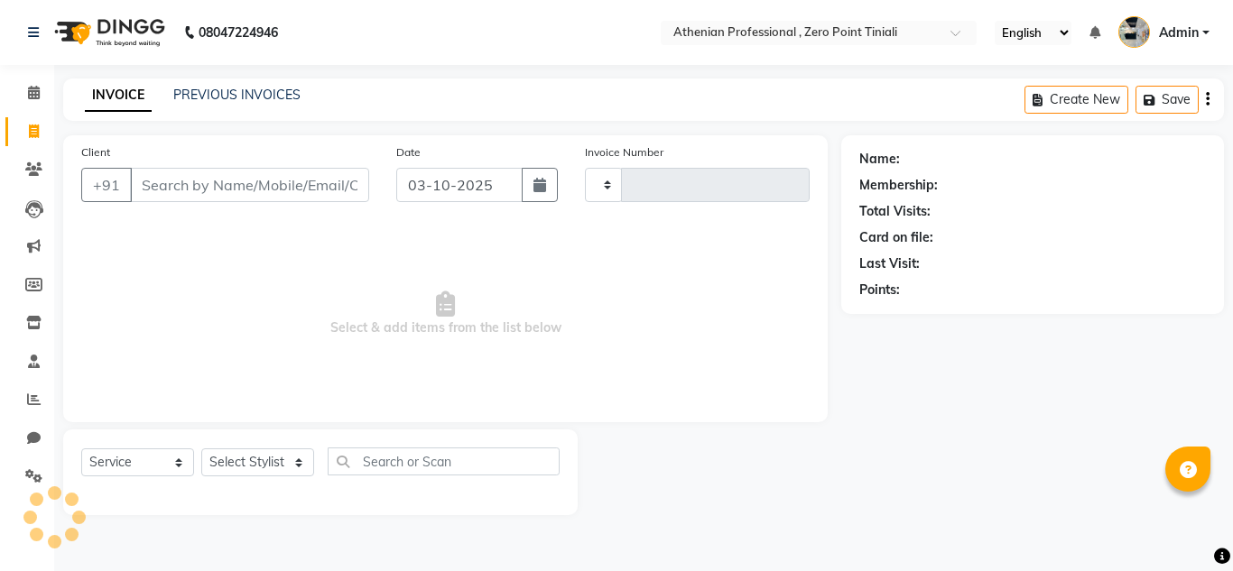
type input "2835"
select select "8300"
click at [32, 98] on icon at bounding box center [34, 93] width 12 height 14
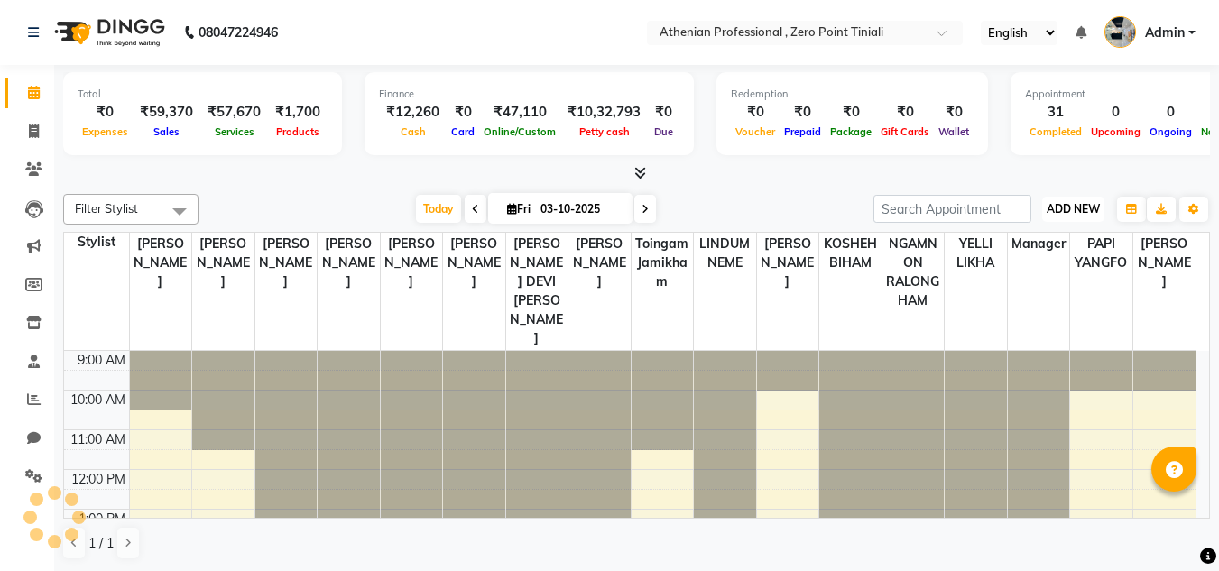
click at [1067, 203] on span "ADD NEW" at bounding box center [1073, 209] width 53 height 14
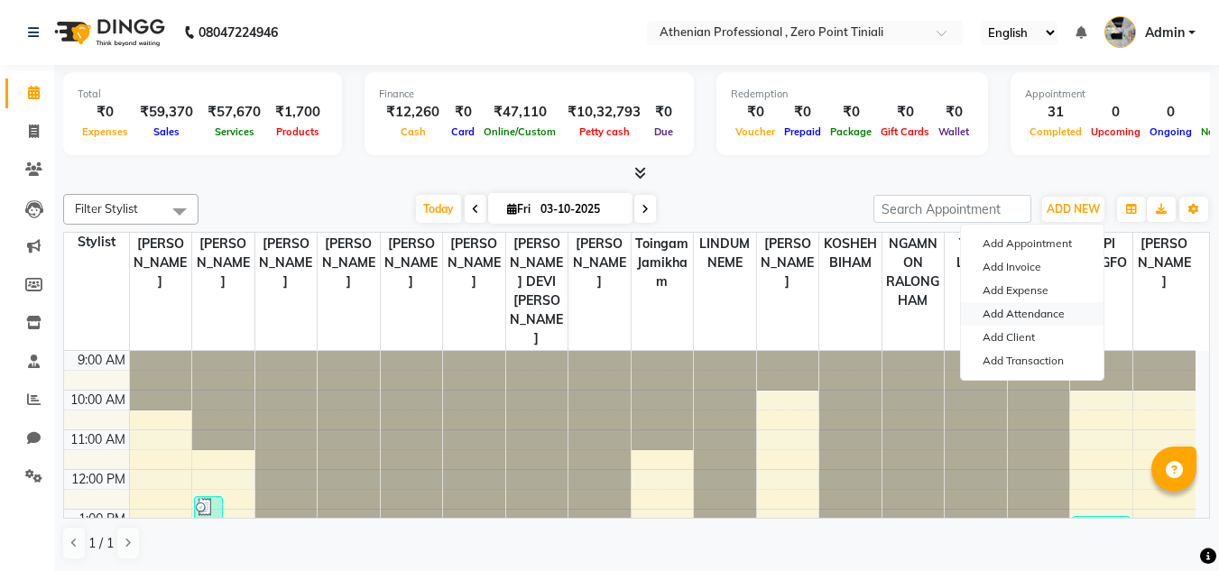
click at [1035, 311] on link "Add Attendance" at bounding box center [1032, 313] width 143 height 23
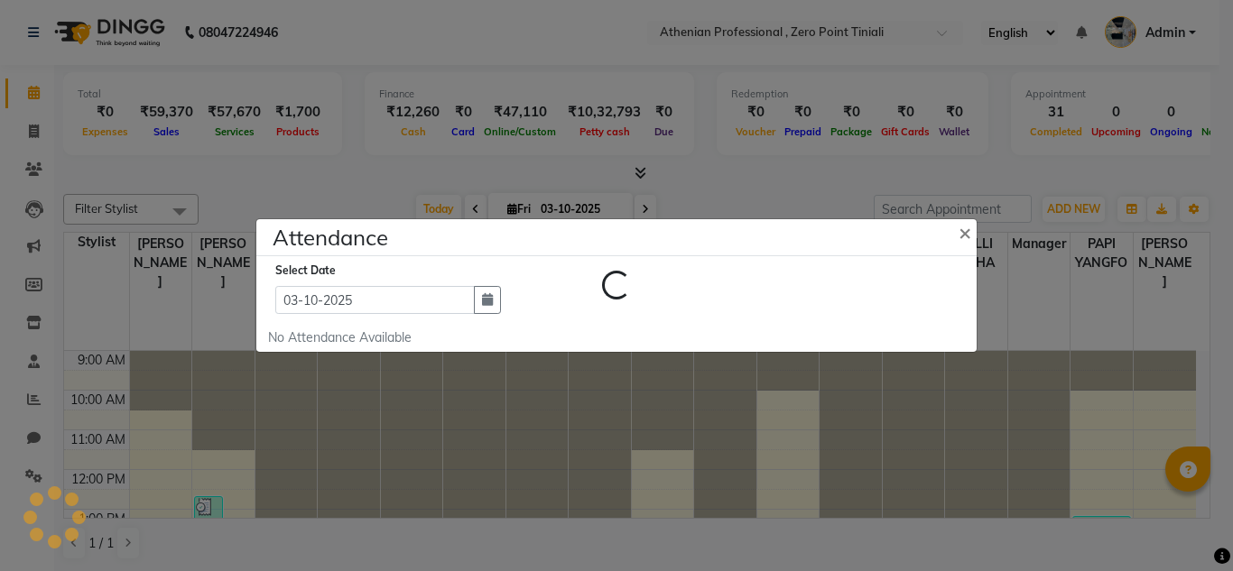
select select "A"
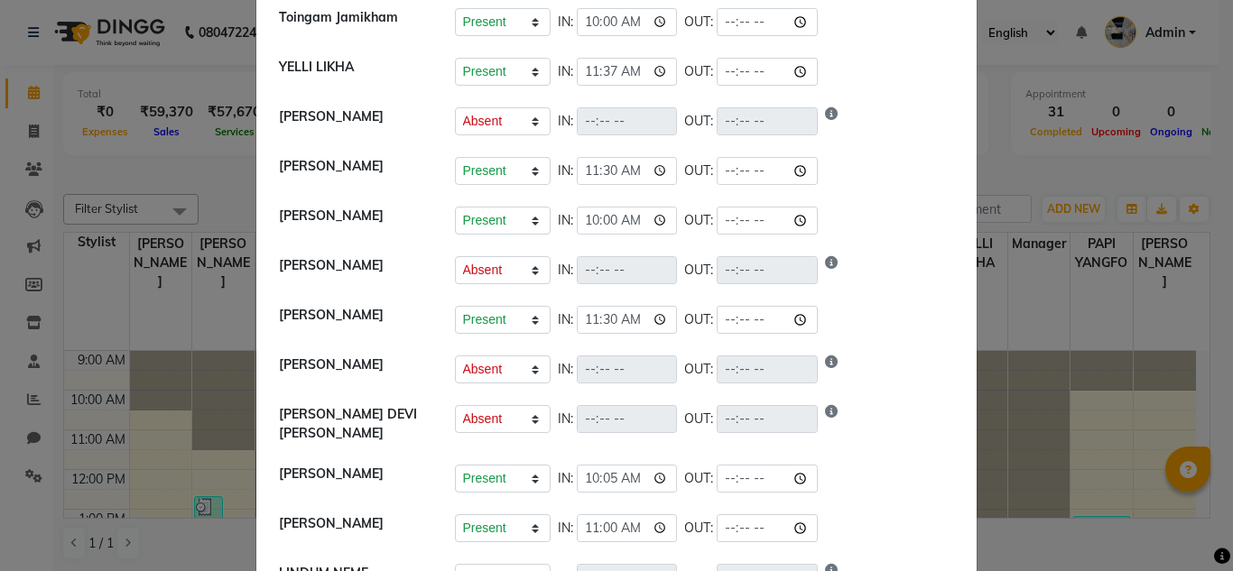
scroll to position [139, 0]
click at [752, 171] on input "time" at bounding box center [766, 170] width 101 height 28
type input "20:30"
click at [874, 314] on div "Present Absent Late Half Day Weekly Off IN: 11:30 OUT:" at bounding box center [705, 319] width 500 height 28
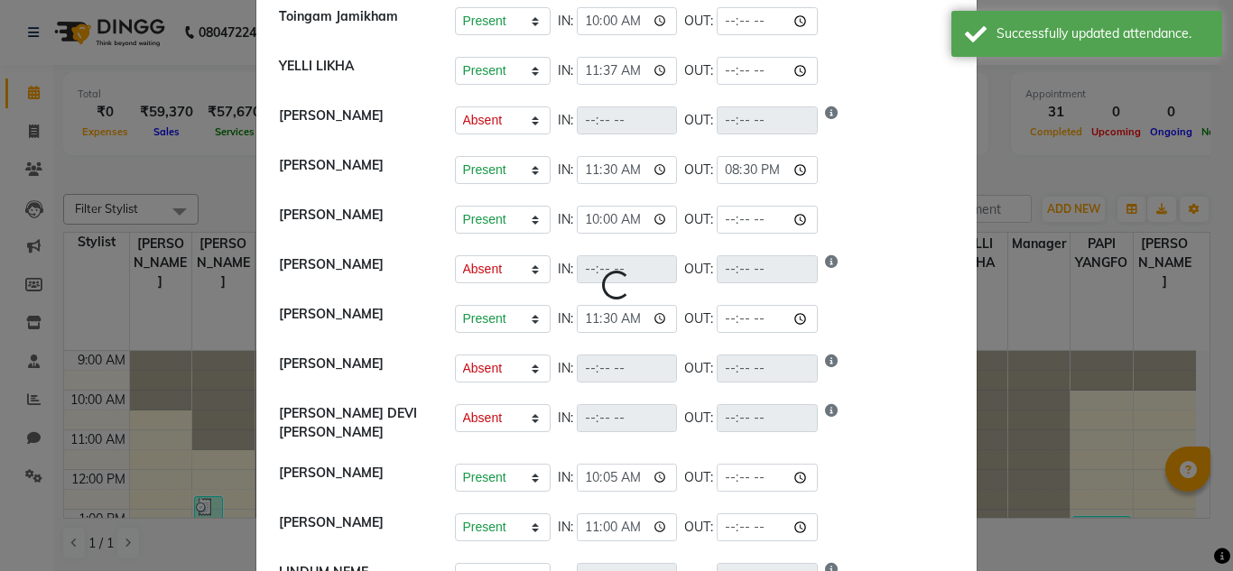
select select "A"
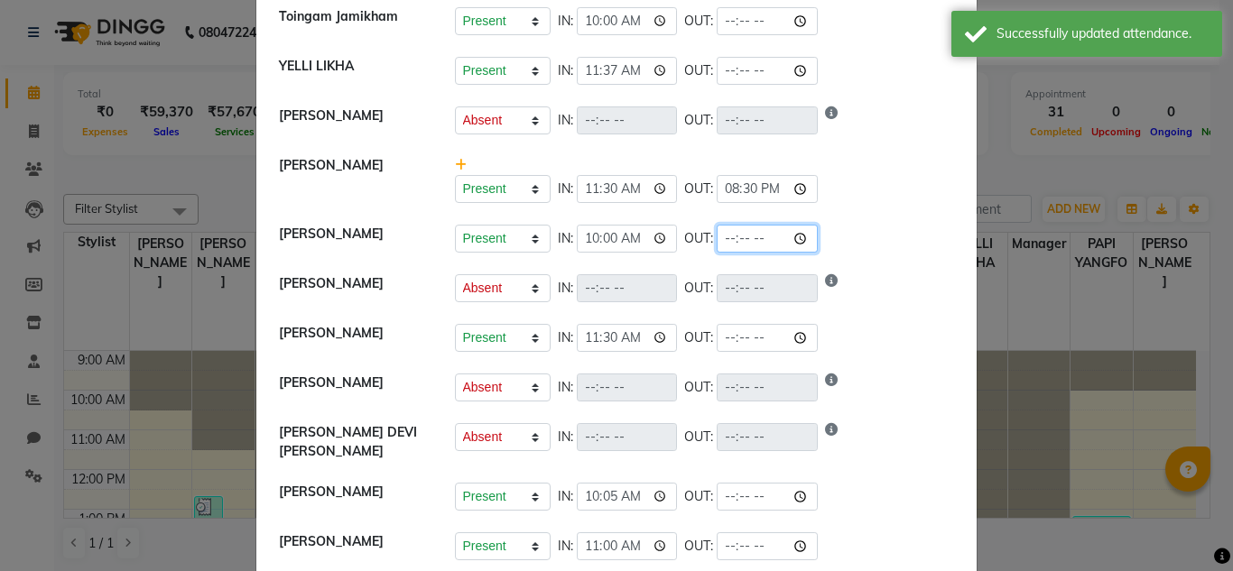
click at [750, 239] on input "time" at bounding box center [766, 239] width 101 height 28
type input "19:00"
click at [862, 312] on li "[PERSON_NAME] Present Absent Late Half Day Weekly Off IN: OUT:" at bounding box center [616, 288] width 711 height 51
select select "A"
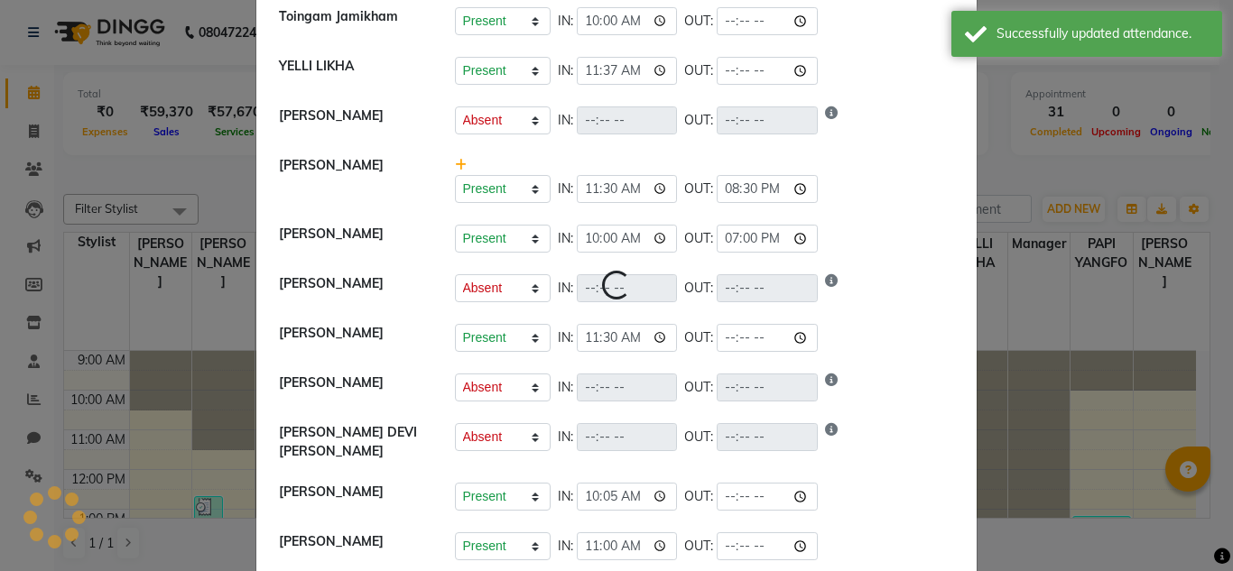
select select "A"
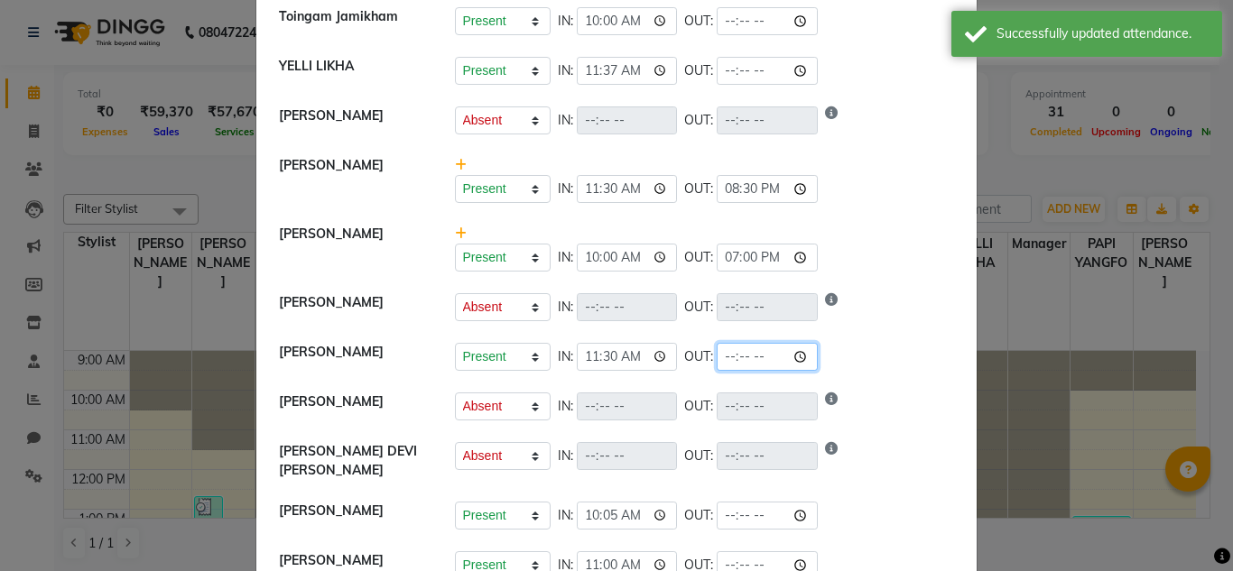
click at [752, 357] on input "time" at bounding box center [766, 357] width 101 height 28
type input "20:30"
click at [872, 299] on div "Present Absent Late Half Day Weekly Off IN: OUT:" at bounding box center [705, 307] width 500 height 28
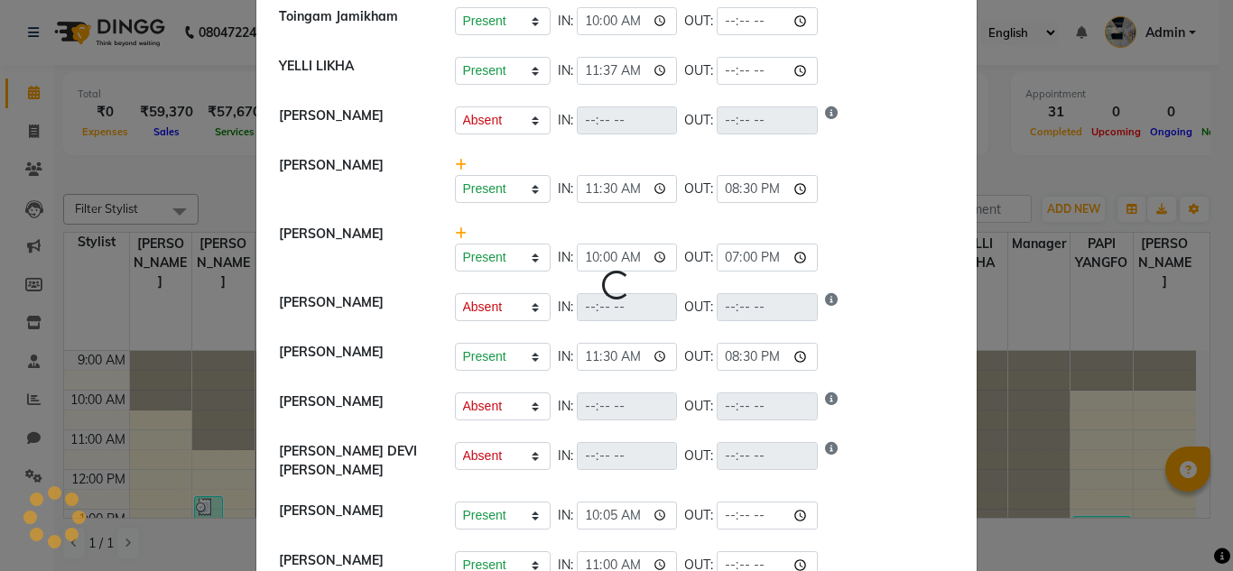
select select "A"
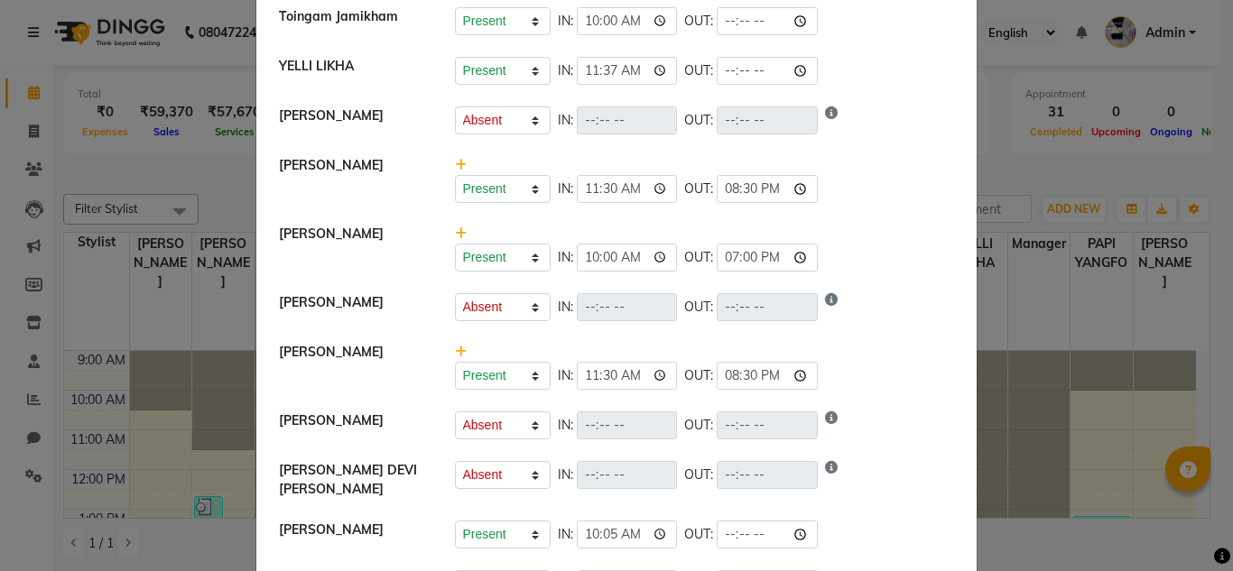
scroll to position [0, 0]
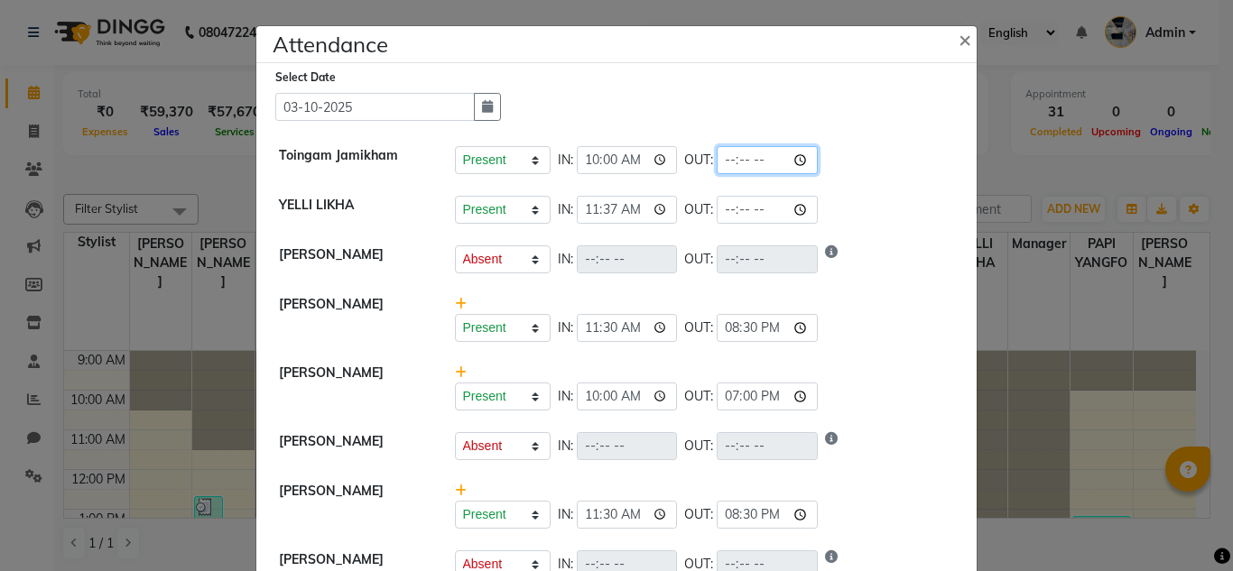
click at [751, 162] on input "time" at bounding box center [766, 160] width 101 height 28
type input "20:30"
click at [873, 309] on div "Present Absent Late Half Day Weekly Off IN: 11:30 OUT: 20:30" at bounding box center [704, 318] width 527 height 47
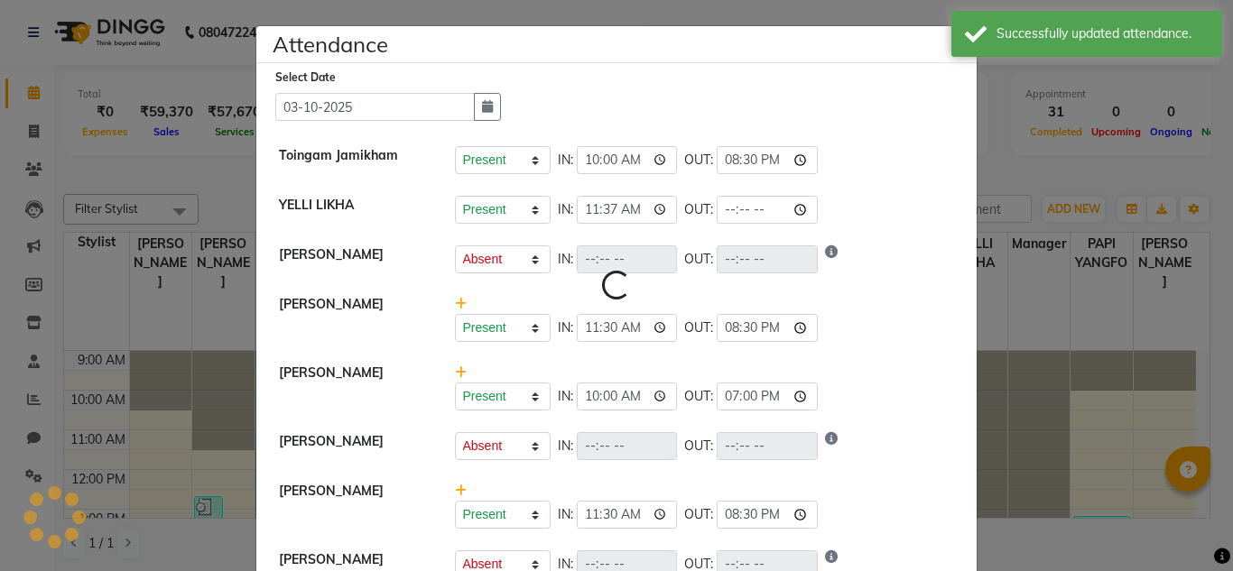
select select "A"
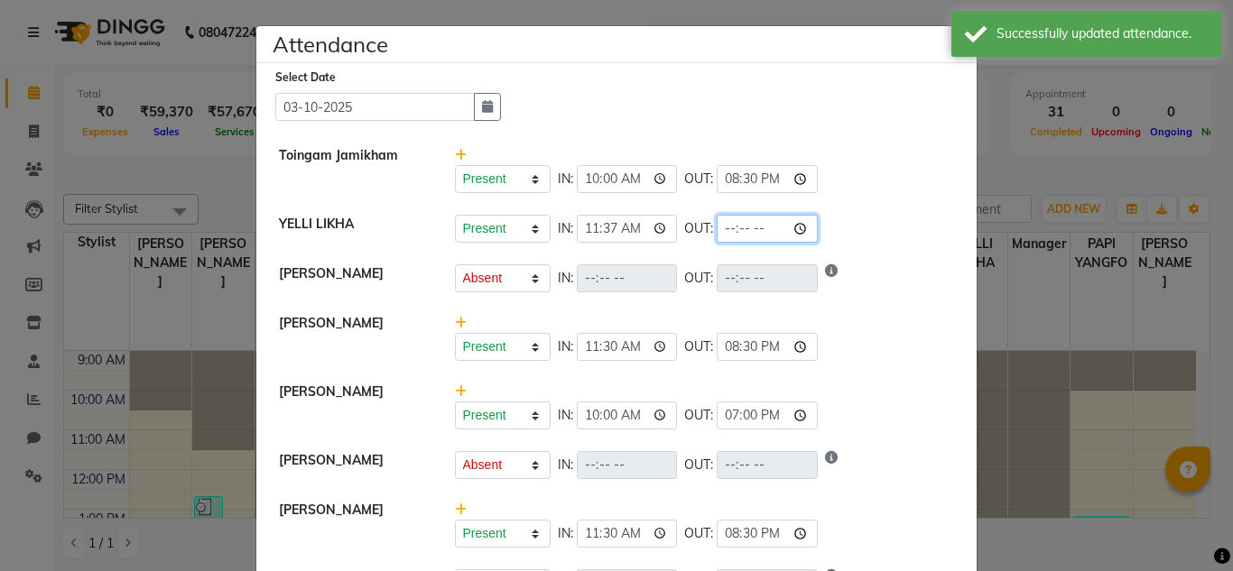
click at [752, 228] on input "time" at bounding box center [766, 229] width 101 height 28
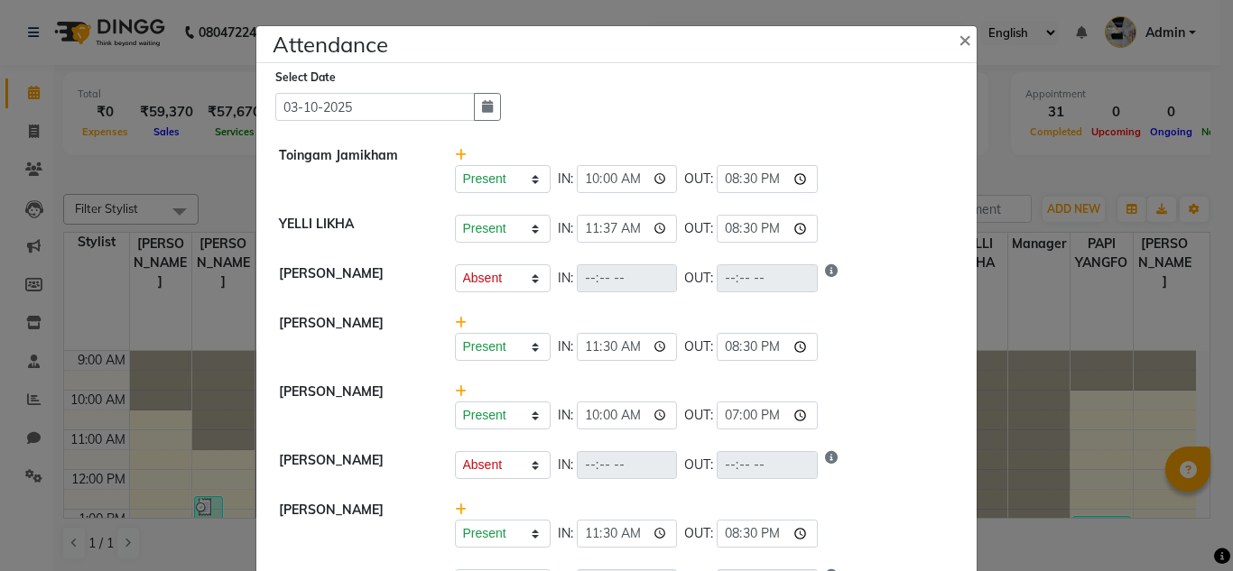
type input "20:30"
click at [841, 378] on li "[PERSON_NAME] Present Absent Late Half Day Weekly Off IN: 10:00 OUT: 19:00" at bounding box center [616, 406] width 711 height 69
select select "A"
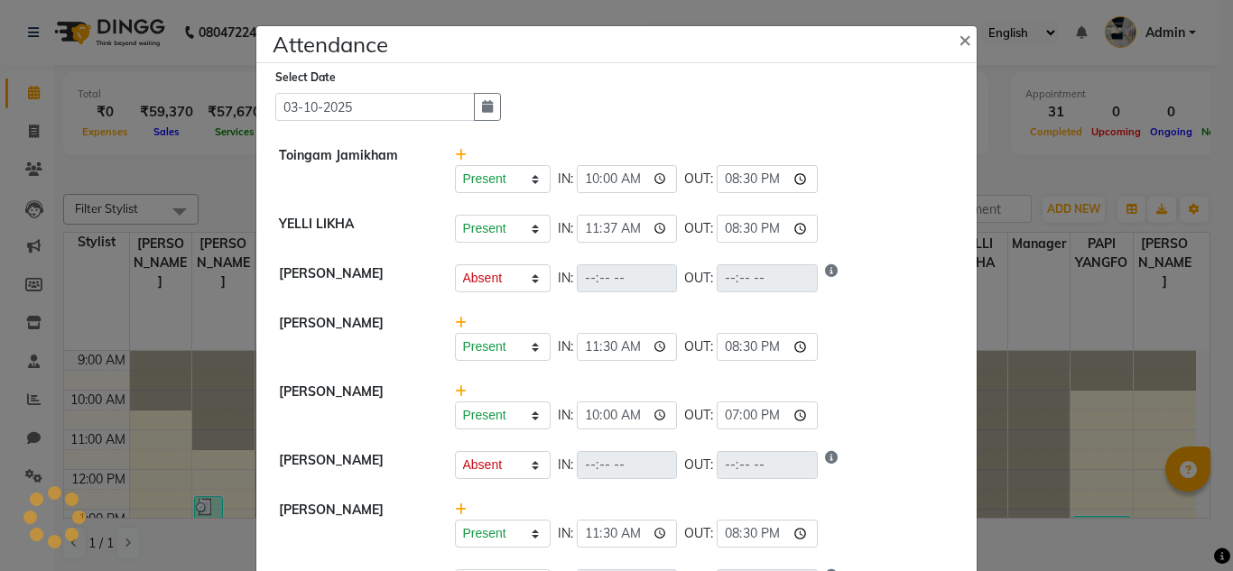
select select "A"
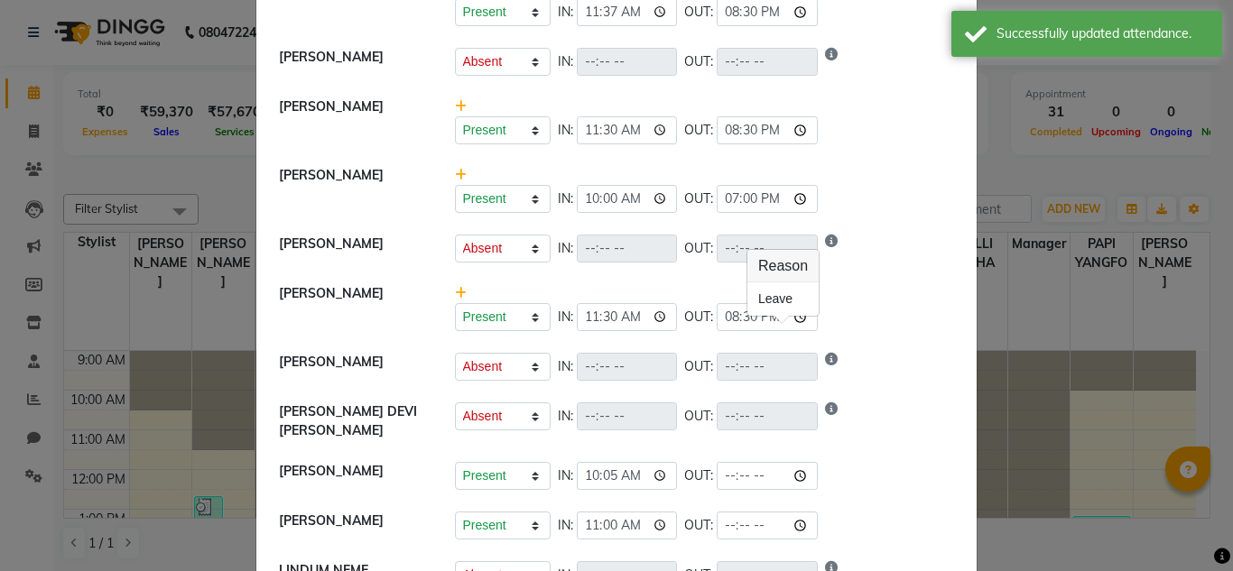
scroll to position [340, 0]
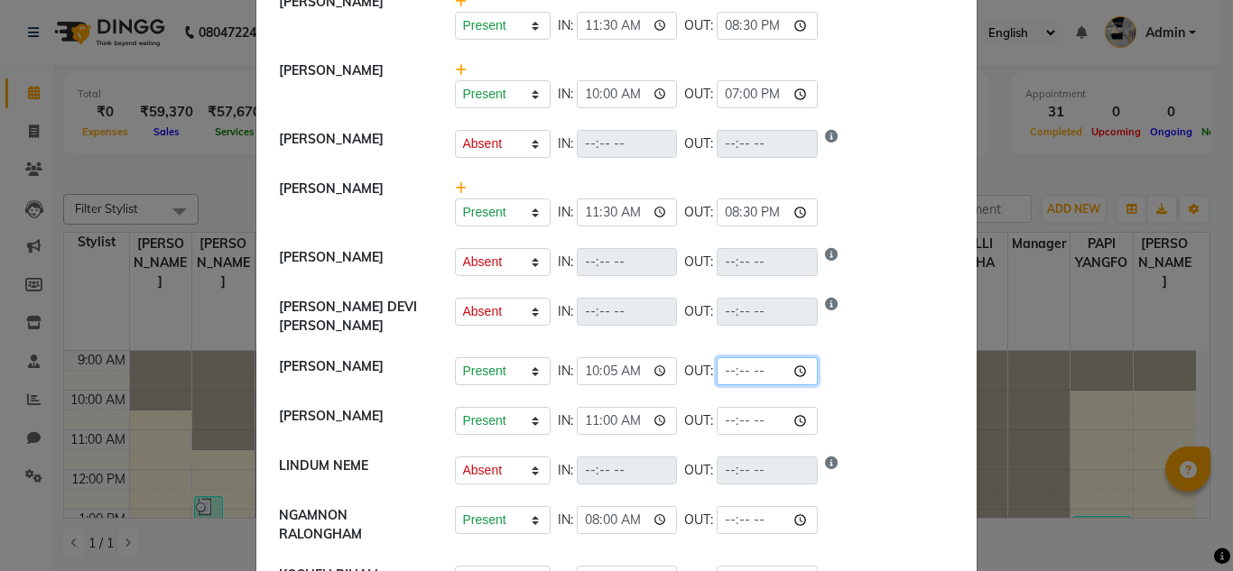
click at [745, 357] on input "time" at bounding box center [766, 371] width 101 height 28
type input "20:30"
click at [837, 249] on div "Present Absent Late Half Day Weekly Off IN: OUT:" at bounding box center [705, 262] width 500 height 28
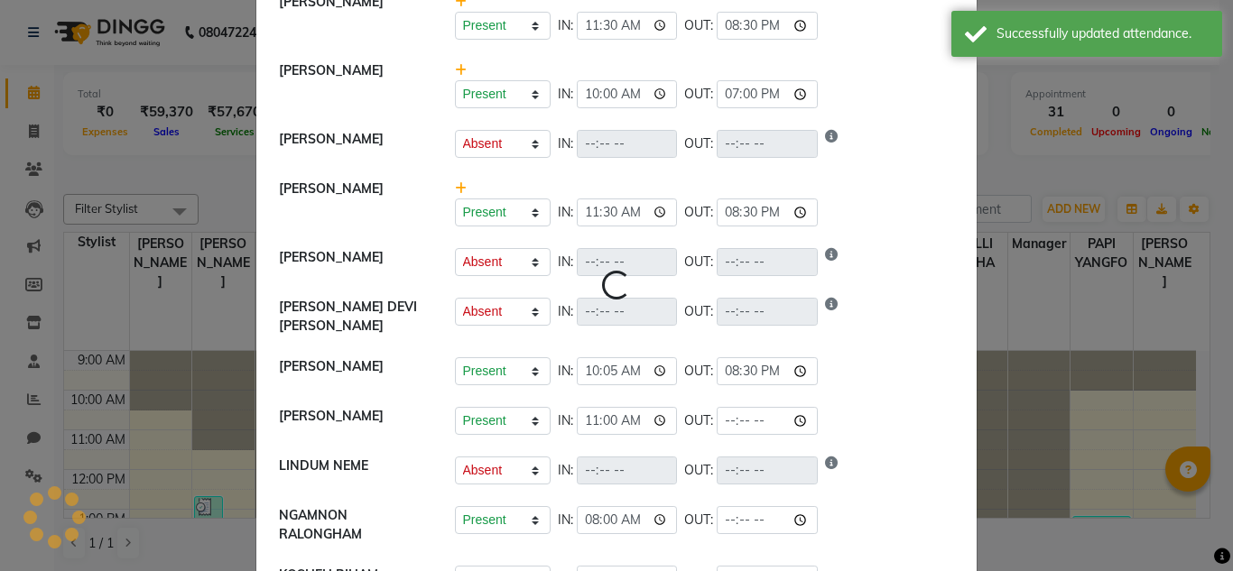
select select "A"
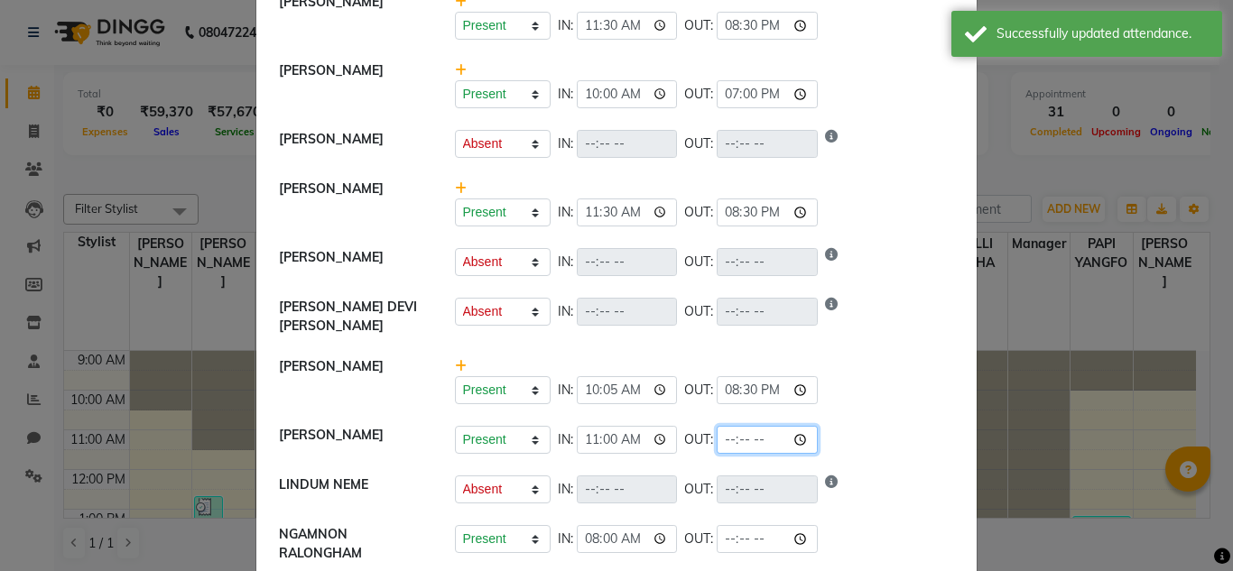
click at [750, 426] on input "time" at bounding box center [766, 440] width 101 height 28
click at [862, 214] on div "Present Absent Late Half Day Weekly Off IN: 11:30 OUT: 20:30" at bounding box center [705, 212] width 500 height 28
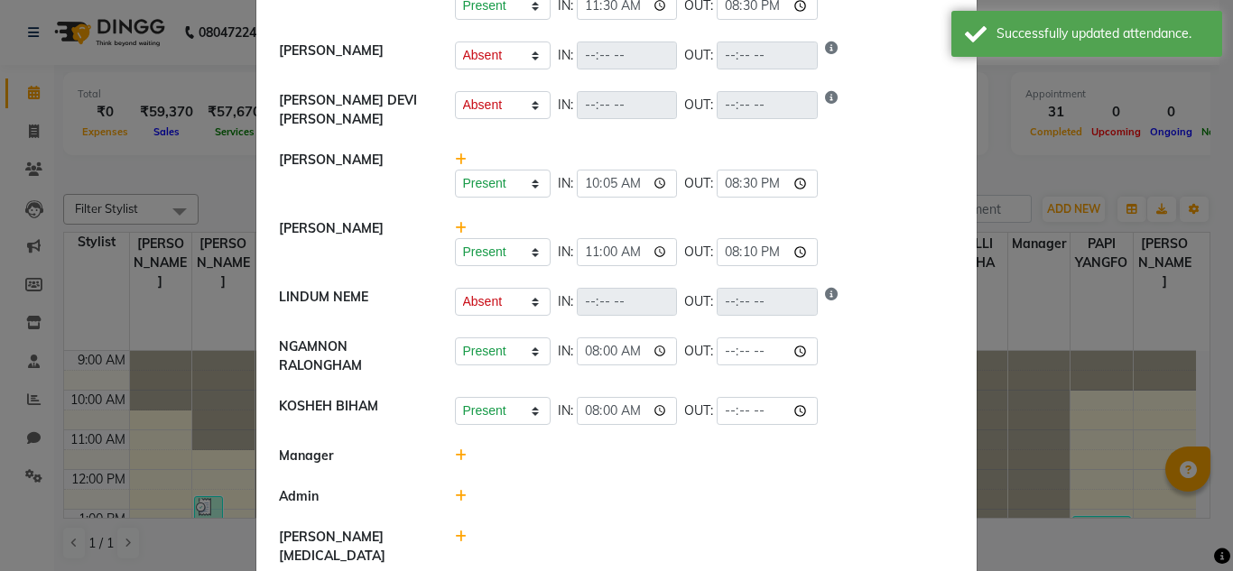
scroll to position [550, 0]
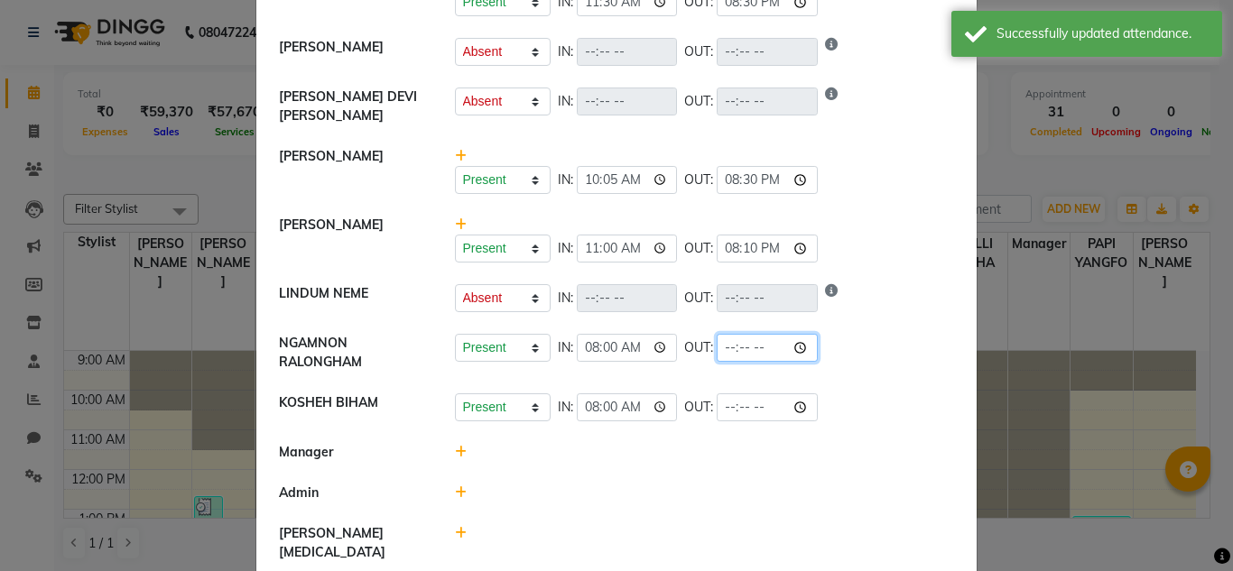
click at [750, 338] on input "time" at bounding box center [766, 348] width 101 height 28
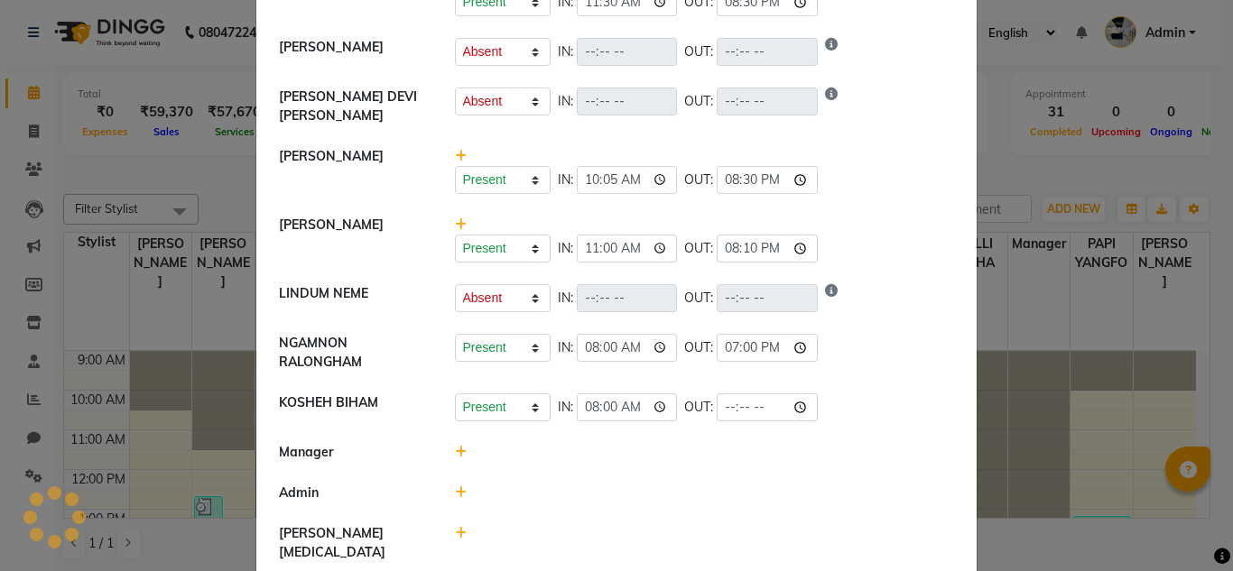
click at [843, 152] on div "Present Absent Late Half Day Weekly Off IN: 10:05 OUT: 20:30" at bounding box center [704, 170] width 527 height 47
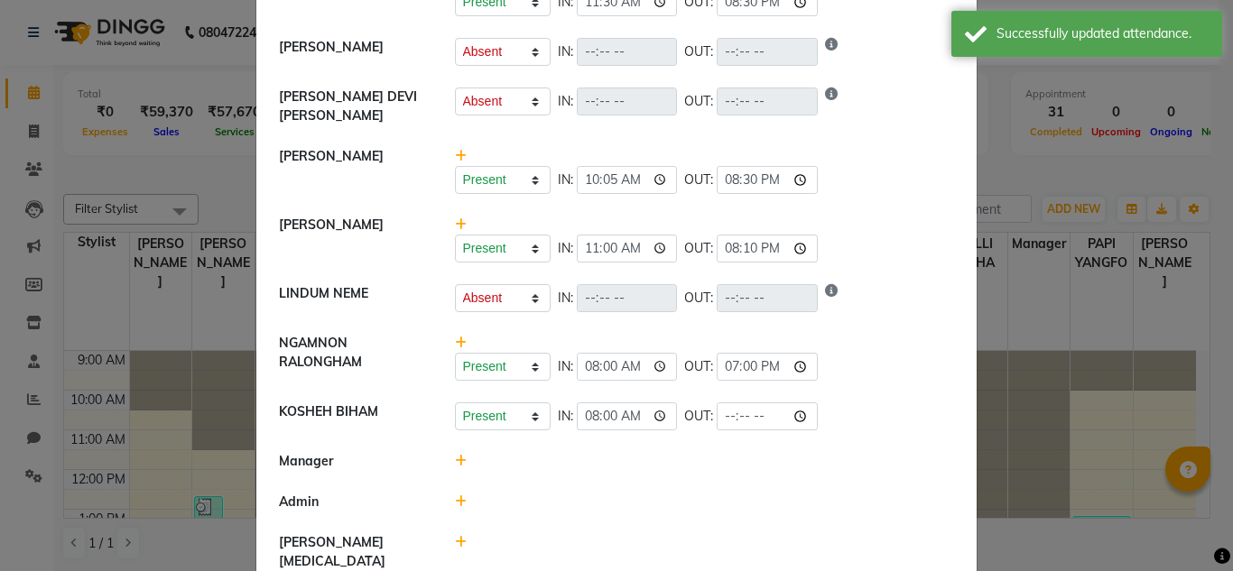
scroll to position [662, 0]
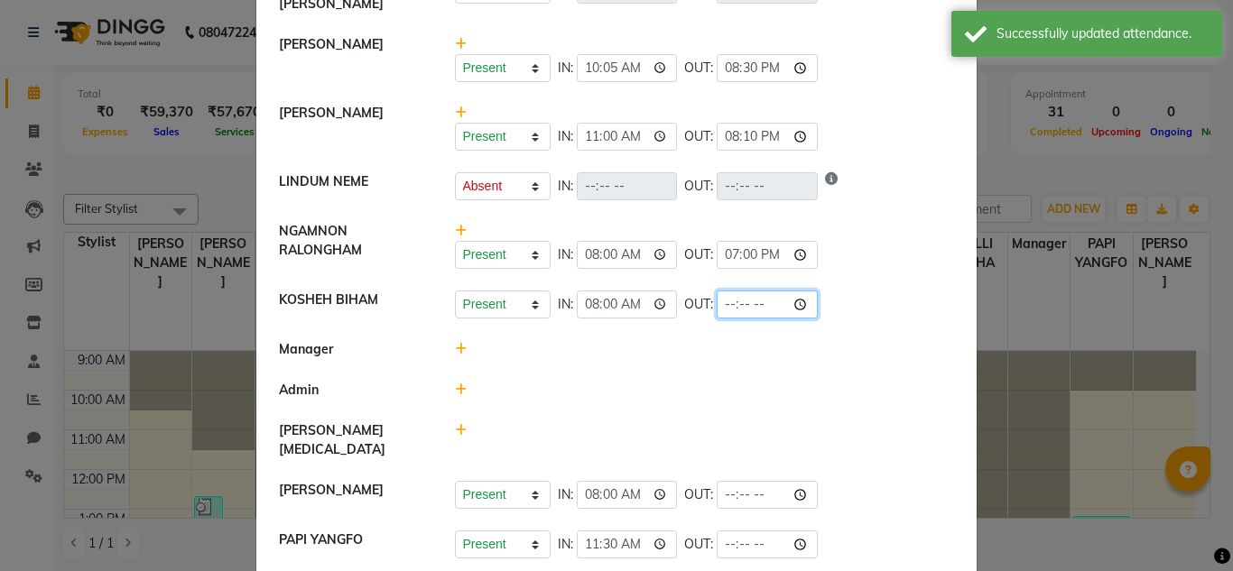
click at [752, 301] on input "time" at bounding box center [766, 305] width 101 height 28
click at [911, 421] on div at bounding box center [704, 440] width 527 height 38
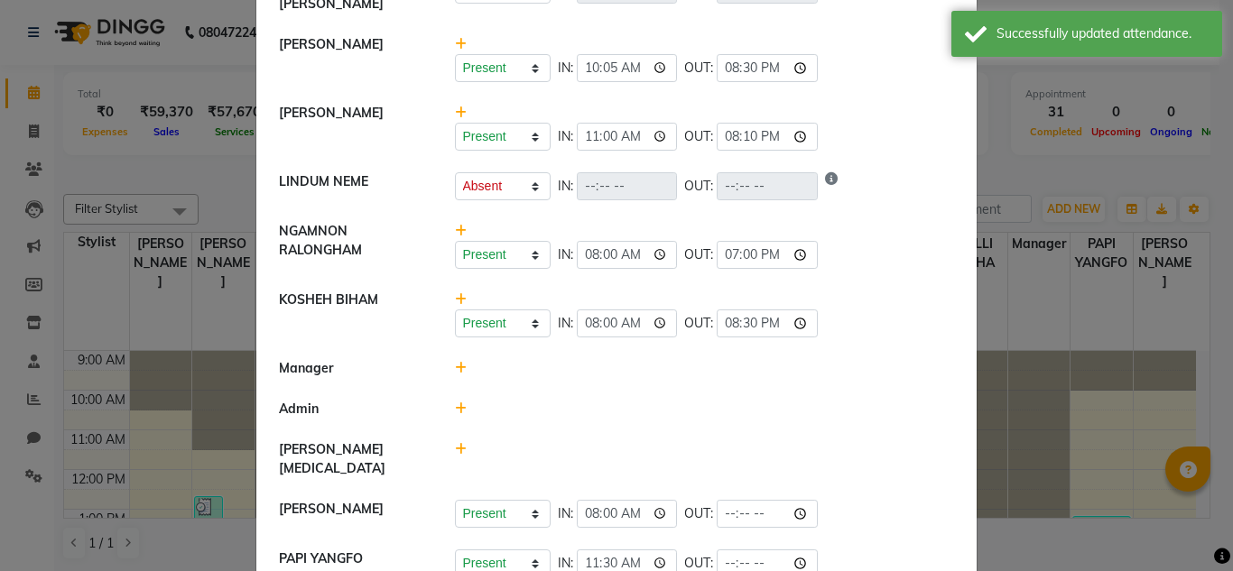
scroll to position [681, 0]
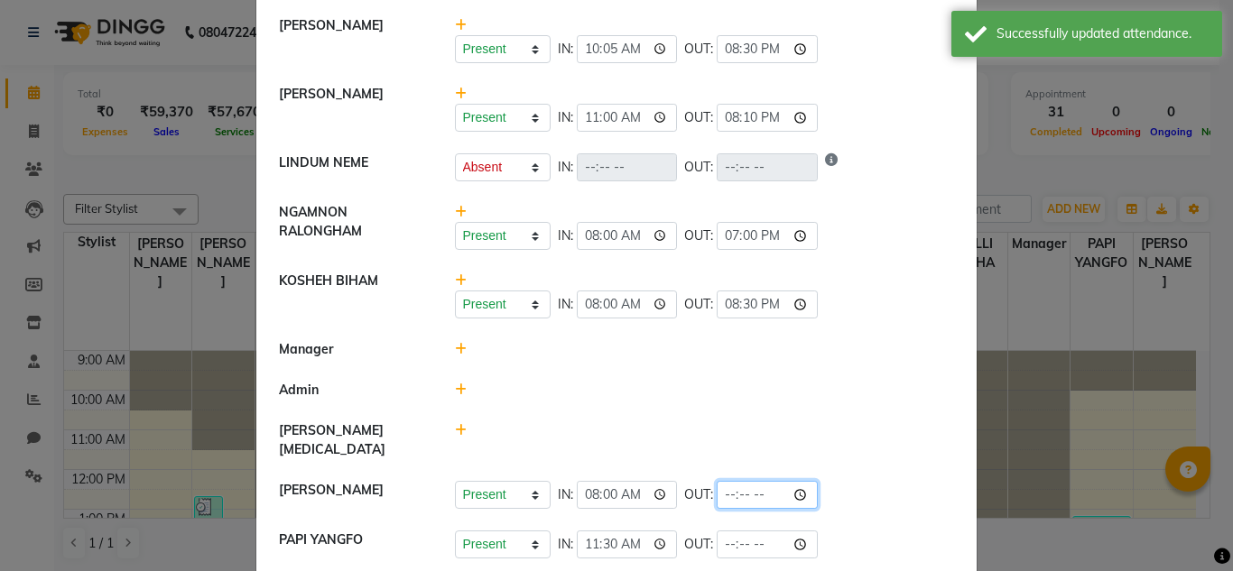
click at [753, 481] on input "time" at bounding box center [766, 495] width 101 height 28
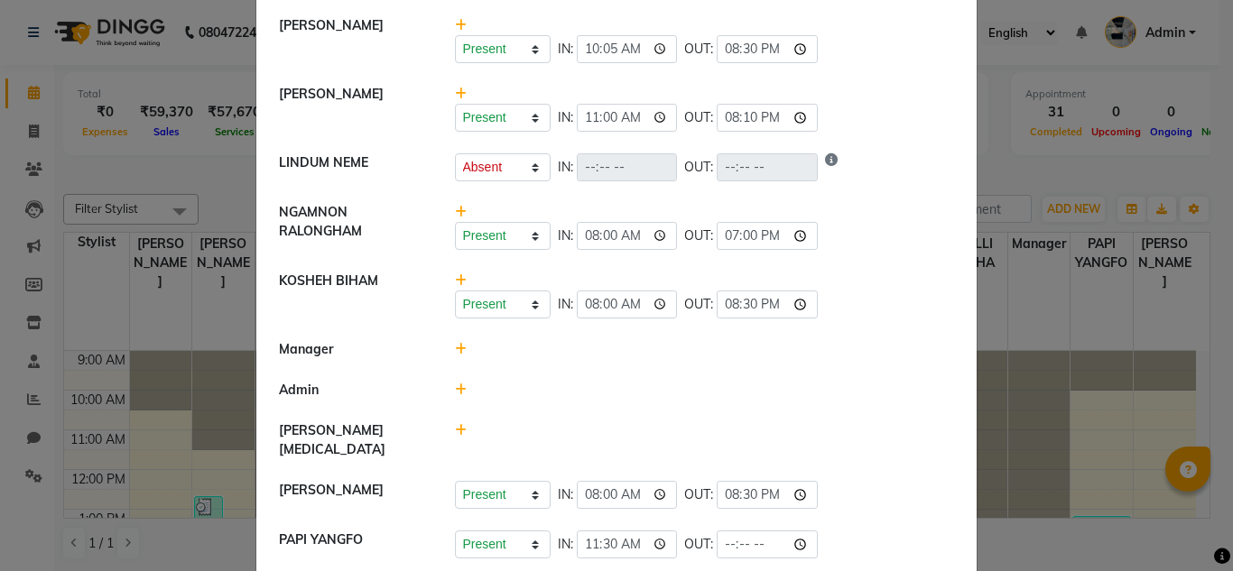
click at [877, 355] on li "Manager" at bounding box center [616, 350] width 711 height 42
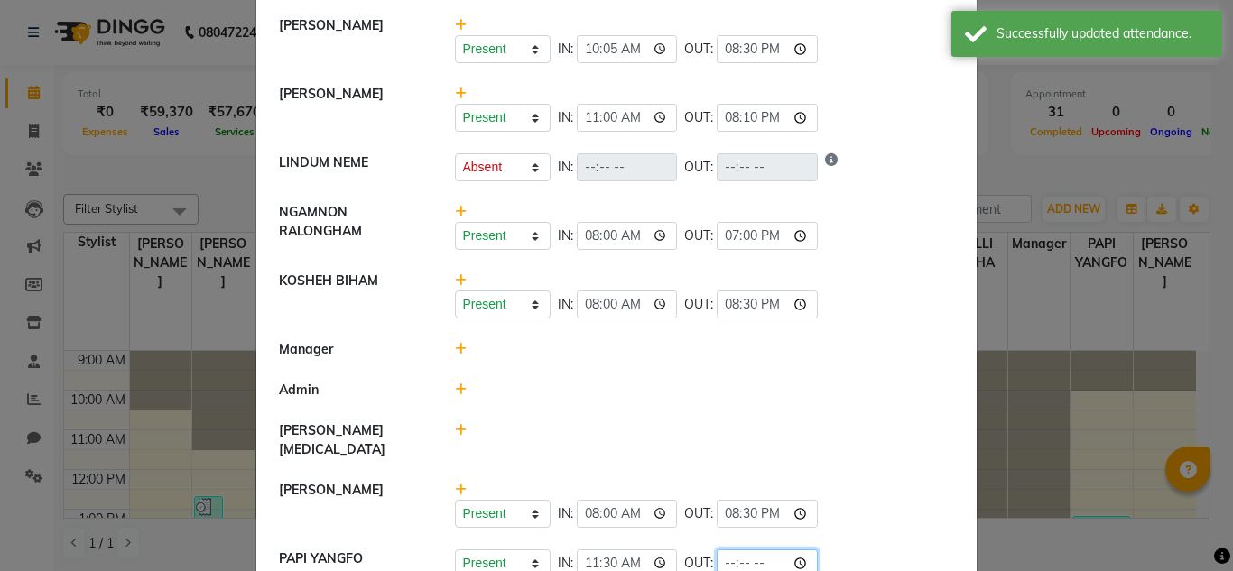
click at [752, 549] on input "time" at bounding box center [766, 563] width 101 height 28
click at [874, 370] on li "Admin" at bounding box center [616, 391] width 711 height 42
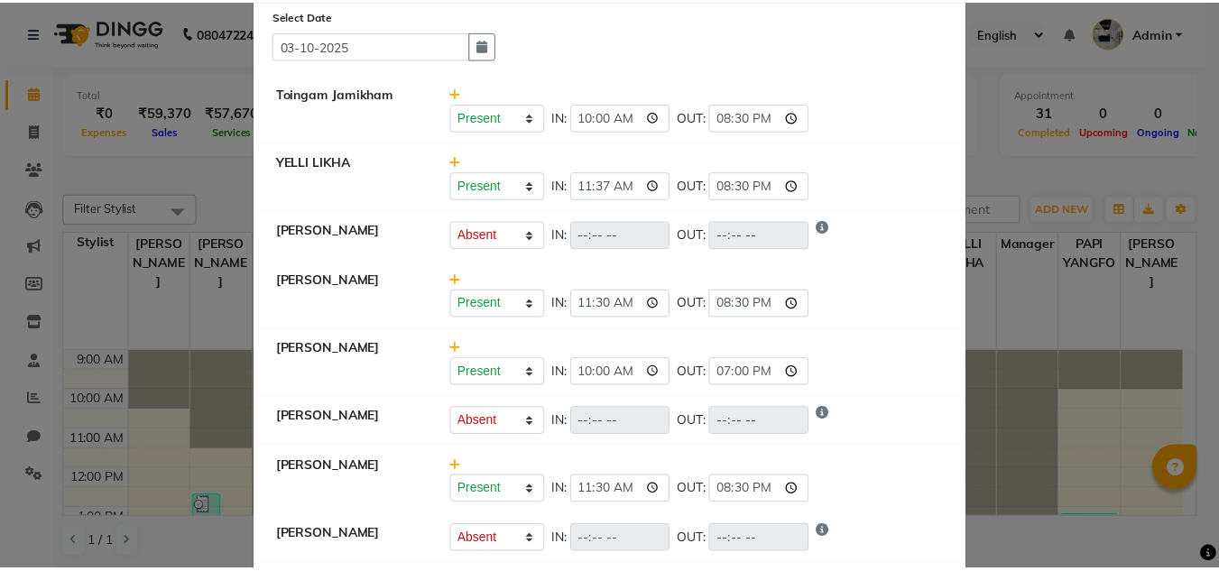
scroll to position [0, 0]
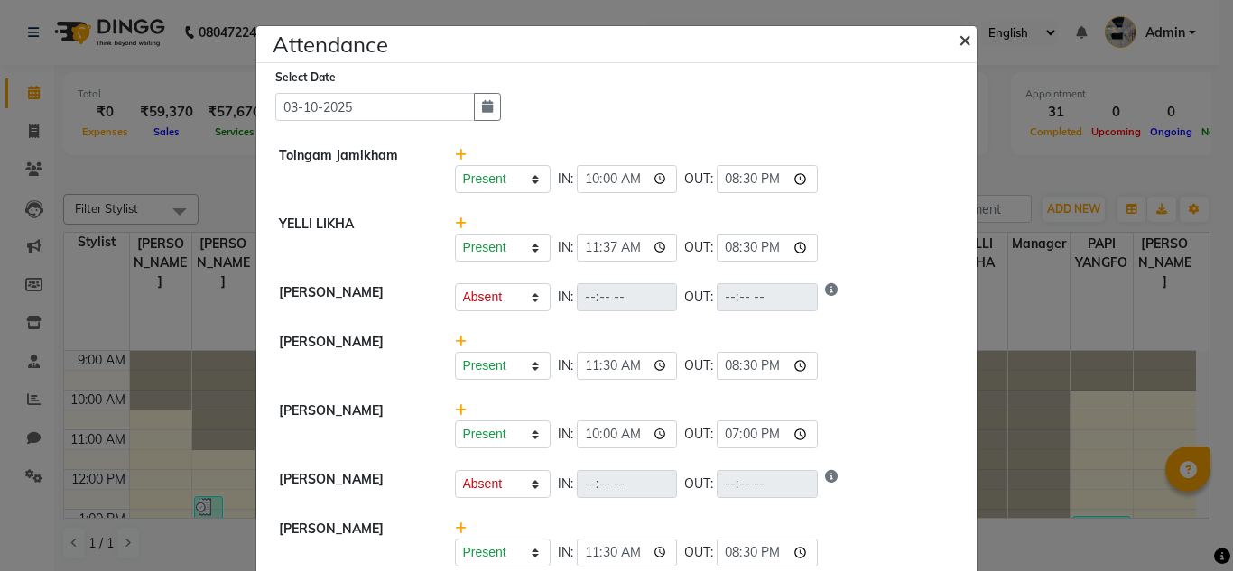
click at [960, 46] on span "×" at bounding box center [964, 38] width 13 height 27
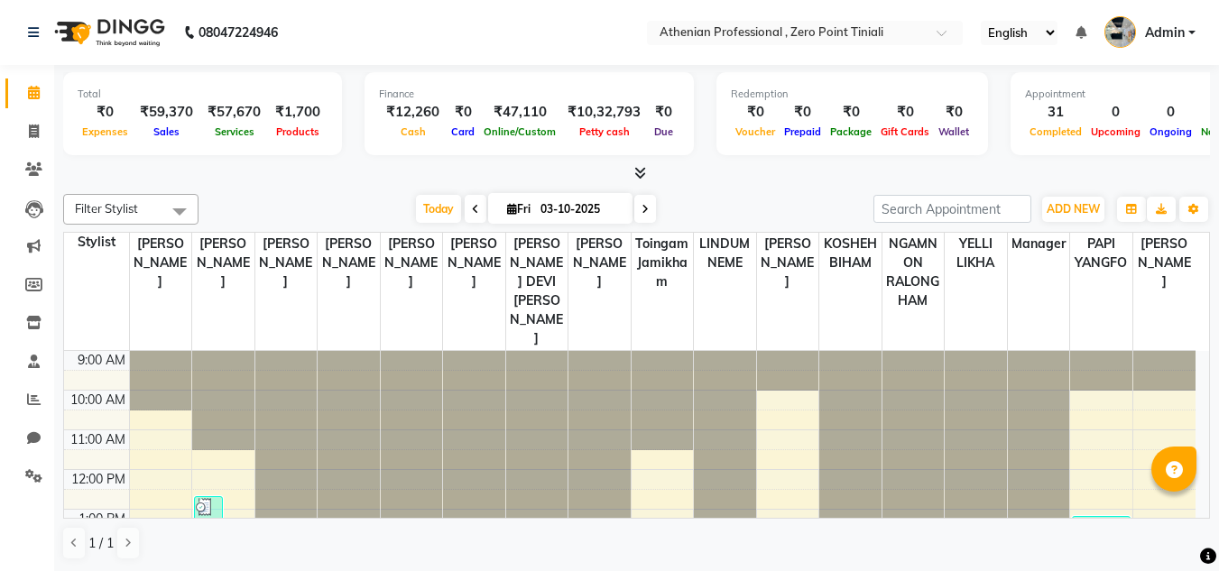
scroll to position [1, 0]
click at [29, 132] on icon at bounding box center [34, 131] width 10 height 14
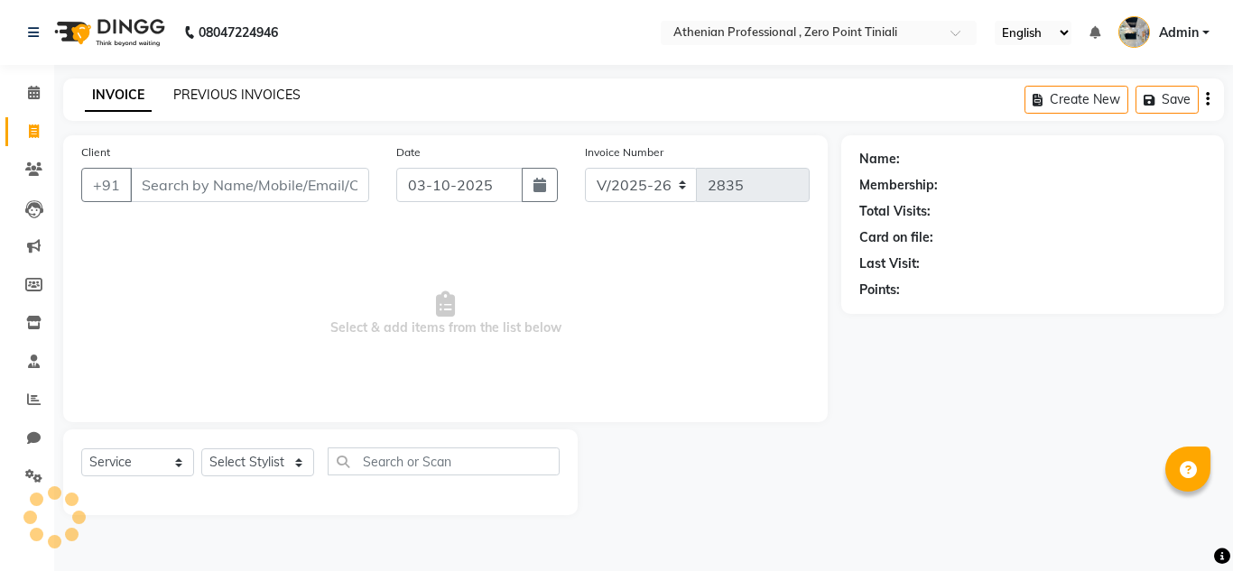
click at [205, 96] on link "PREVIOUS INVOICES" at bounding box center [236, 95] width 127 height 16
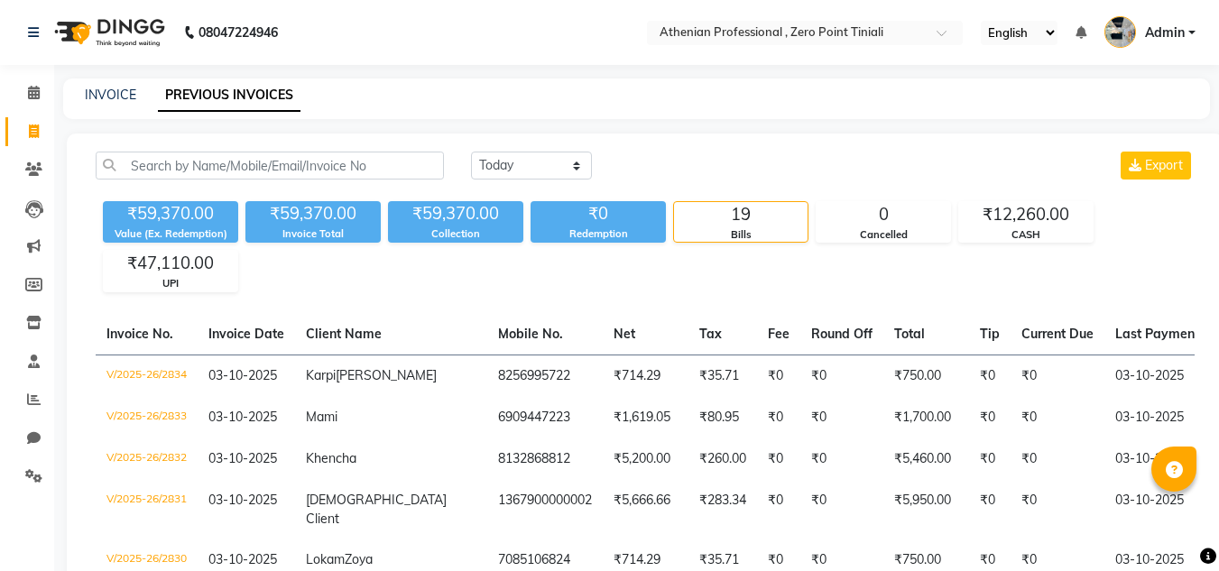
click at [107, 86] on div "INVOICE" at bounding box center [110, 95] width 51 height 19
